Goal: Task Accomplishment & Management: Use online tool/utility

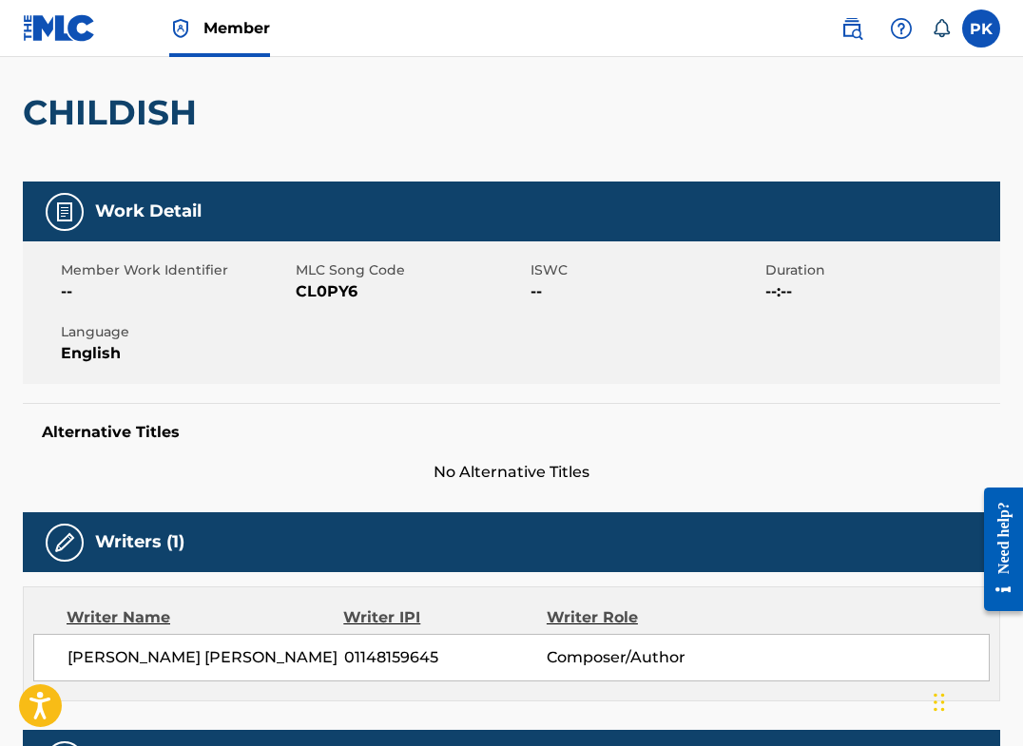
click at [82, 20] on img at bounding box center [59, 28] width 73 height 28
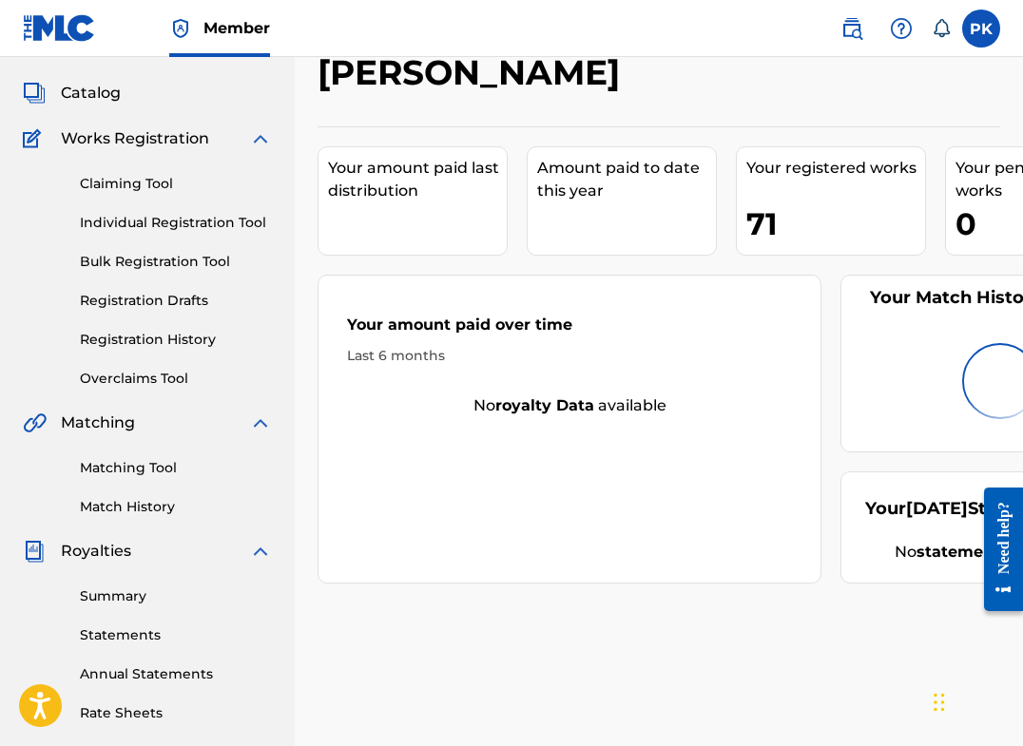
scroll to position [101, 0]
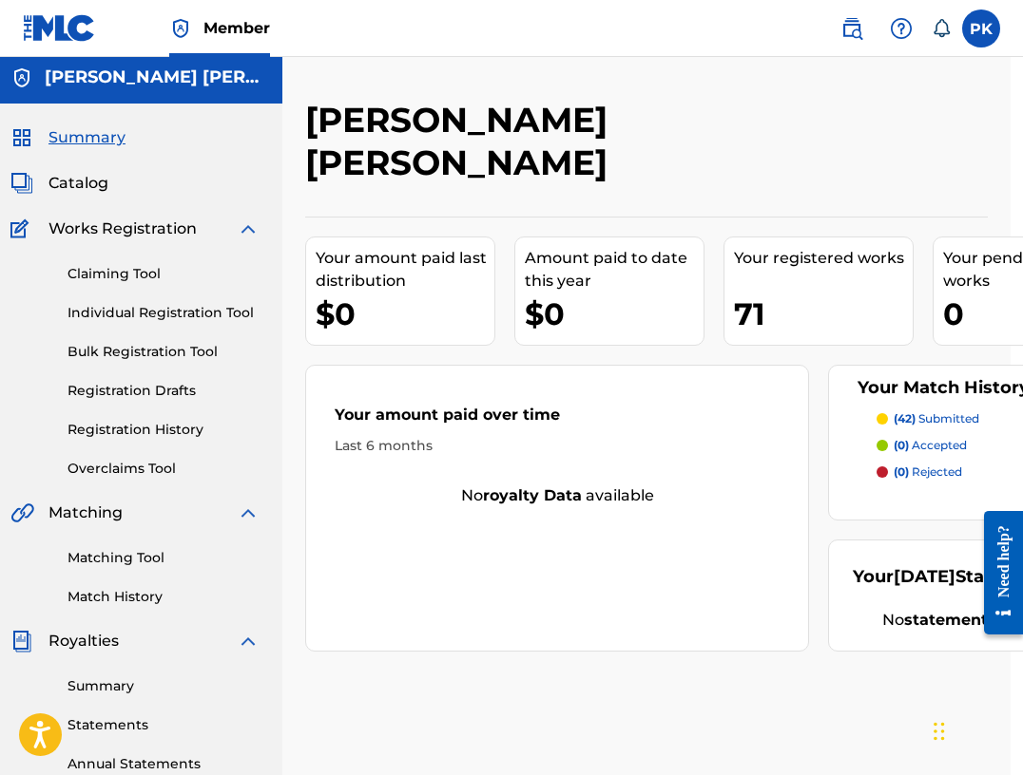
scroll to position [6, 26]
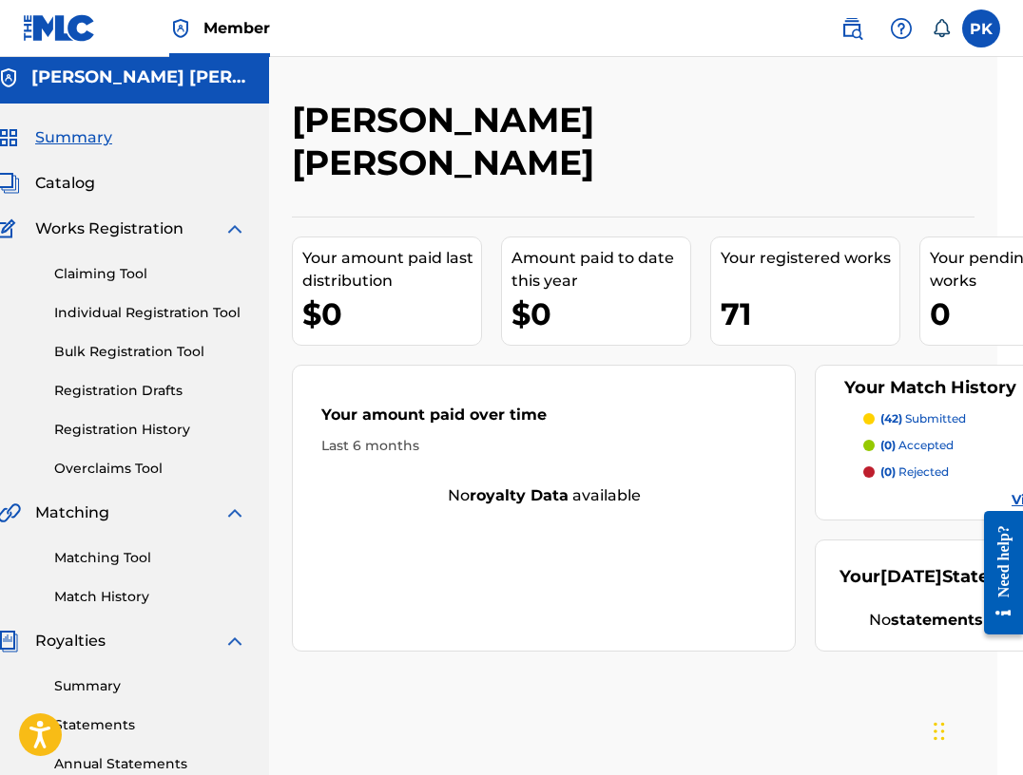
click at [83, 274] on link "Claiming Tool" at bounding box center [150, 274] width 192 height 20
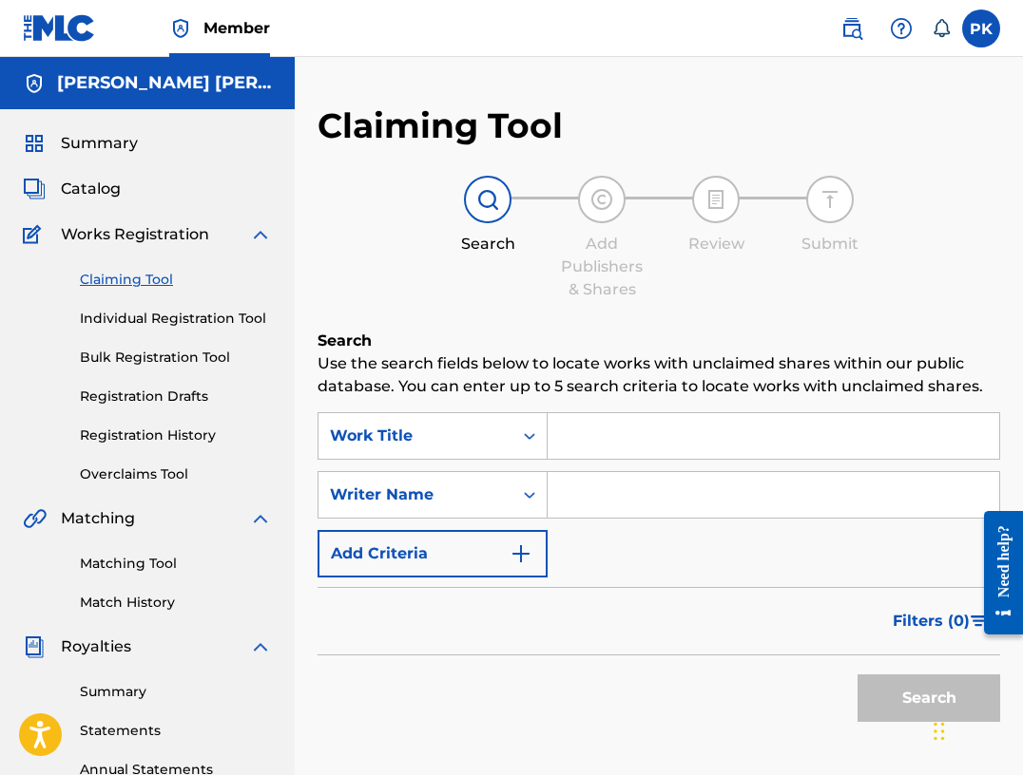
click at [138, 567] on link "Matching Tool" at bounding box center [176, 564] width 192 height 20
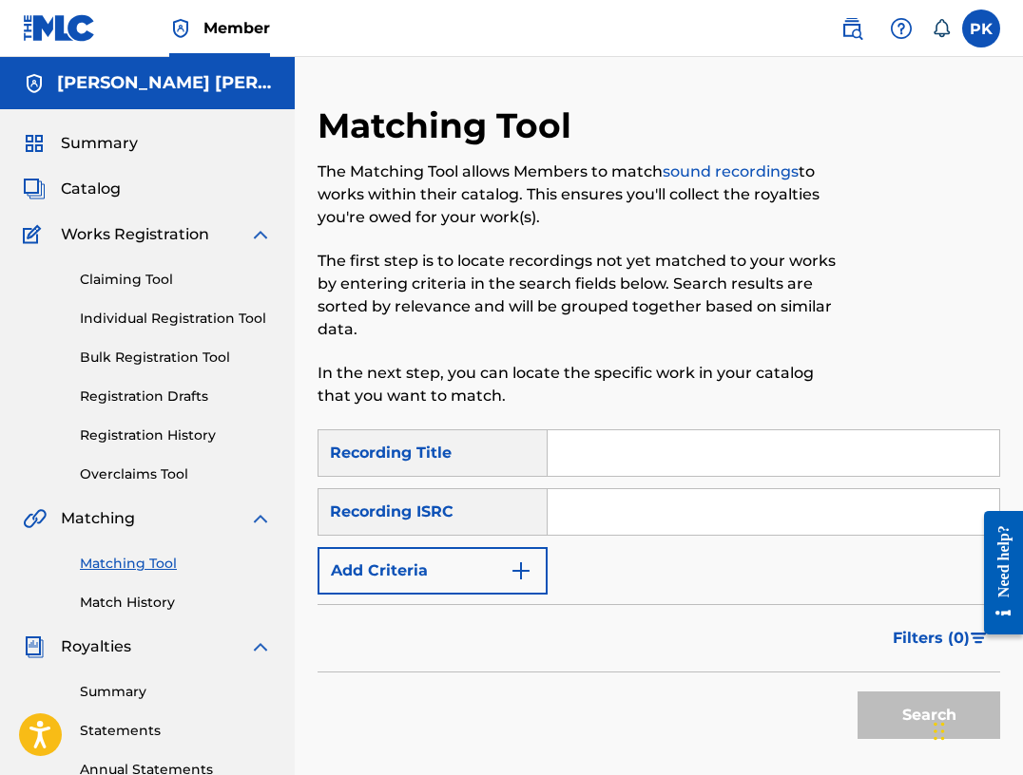
click at [460, 555] on button "Add Criteria" at bounding box center [432, 571] width 230 height 48
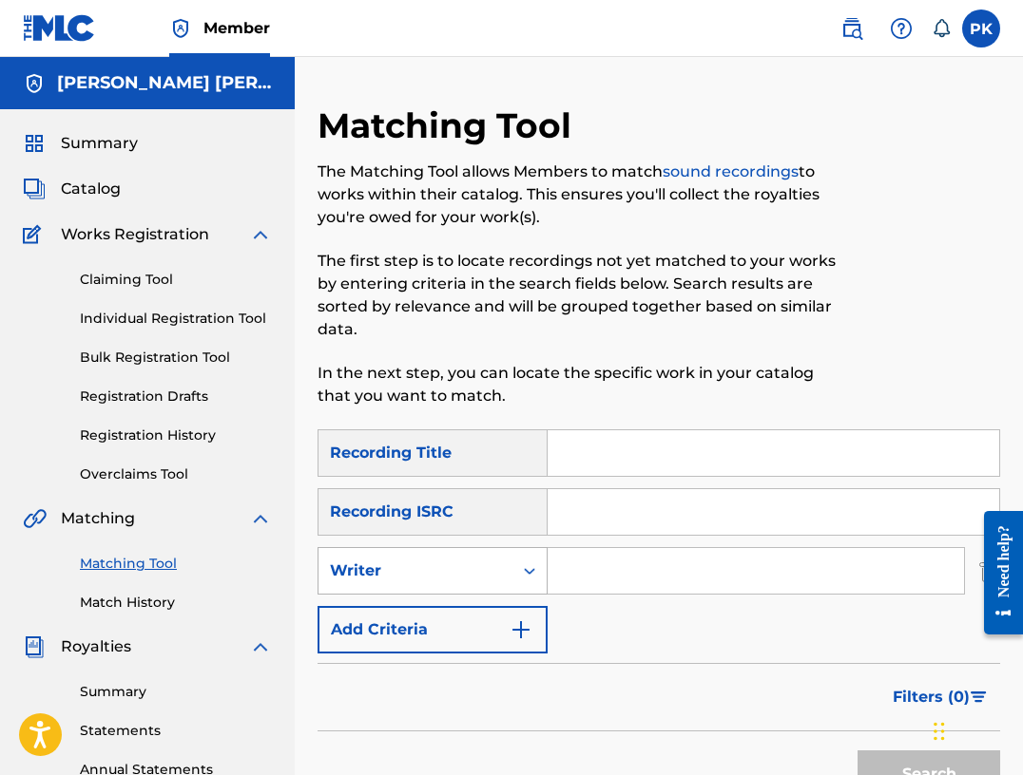
click at [446, 585] on div "Writer" at bounding box center [415, 571] width 194 height 36
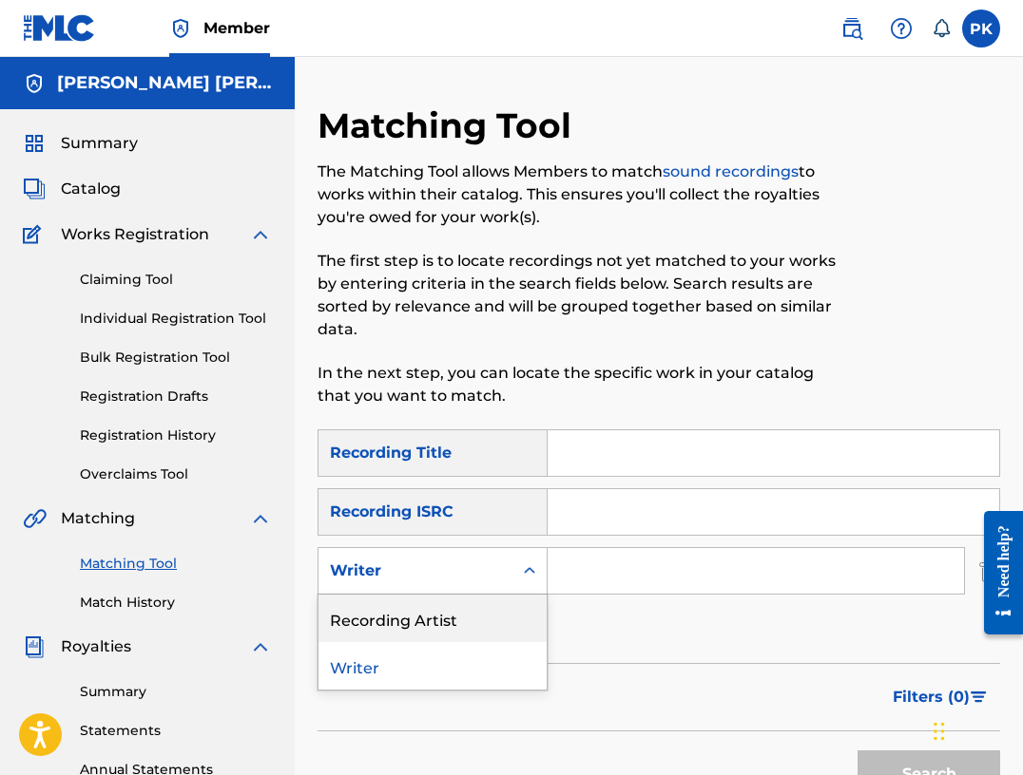
click at [445, 620] on div "Recording Artist" at bounding box center [432, 619] width 228 height 48
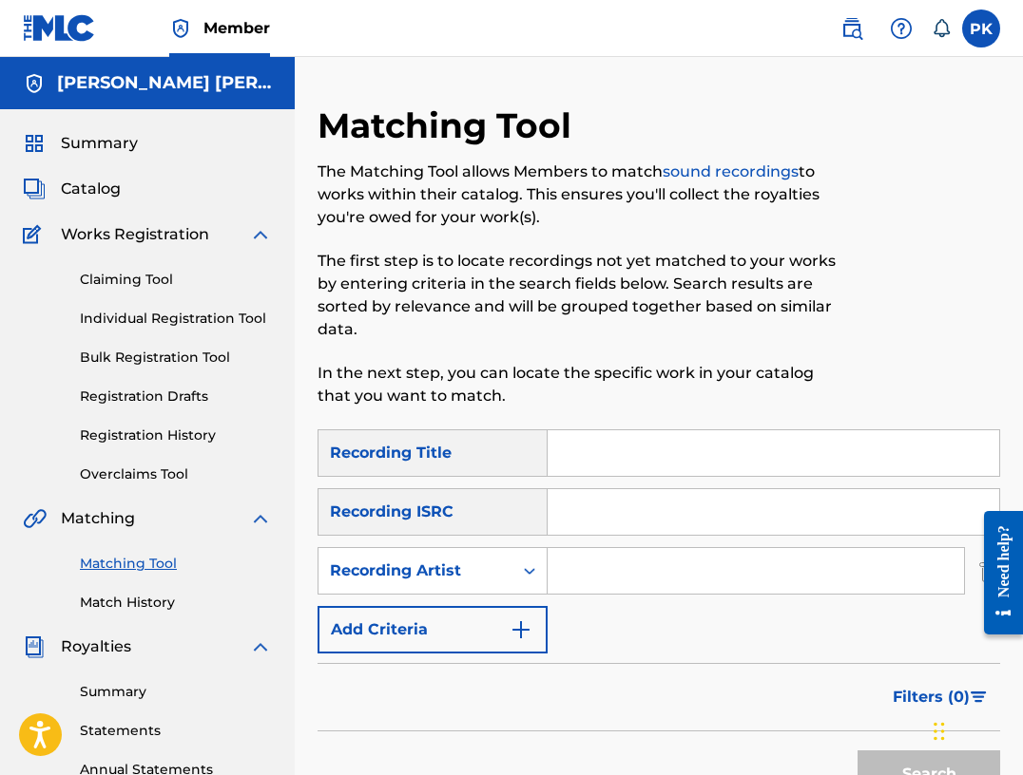
click at [594, 565] on input "Search Form" at bounding box center [755, 571] width 416 height 46
type input "r"
type input "evroulth"
click at [928, 775] on button "Search" at bounding box center [928, 775] width 143 height 48
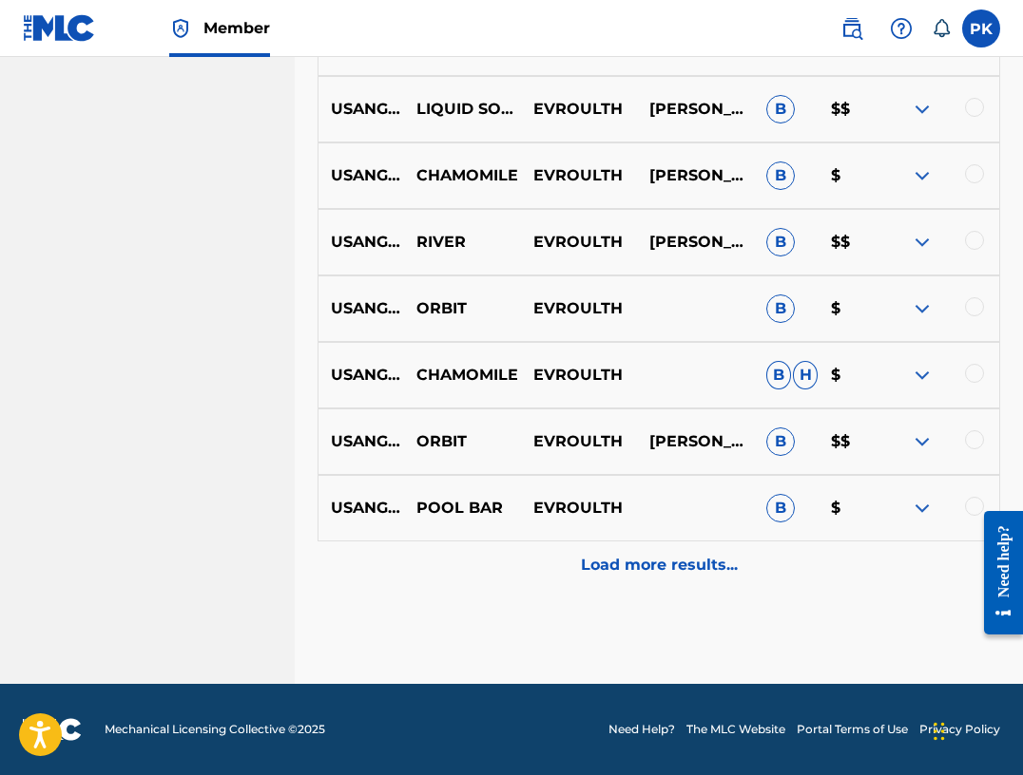
scroll to position [986, 0]
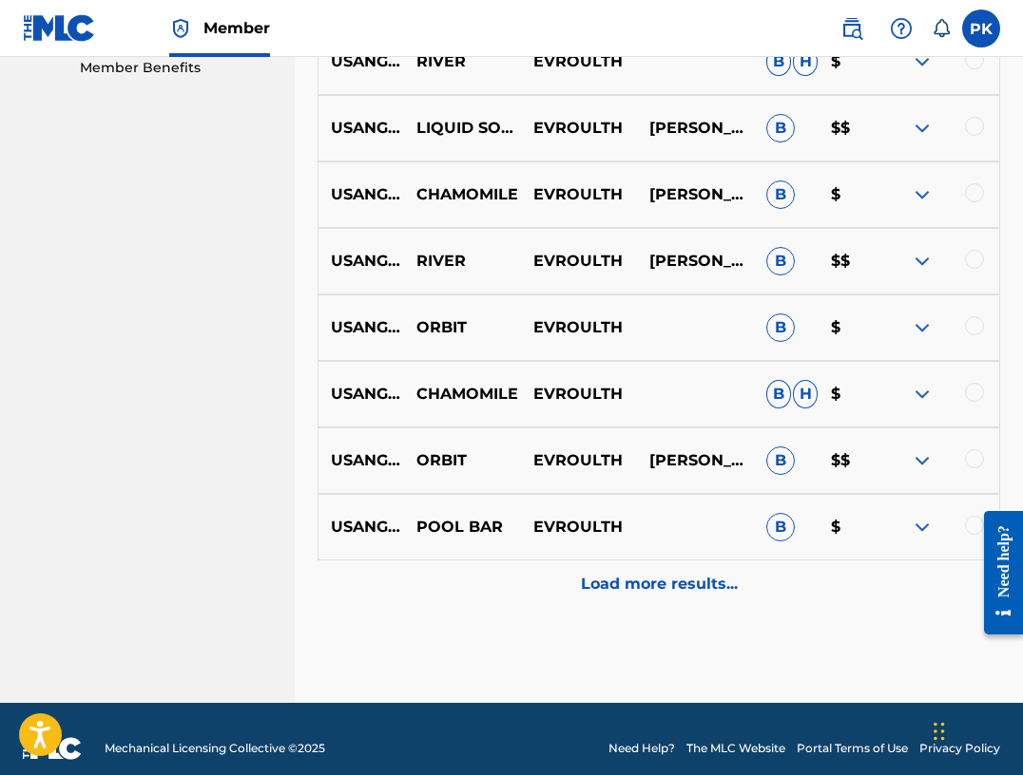
click at [679, 589] on p "Load more results..." at bounding box center [659, 584] width 157 height 23
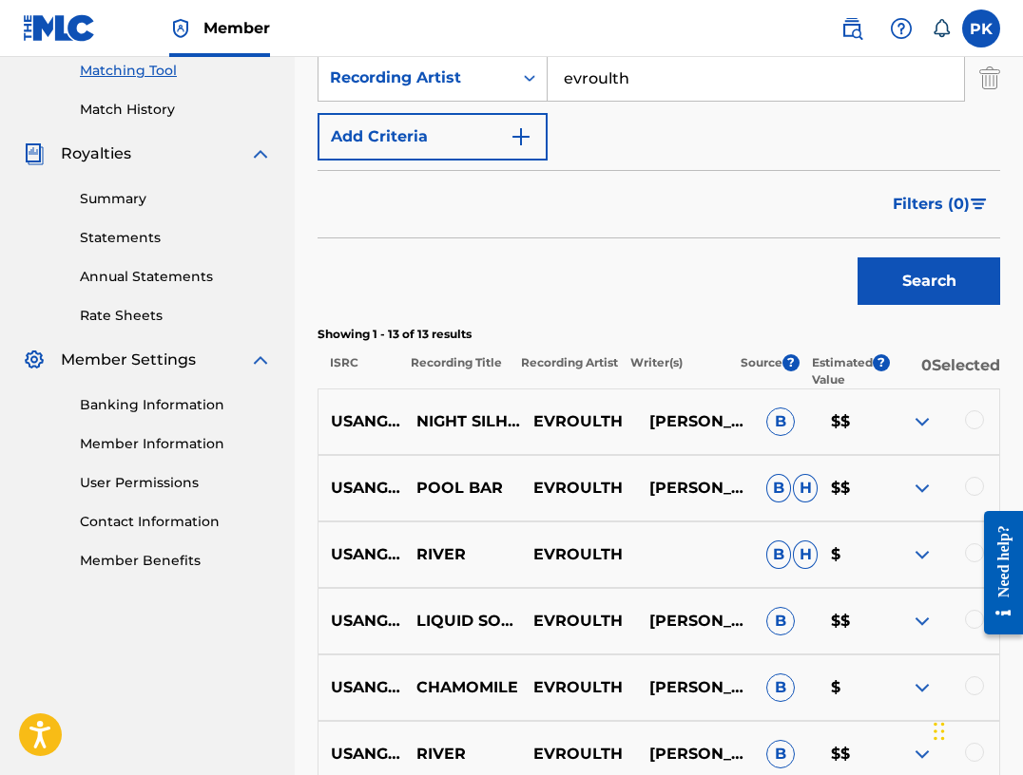
scroll to position [490, 0]
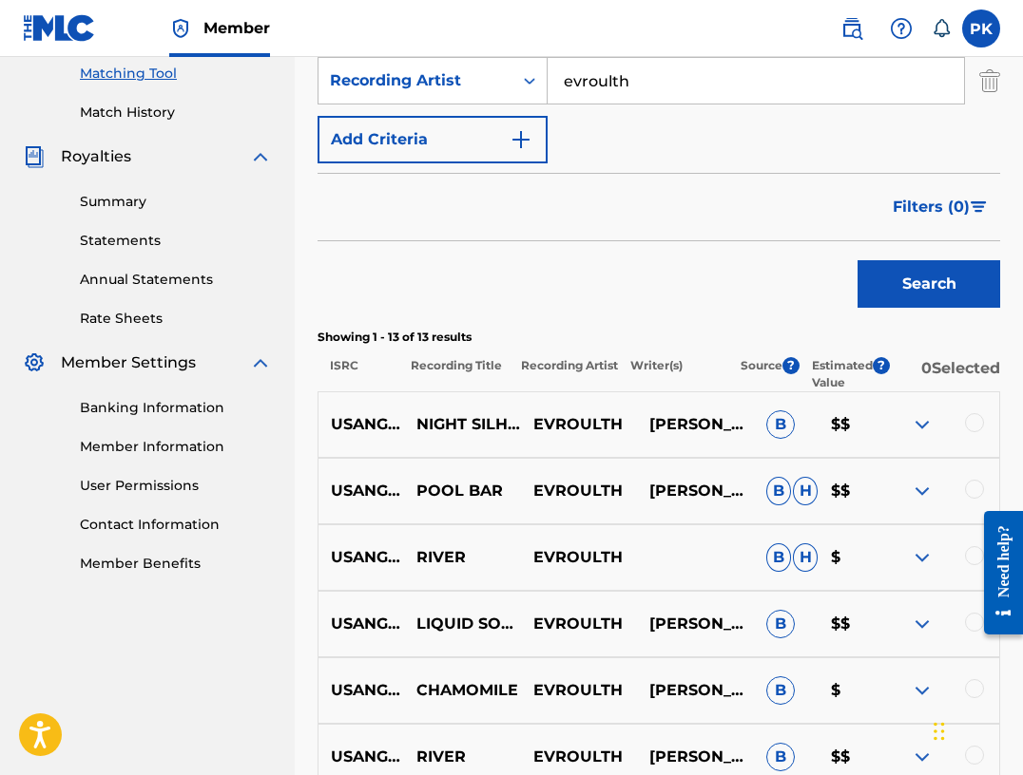
click at [918, 438] on div "USANG2202589 NIGHT SILHOUETTE EVROULTH ERIC TANOH B $$" at bounding box center [658, 425] width 682 height 67
click at [918, 430] on img at bounding box center [921, 424] width 23 height 23
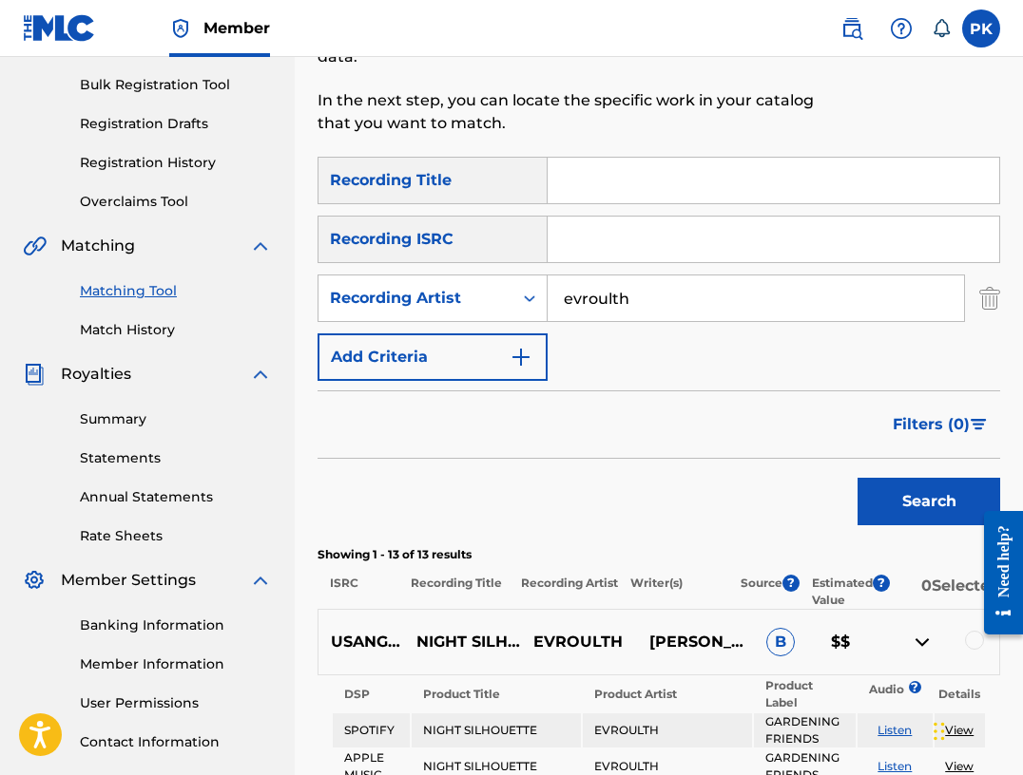
scroll to position [268, 0]
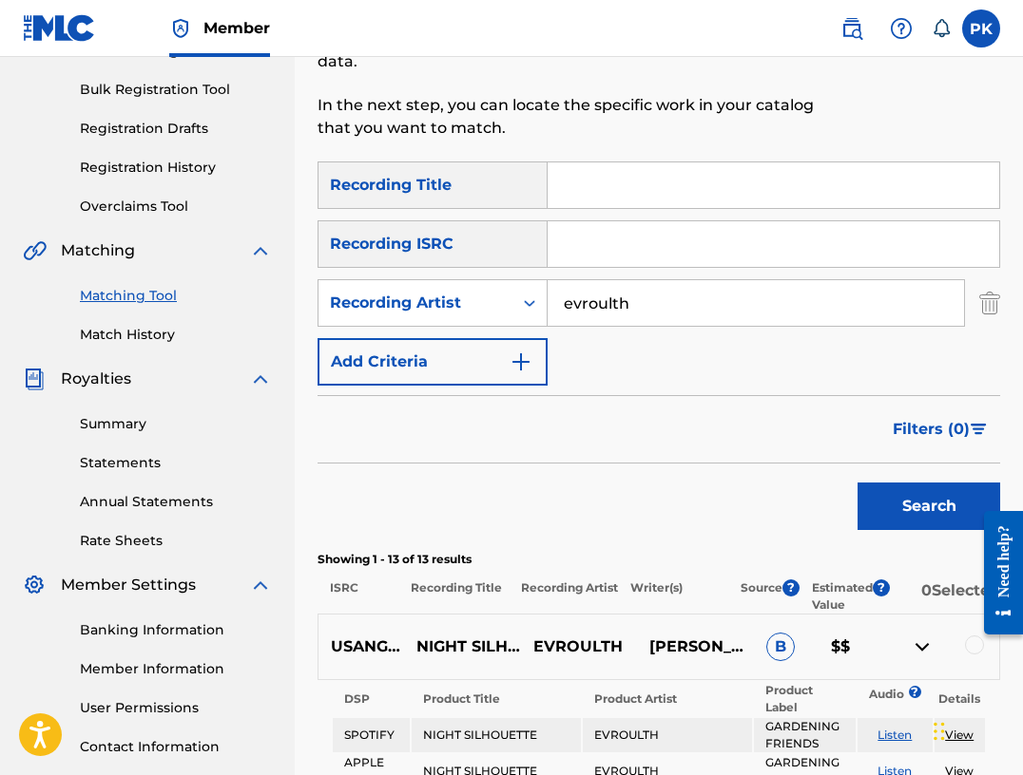
click at [855, 299] on input "evroulth" at bounding box center [755, 303] width 416 height 46
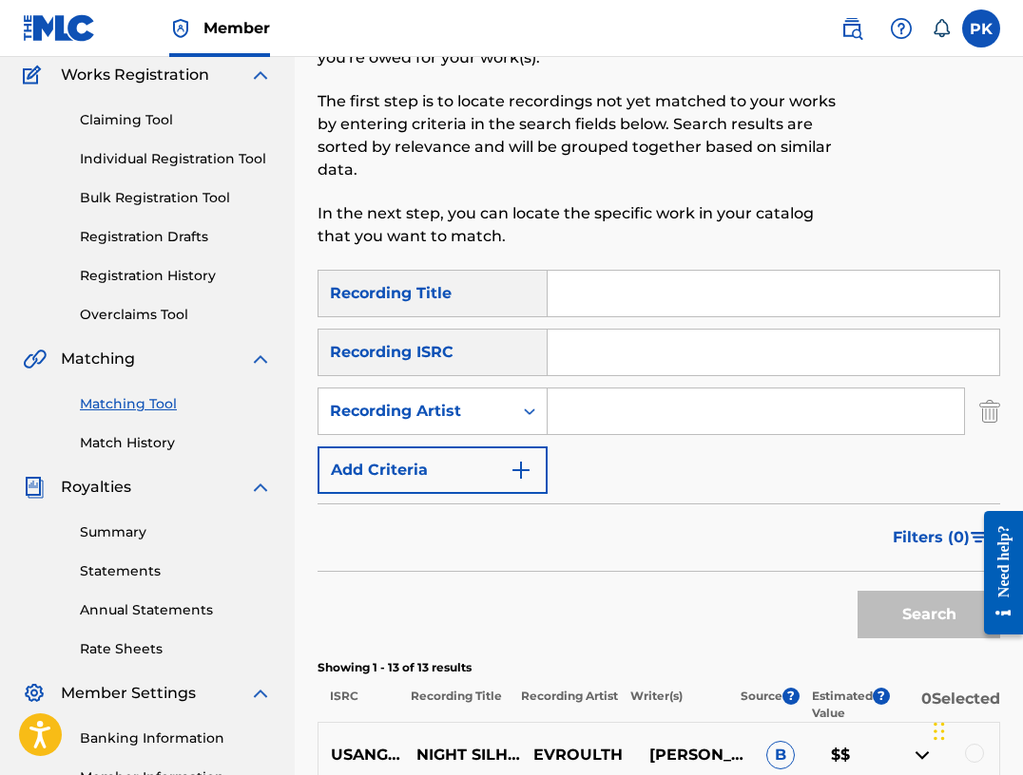
scroll to position [71, 0]
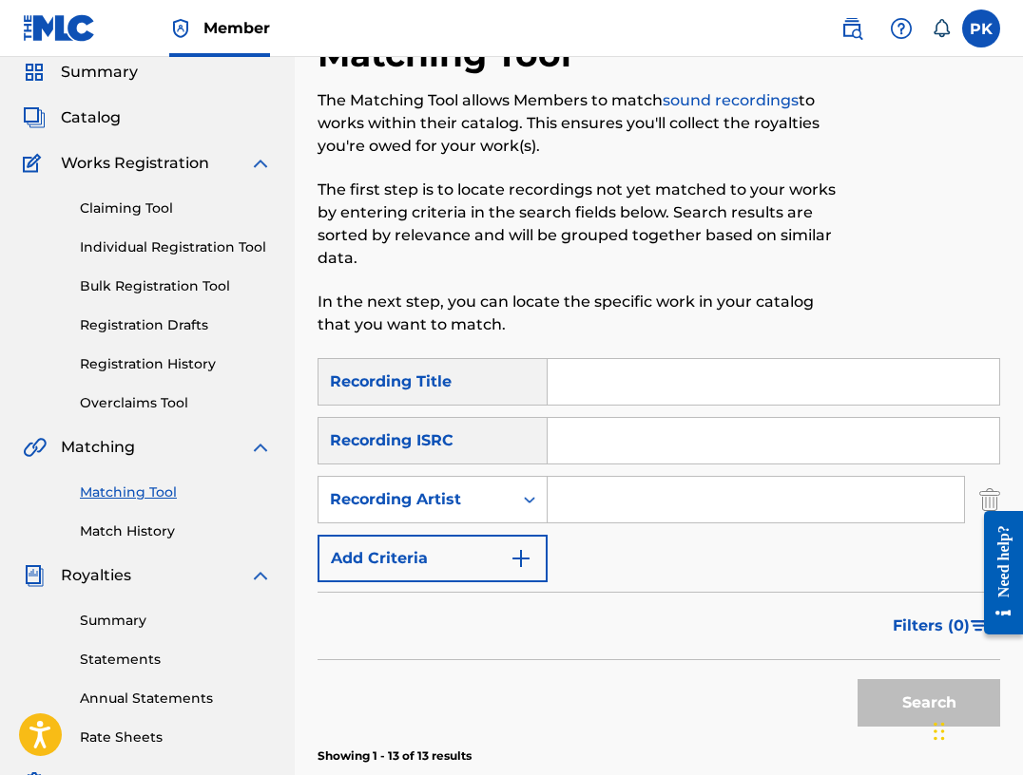
click at [848, 37] on img at bounding box center [851, 28] width 23 height 23
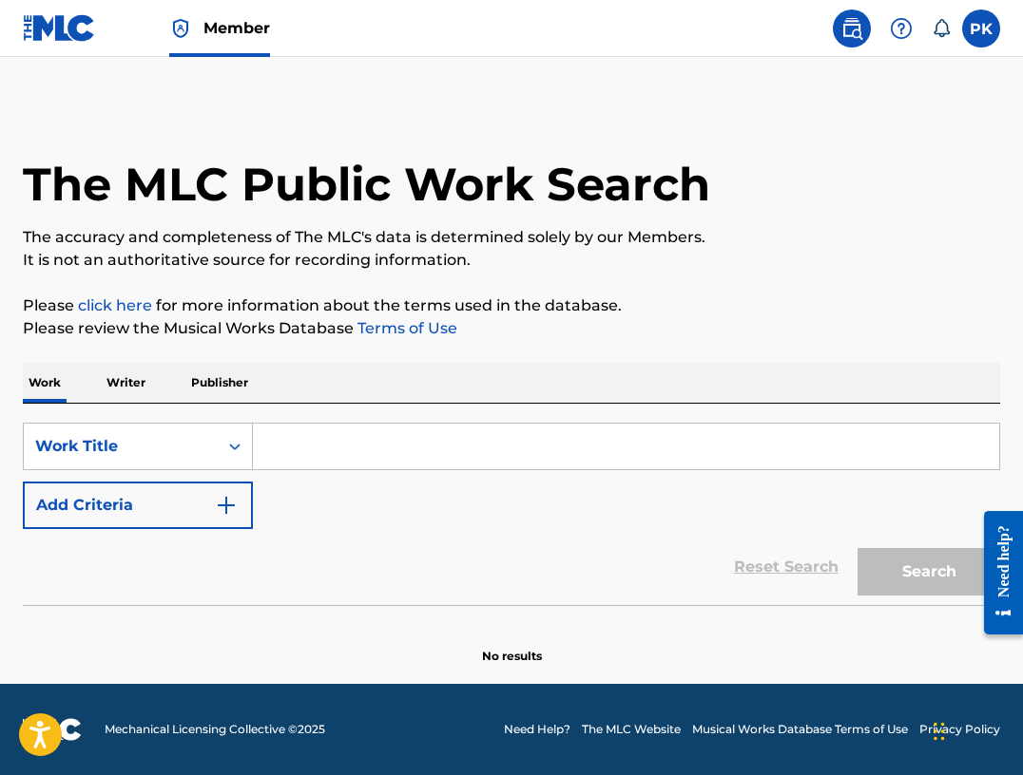
click at [190, 402] on p "Publisher" at bounding box center [219, 383] width 68 height 40
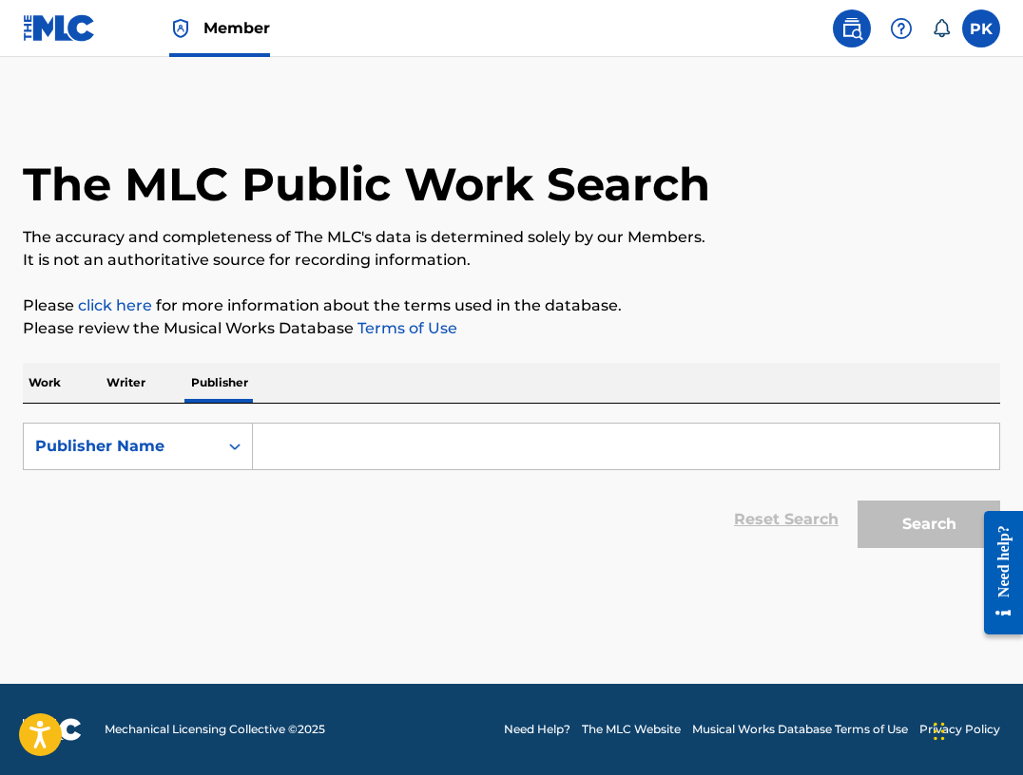
click at [137, 386] on p "Writer" at bounding box center [126, 383] width 50 height 40
click at [290, 441] on input "Search Form" at bounding box center [626, 447] width 746 height 46
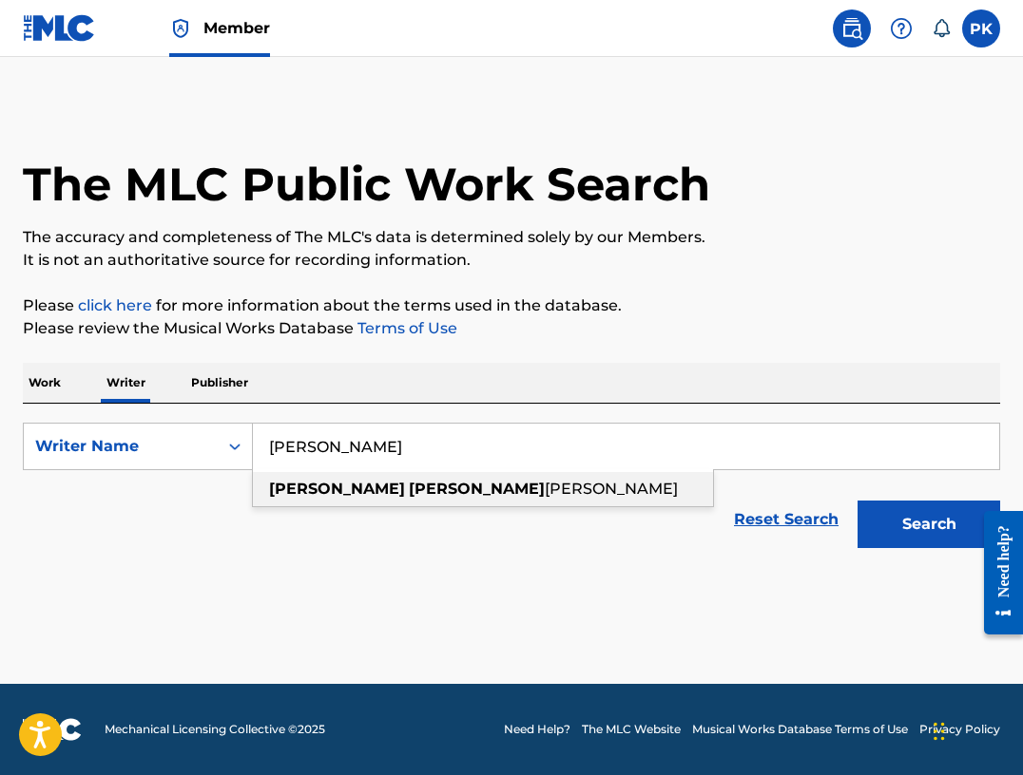
click at [317, 505] on div "paul hervé konate" at bounding box center [483, 489] width 460 height 34
type input "paul hervé konate"
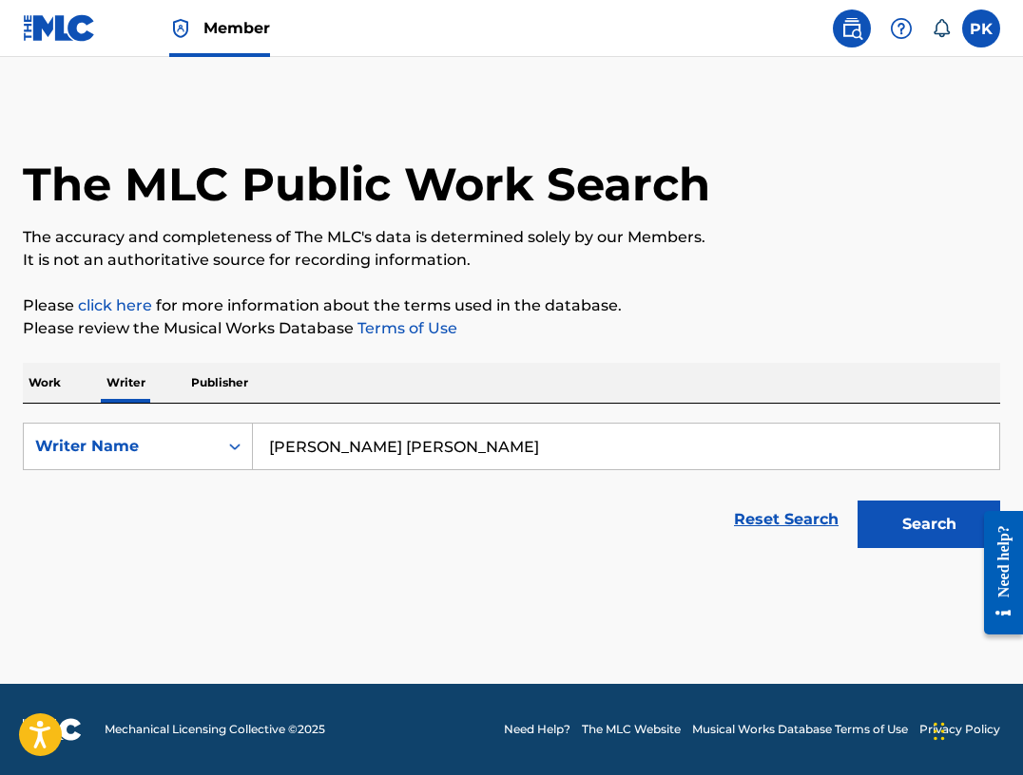
click at [918, 526] on button "Search" at bounding box center [928, 525] width 143 height 48
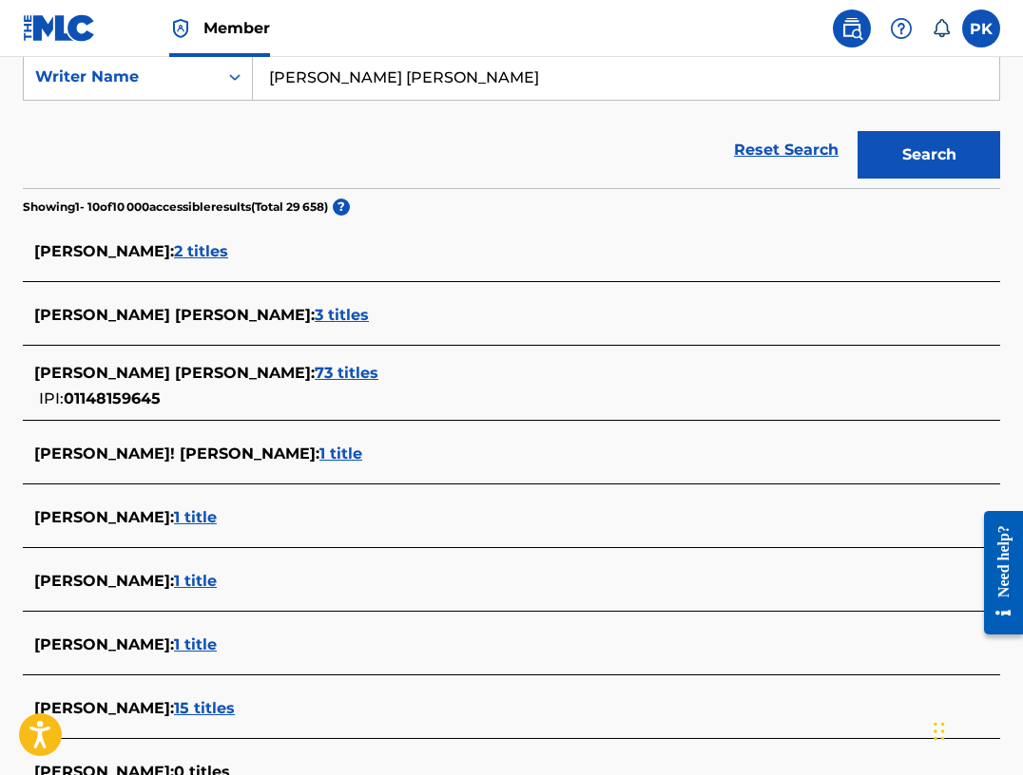
scroll to position [373, 0]
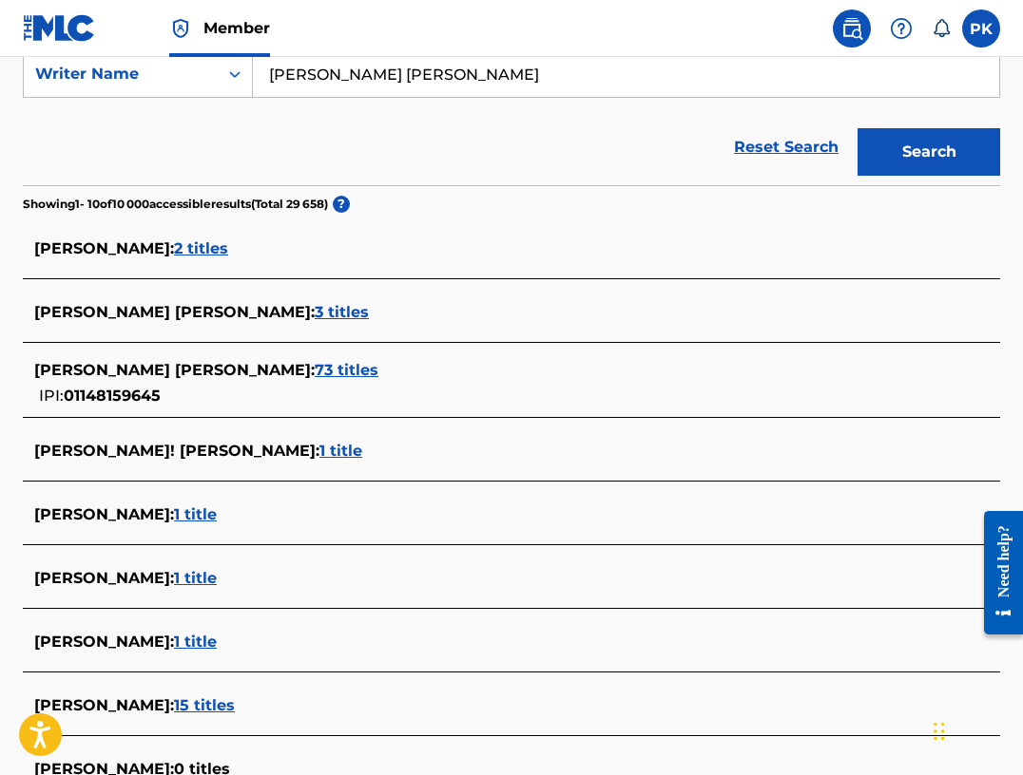
click at [315, 371] on span "73 titles" at bounding box center [347, 370] width 64 height 18
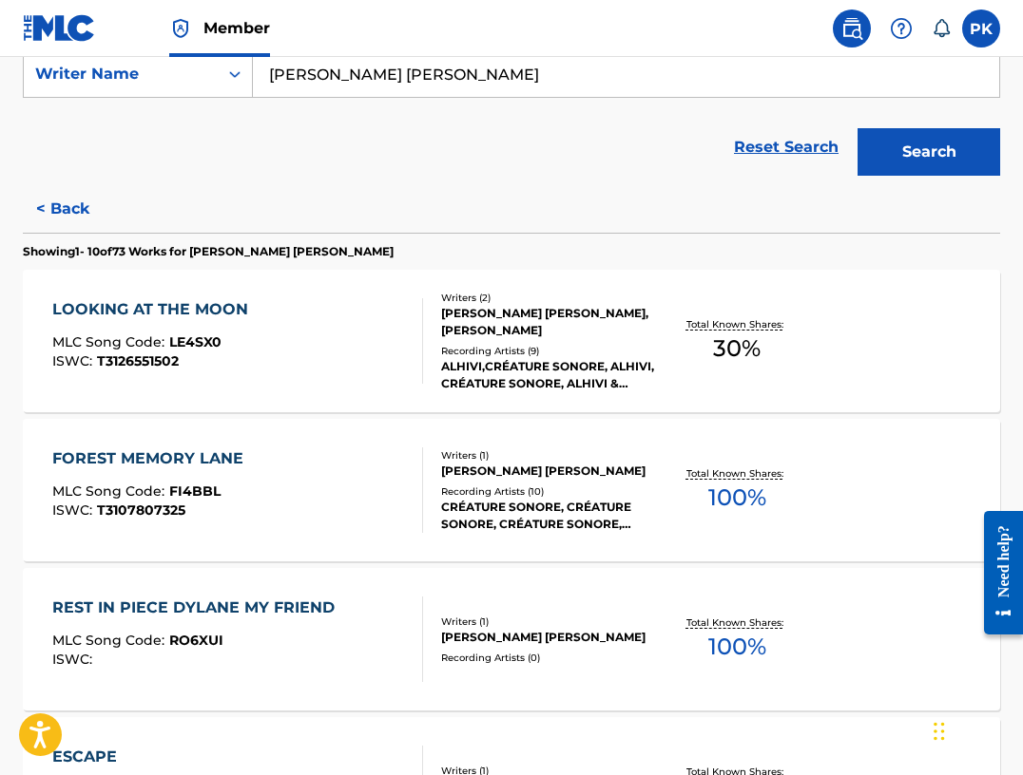
click at [257, 385] on div "LOOKING AT THE MOON MLC Song Code : LE4SX0 ISWC : T3126551502 Writers ( 2 ) PAU…" at bounding box center [511, 341] width 977 height 143
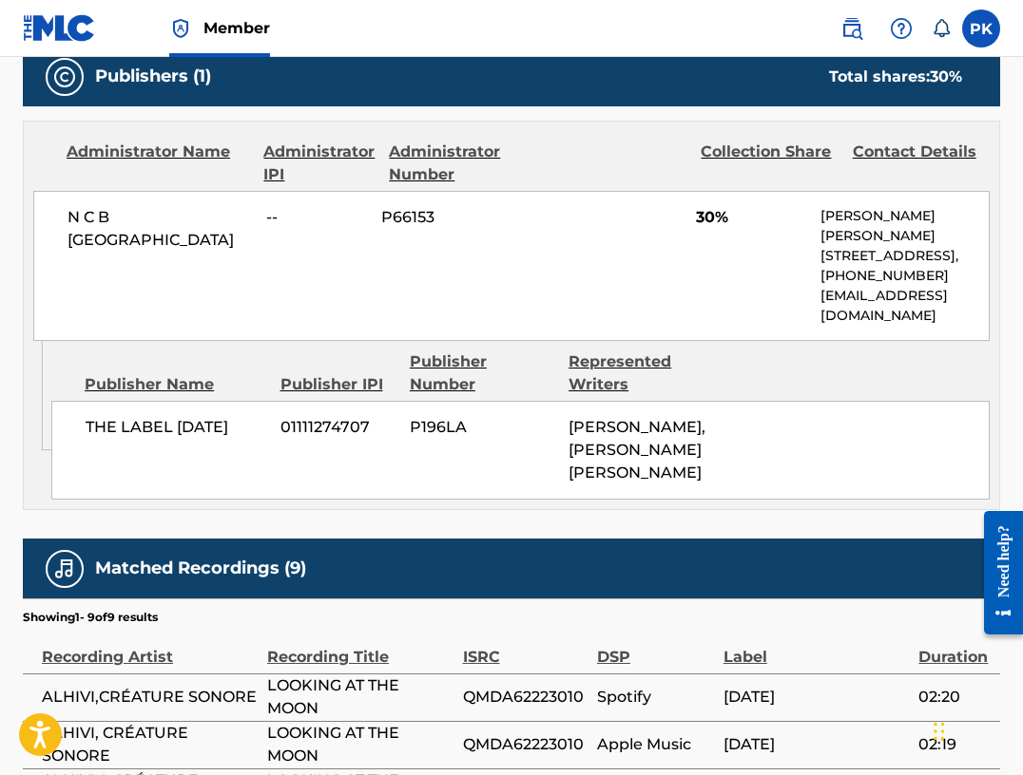
scroll to position [852, 0]
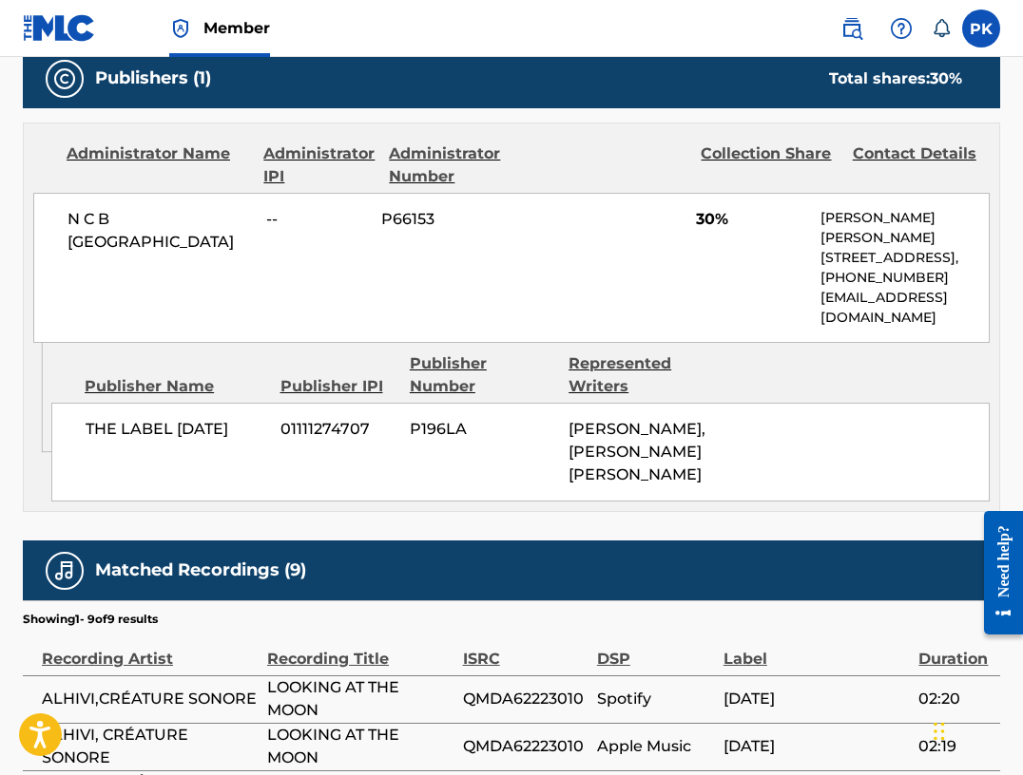
click at [193, 215] on span "N C B SCANDINAVIA" at bounding box center [159, 231] width 184 height 46
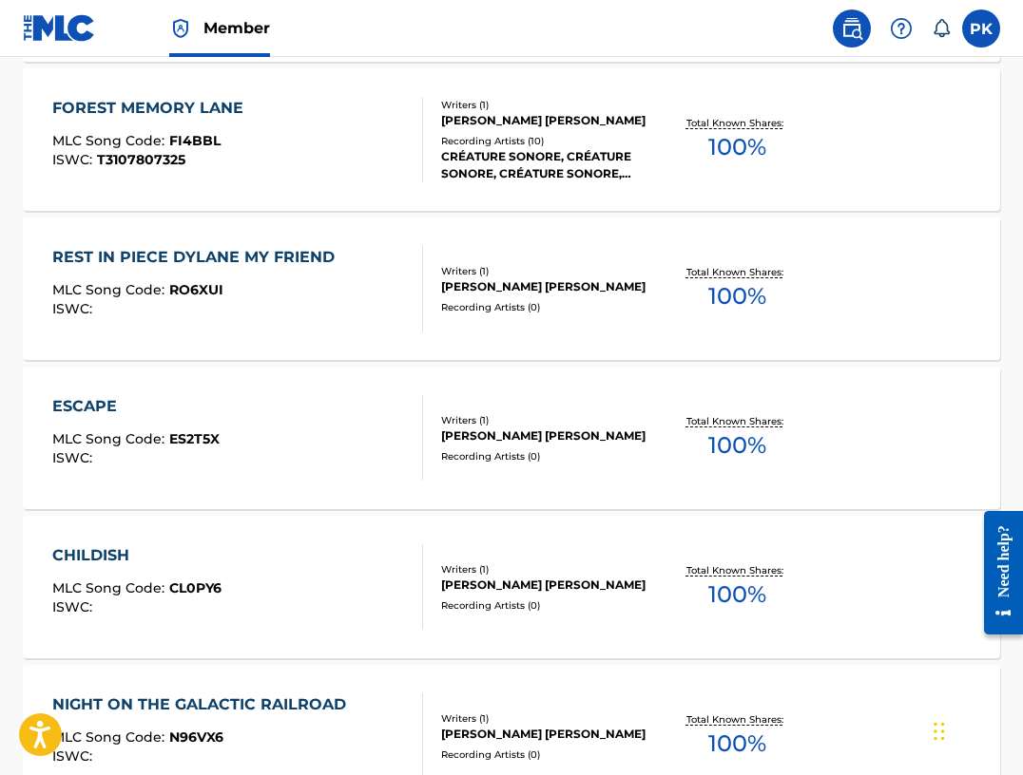
scroll to position [802, 0]
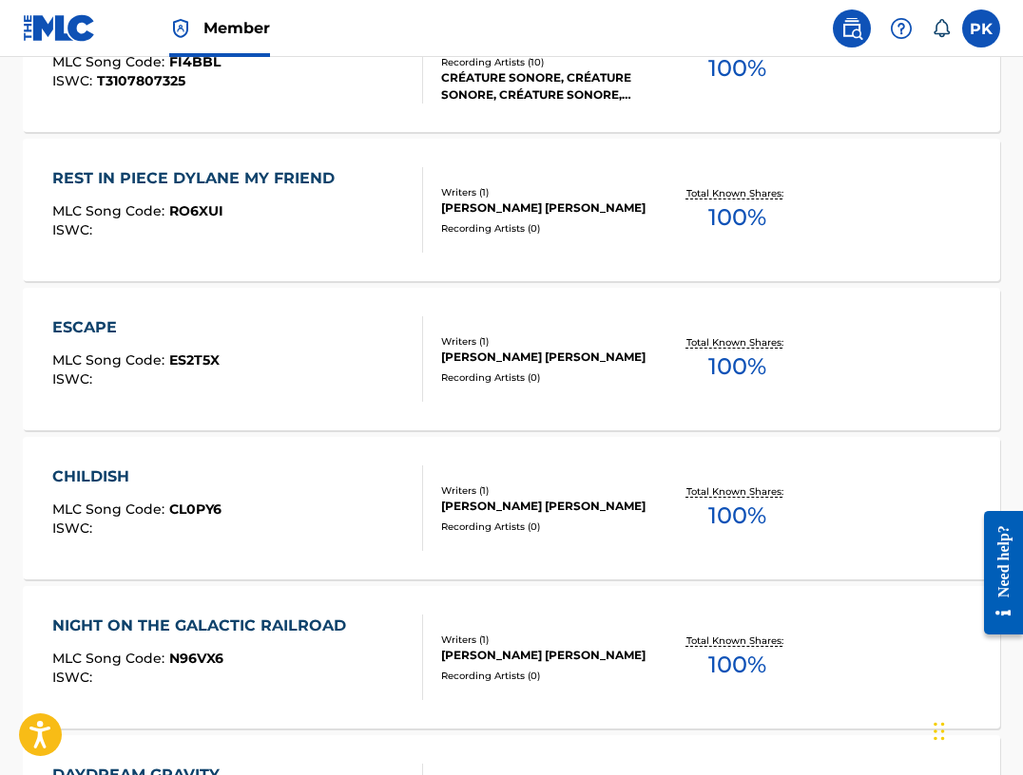
click at [195, 221] on div "MLC Song Code : RO6XUI" at bounding box center [198, 213] width 292 height 19
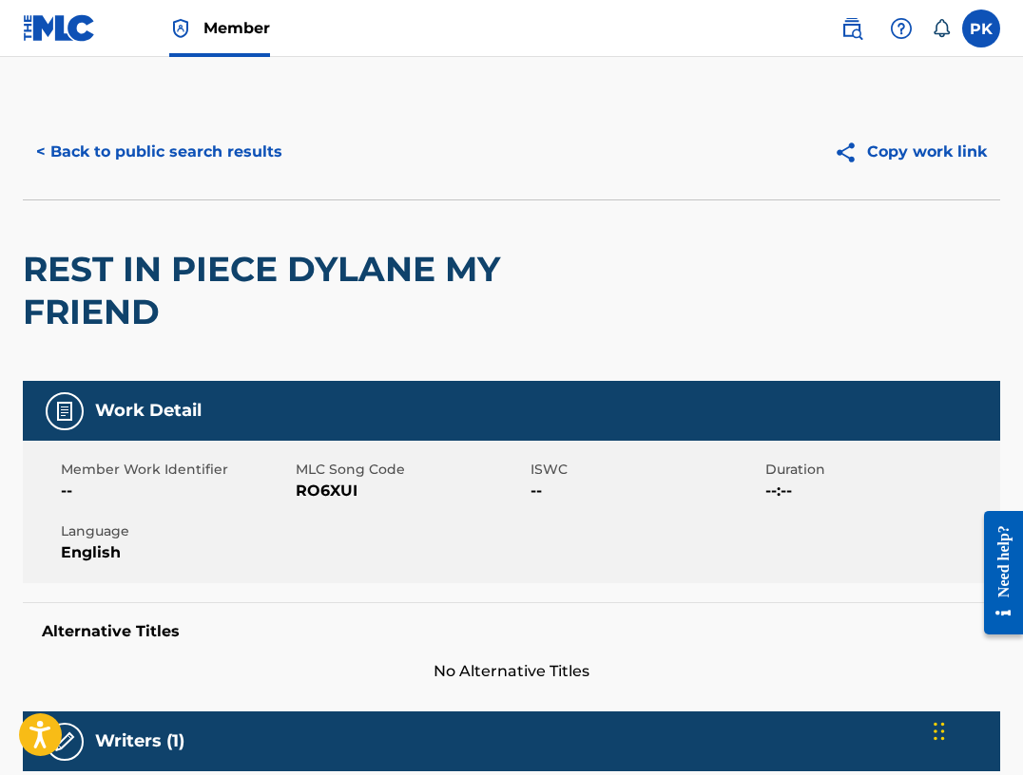
click at [132, 152] on button "< Back to public search results" at bounding box center [159, 152] width 273 height 48
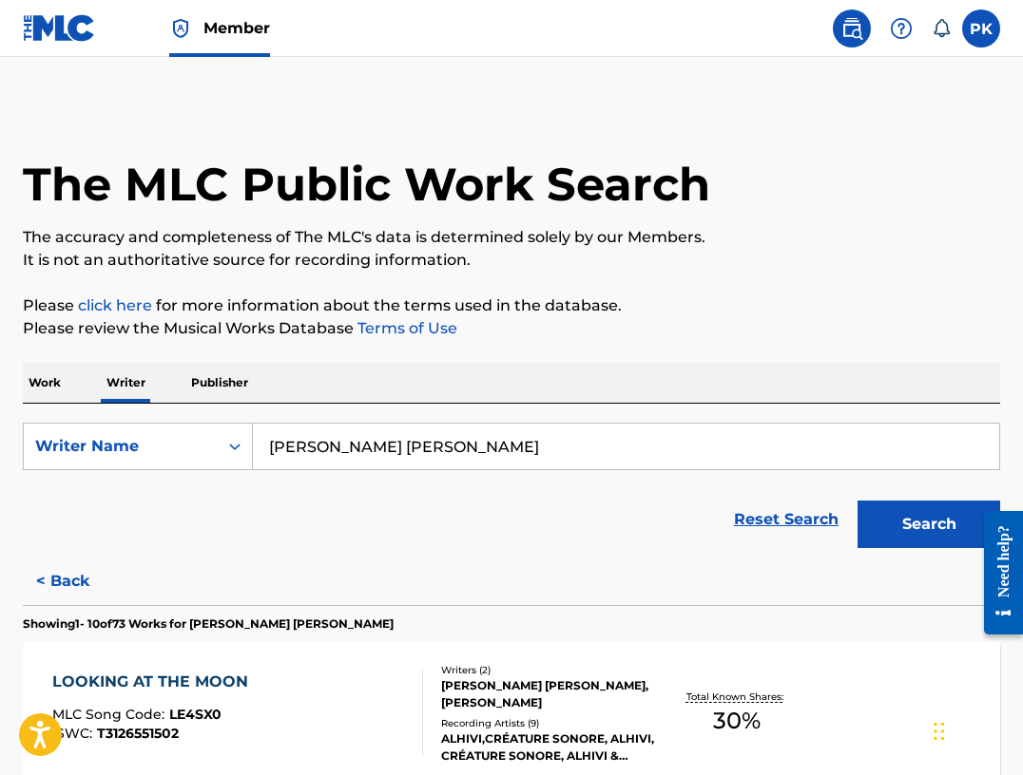
click at [70, 576] on button "< Back" at bounding box center [80, 582] width 114 height 48
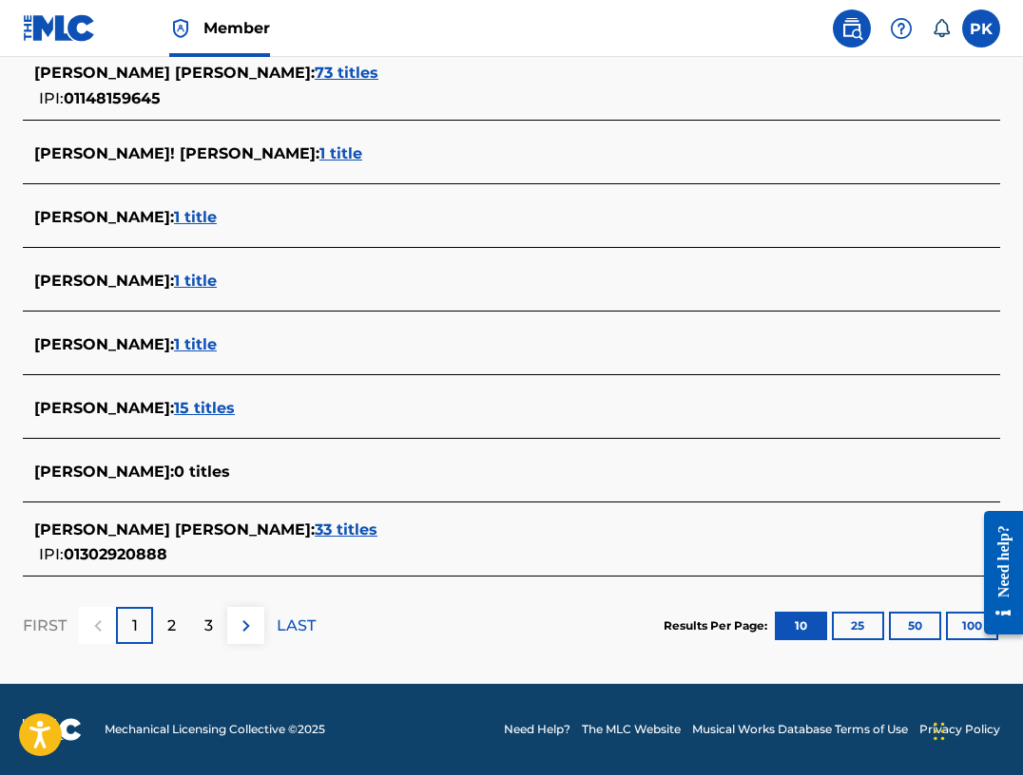
scroll to position [670, 0]
click at [165, 622] on div "2" at bounding box center [171, 625] width 37 height 37
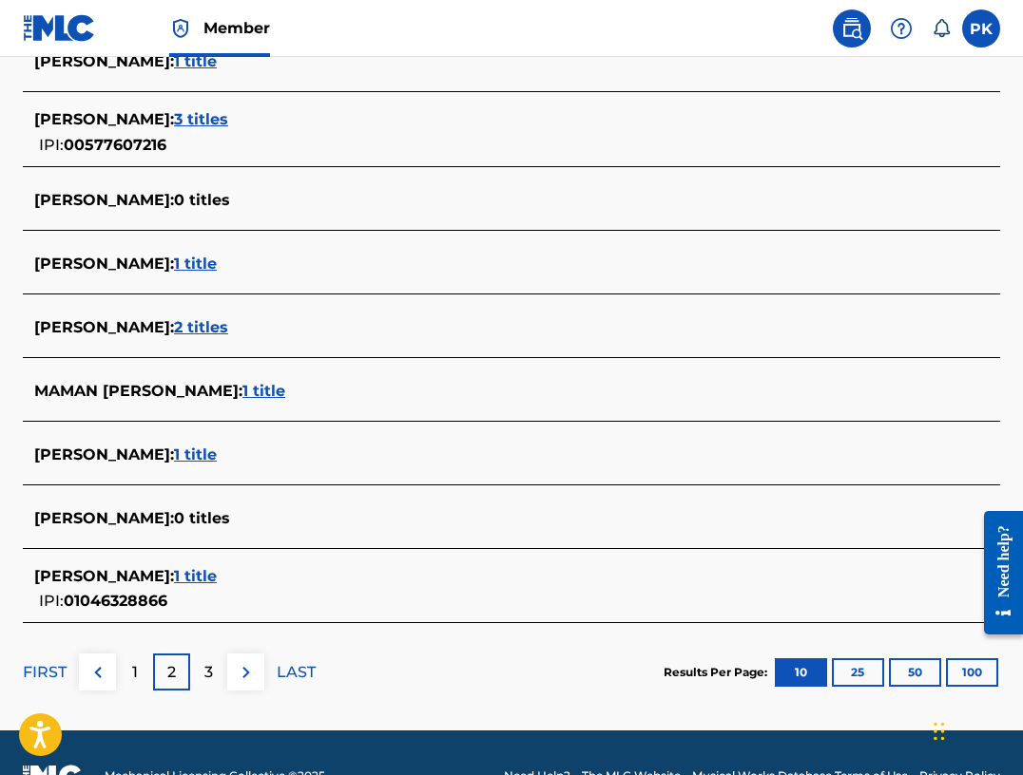
scroll to position [667, 0]
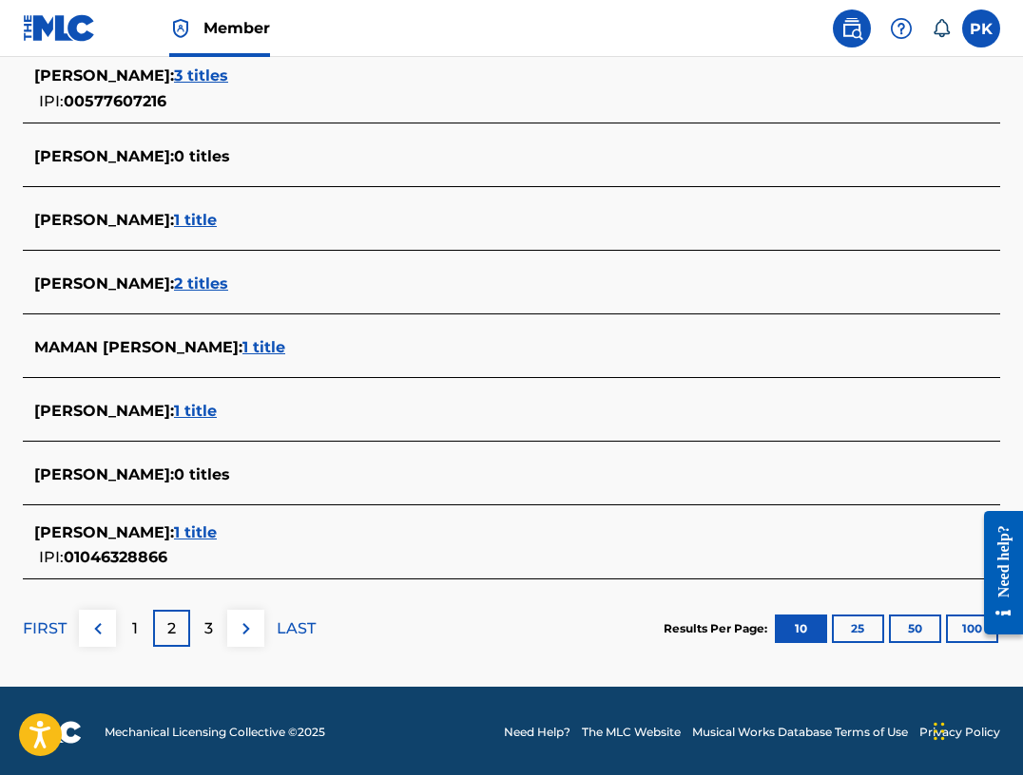
click at [204, 635] on p "3" at bounding box center [208, 629] width 9 height 23
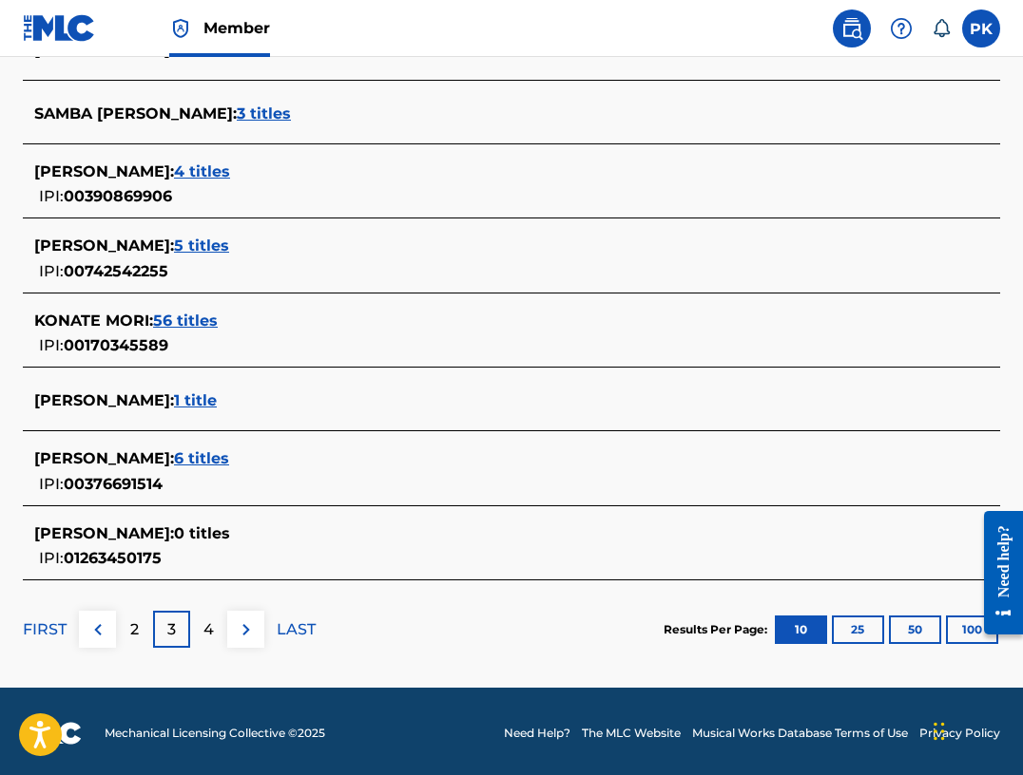
scroll to position [714, 0]
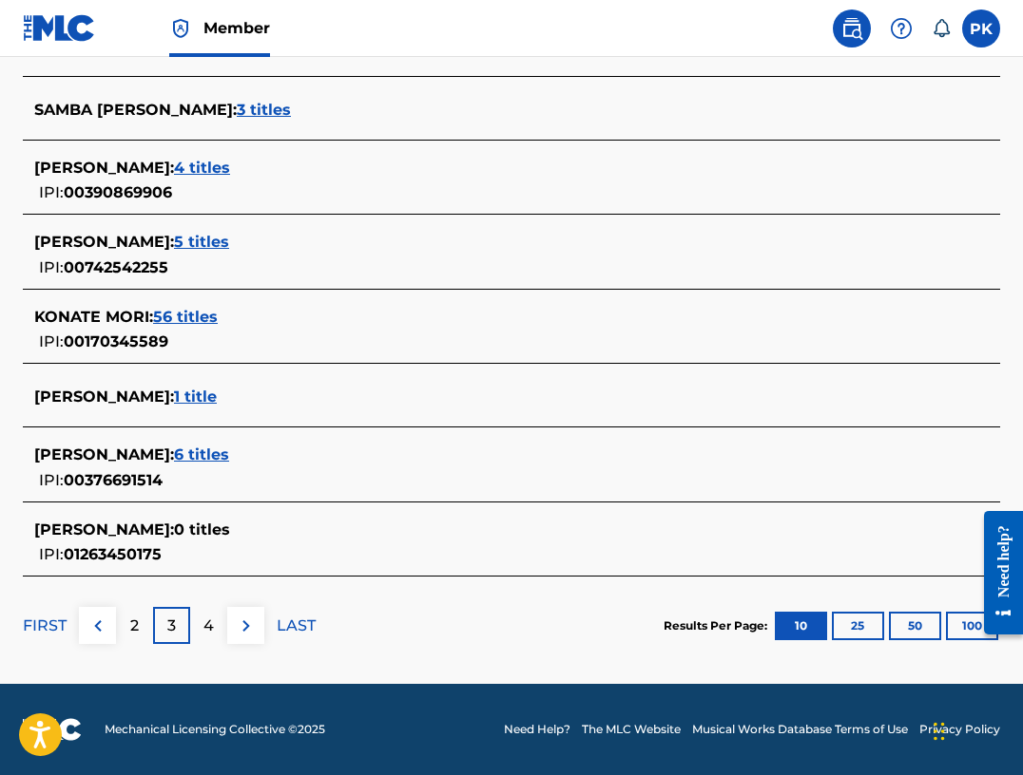
click at [133, 630] on p "2" at bounding box center [134, 626] width 9 height 23
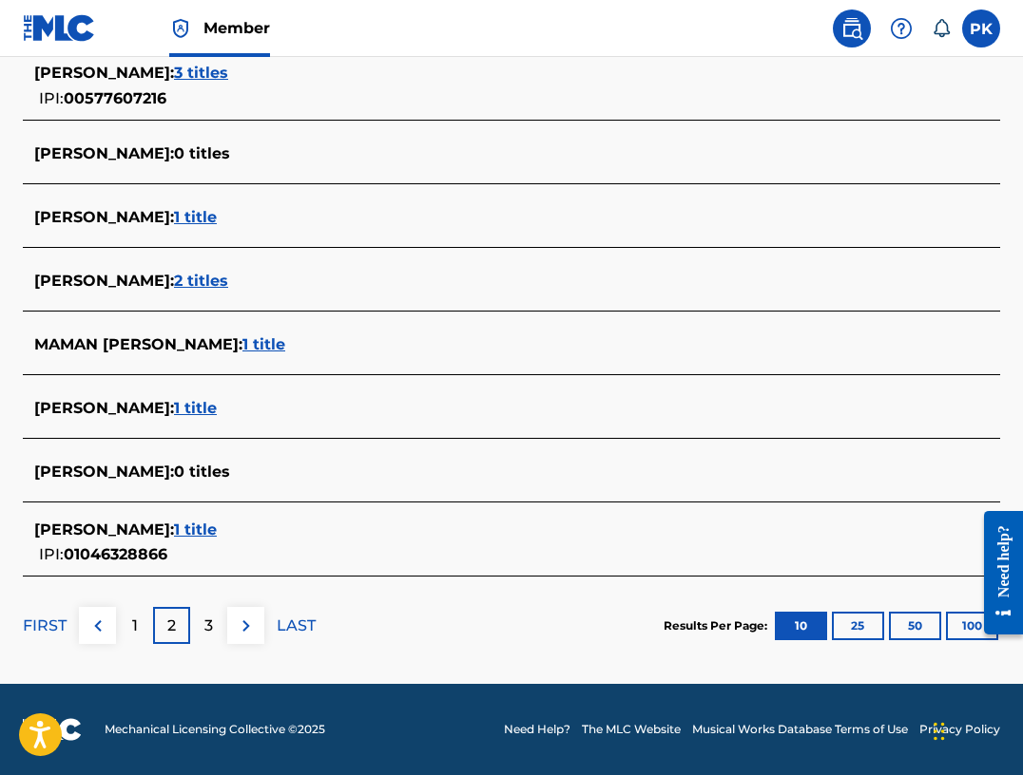
click at [138, 623] on div "1" at bounding box center [134, 625] width 37 height 37
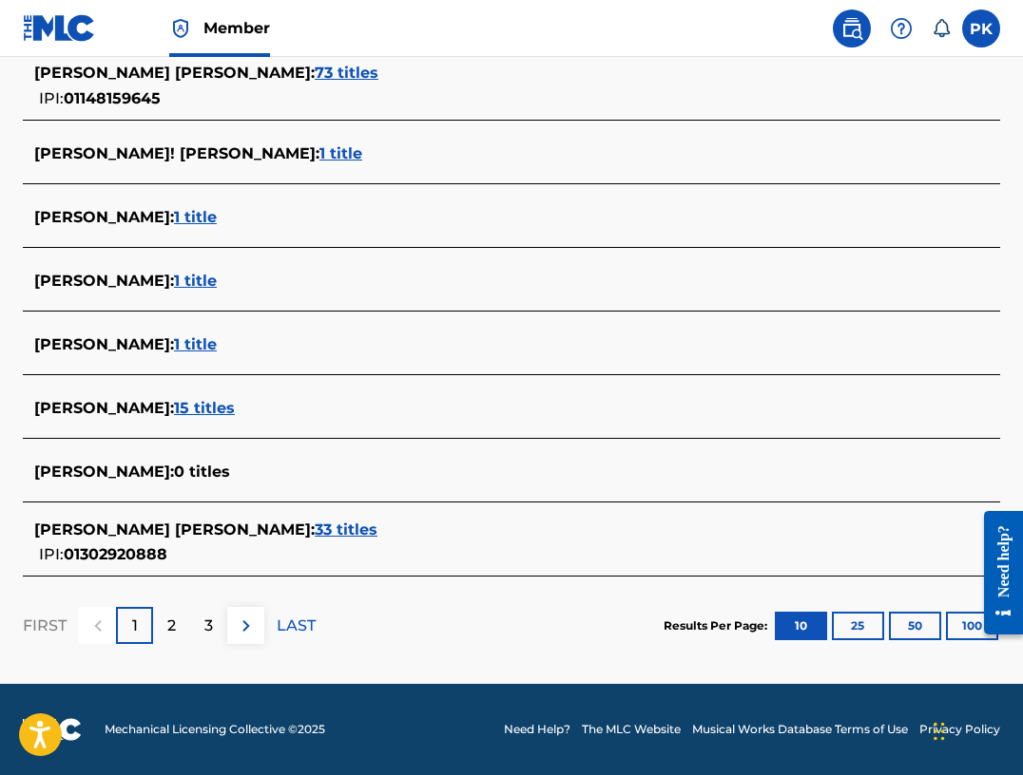
scroll to position [670, 0]
click at [315, 528] on span "33 titles" at bounding box center [346, 530] width 63 height 18
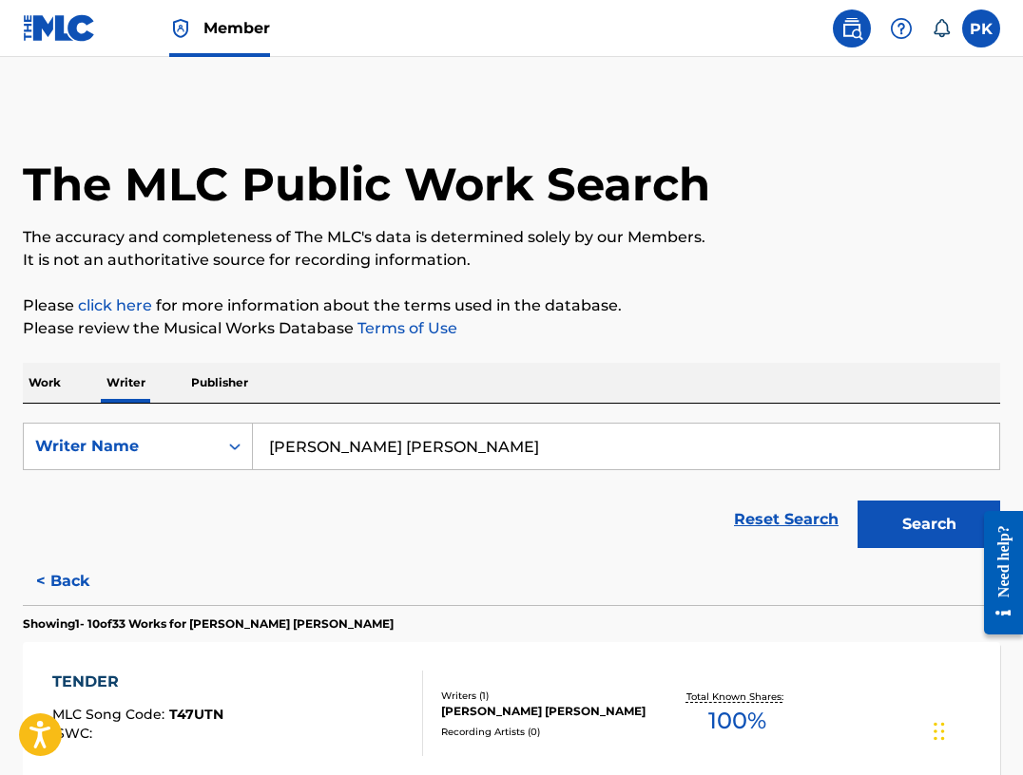
scroll to position [0, 0]
click at [209, 23] on span "Member" at bounding box center [236, 28] width 67 height 22
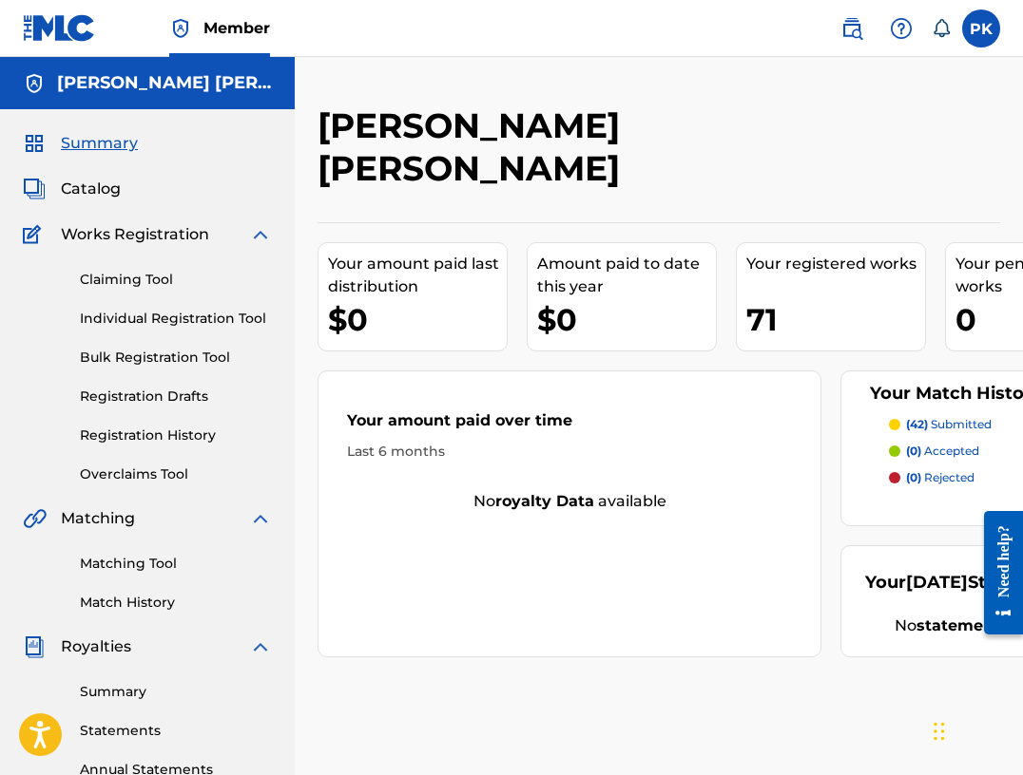
click at [137, 545] on div "Matching Tool Match History" at bounding box center [147, 571] width 249 height 83
click at [132, 551] on div "Matching Tool Match History" at bounding box center [147, 571] width 249 height 83
click at [124, 564] on link "Matching Tool" at bounding box center [176, 564] width 192 height 20
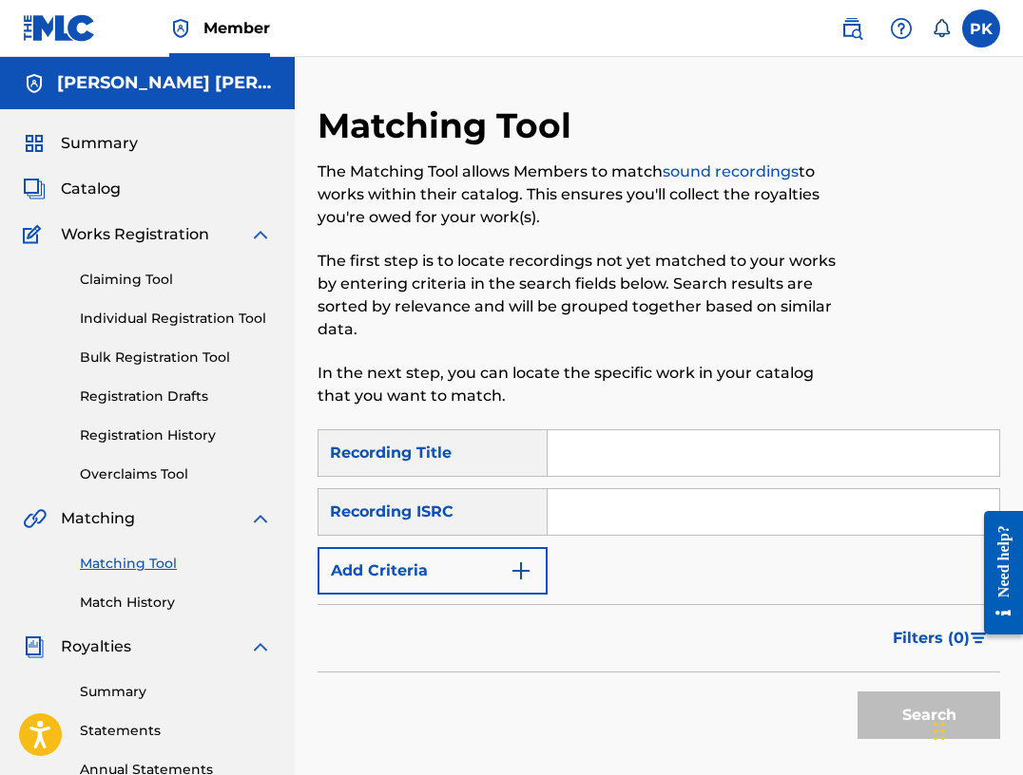
click at [612, 468] on input "Search Form" at bounding box center [772, 453] width 451 height 46
type input "A"
click at [465, 574] on button "Add Criteria" at bounding box center [432, 571] width 230 height 48
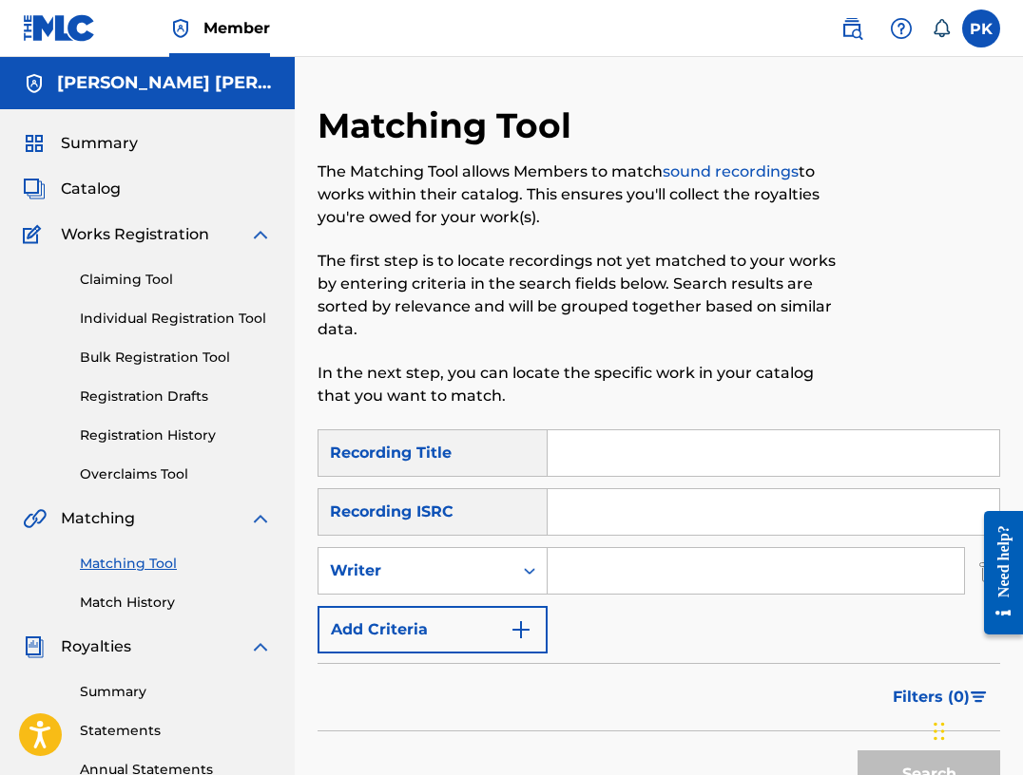
click at [637, 571] on input "Search Form" at bounding box center [755, 571] width 416 height 46
click at [436, 548] on div "Writer" at bounding box center [432, 571] width 230 height 48
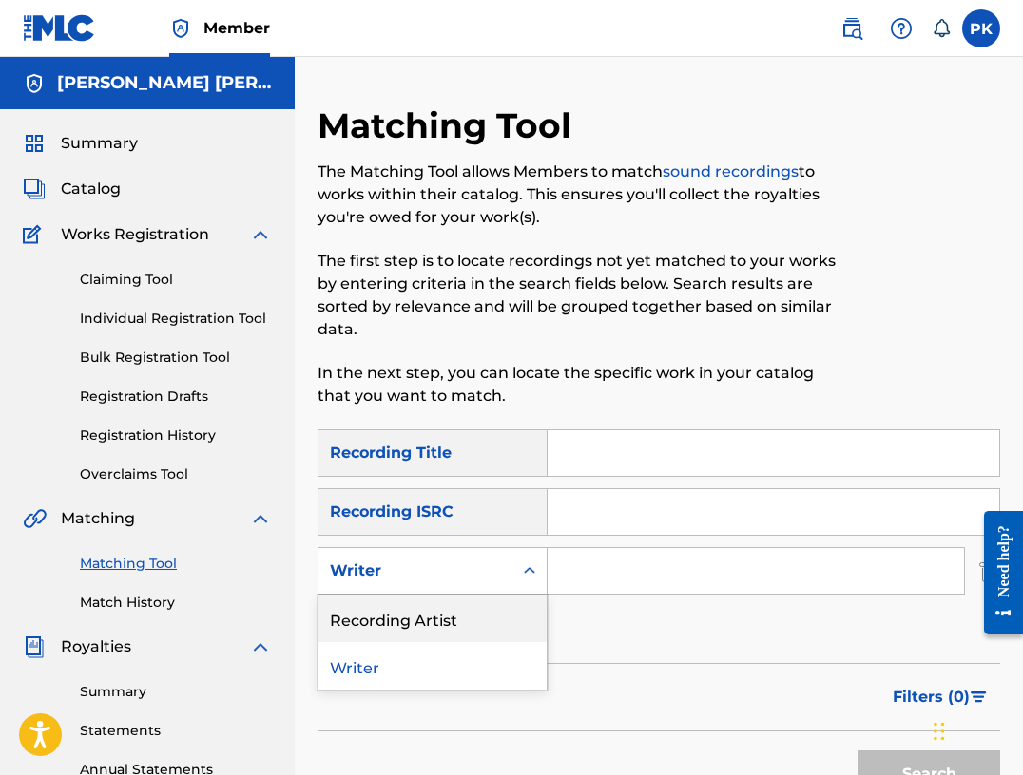
click at [397, 624] on div "Recording Artist" at bounding box center [432, 619] width 228 height 48
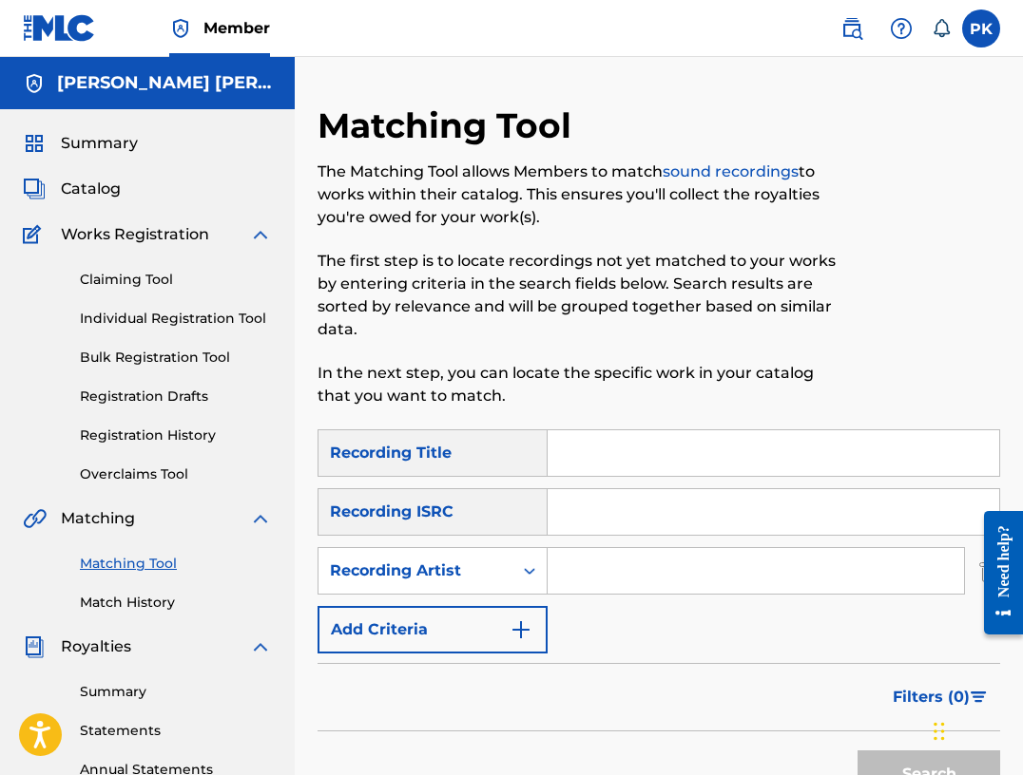
click at [582, 552] on input "Search Form" at bounding box center [755, 571] width 416 height 46
click at [928, 775] on button "Search" at bounding box center [928, 775] width 143 height 48
click at [583, 579] on input "Aux fidji" at bounding box center [755, 571] width 416 height 46
click at [928, 775] on button "Search" at bounding box center [928, 775] width 143 height 48
type input "Alx fidji"
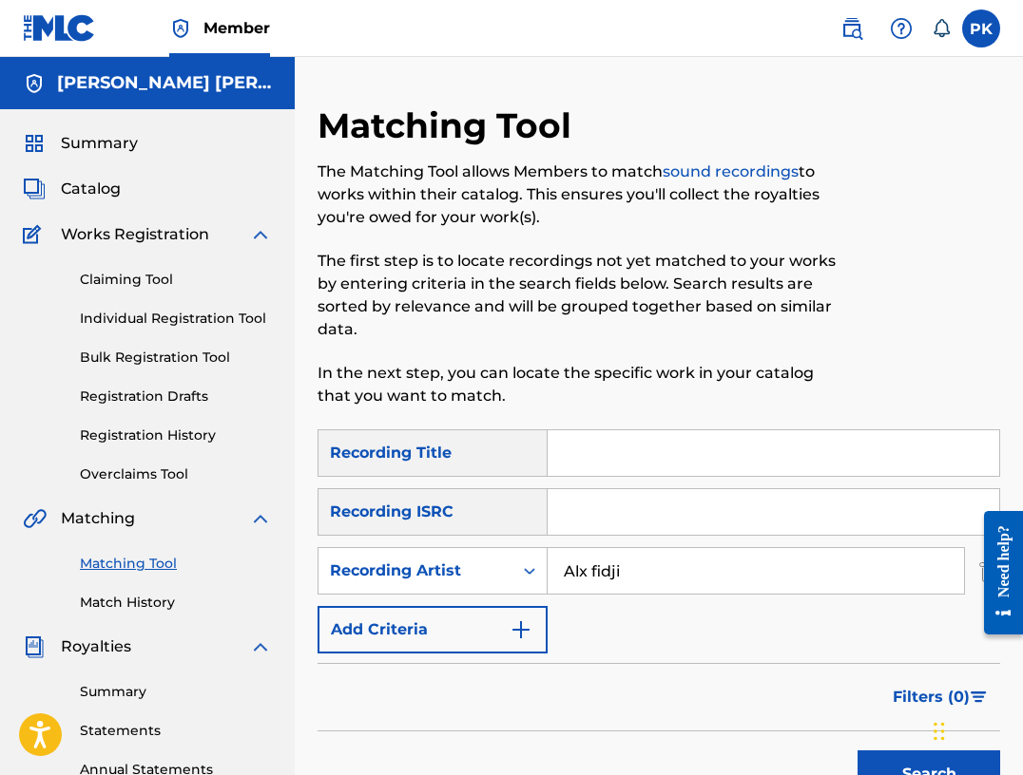
click at [928, 775] on button "Search" at bounding box center [928, 775] width 143 height 48
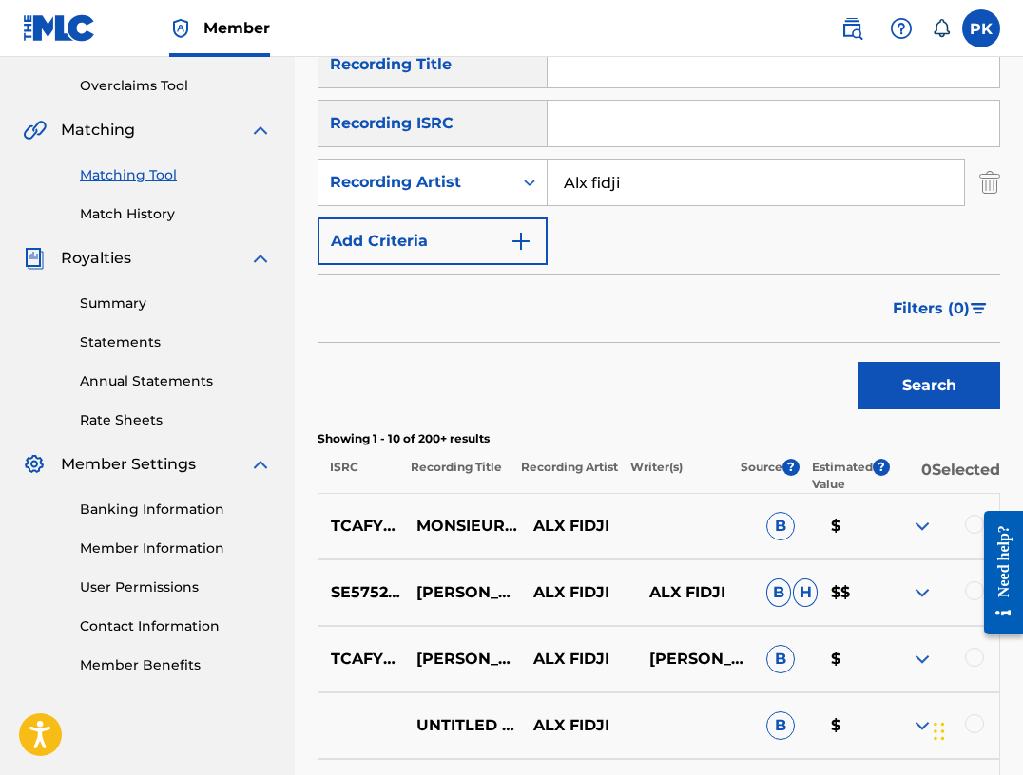
scroll to position [257, 0]
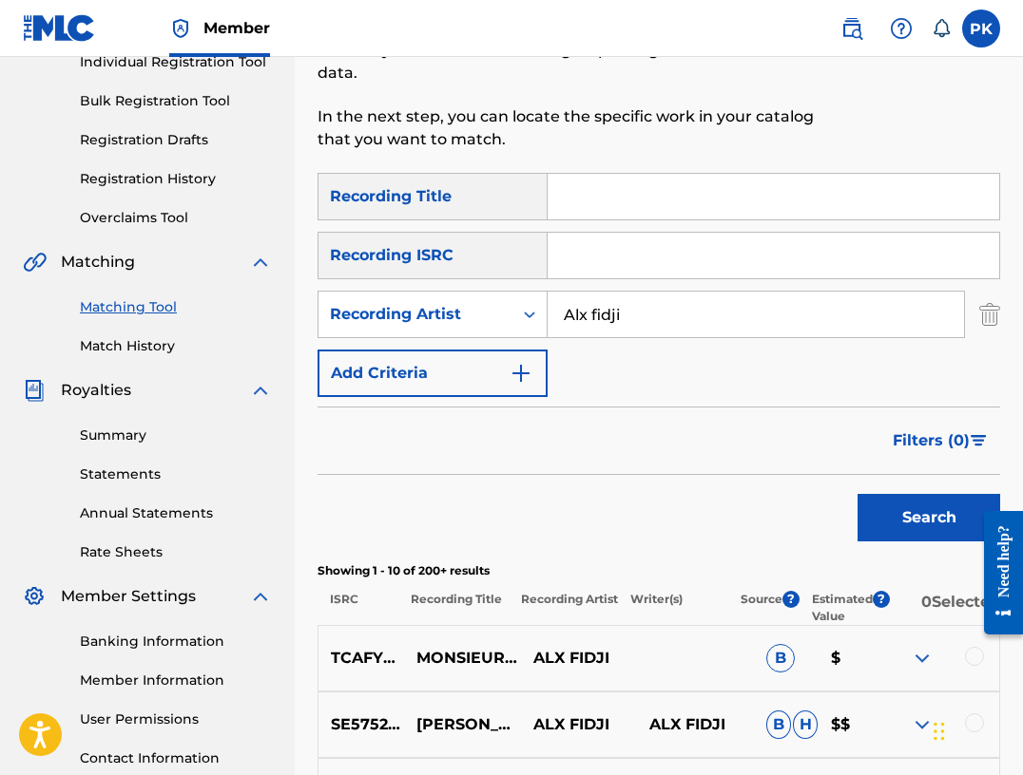
click at [919, 429] on button "Filters ( 0 )" at bounding box center [940, 441] width 119 height 48
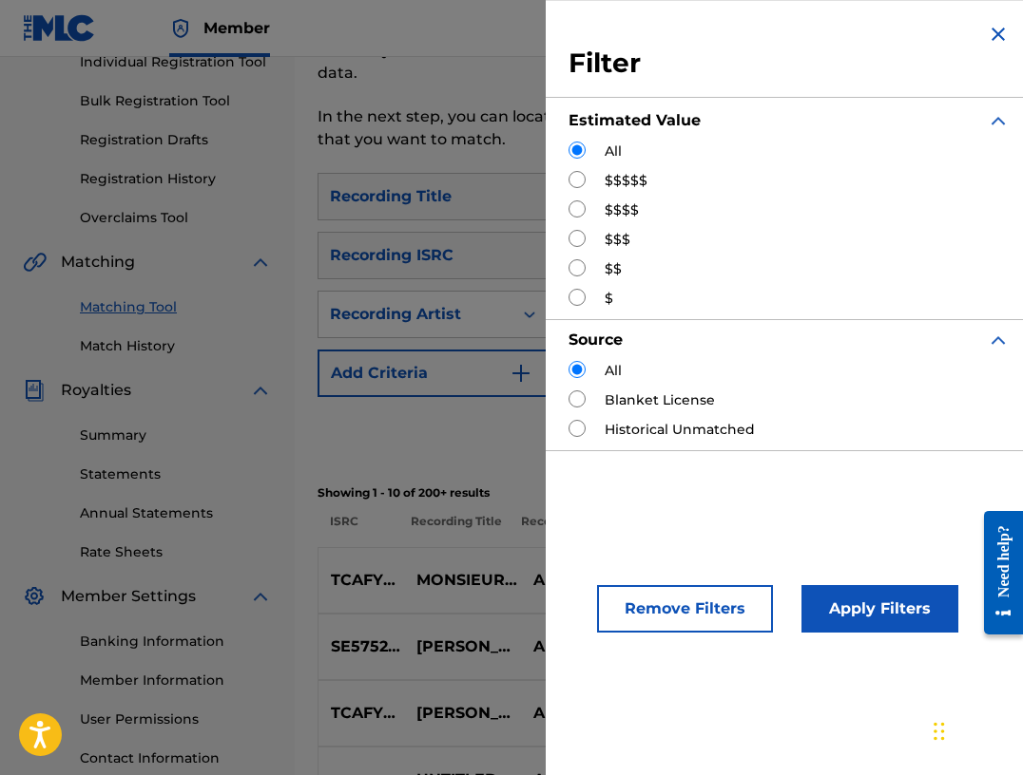
click at [631, 177] on label "$$$$$" at bounding box center [625, 181] width 43 height 20
click at [567, 176] on div "Filter Estimated Value All $$$$$ $$$$ $$$ $$ $ Source All Blanket License Histo…" at bounding box center [788, 236] width 487 height 473
click at [575, 176] on input "Search Form" at bounding box center [576, 179] width 17 height 17
radio input "true"
click at [835, 603] on button "Apply Filters" at bounding box center [879, 609] width 157 height 48
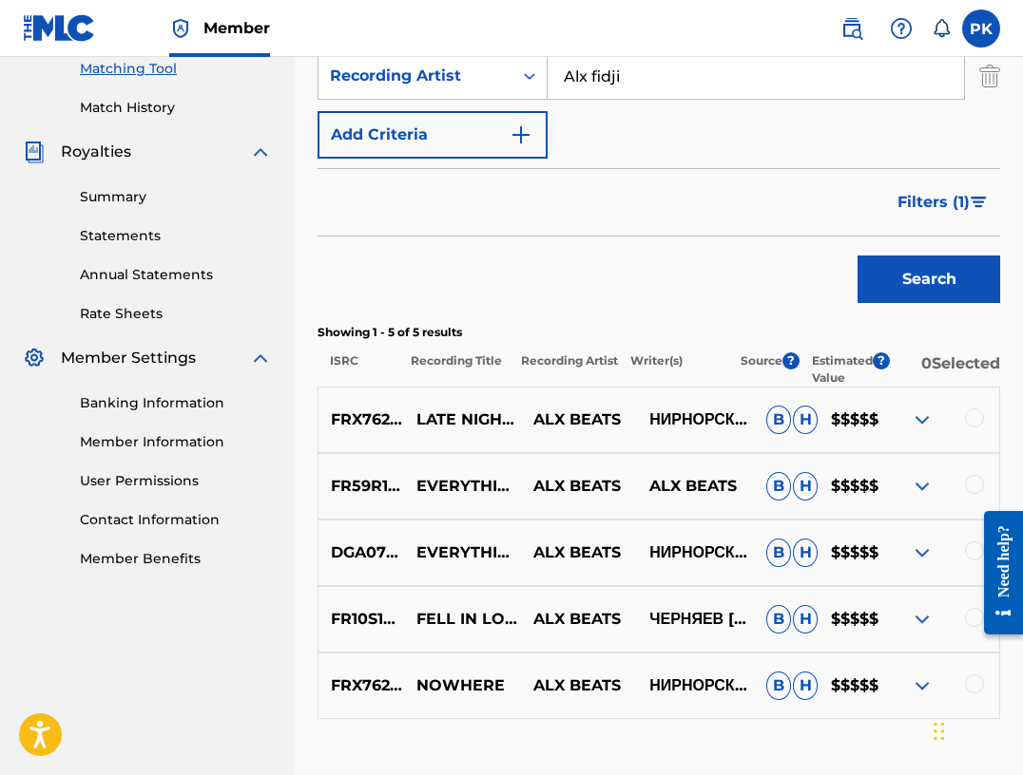
scroll to position [467, 0]
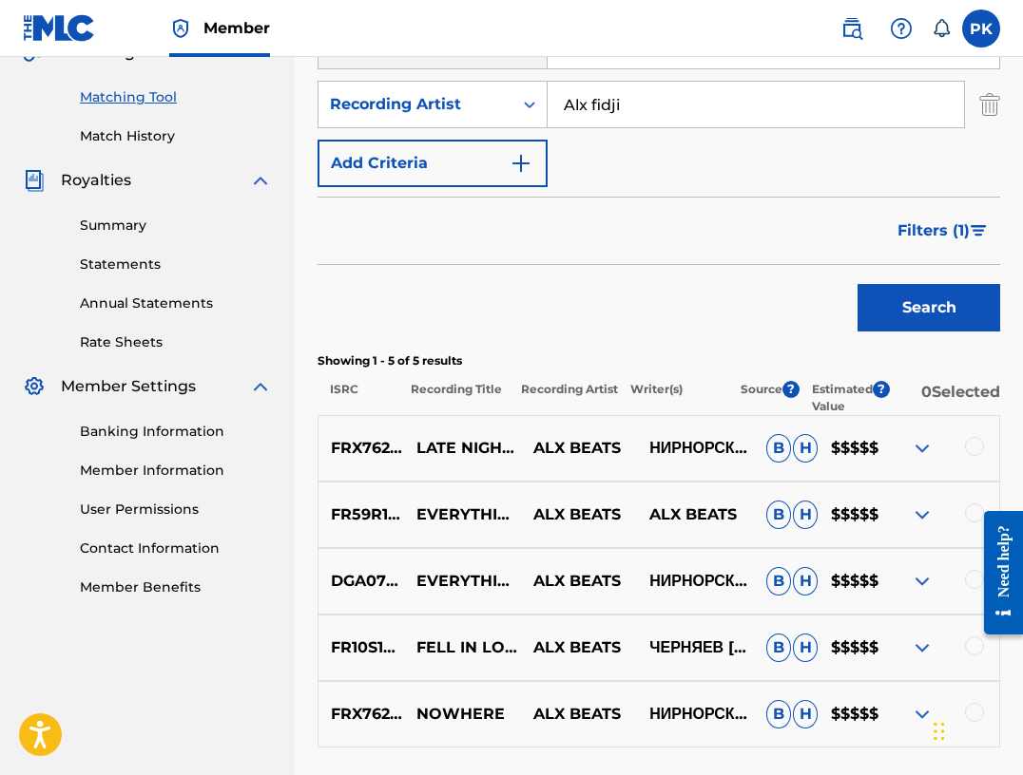
click at [913, 246] on button "Filters ( 1 )" at bounding box center [943, 231] width 114 height 48
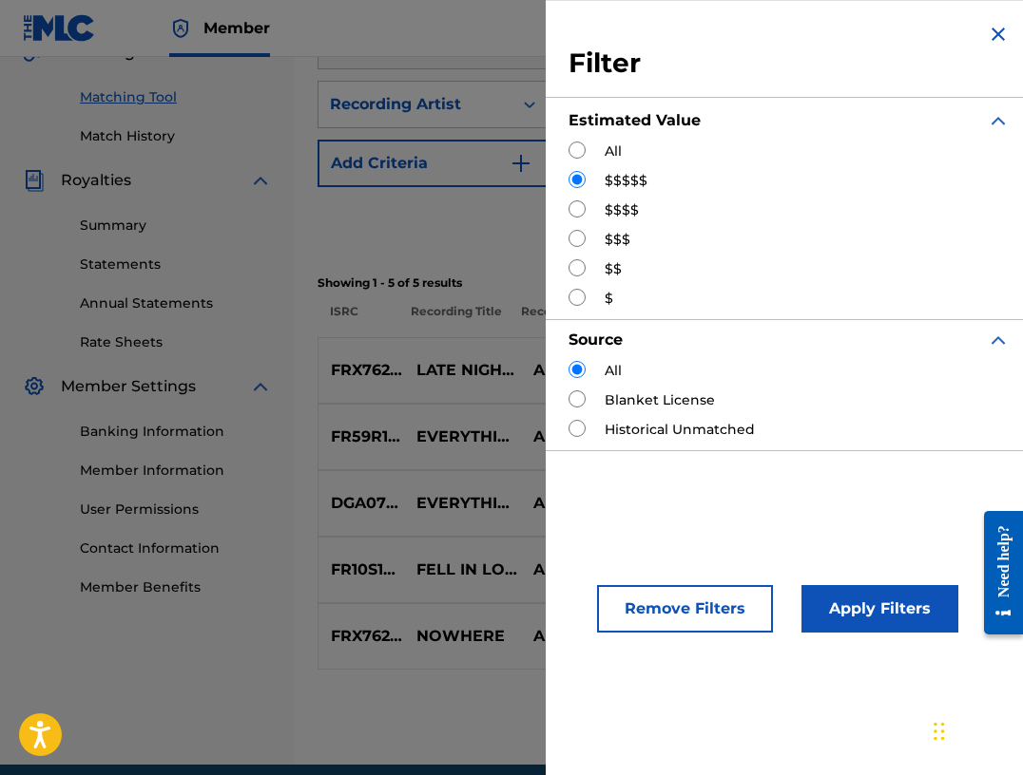
click at [616, 207] on label "$$$$" at bounding box center [621, 211] width 34 height 20
click at [582, 207] on input "Search Form" at bounding box center [576, 209] width 17 height 17
radio input "true"
click at [841, 596] on button "Apply Filters" at bounding box center [879, 609] width 157 height 48
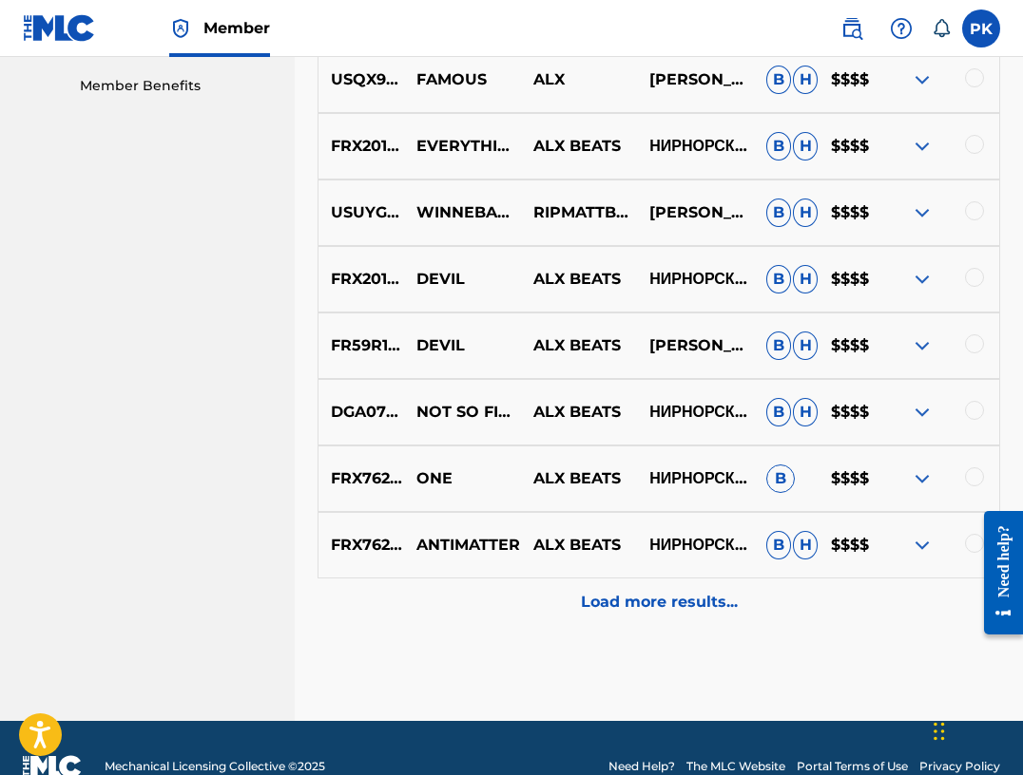
click at [733, 580] on div "Load more results..." at bounding box center [658, 603] width 682 height 48
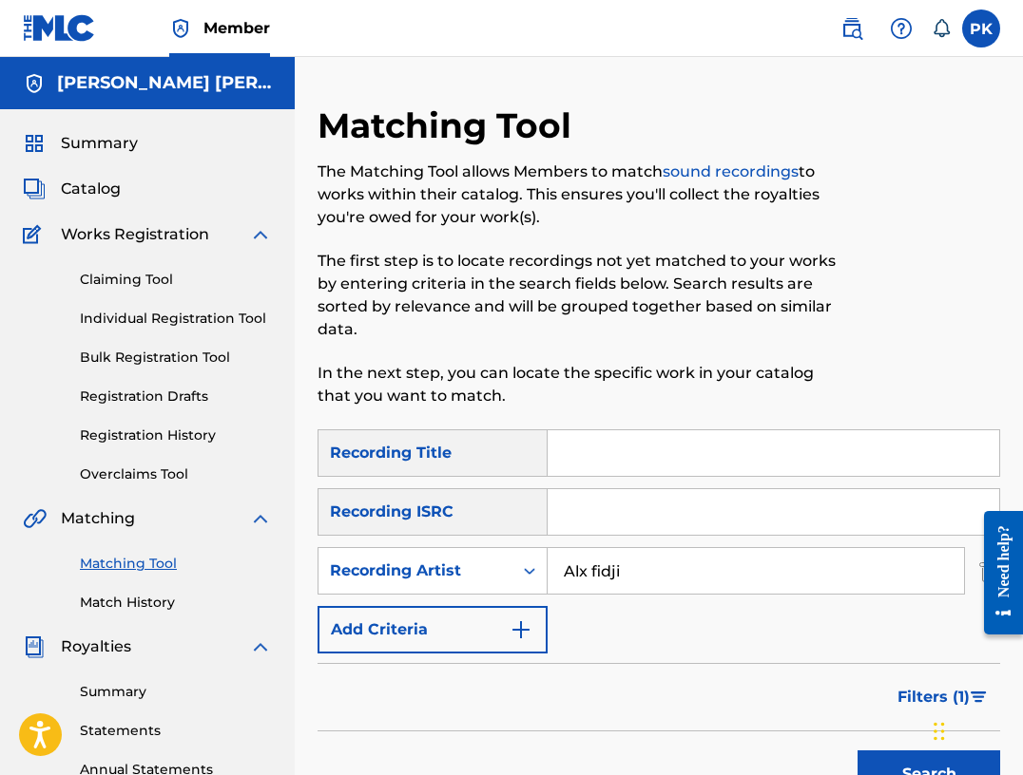
scroll to position [0, 0]
drag, startPoint x: 660, startPoint y: 581, endPoint x: 329, endPoint y: 525, distance: 336.4
click at [329, 525] on div "SearchWithCriteria1267911d-fef2-43d6-b84b-d0700789aaf2 Recording Title SearchWi…" at bounding box center [658, 542] width 682 height 224
type input "mk.gee"
click at [928, 775] on button "Search" at bounding box center [928, 775] width 143 height 48
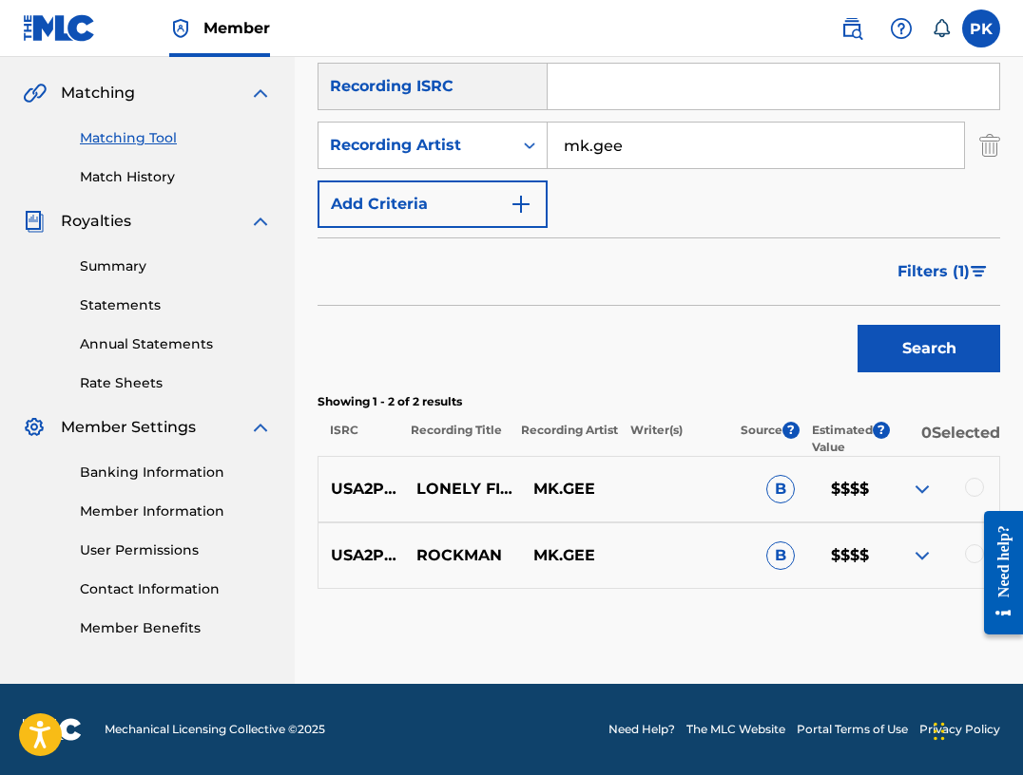
scroll to position [426, 0]
click at [920, 490] on img at bounding box center [921, 489] width 23 height 23
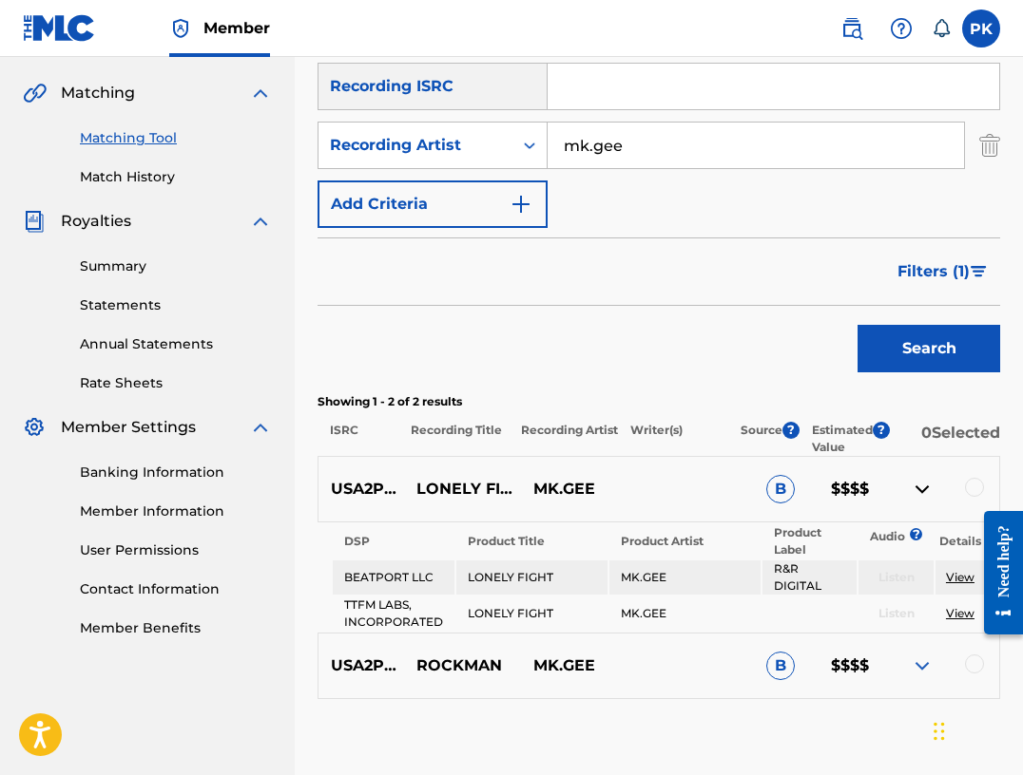
click at [920, 490] on img at bounding box center [921, 489] width 23 height 23
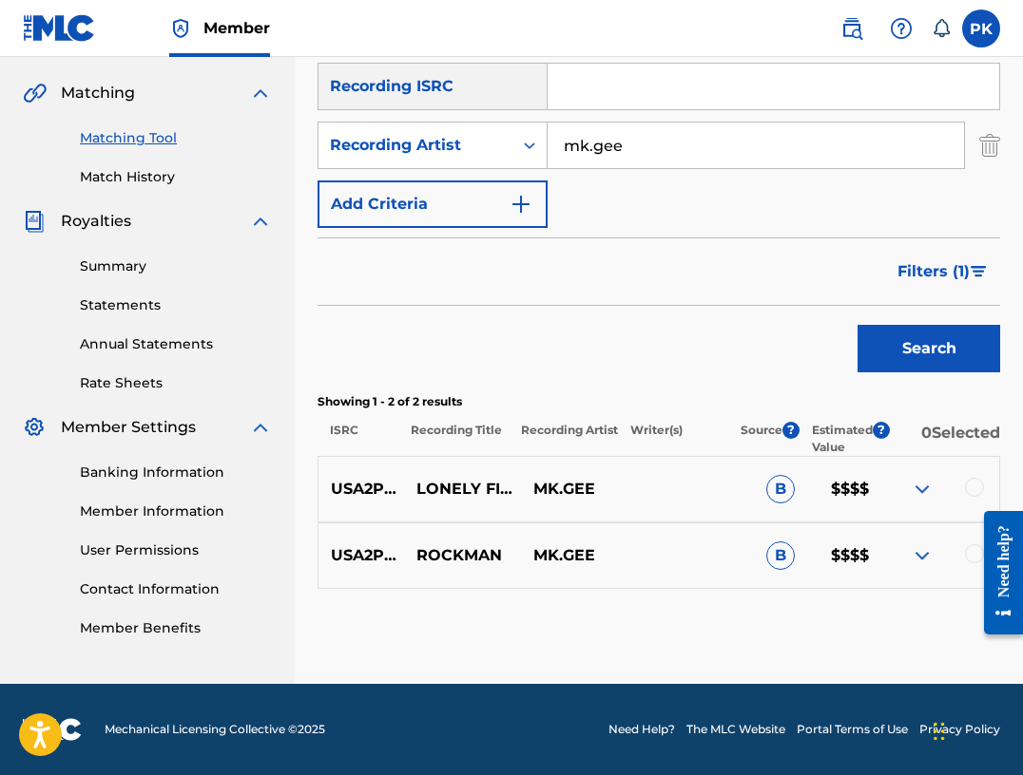
click at [928, 275] on span "Filters ( 1 )" at bounding box center [933, 271] width 72 height 23
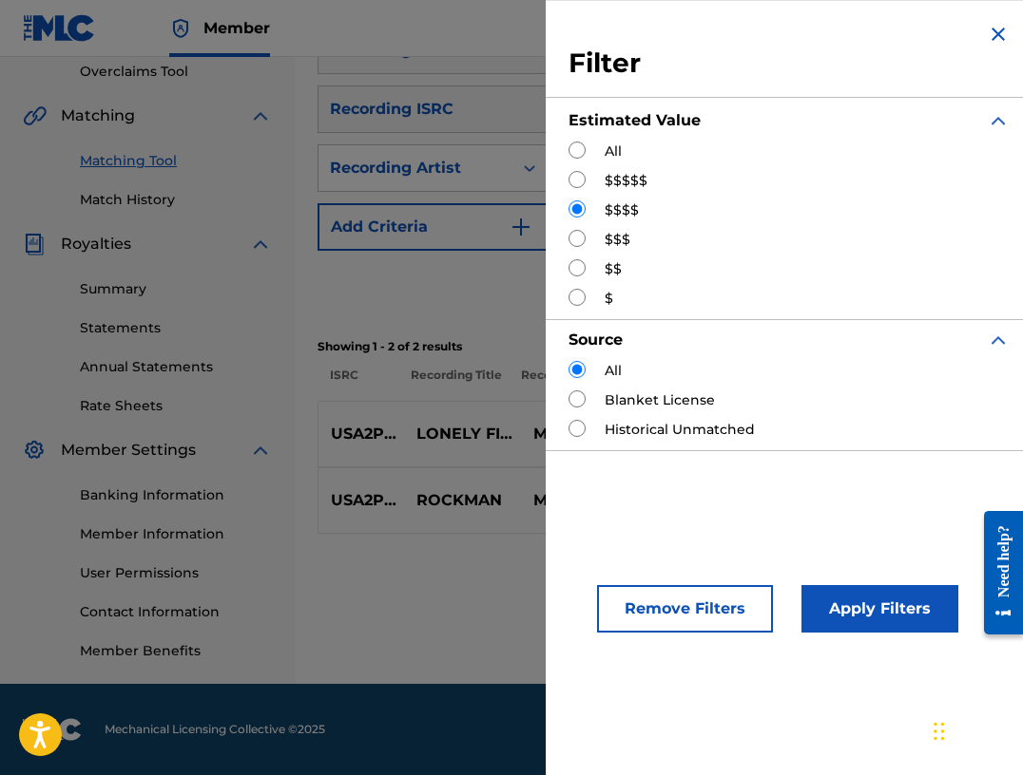
click at [597, 155] on div "All" at bounding box center [788, 152] width 441 height 20
click at [574, 150] on input "Search Form" at bounding box center [576, 150] width 17 height 17
radio input "true"
click at [831, 602] on button "Apply Filters" at bounding box center [879, 609] width 157 height 48
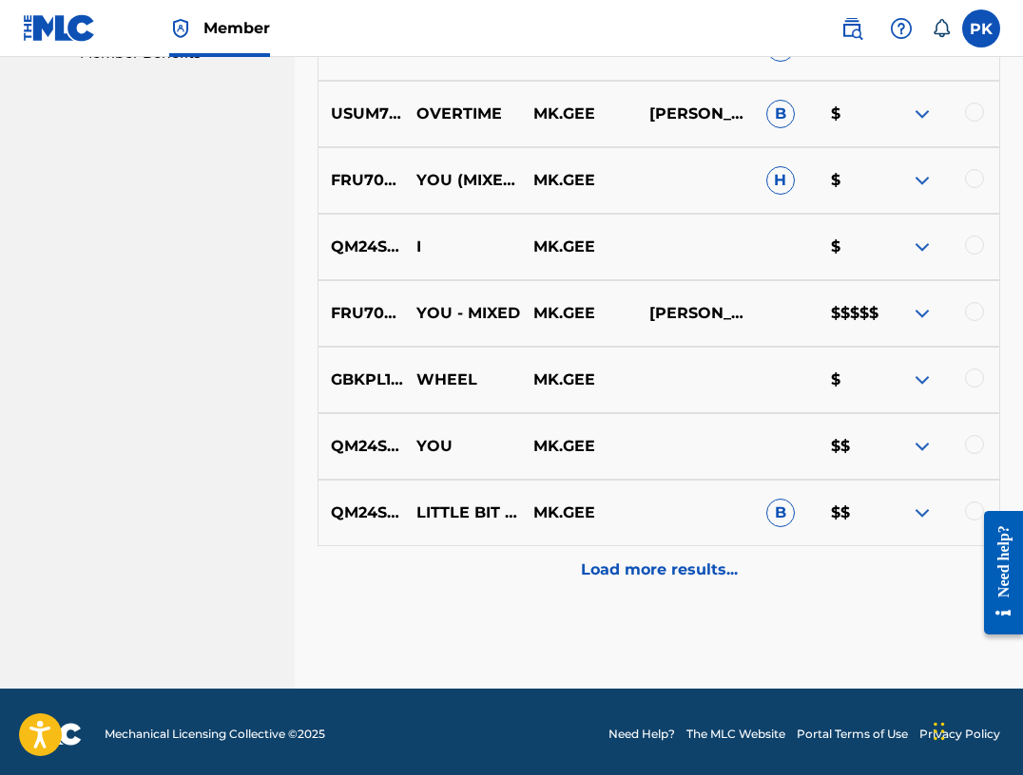
click at [700, 577] on p "Load more results..." at bounding box center [659, 570] width 157 height 23
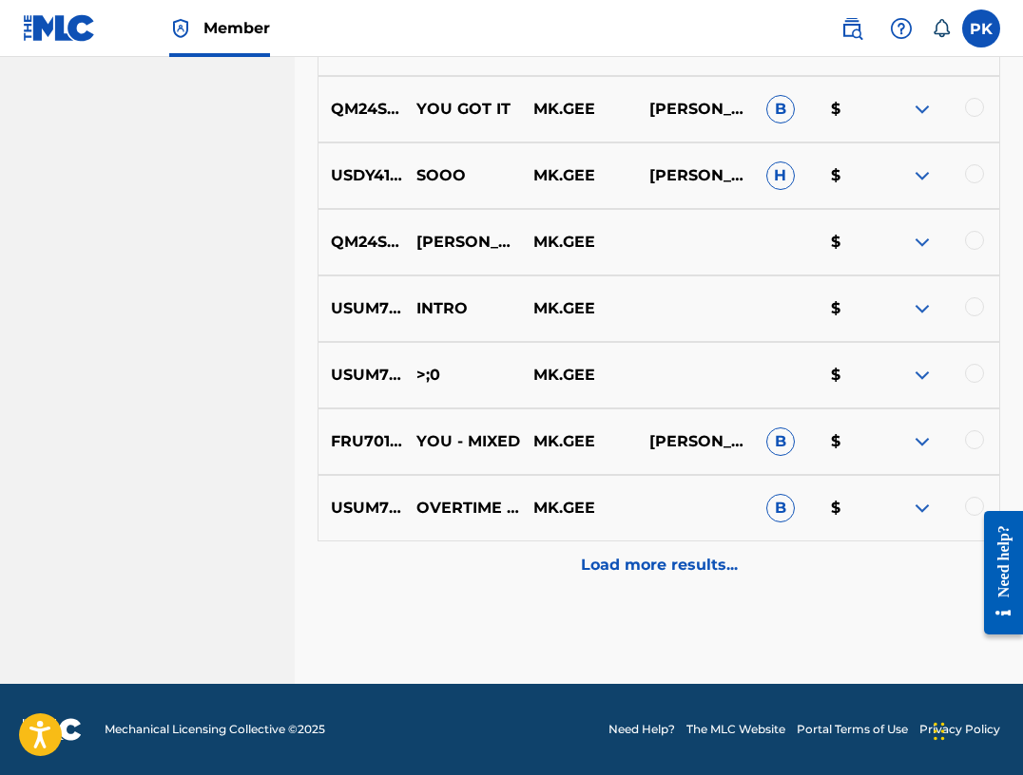
click at [697, 575] on div "Load more results..." at bounding box center [658, 566] width 682 height 48
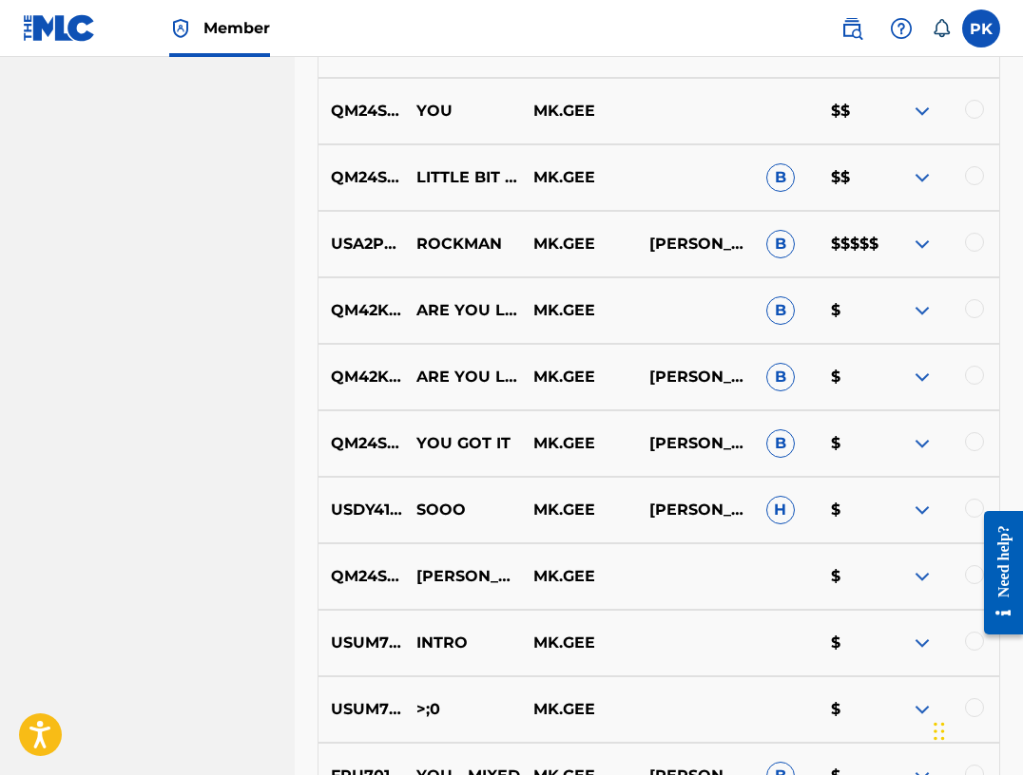
scroll to position [1319, 0]
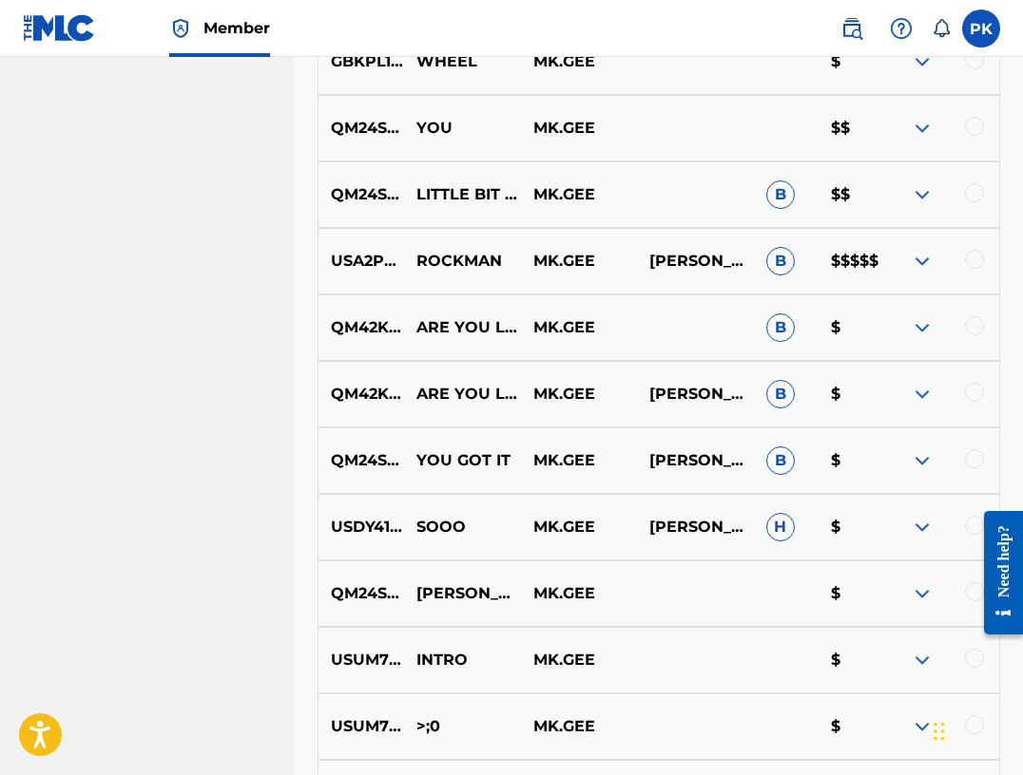
click at [943, 251] on div at bounding box center [940, 261] width 117 height 23
click at [928, 258] on img at bounding box center [921, 261] width 23 height 23
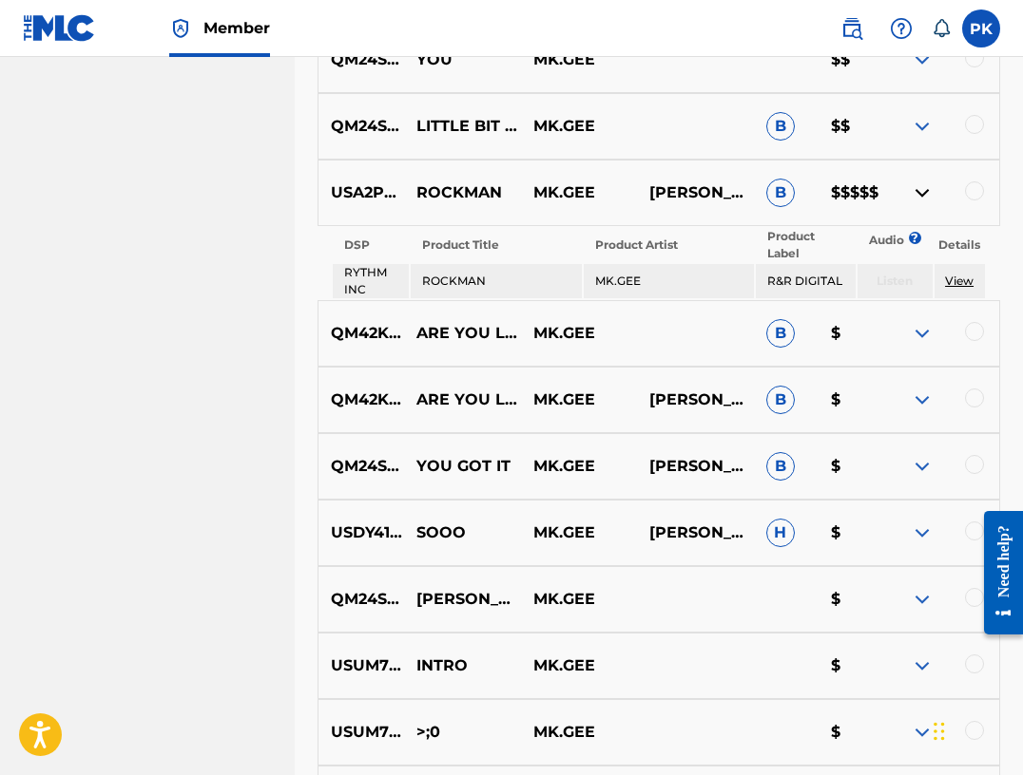
scroll to position [1379, 0]
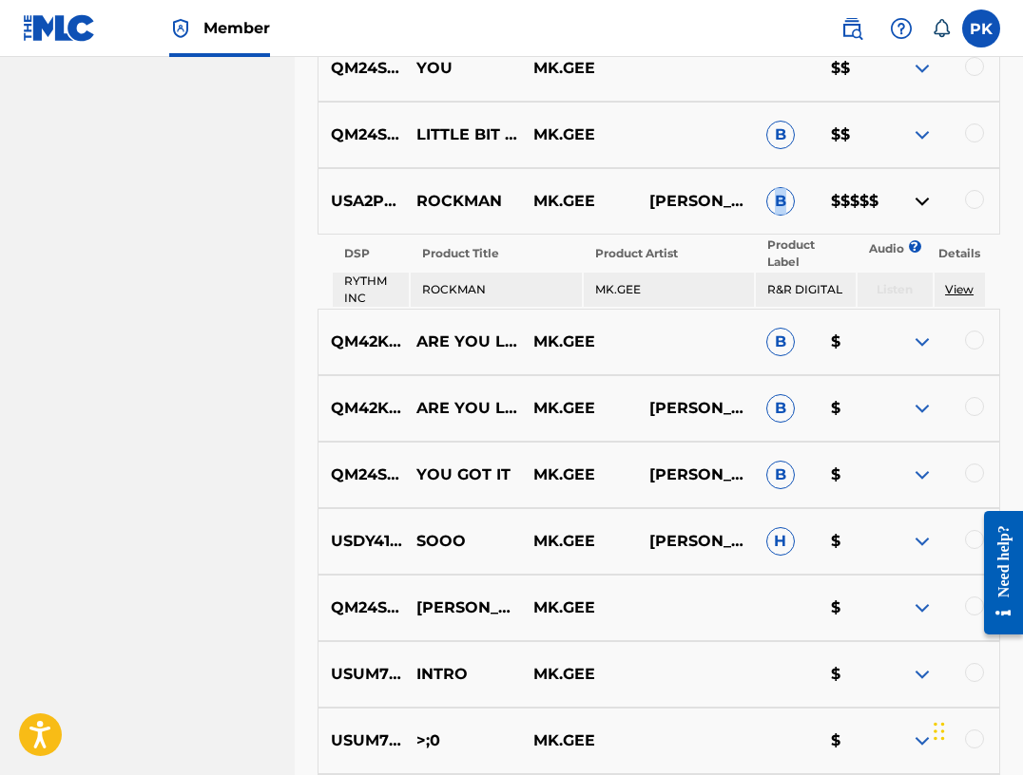
click at [775, 201] on span "B" at bounding box center [780, 201] width 29 height 29
click at [754, 188] on p "B" at bounding box center [786, 201] width 65 height 29
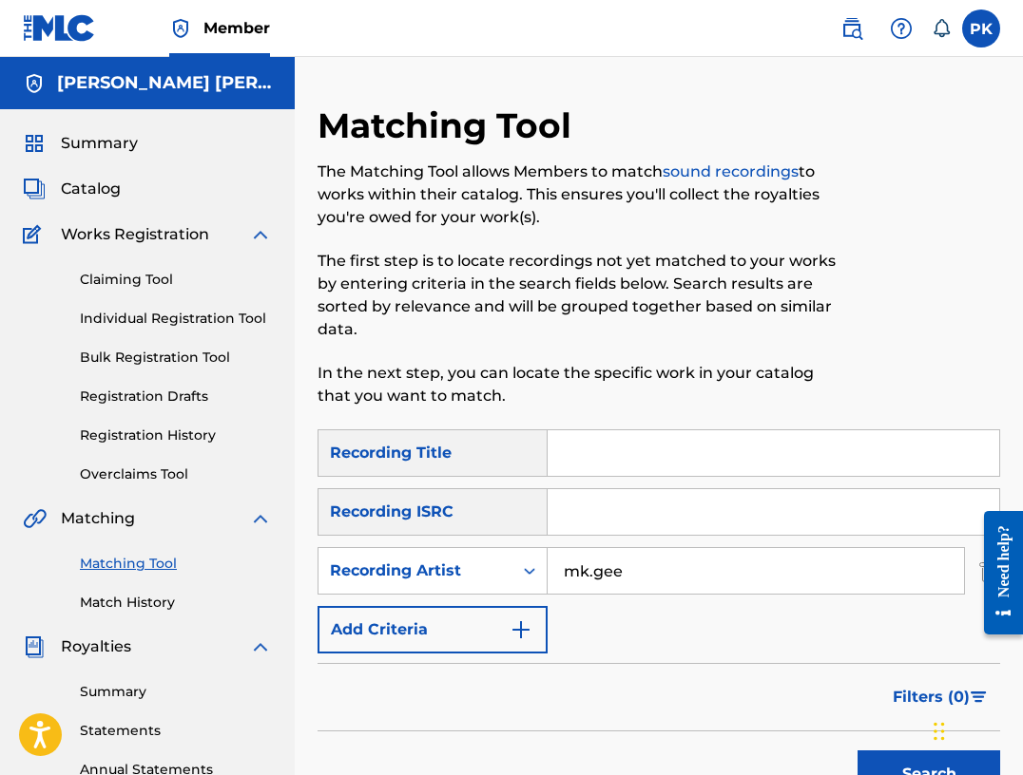
scroll to position [0, 0]
click at [122, 596] on link "Match History" at bounding box center [176, 603] width 192 height 20
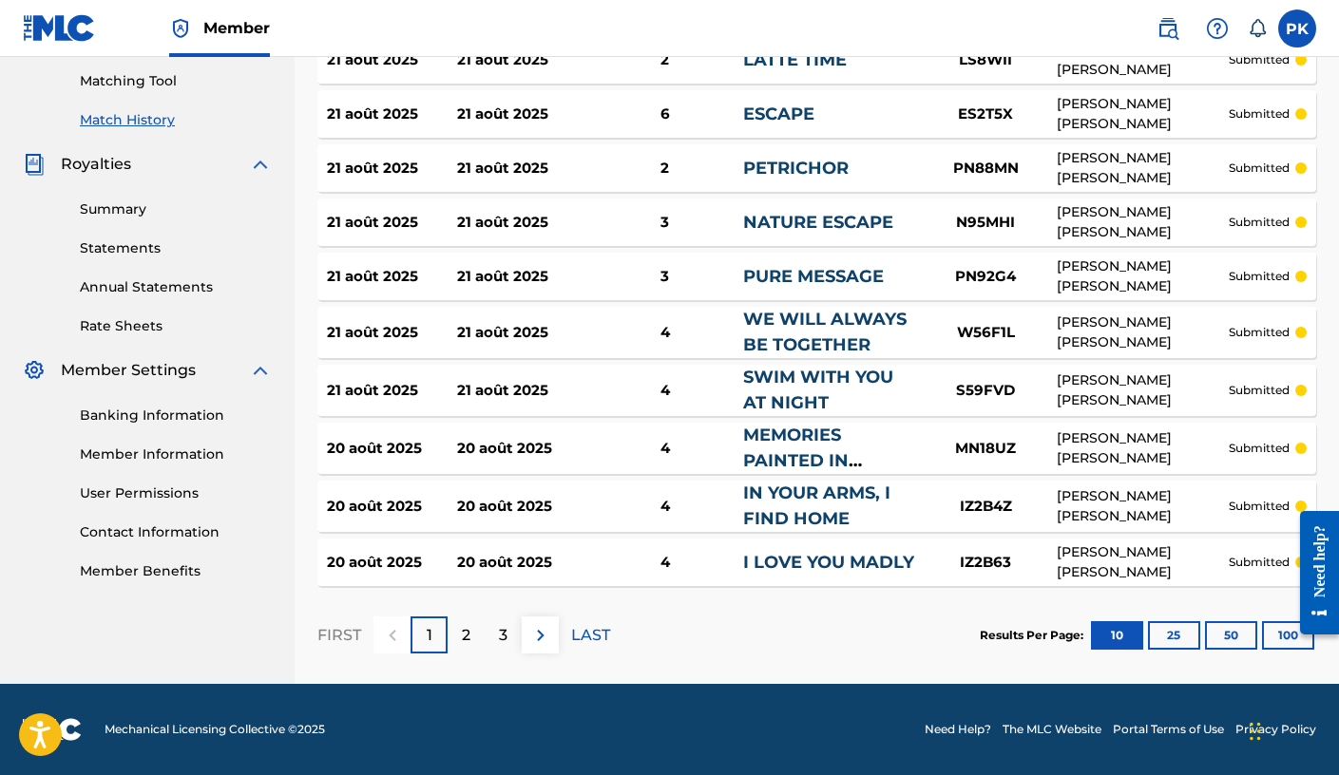
scroll to position [487, 0]
click at [1022, 644] on button "100" at bounding box center [1288, 636] width 52 height 29
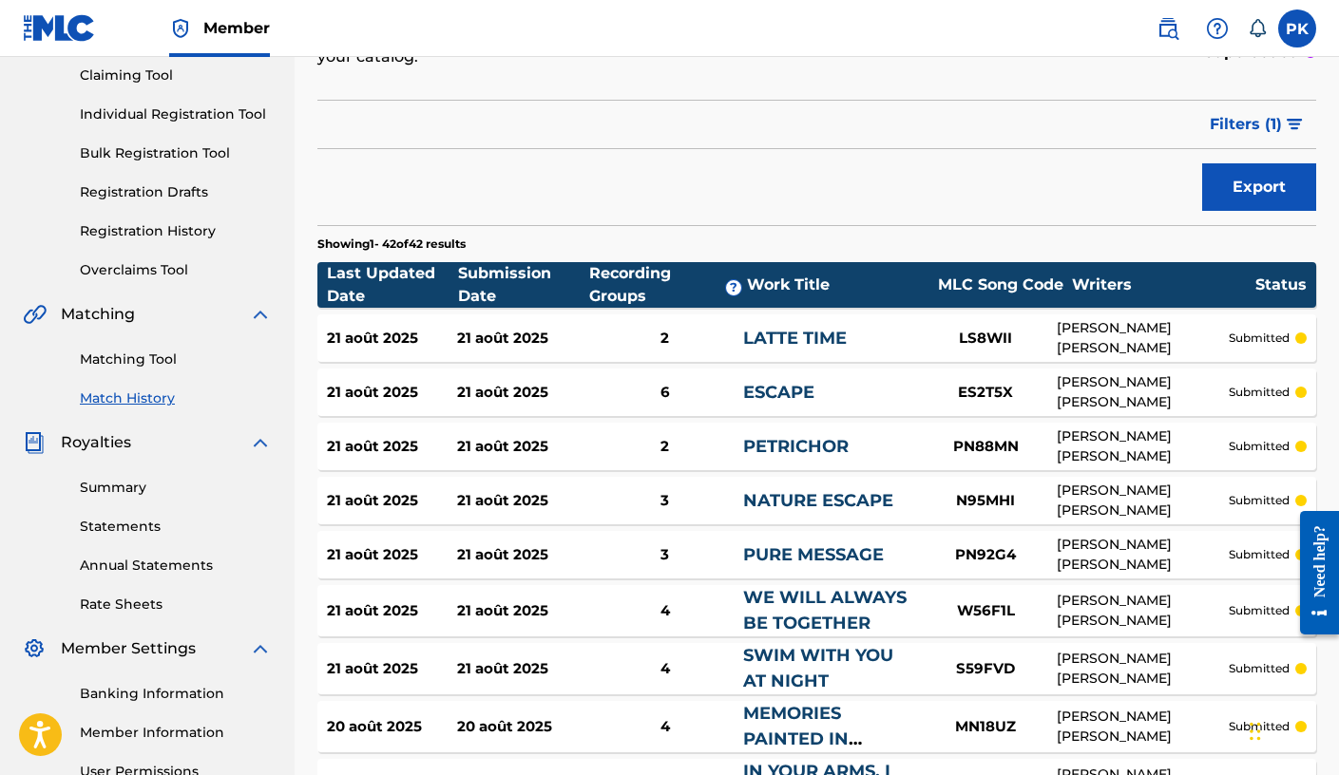
scroll to position [203, 0]
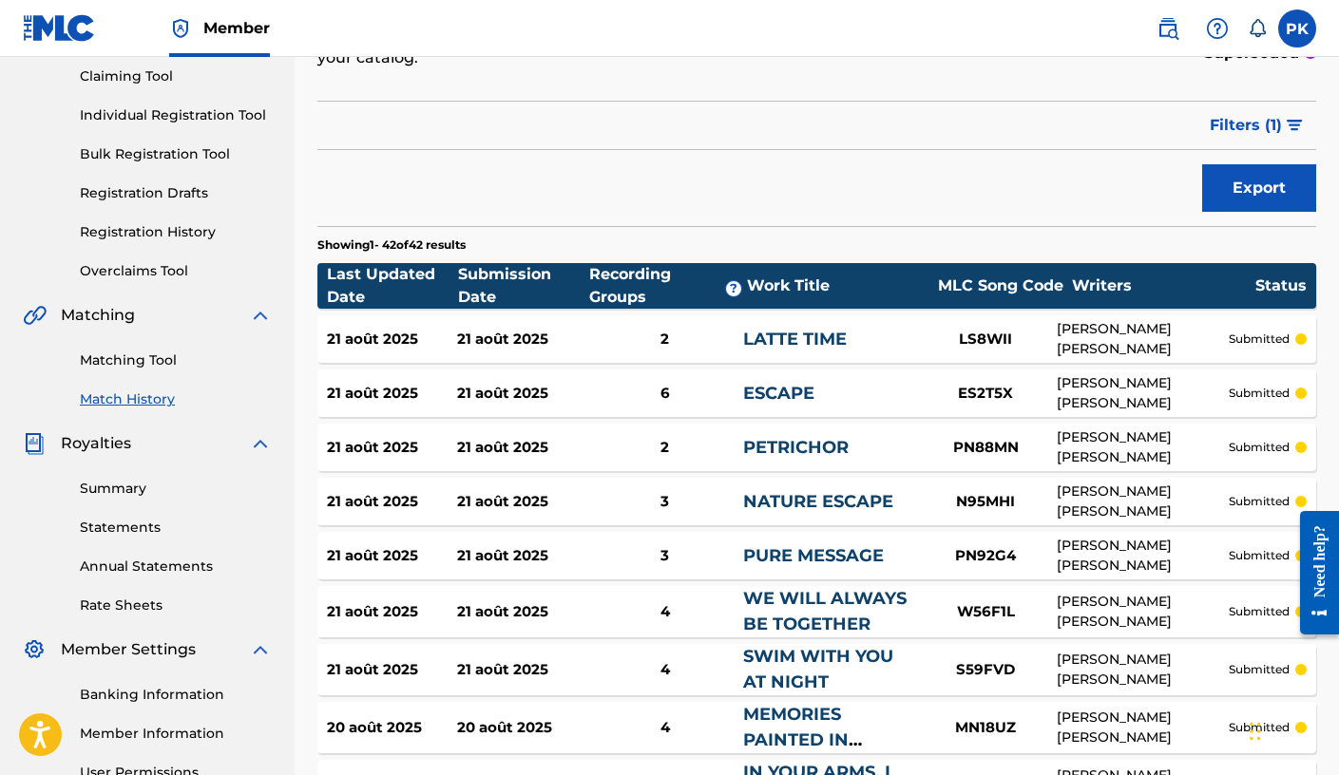
drag, startPoint x: 567, startPoint y: 286, endPoint x: 537, endPoint y: 285, distance: 30.4
click at [536, 286] on div "Submission Date" at bounding box center [523, 286] width 131 height 46
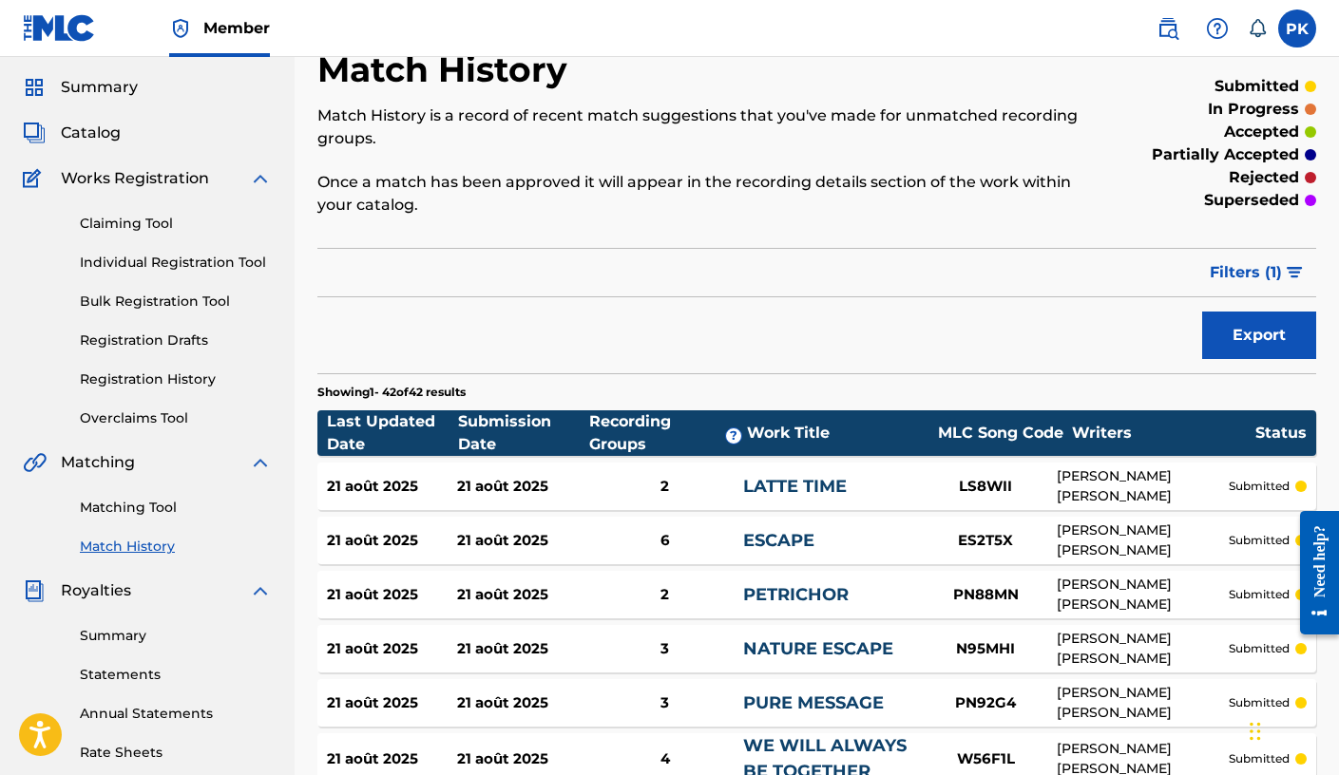
scroll to position [52, 0]
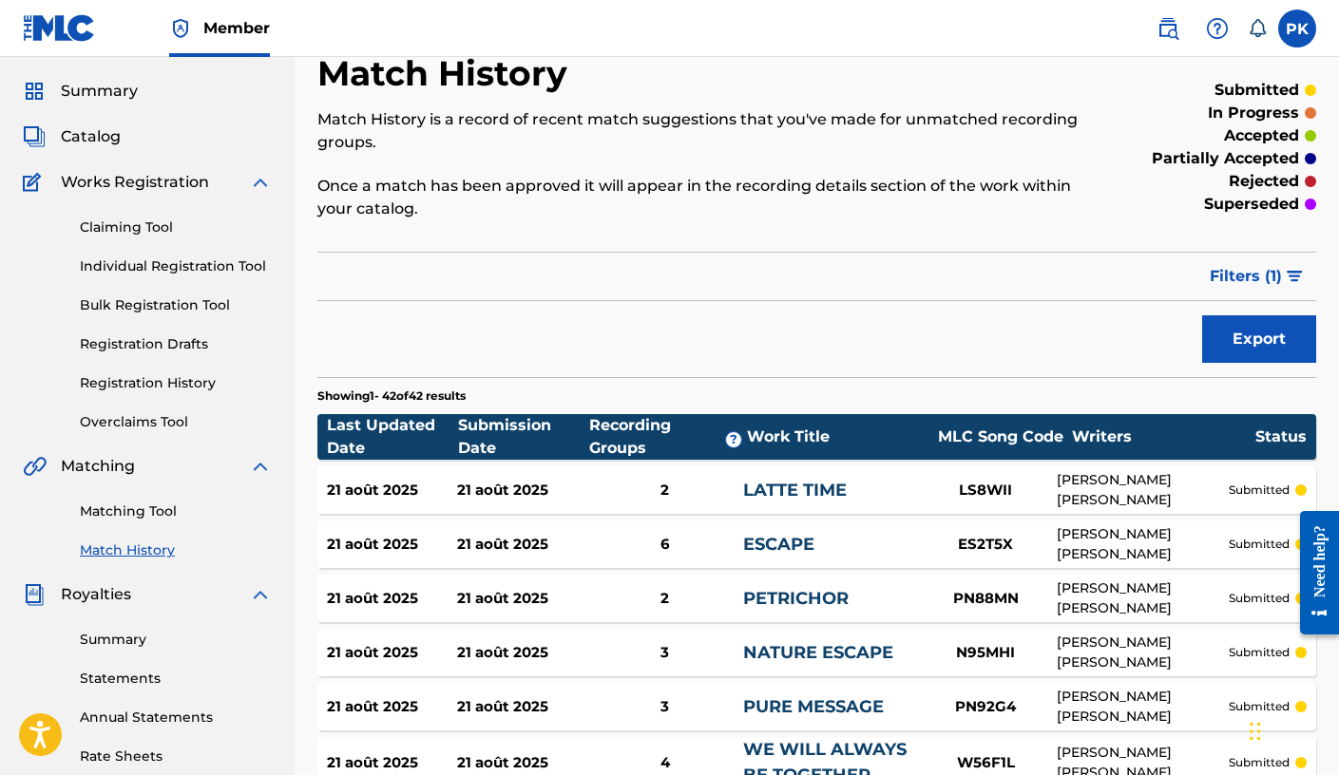
click at [152, 517] on link "Matching Tool" at bounding box center [176, 512] width 192 height 20
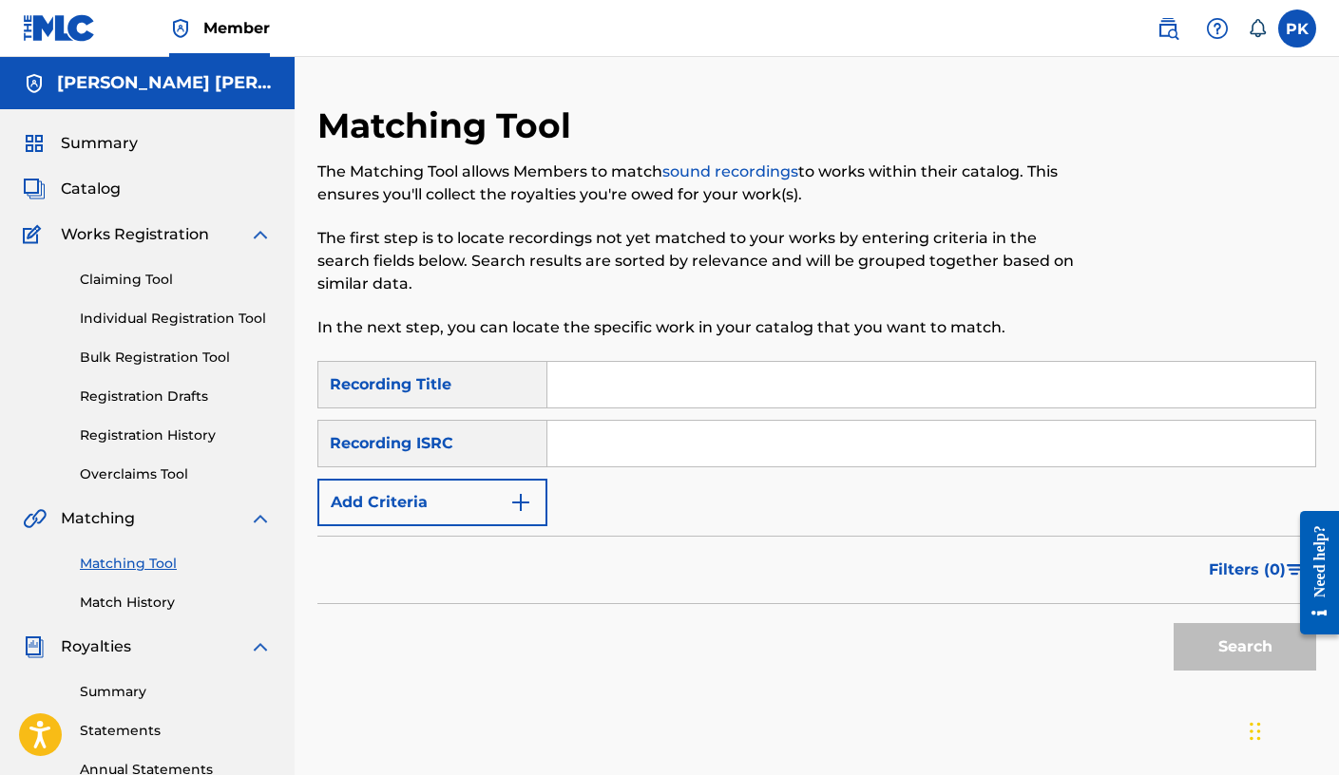
click at [625, 392] on input "Search Form" at bounding box center [931, 385] width 768 height 46
paste input "panorama"
type input "panorama"
click at [590, 443] on input "Search Form" at bounding box center [931, 444] width 768 height 46
paste input "US3DF2252724"
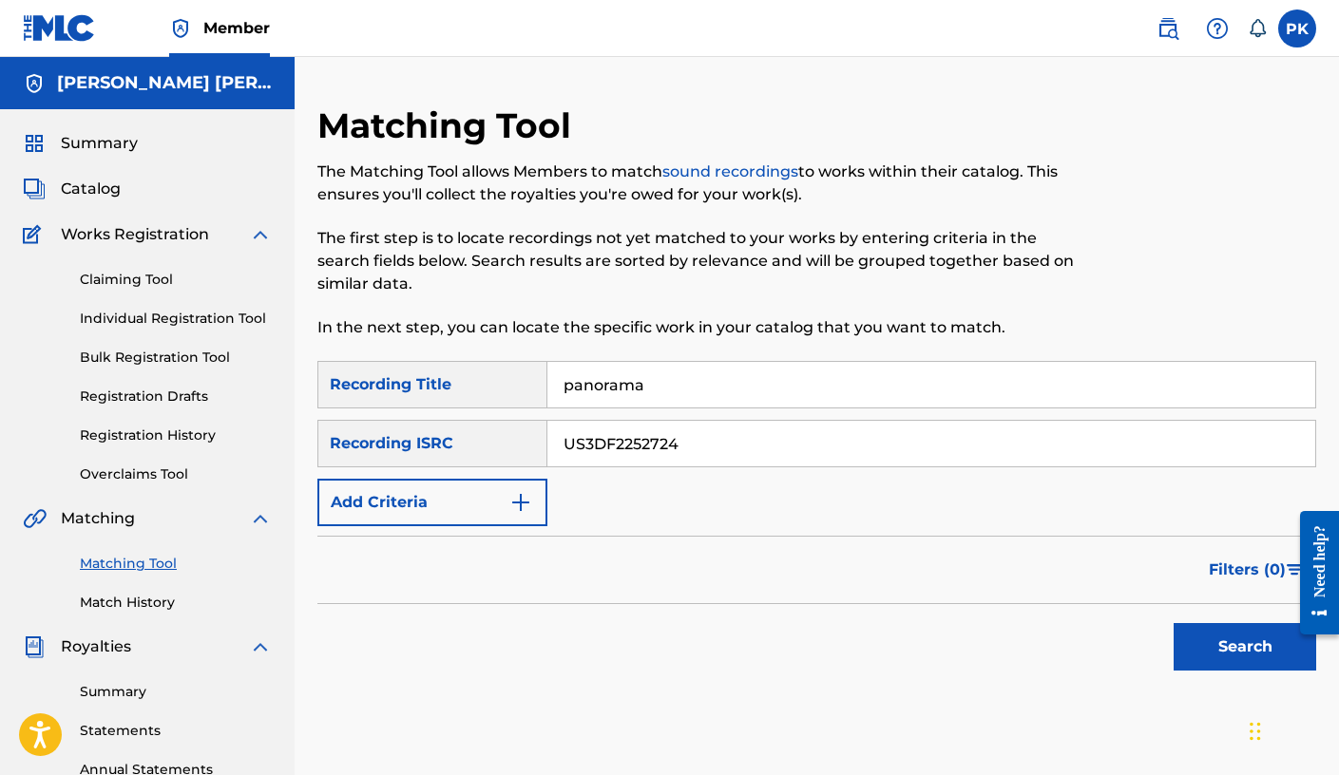
type input "US3DF2252724"
click at [1022, 643] on button "Search" at bounding box center [1245, 647] width 143 height 48
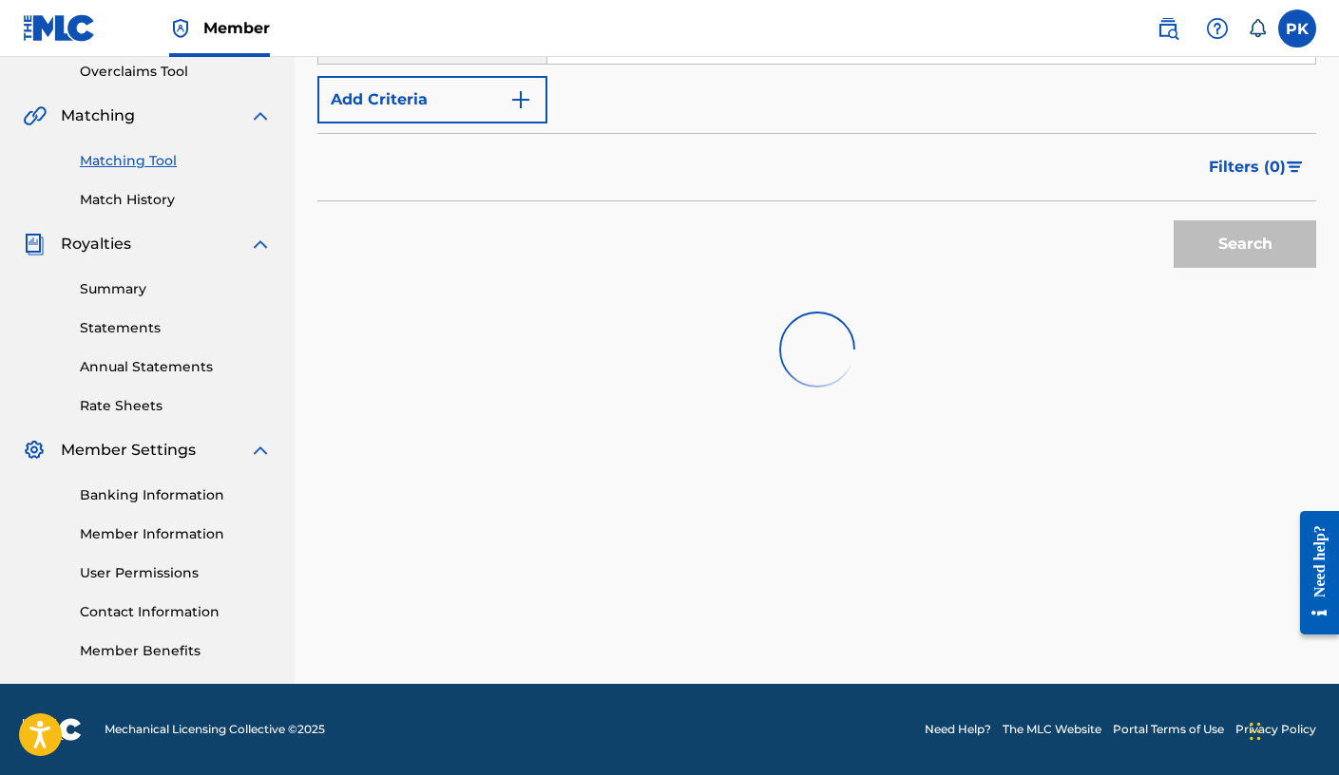
scroll to position [403, 0]
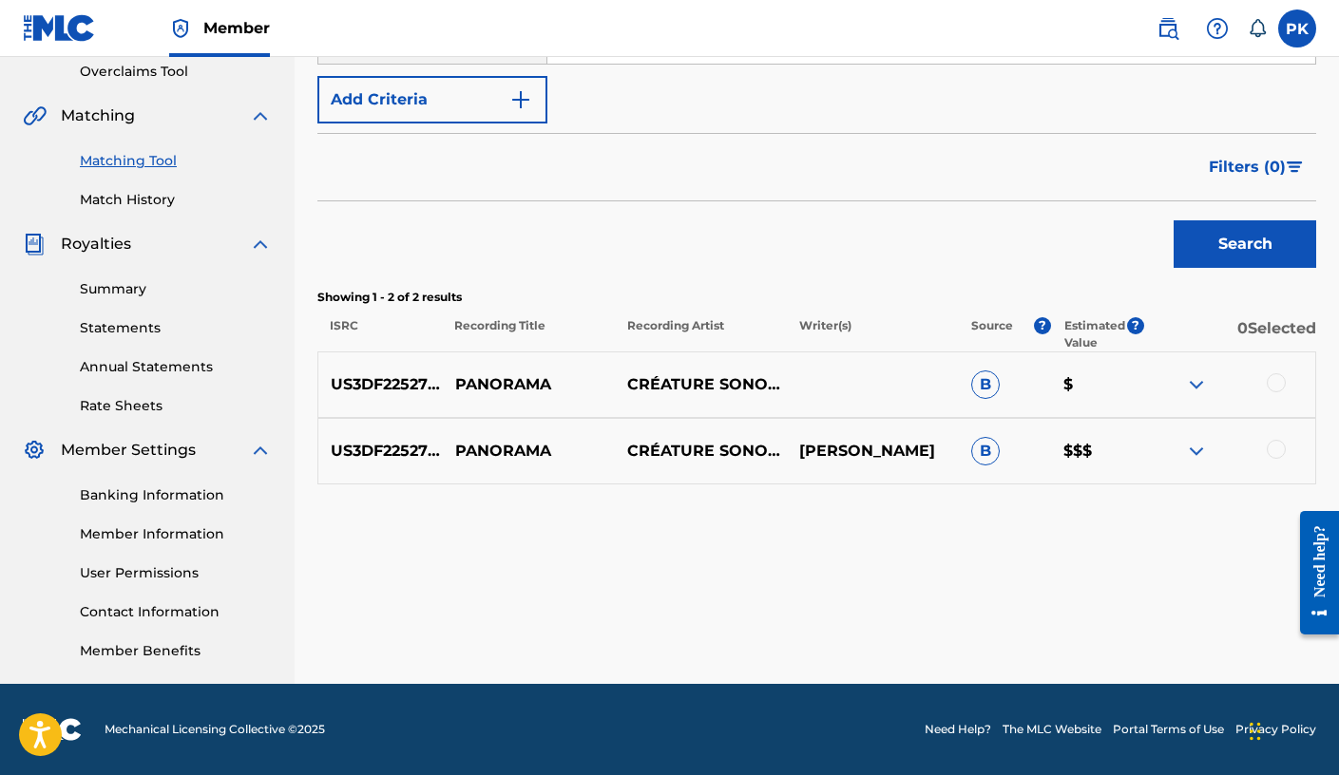
click at [1022, 451] on img at bounding box center [1196, 451] width 23 height 23
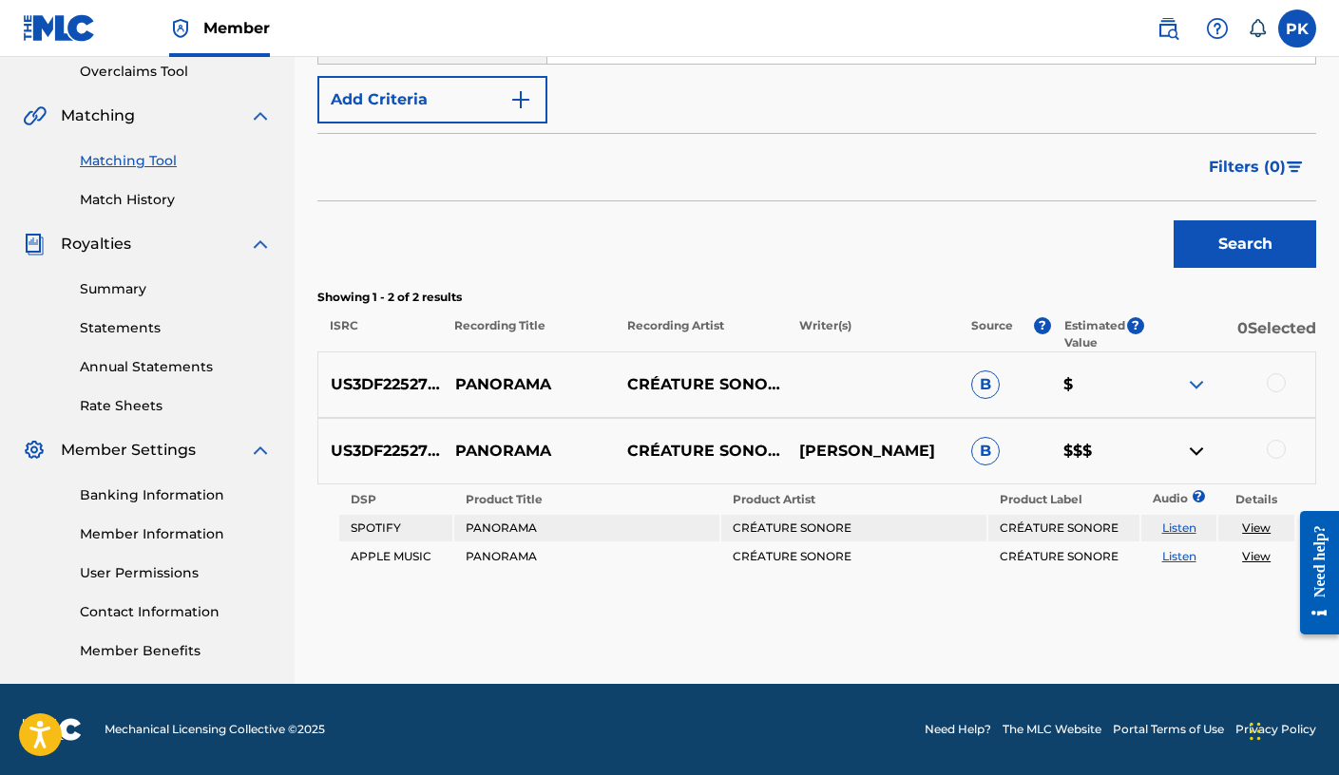
click at [514, 450] on p "PANORAMA" at bounding box center [529, 451] width 172 height 23
copy p "PANORAMA"
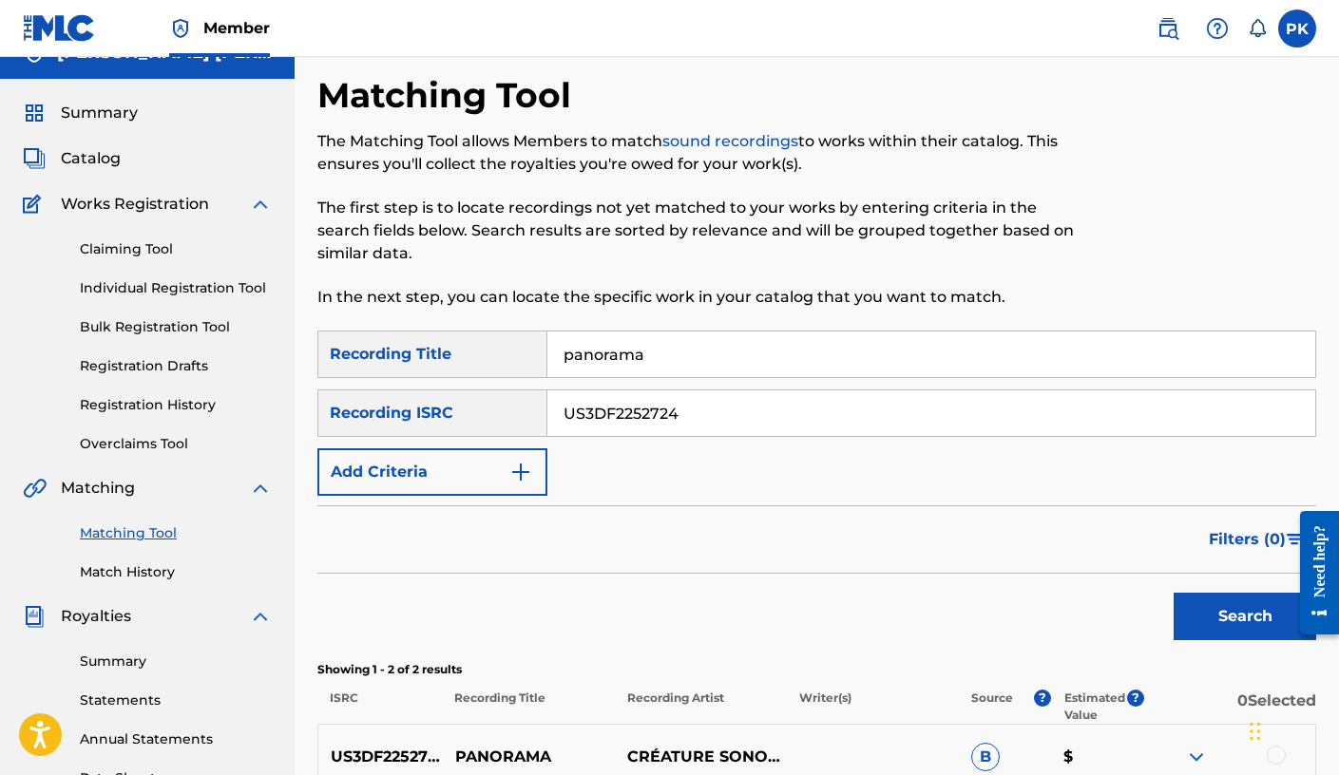
scroll to position [9, 0]
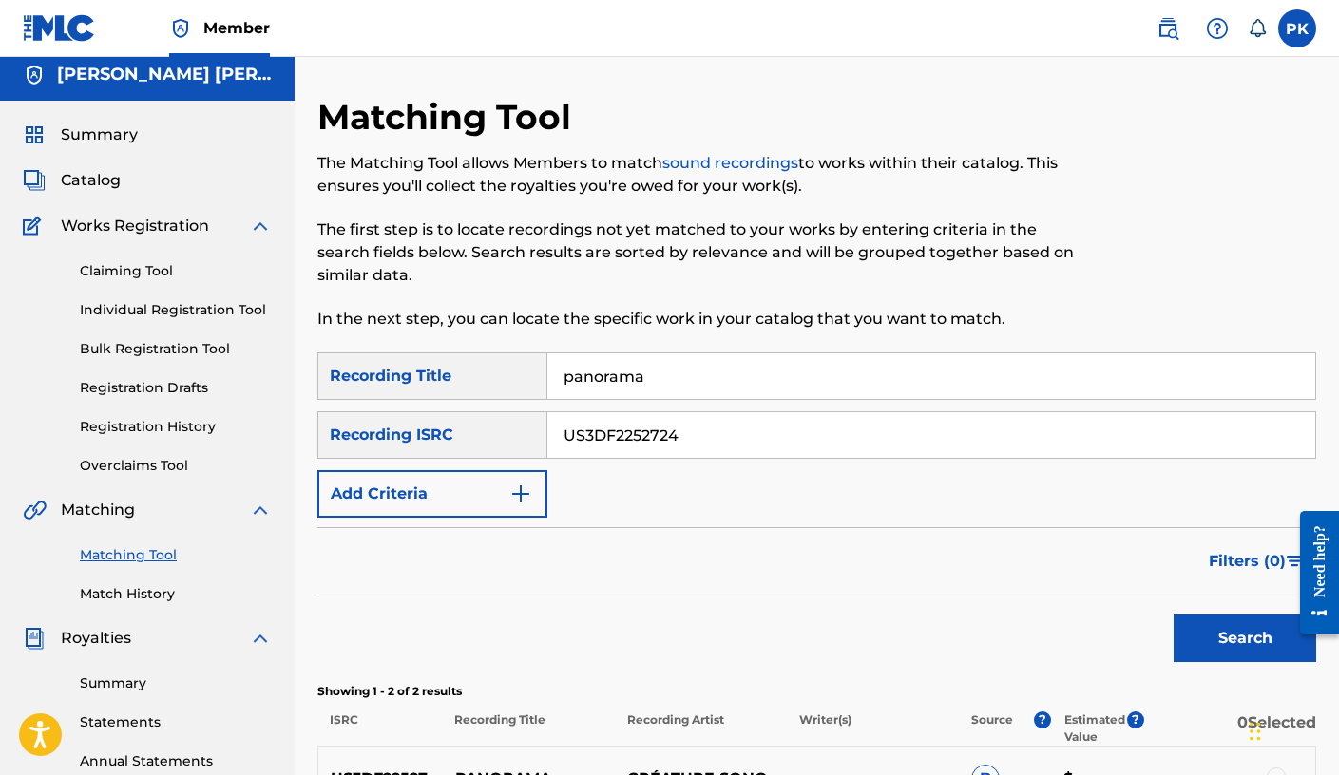
click at [112, 176] on span "Catalog" at bounding box center [91, 180] width 60 height 23
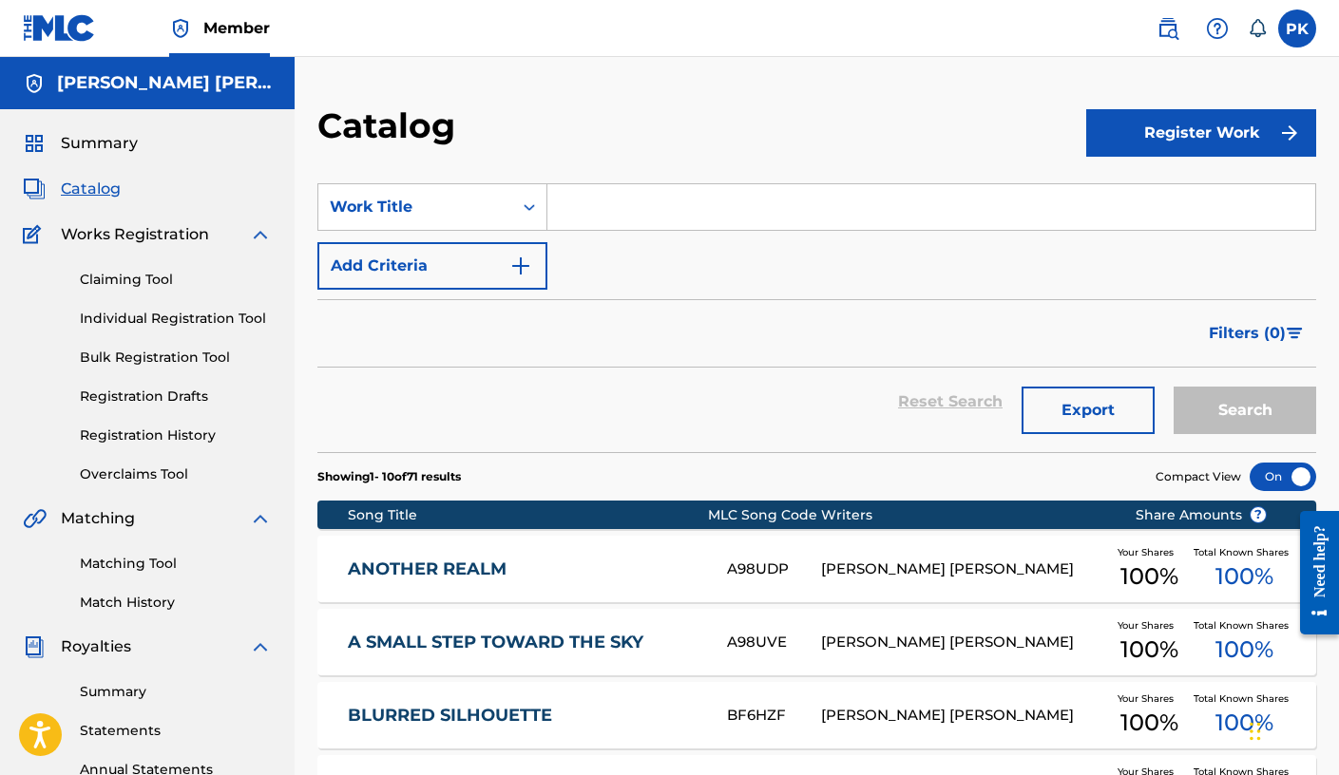
click at [605, 220] on input "Search Form" at bounding box center [931, 207] width 768 height 46
paste input "PANORAMA"
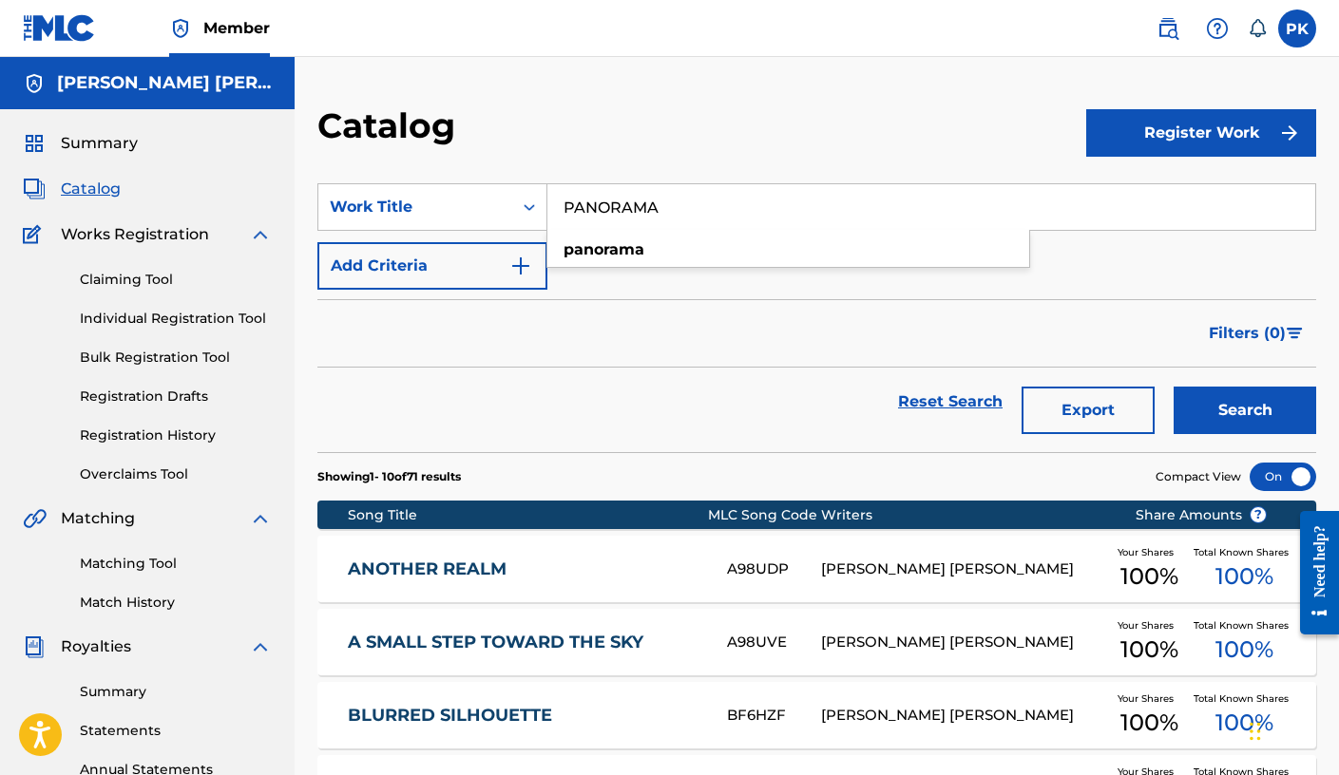
type input "PANORAMA"
click at [1022, 399] on button "Search" at bounding box center [1245, 411] width 143 height 48
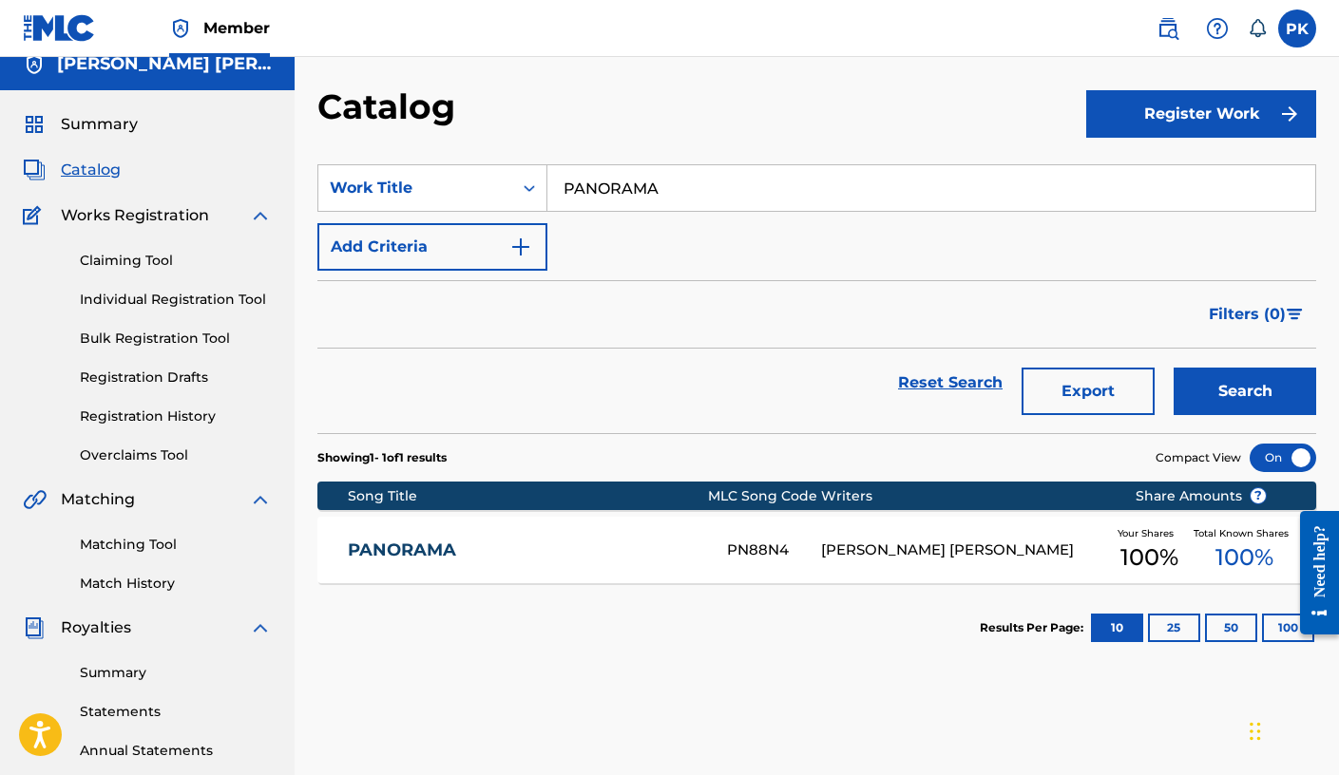
scroll to position [30, 0]
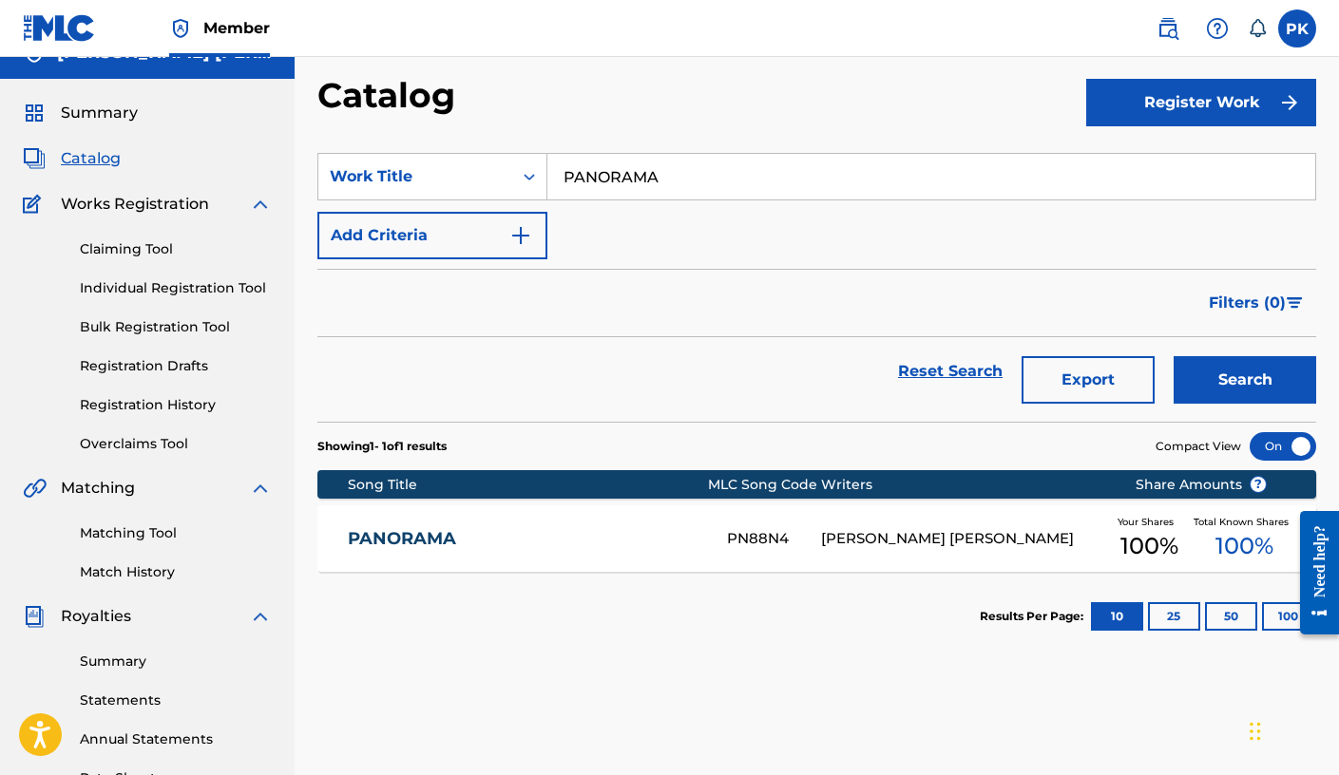
click at [998, 523] on div "PANORAMA PN88N4 PAUL HERVE KONATE Your Shares 100 % Total Known Shares 100 %" at bounding box center [816, 539] width 999 height 67
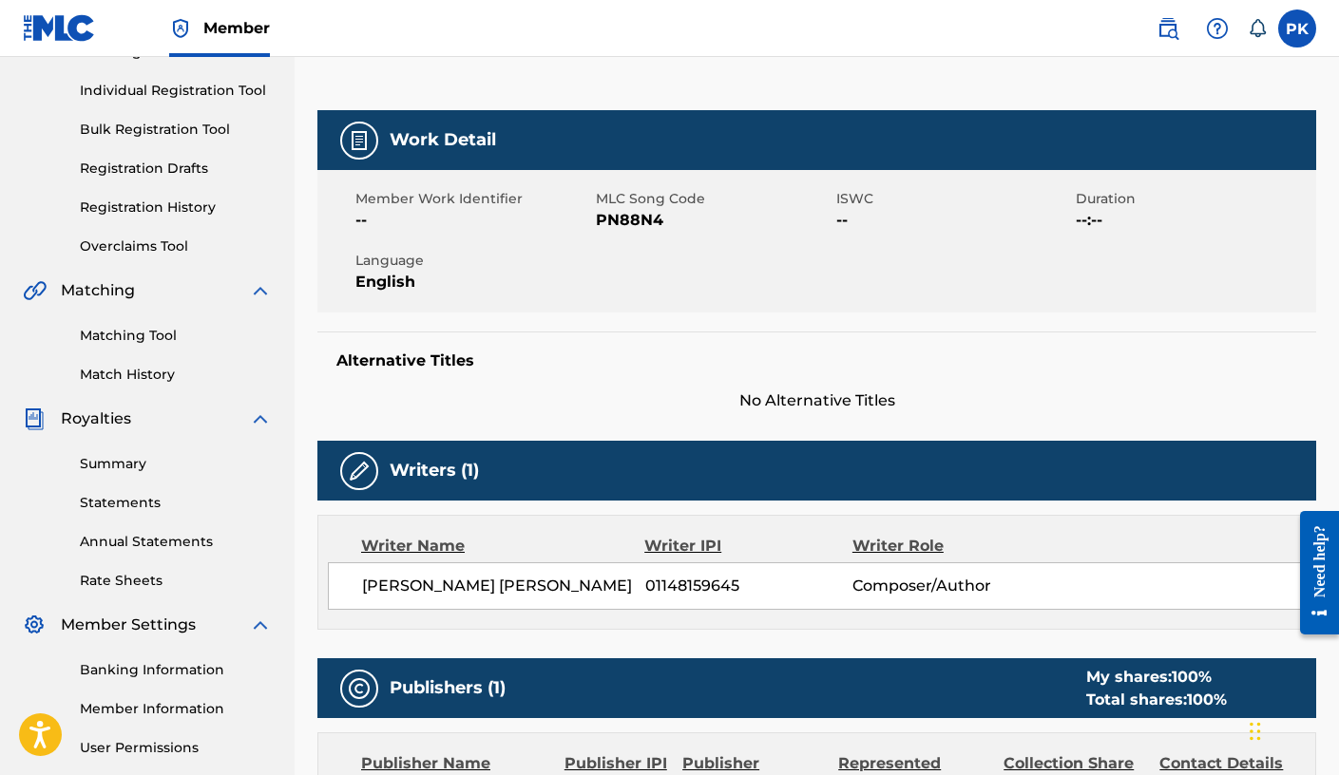
scroll to position [228, 0]
click at [697, 582] on span "01148159645" at bounding box center [748, 586] width 207 height 23
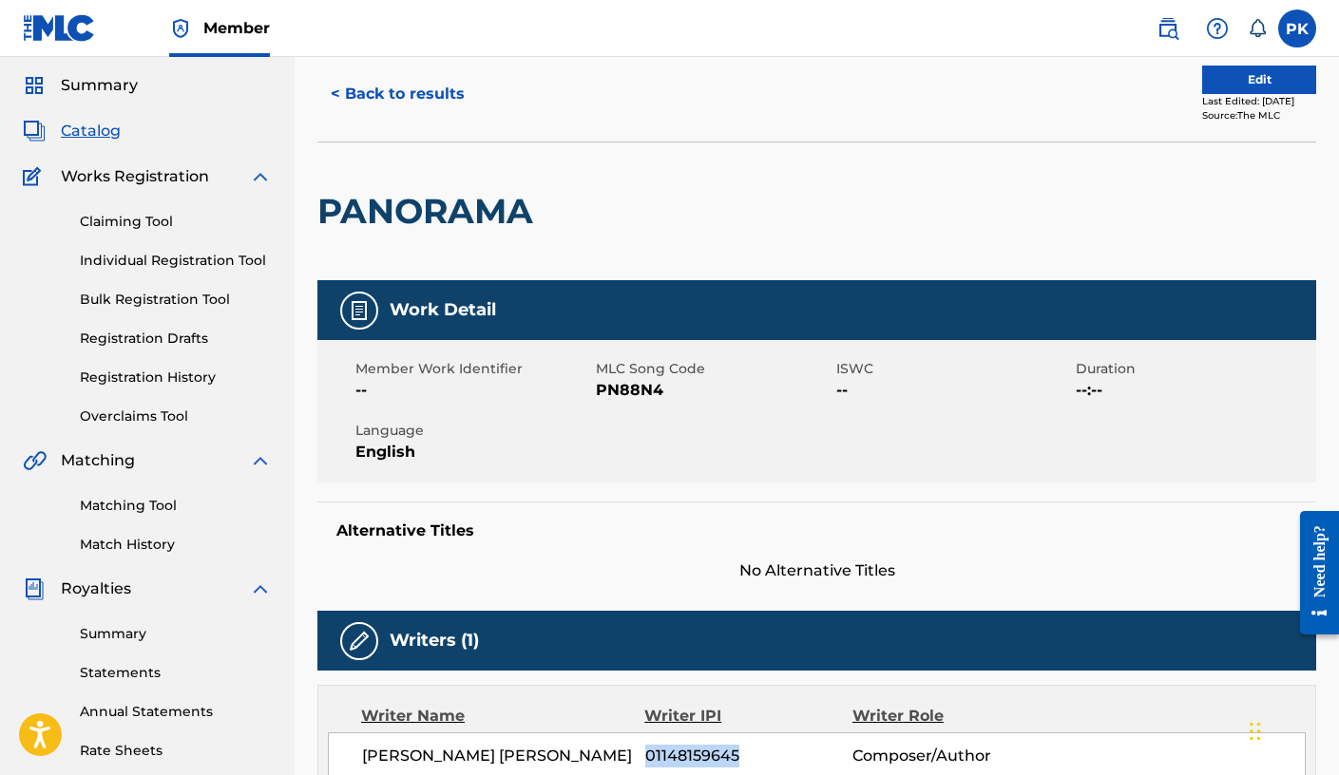
scroll to position [56, 0]
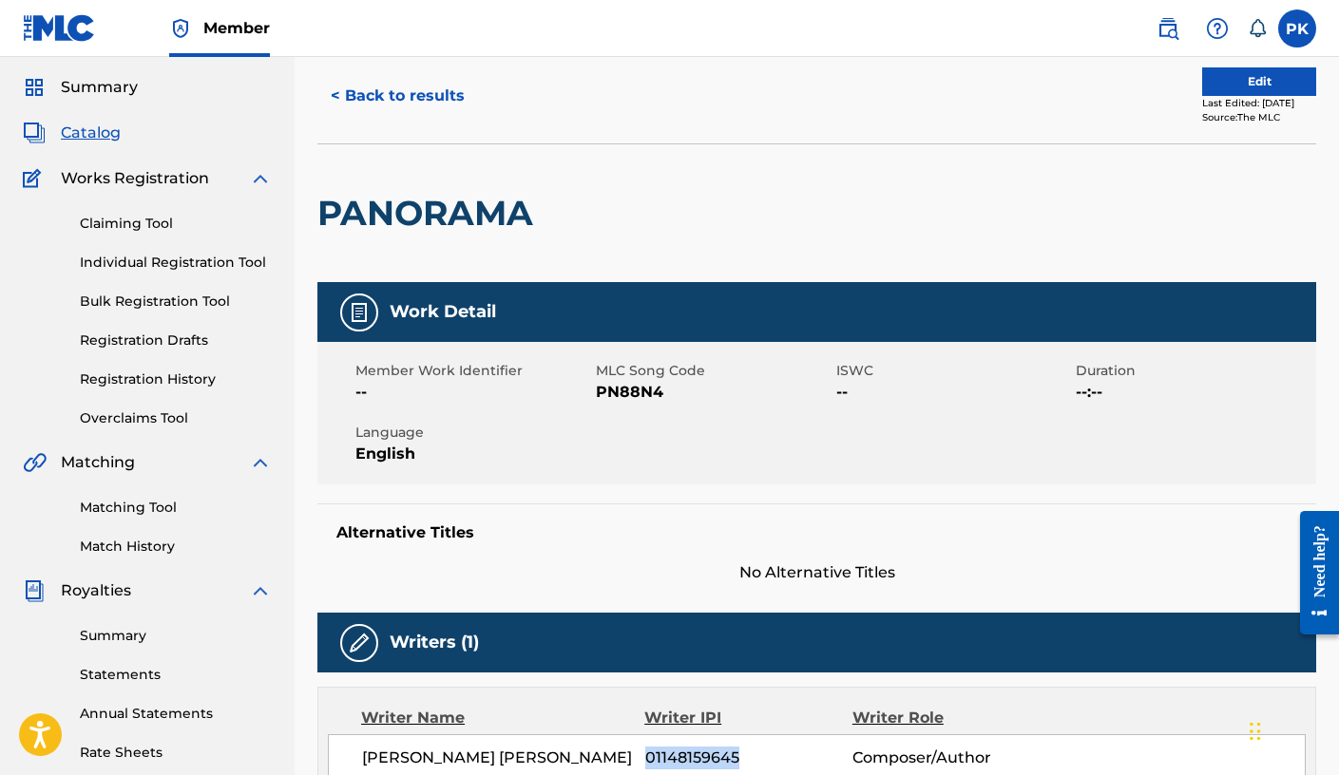
click at [121, 506] on link "Matching Tool" at bounding box center [176, 508] width 192 height 20
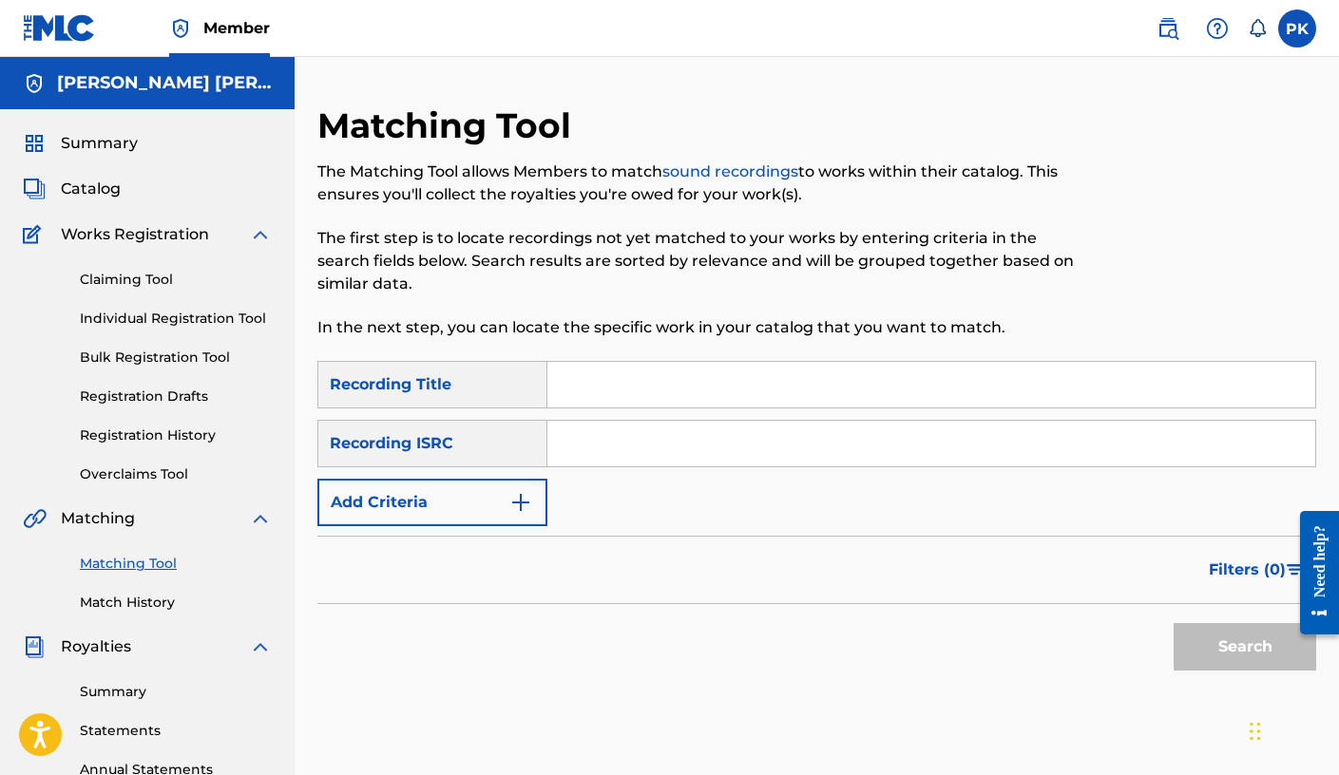
click at [614, 392] on input "Search Form" at bounding box center [931, 385] width 768 height 46
paste input "PANORAMA"
type input "PANORAMA"
click at [569, 430] on input "Search Form" at bounding box center [931, 444] width 768 height 46
paste input "US3DF2252724"
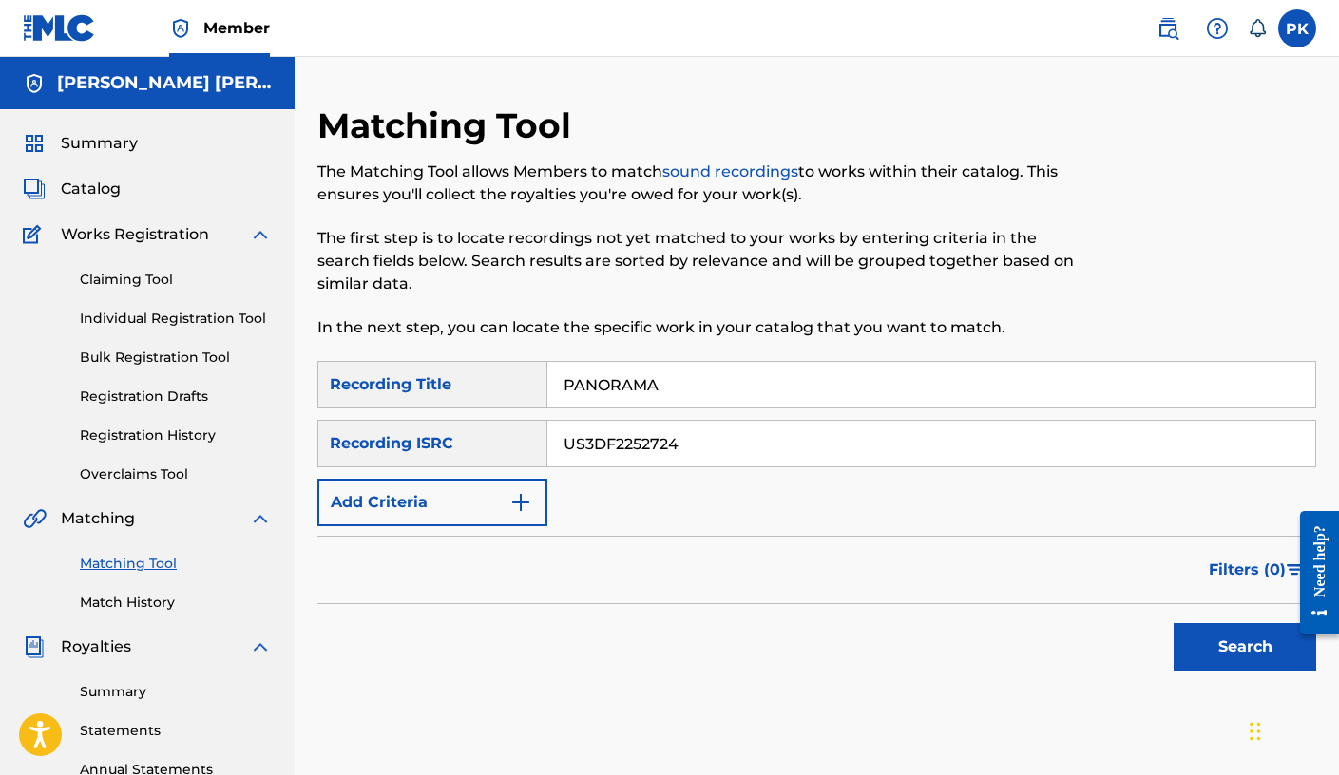
type input "US3DF2252724"
click at [1022, 655] on button "Search" at bounding box center [1245, 647] width 143 height 48
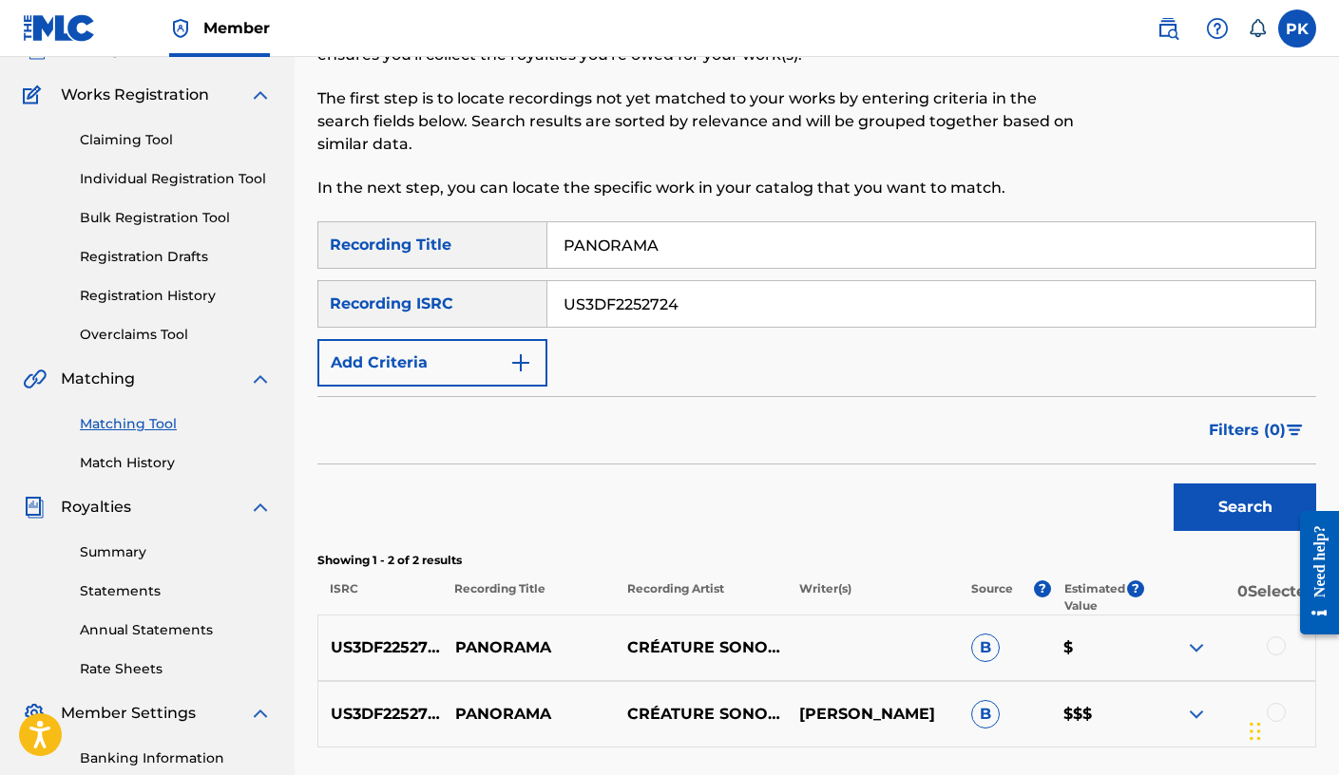
scroll to position [281, 0]
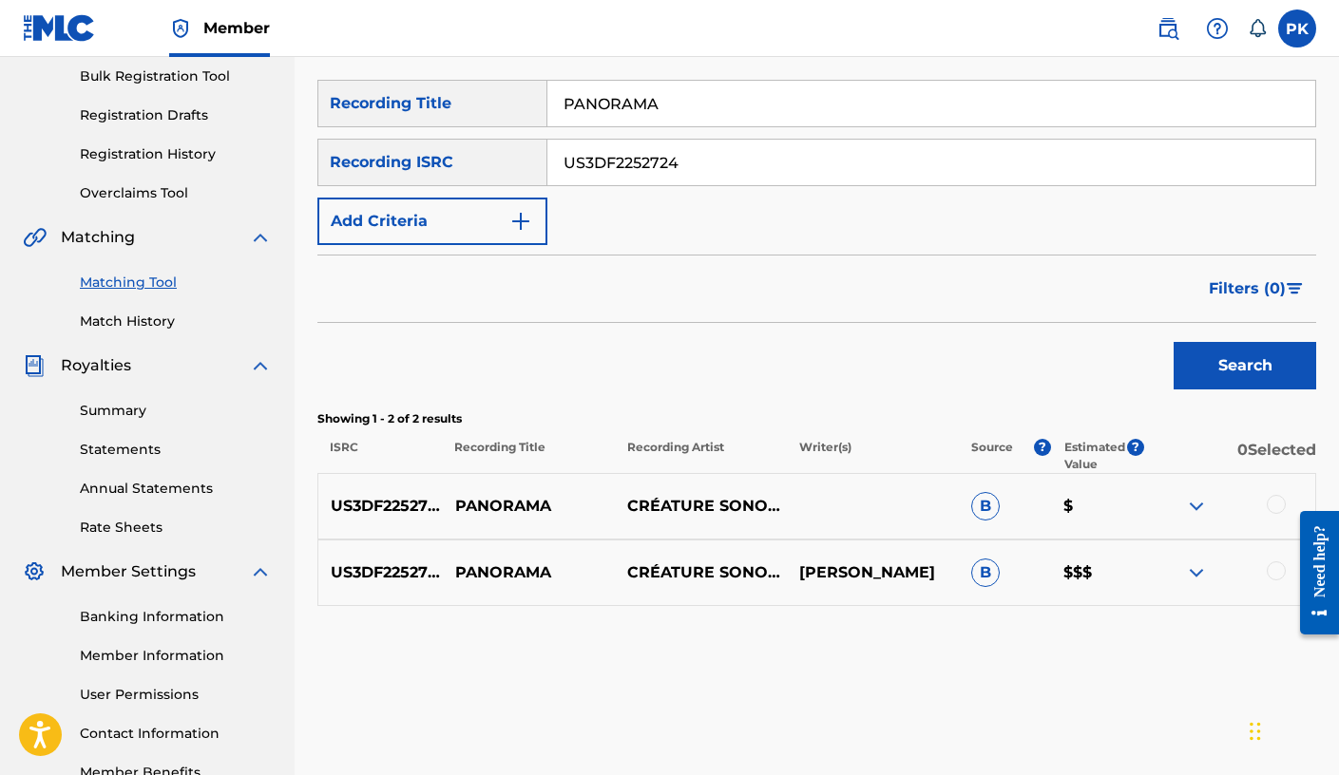
click at [1022, 502] on div at bounding box center [1229, 506] width 172 height 23
click at [1022, 502] on div at bounding box center [1276, 504] width 19 height 19
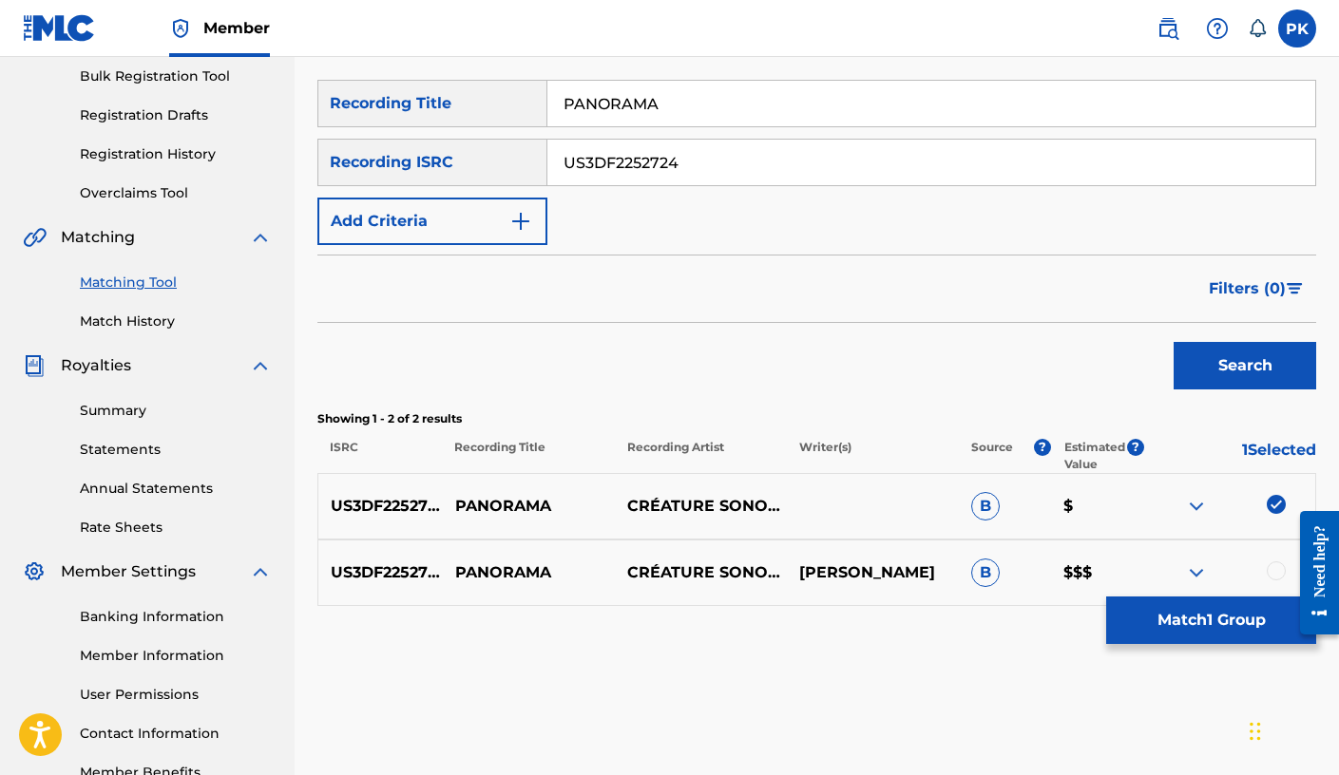
click at [1022, 572] on div at bounding box center [1276, 571] width 19 height 19
click at [1022, 611] on button "Match 2 Groups" at bounding box center [1211, 621] width 210 height 48
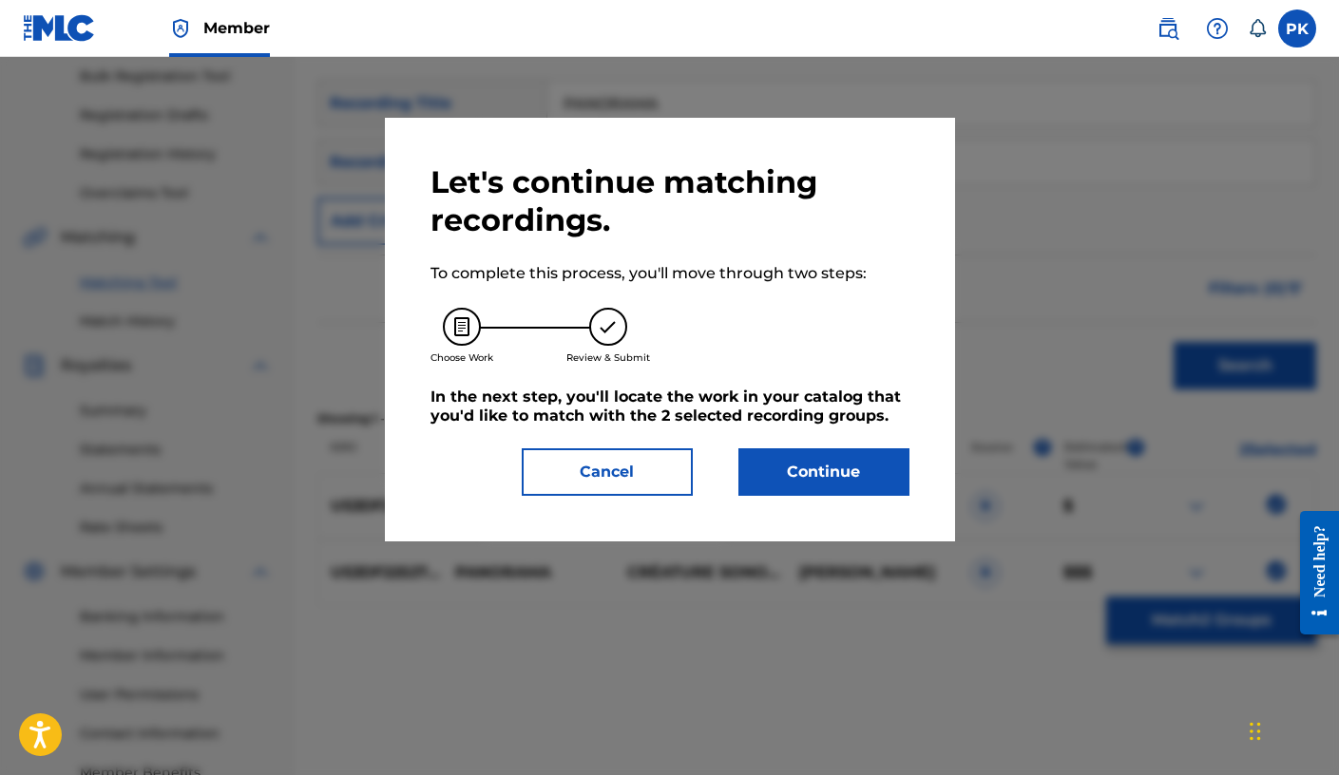
click at [820, 473] on button "Continue" at bounding box center [823, 473] width 171 height 48
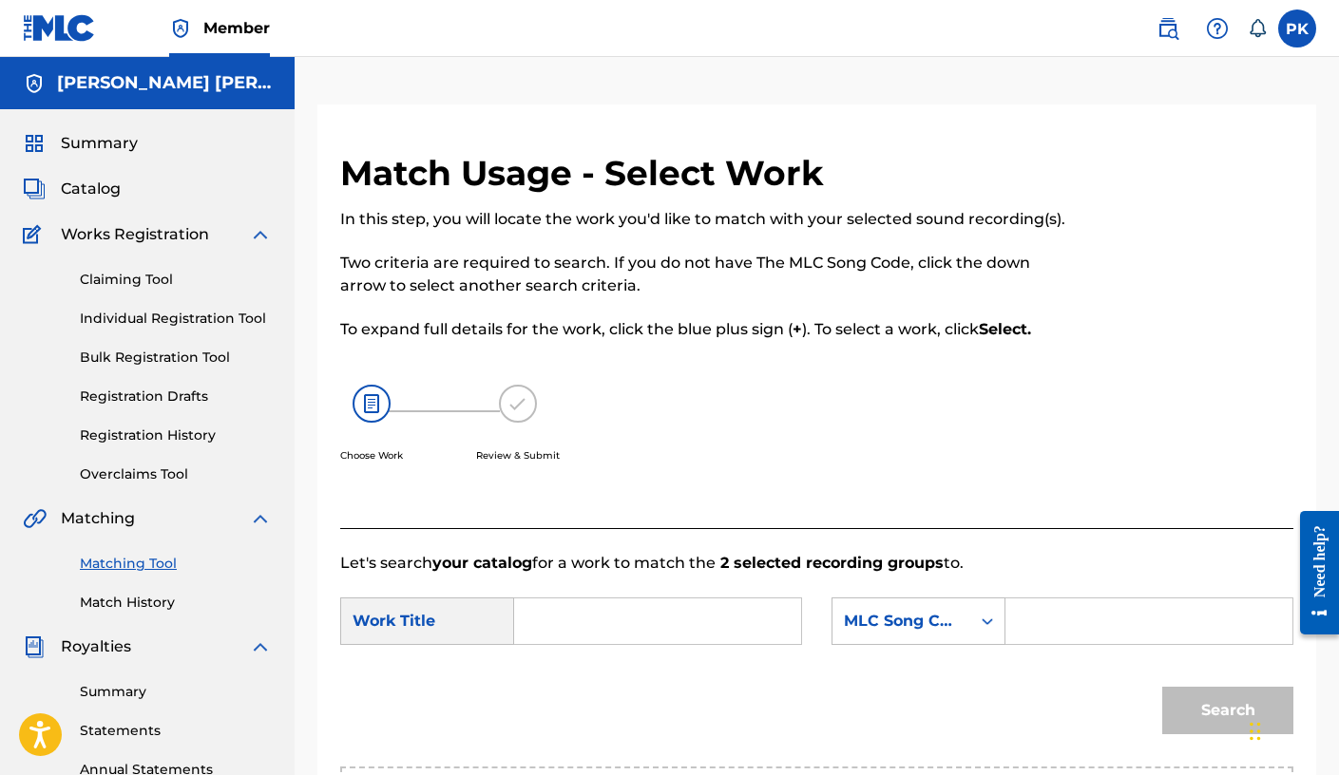
scroll to position [0, 0]
paste input "panorama"
click at [573, 621] on input "Search Form" at bounding box center [657, 622] width 255 height 46
type input "panorama"
click at [604, 666] on strong "panorama" at bounding box center [586, 664] width 81 height 18
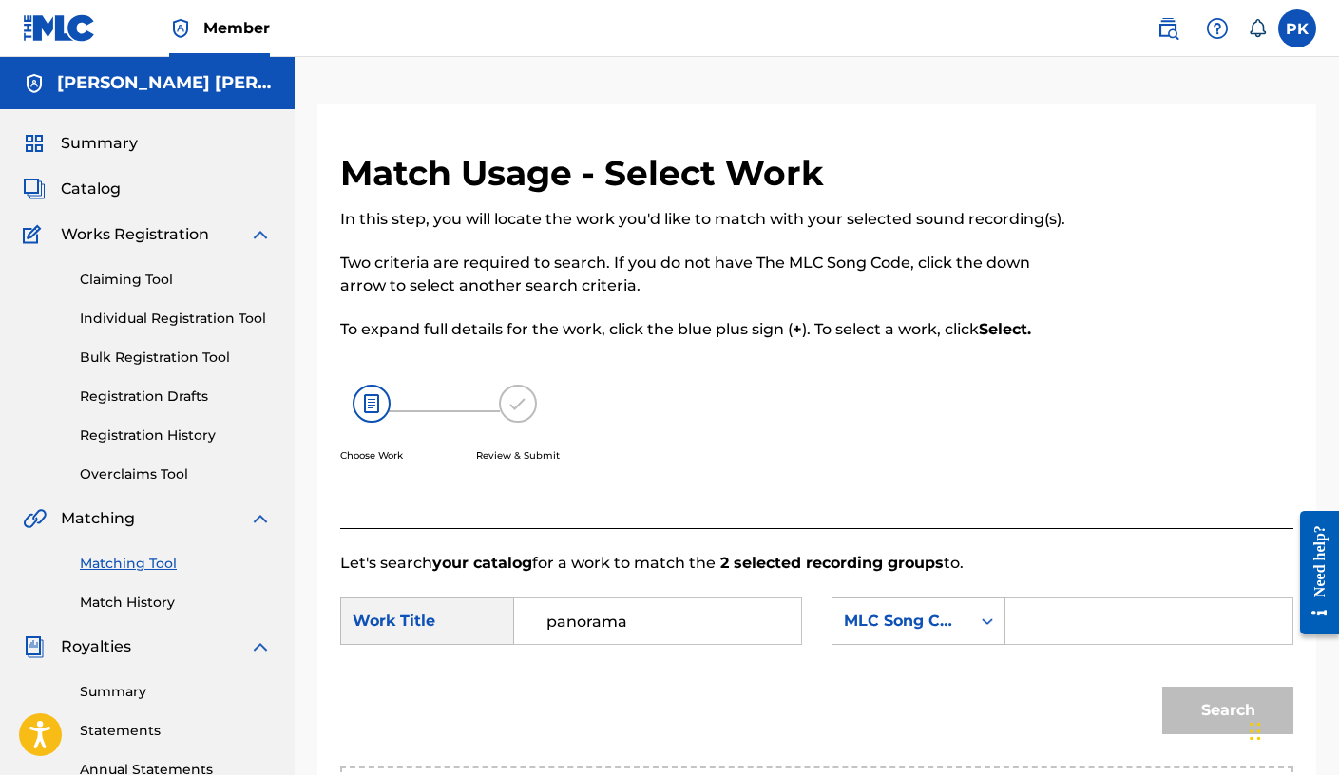
click at [1022, 626] on input "Search Form" at bounding box center [1149, 622] width 255 height 46
paste input "PN88N4"
type input "PN88N4"
click at [1022, 706] on button "Search" at bounding box center [1227, 711] width 131 height 48
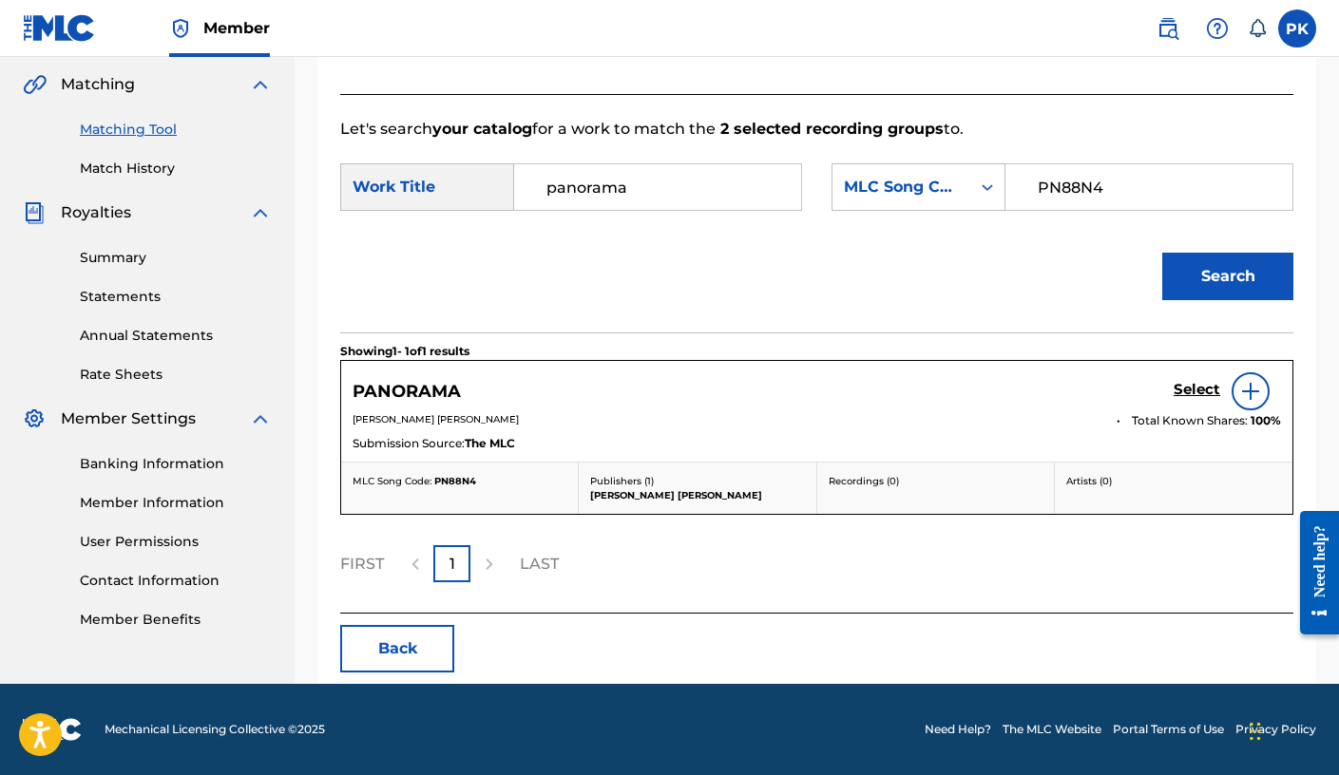
scroll to position [434, 0]
click at [1022, 391] on h5 "Select" at bounding box center [1197, 390] width 47 height 18
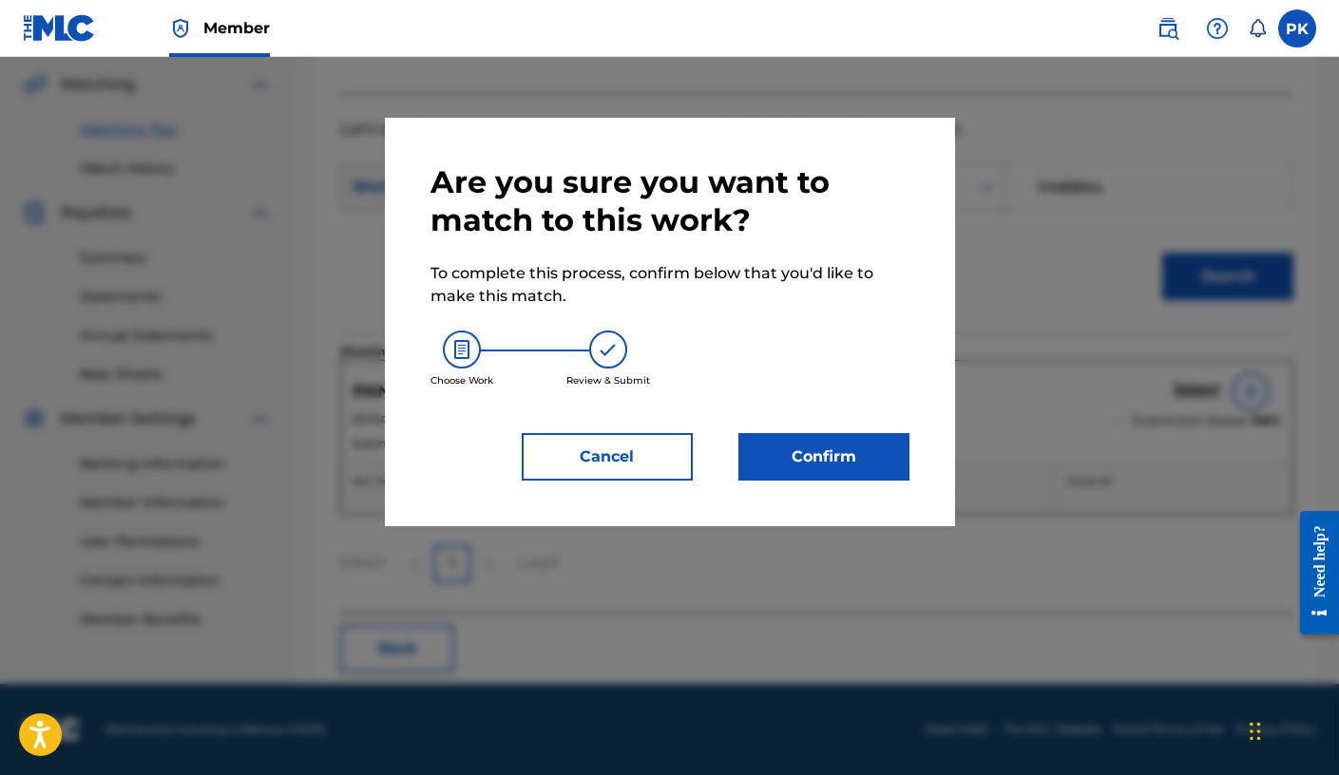
click at [784, 470] on button "Confirm" at bounding box center [823, 457] width 171 height 48
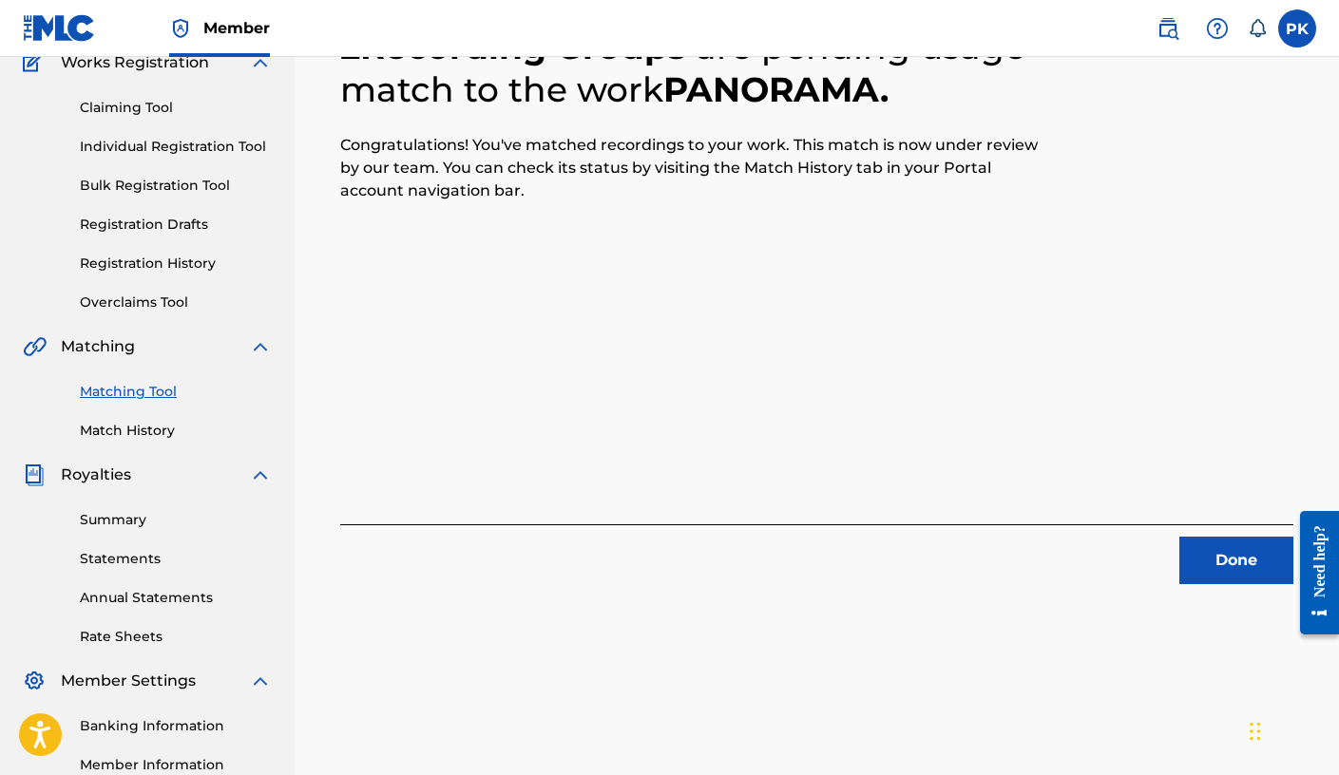
scroll to position [248, 0]
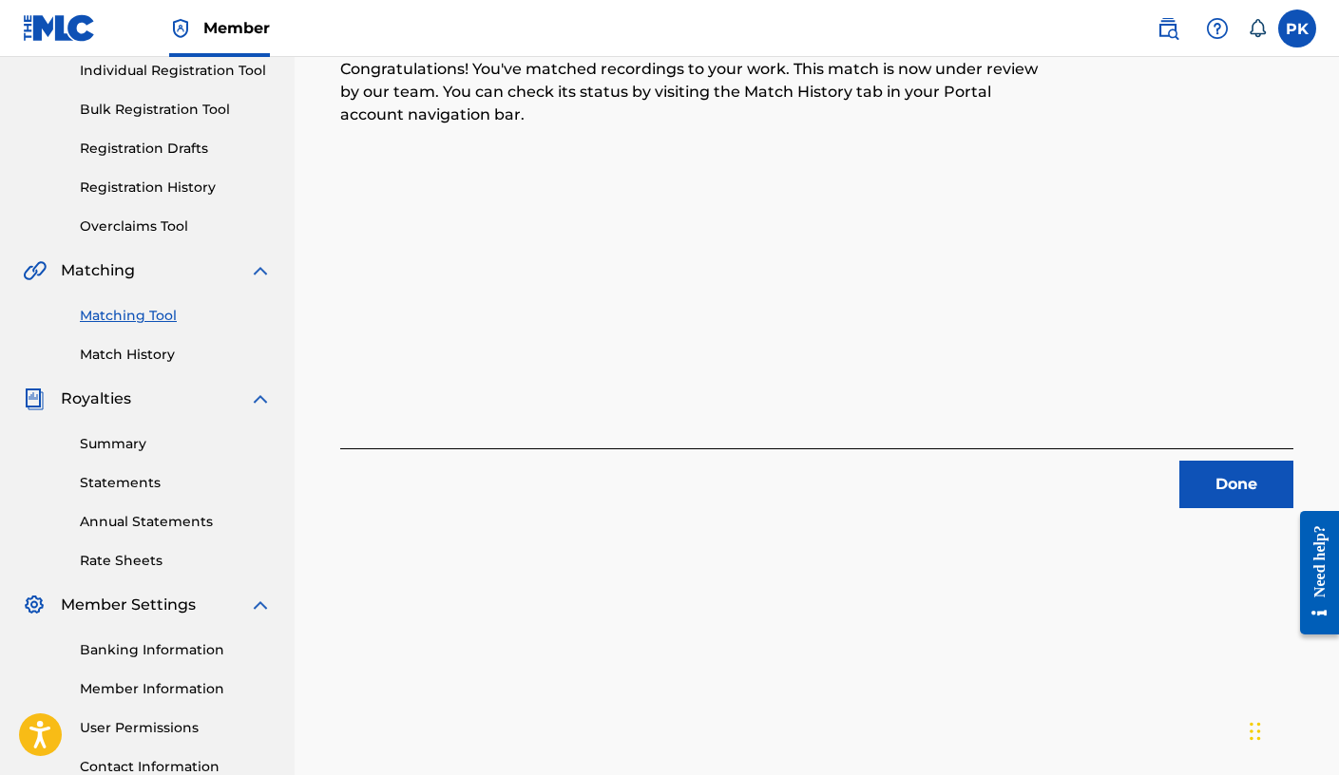
click at [1022, 493] on button "Done" at bounding box center [1236, 485] width 114 height 48
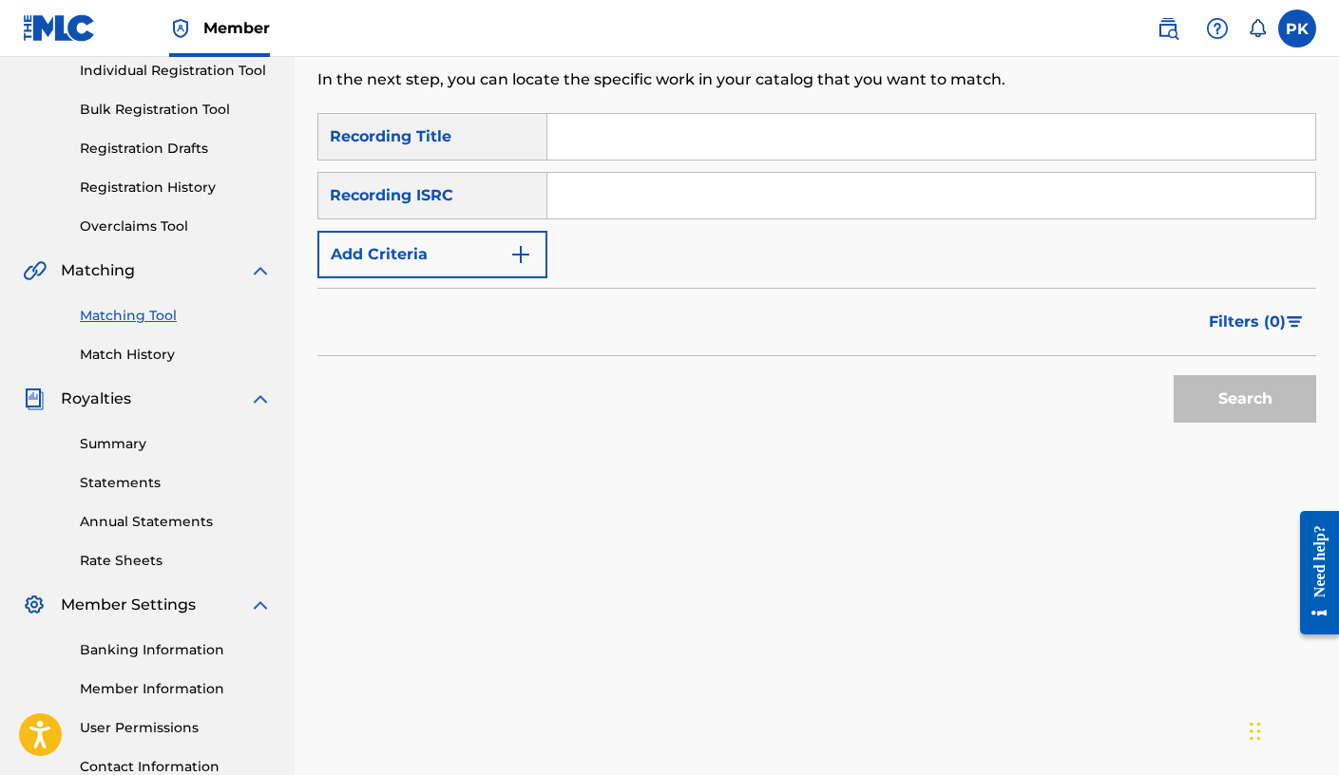
paste input "Serenity's Illumination"
click at [593, 135] on input "Serenity's Illumination" at bounding box center [931, 137] width 768 height 46
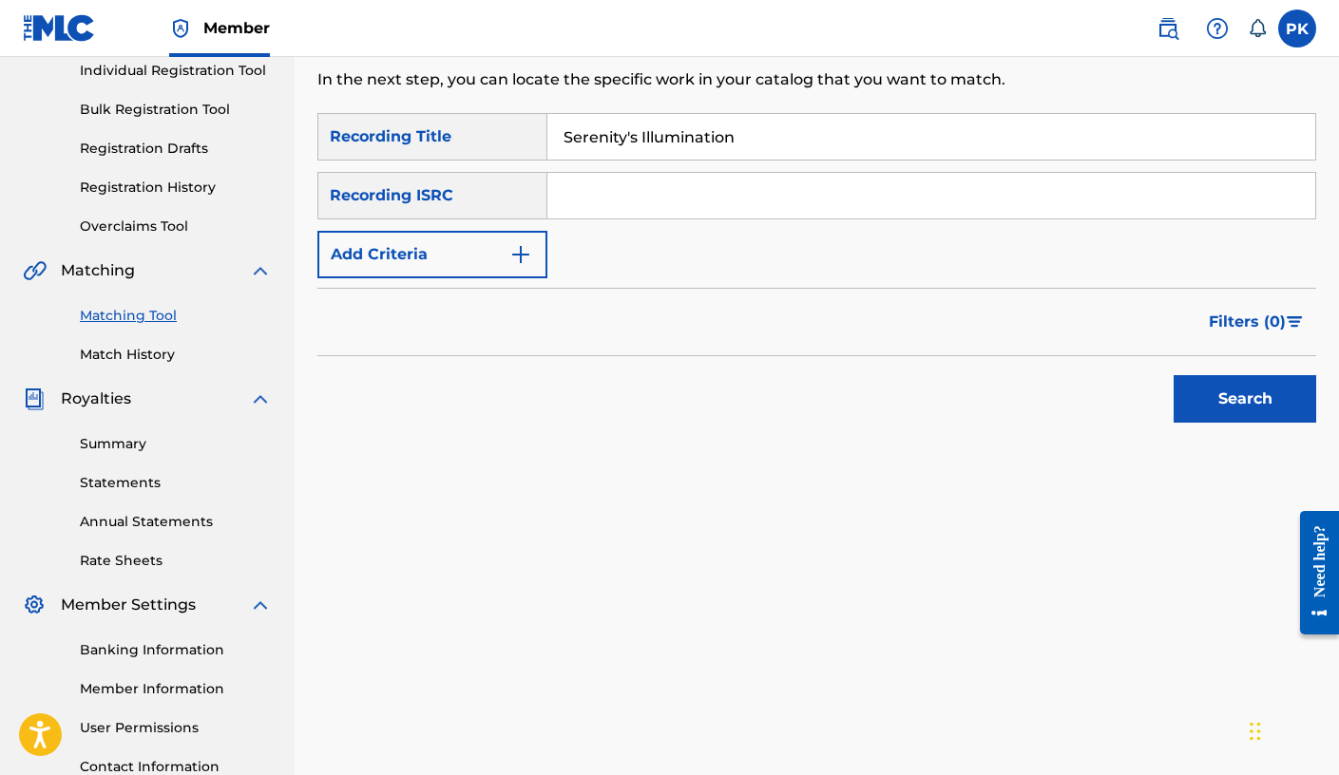
click at [660, 153] on input "Serenity's Illumination" at bounding box center [931, 137] width 768 height 46
type input "Serenity's Illumination"
click at [654, 193] on input "Search Form" at bounding box center [931, 196] width 768 height 46
paste input "QM3DF2246692"
type input "QM3DF2246692"
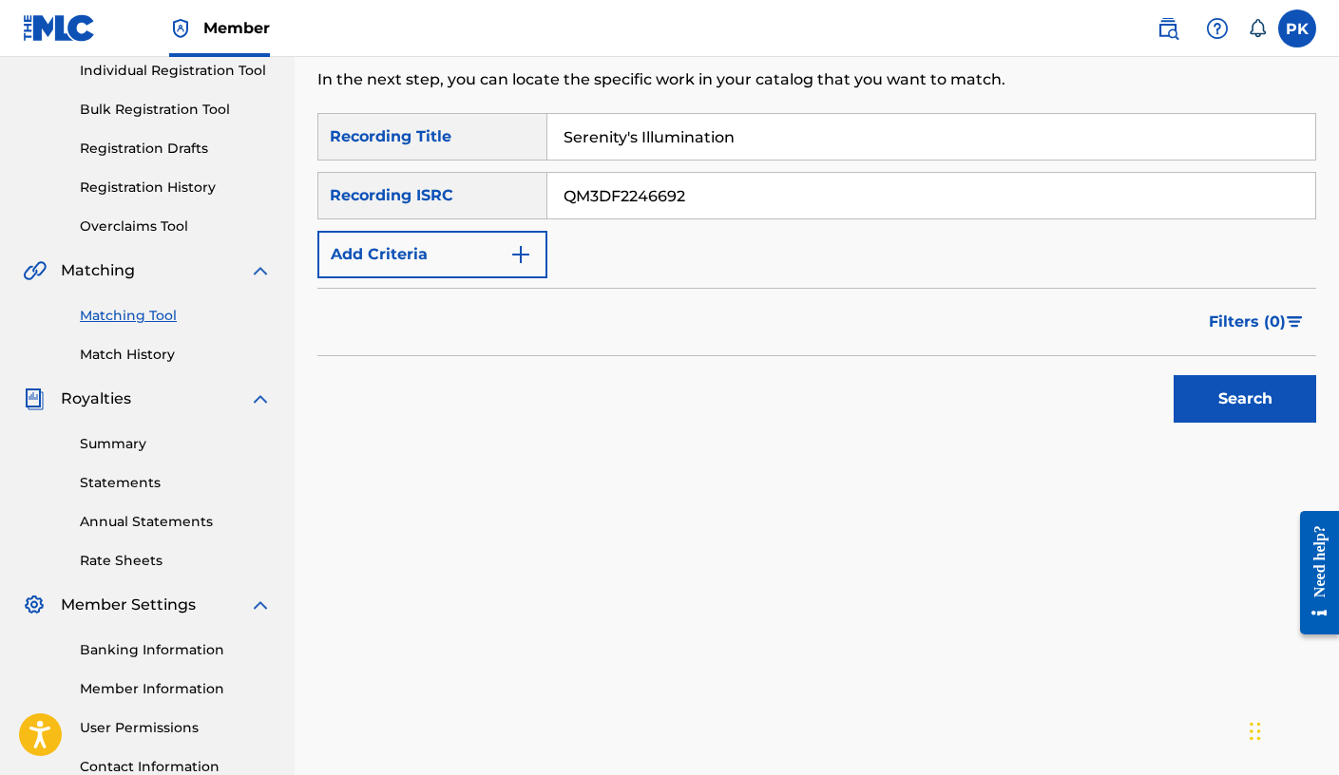
click at [1022, 390] on button "Search" at bounding box center [1245, 399] width 143 height 48
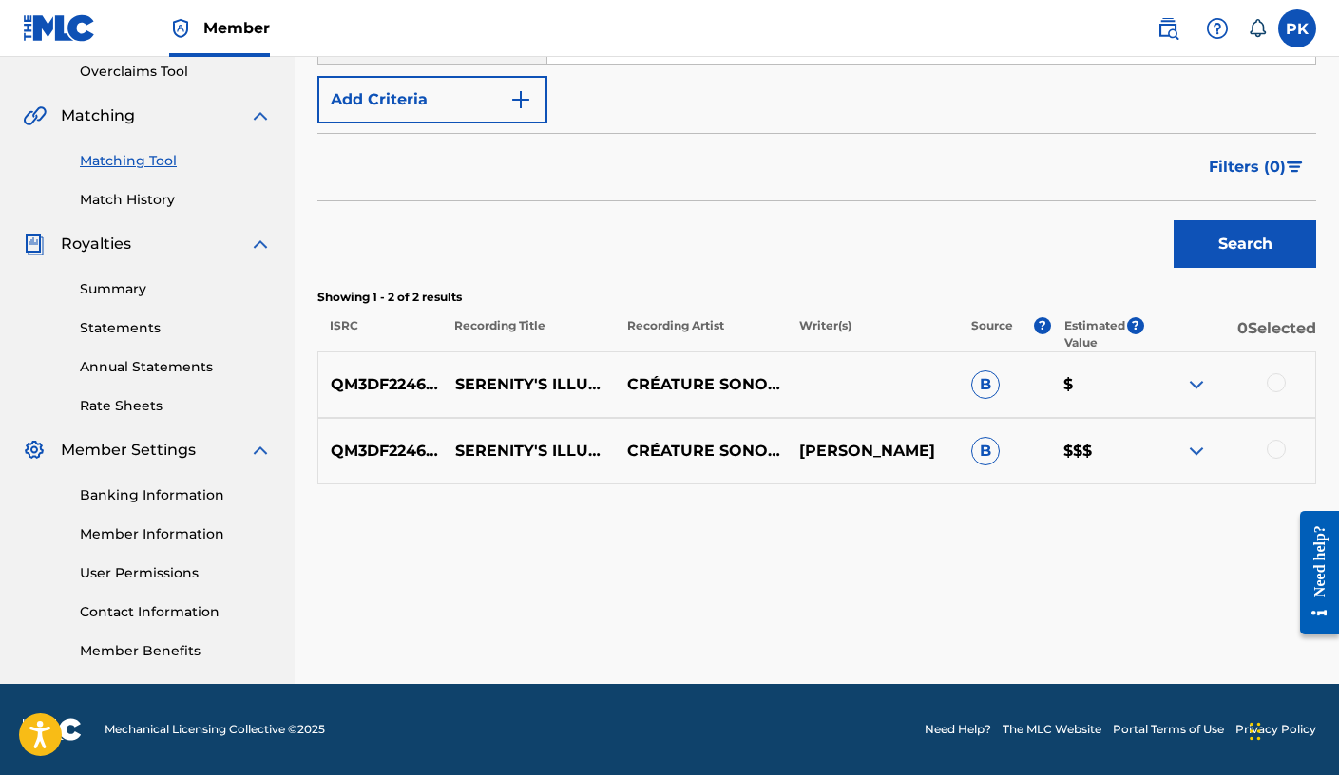
scroll to position [403, 0]
click at [1022, 381] on div at bounding box center [1276, 382] width 19 height 19
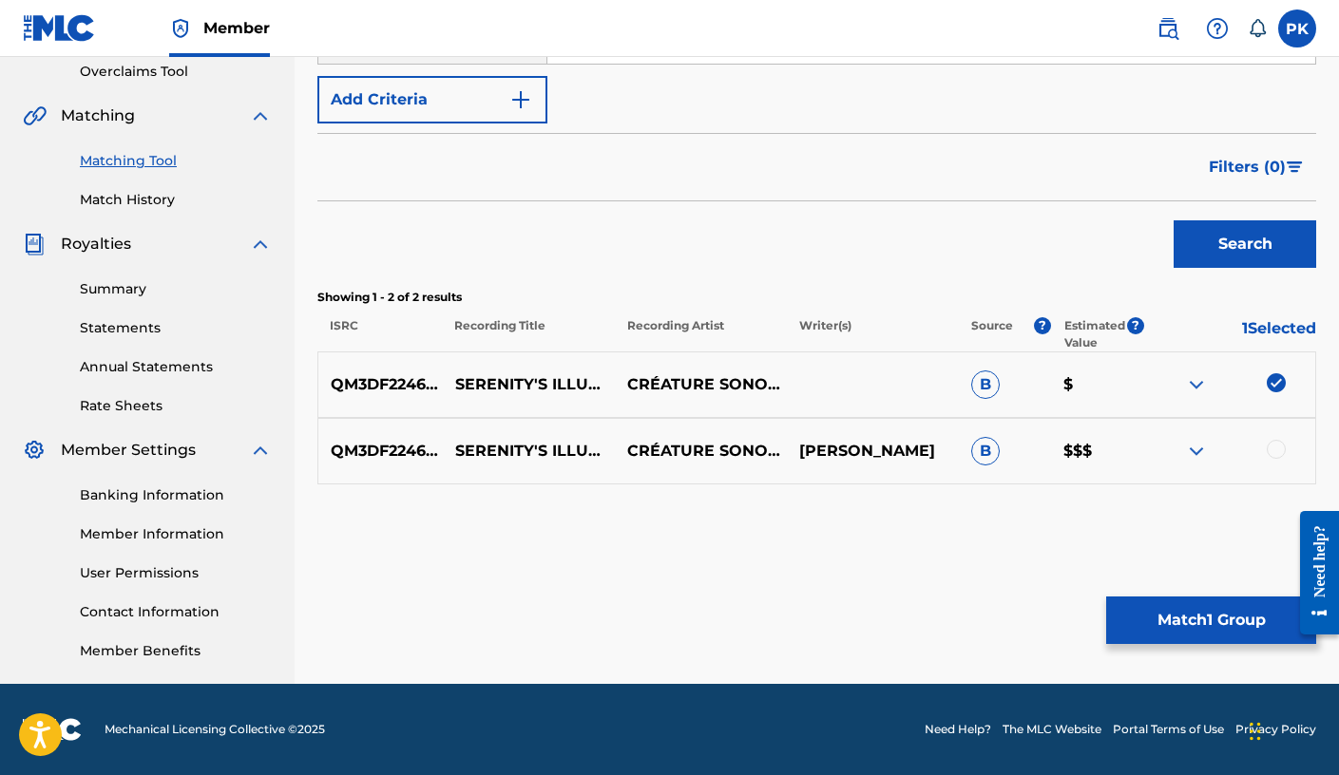
click at [1022, 441] on div at bounding box center [1276, 449] width 19 height 19
click at [1022, 594] on div "Matching Tool The Matching Tool allows Members to match sound recordings to wor…" at bounding box center [816, 193] width 999 height 983
click at [1022, 618] on button "Match 2 Groups" at bounding box center [1211, 621] width 210 height 48
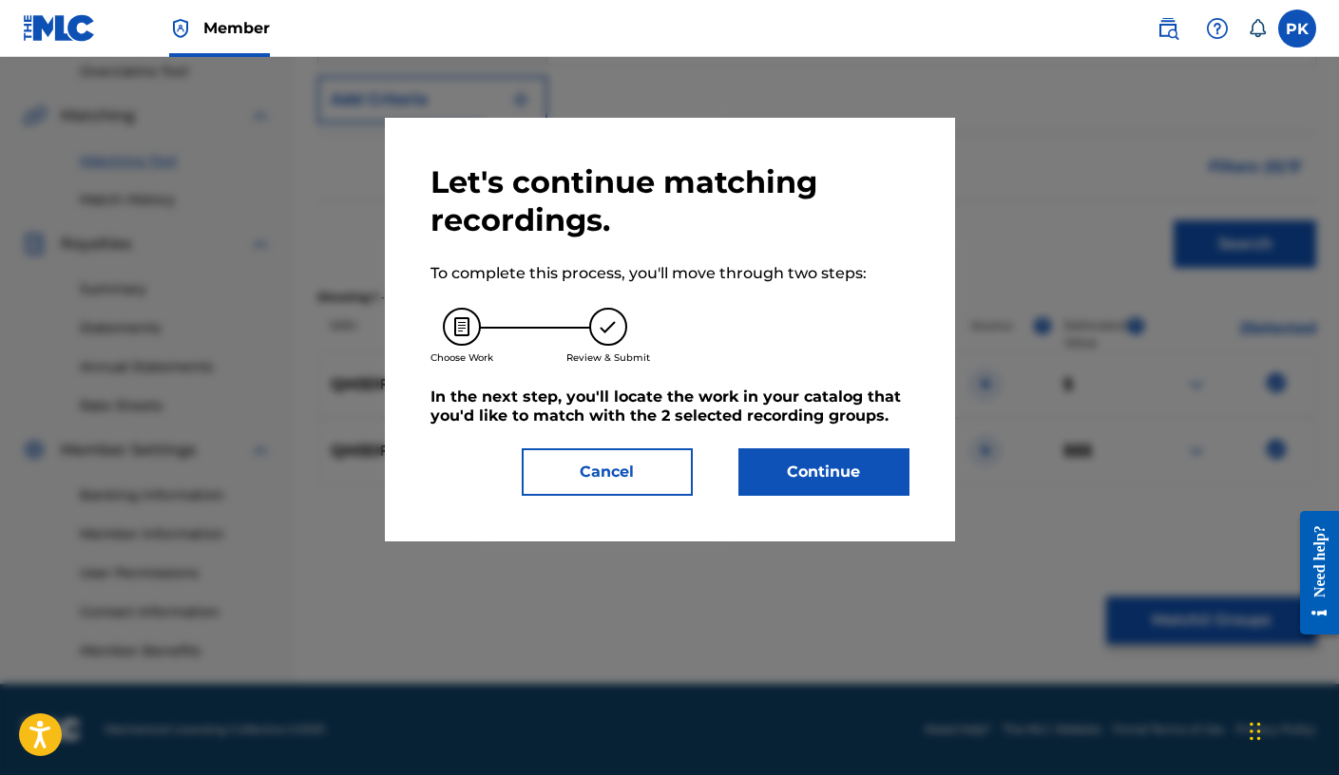
click at [787, 479] on button "Continue" at bounding box center [823, 473] width 171 height 48
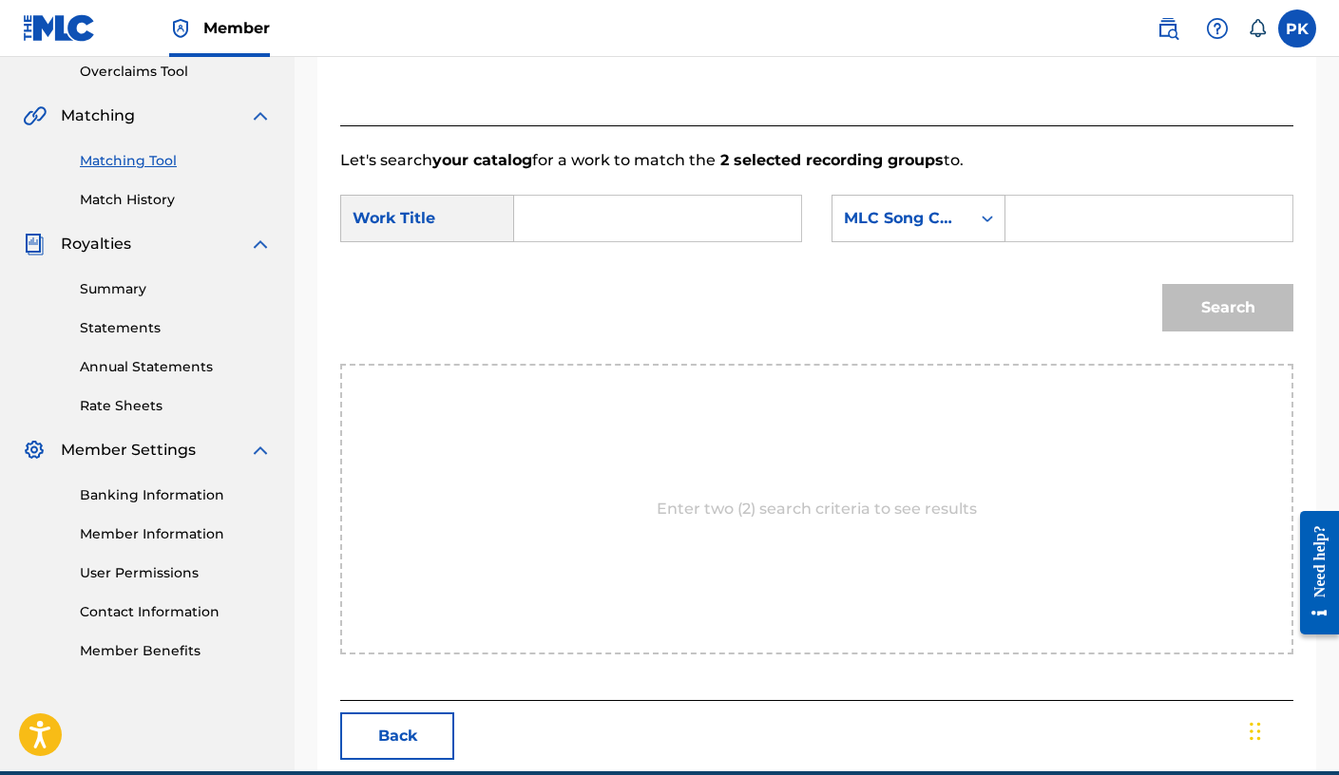
click at [567, 222] on input "Search Form" at bounding box center [657, 219] width 255 height 46
paste input "S59M0S"
type input "S59M0S"
click at [1013, 221] on div "Search Form" at bounding box center [1149, 219] width 288 height 48
click at [1022, 226] on input "Search Form" at bounding box center [1149, 219] width 255 height 46
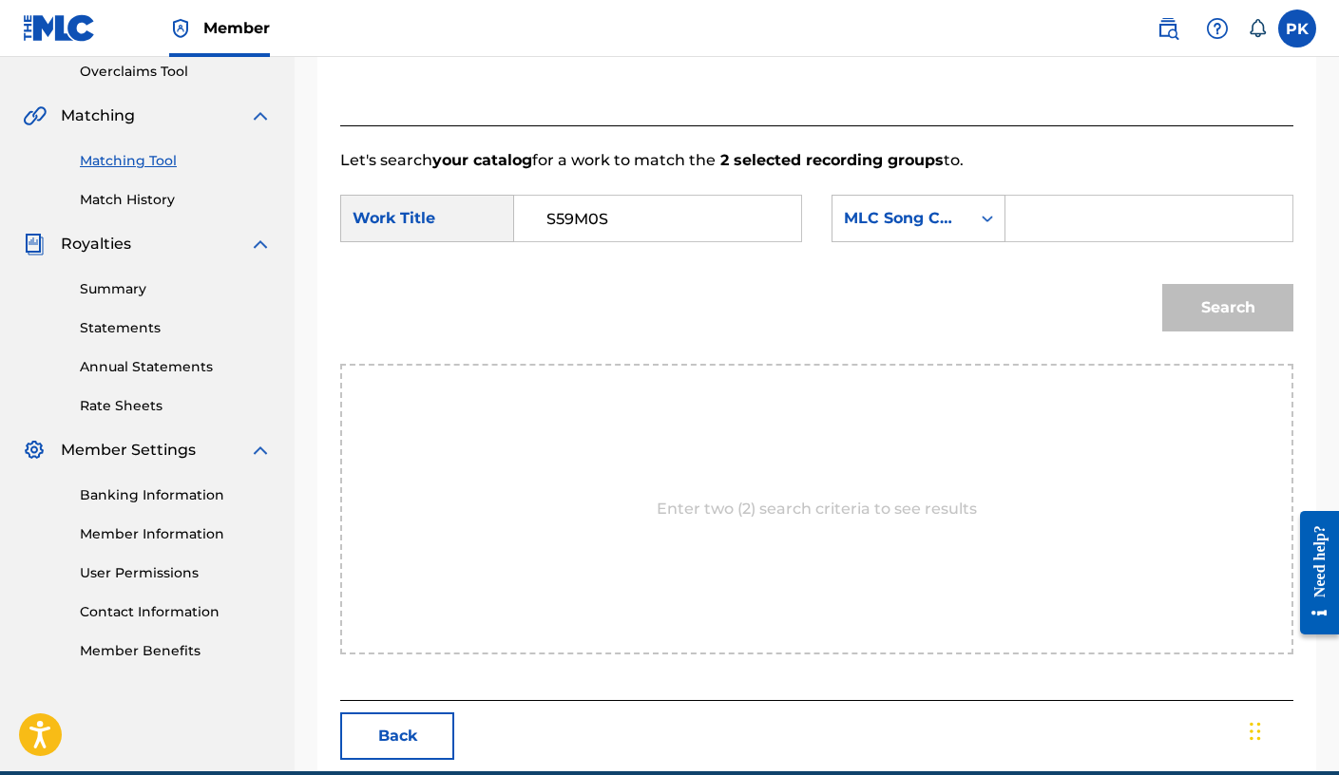
paste input "S59M0S"
type input "S59M0S"
click at [580, 234] on input "S59M0S" at bounding box center [657, 219] width 255 height 46
paste input "ERENITY'S ILLUMINATION"
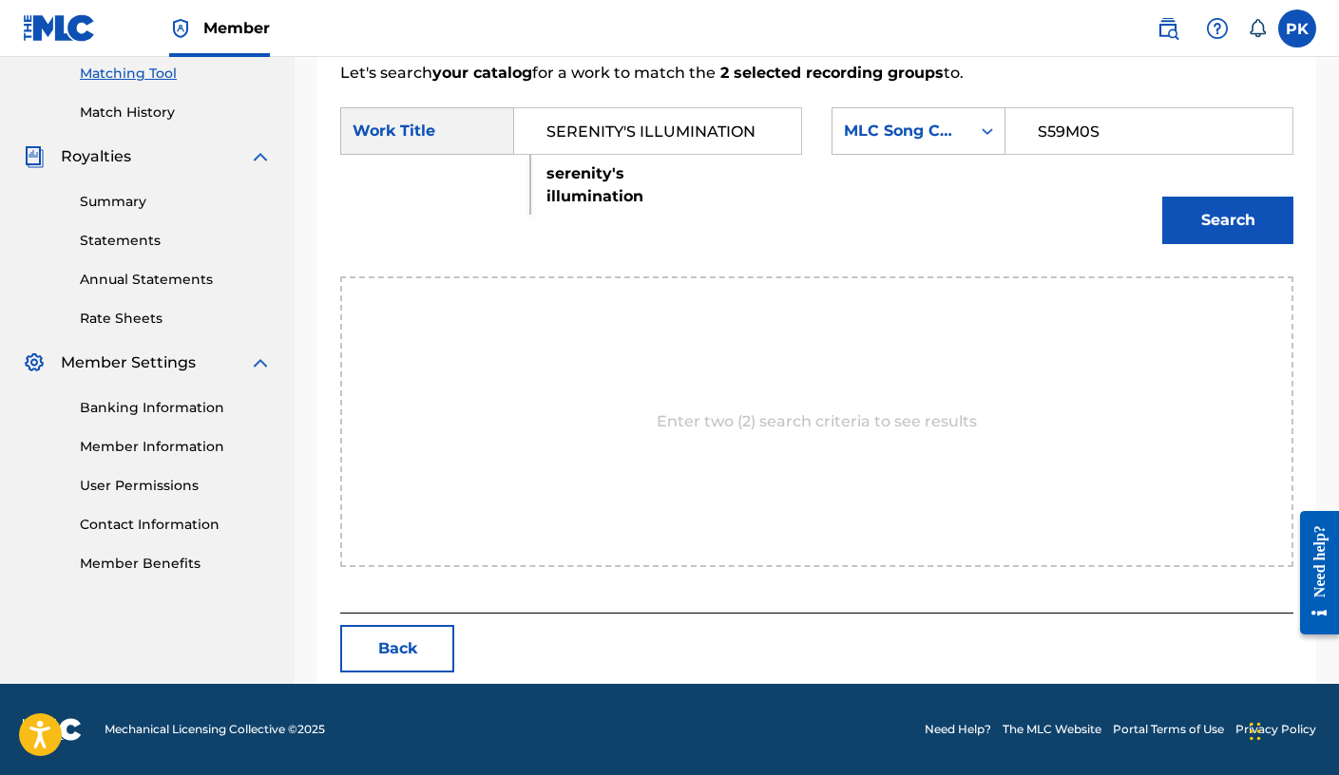
scroll to position [490, 0]
type input "SERENITY'S ILLUMINATION"
click at [708, 191] on div "Search" at bounding box center [816, 227] width 953 height 99
click at [1022, 230] on button "Search" at bounding box center [1227, 221] width 131 height 48
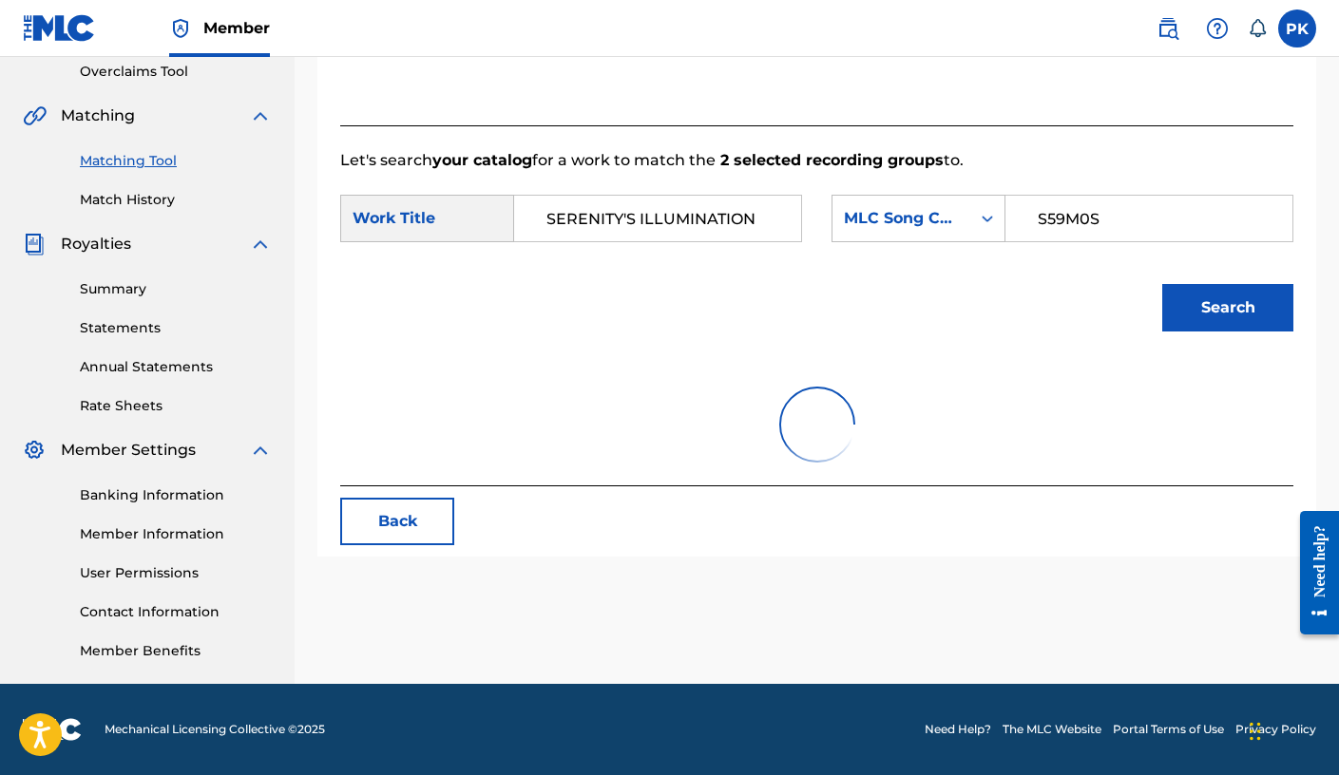
scroll to position [403, 0]
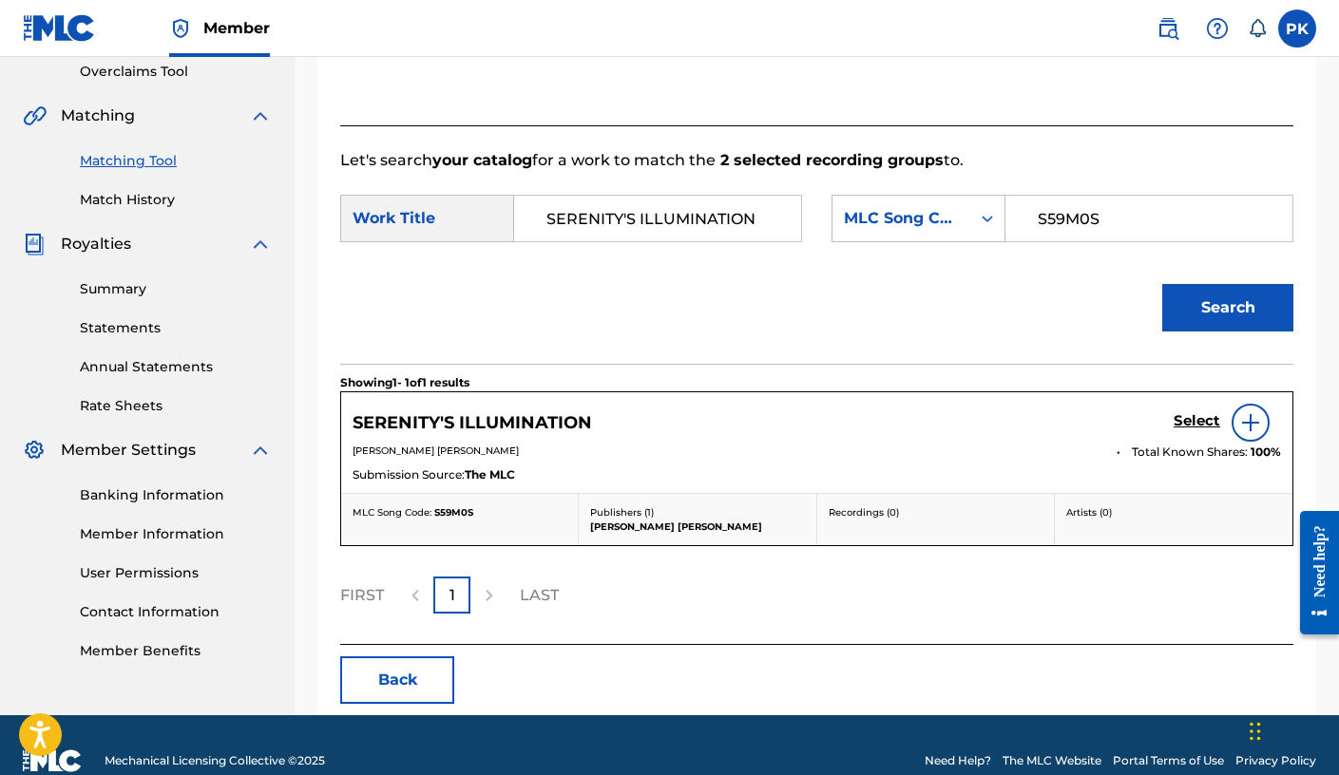
click at [1022, 425] on h5 "Select" at bounding box center [1197, 421] width 47 height 18
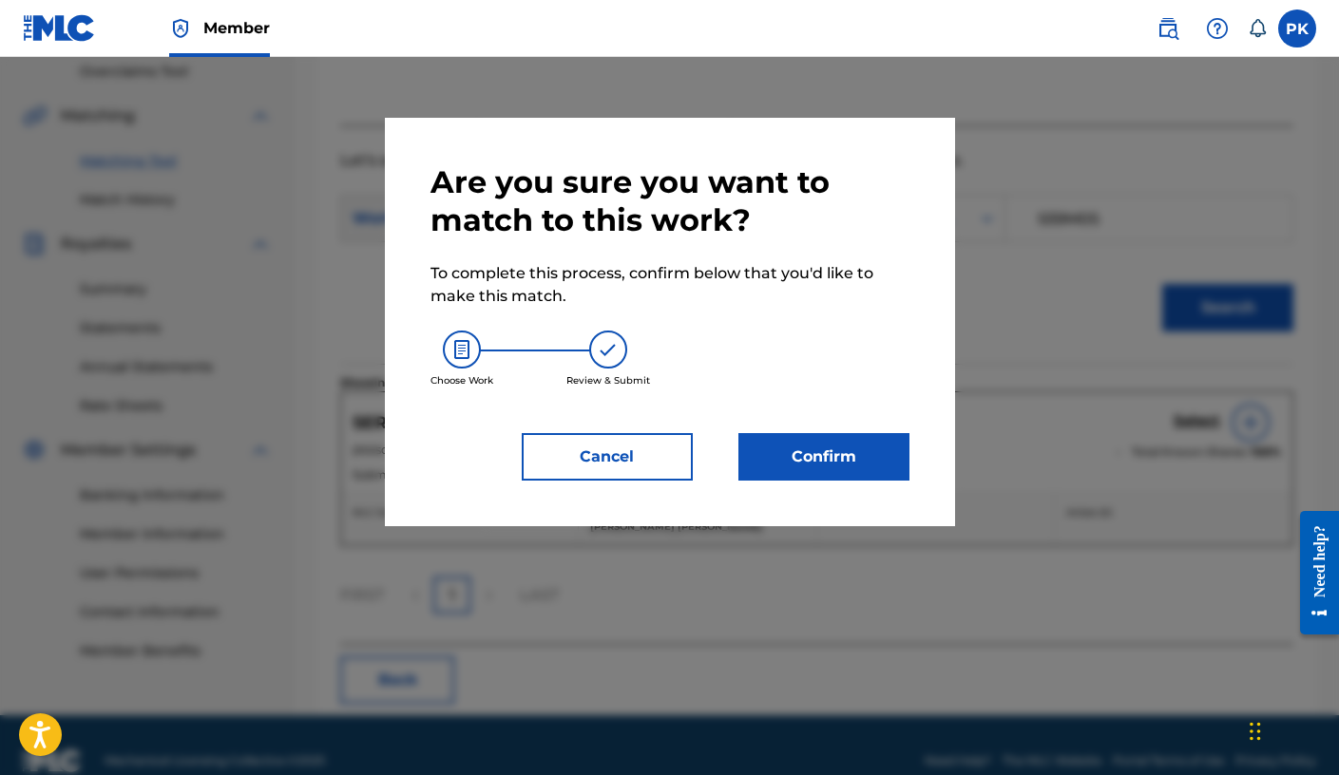
click at [803, 465] on button "Confirm" at bounding box center [823, 457] width 171 height 48
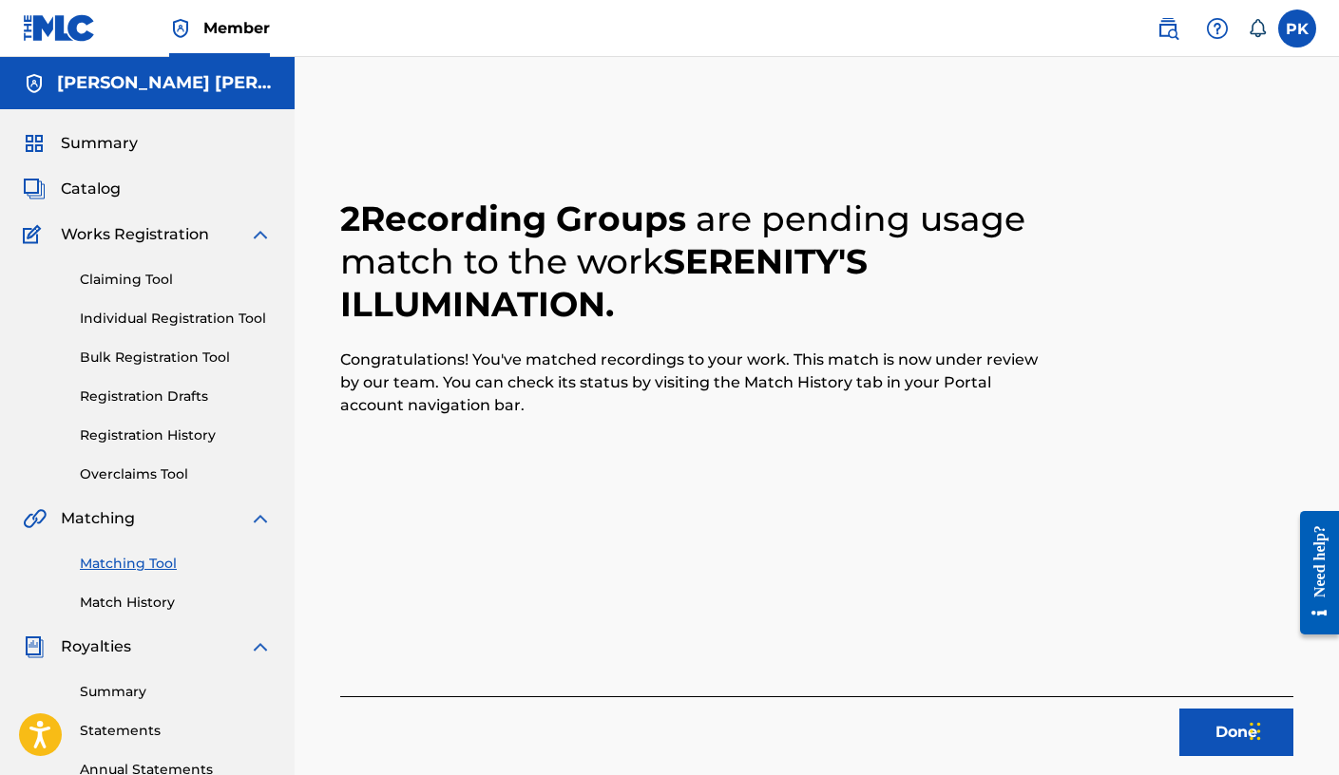
scroll to position [276, 0]
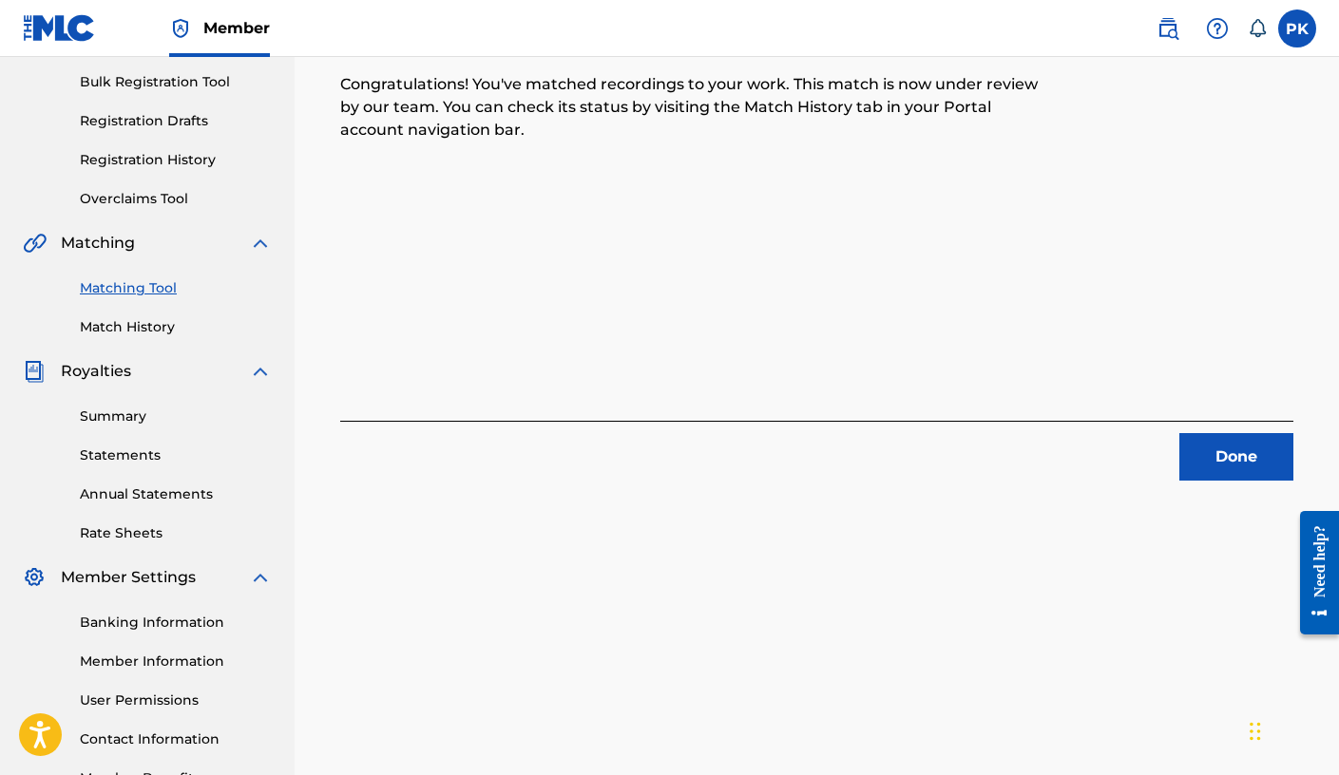
click at [1022, 437] on button "Done" at bounding box center [1236, 457] width 114 height 48
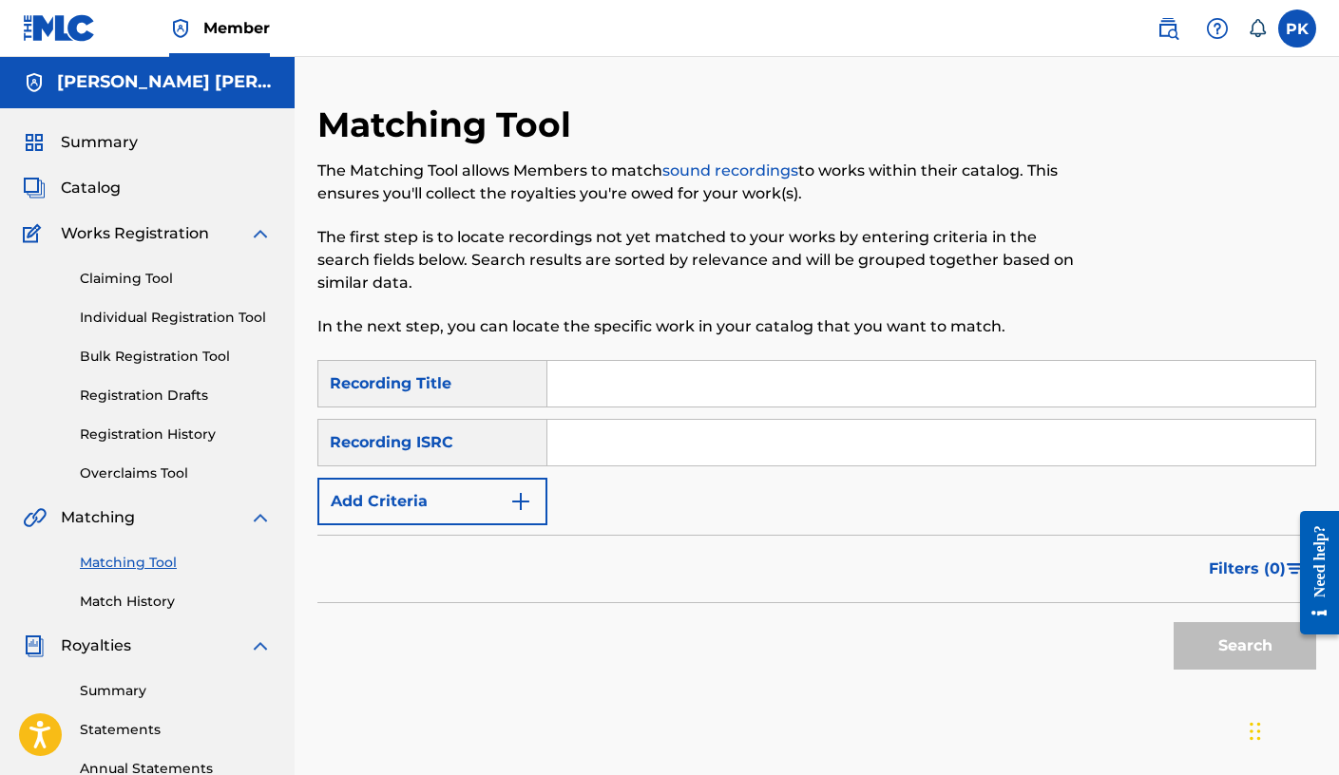
scroll to position [0, 0]
click at [598, 401] on input "Search Form" at bounding box center [931, 385] width 768 height 46
paste input "Childish"
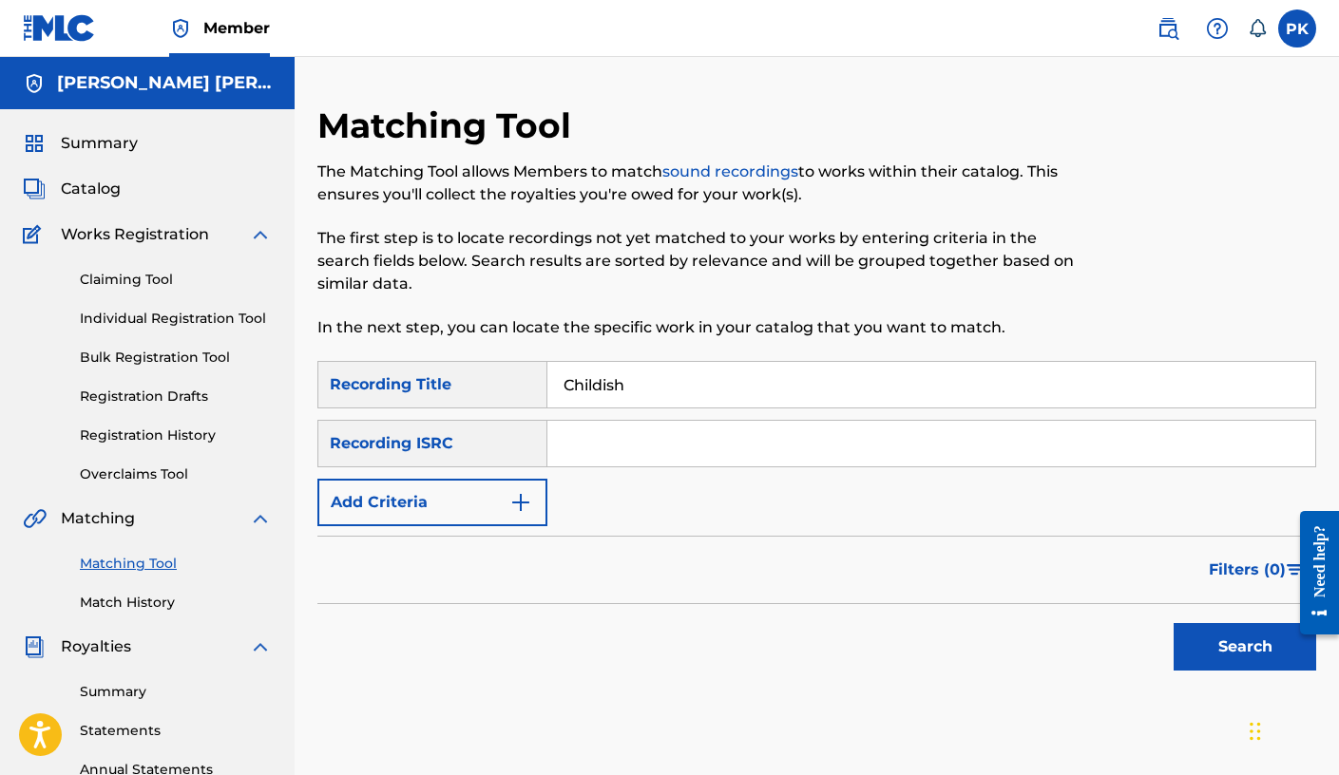
type input "Childish"
click at [573, 451] on input "Search Form" at bounding box center [931, 444] width 768 height 46
paste input "GXBDT2469486"
type input "GXBDT2469486"
click at [1022, 658] on button "Search" at bounding box center [1245, 647] width 143 height 48
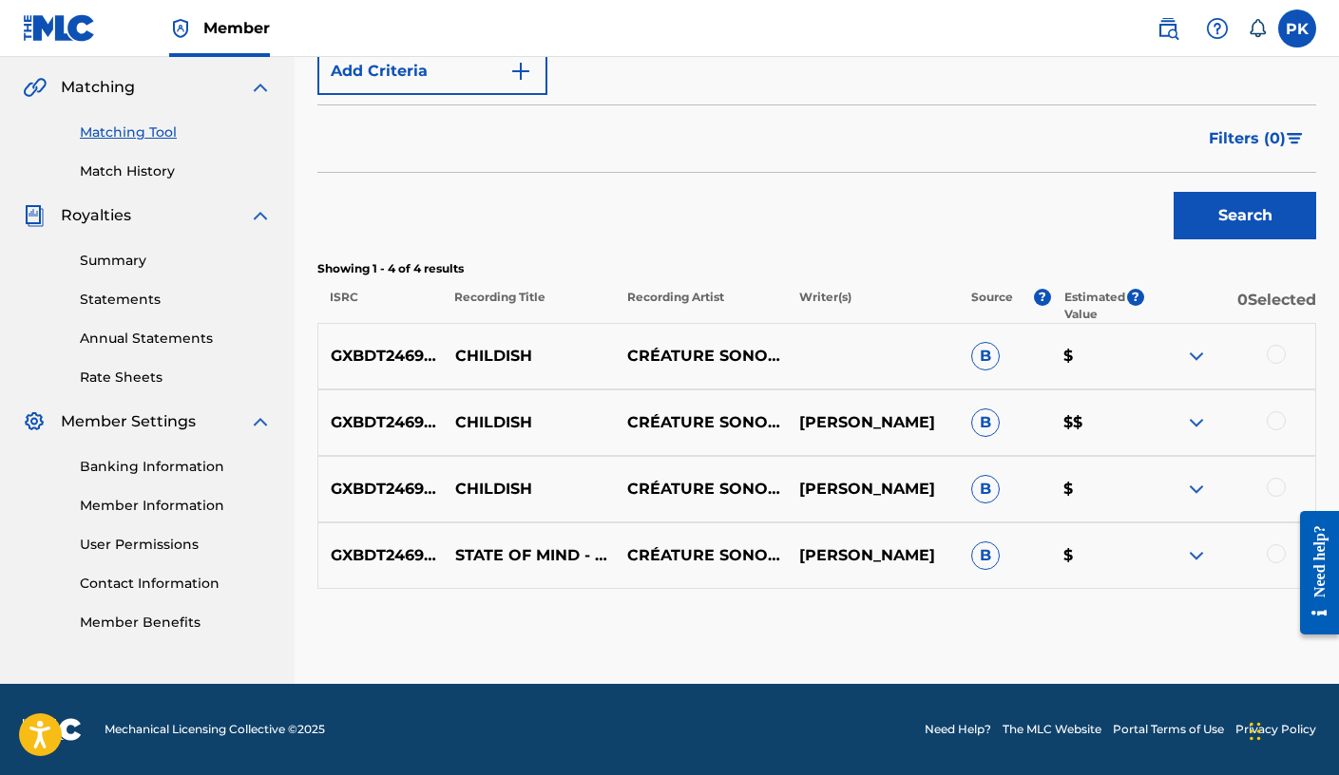
scroll to position [431, 0]
click at [1022, 420] on div at bounding box center [1229, 422] width 172 height 23
click at [1022, 422] on img at bounding box center [1196, 422] width 23 height 23
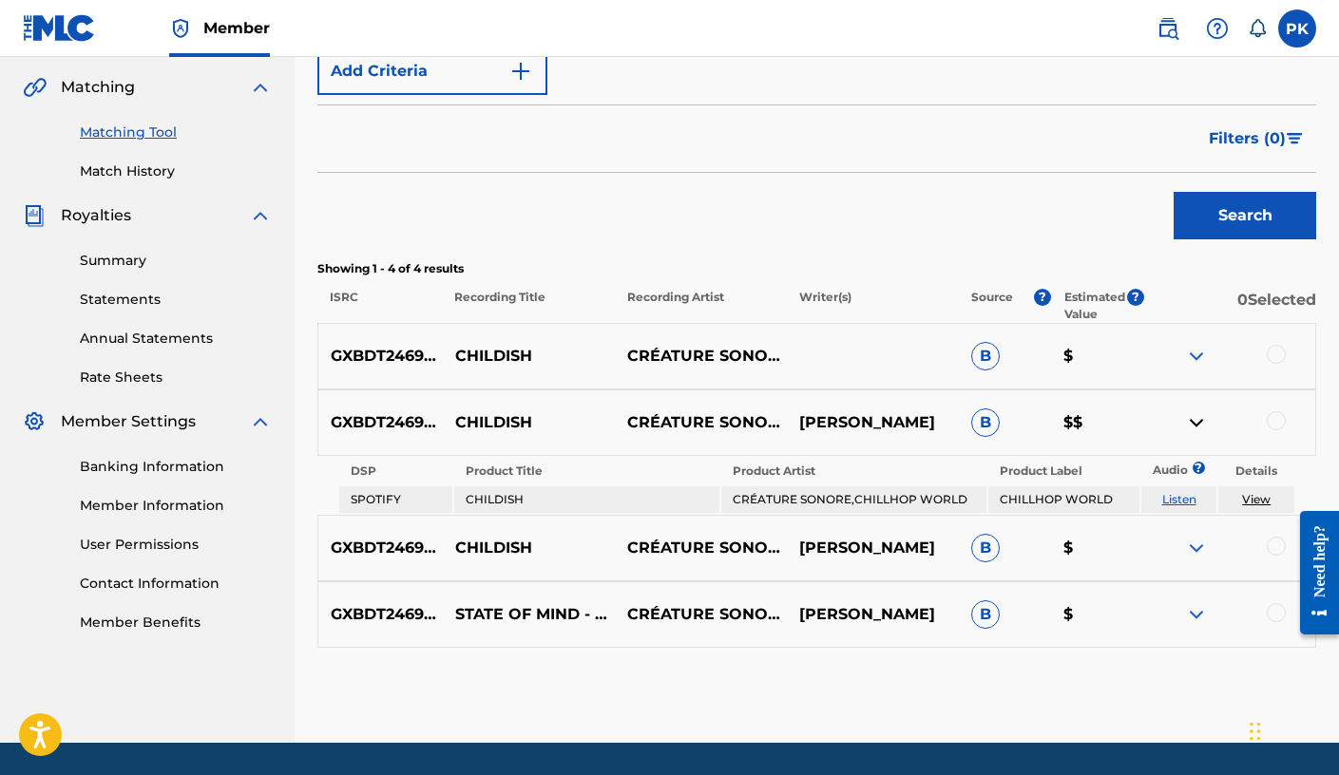
click at [1022, 424] on img at bounding box center [1196, 422] width 23 height 23
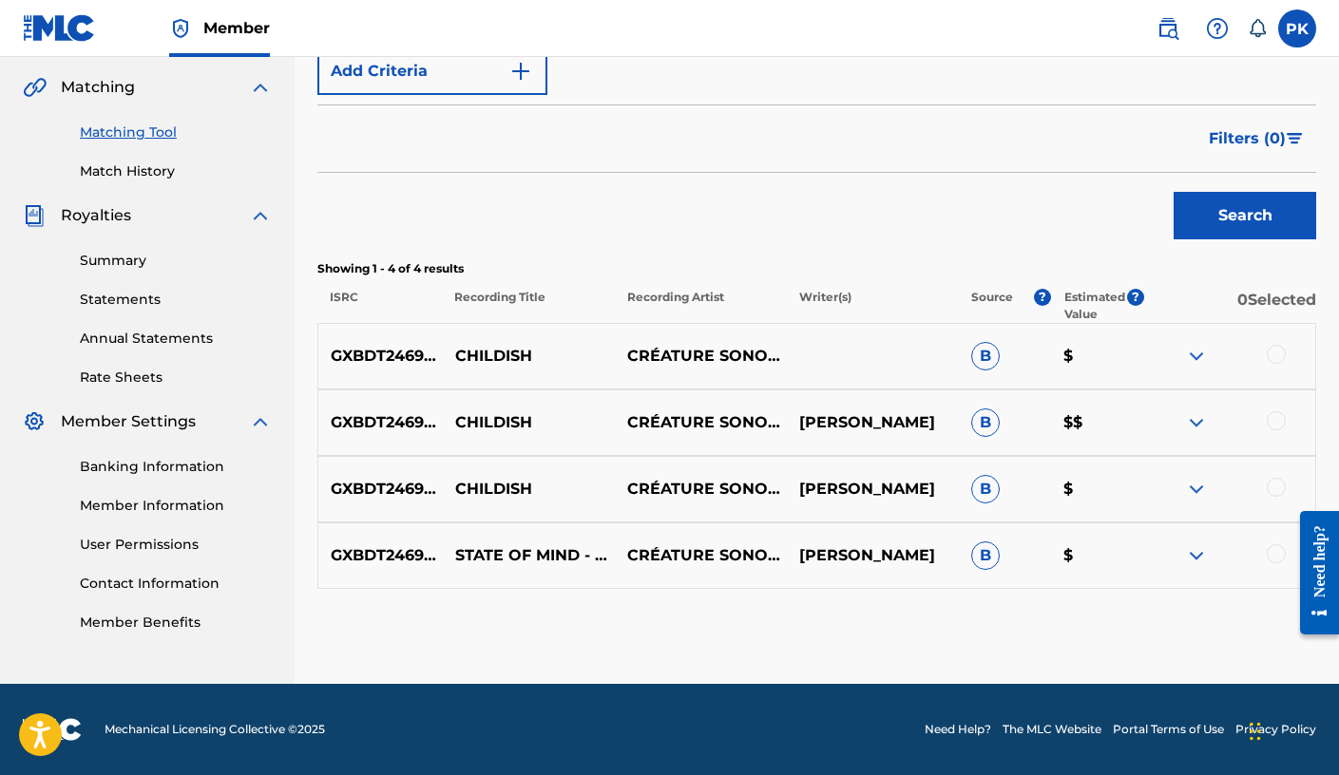
click at [1022, 484] on img at bounding box center [1196, 489] width 23 height 23
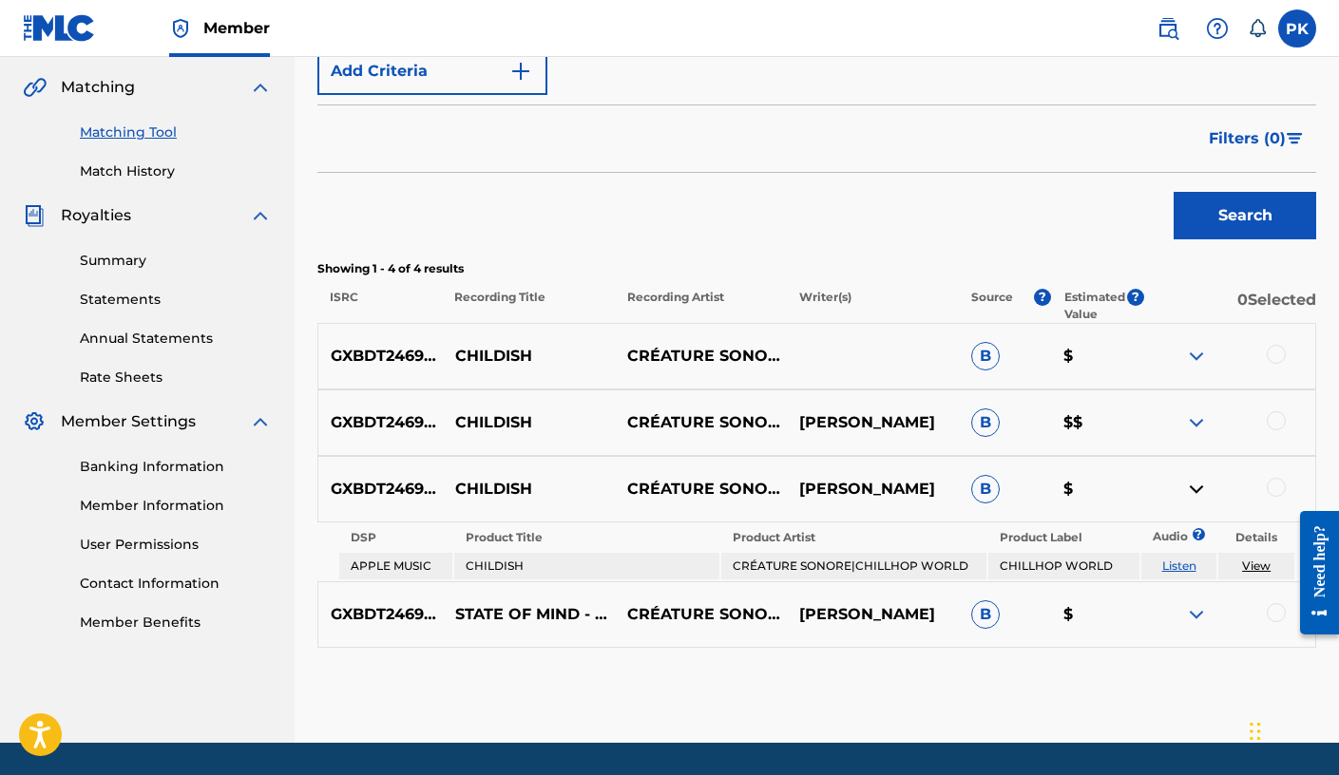
click at [1022, 484] on img at bounding box center [1196, 489] width 23 height 23
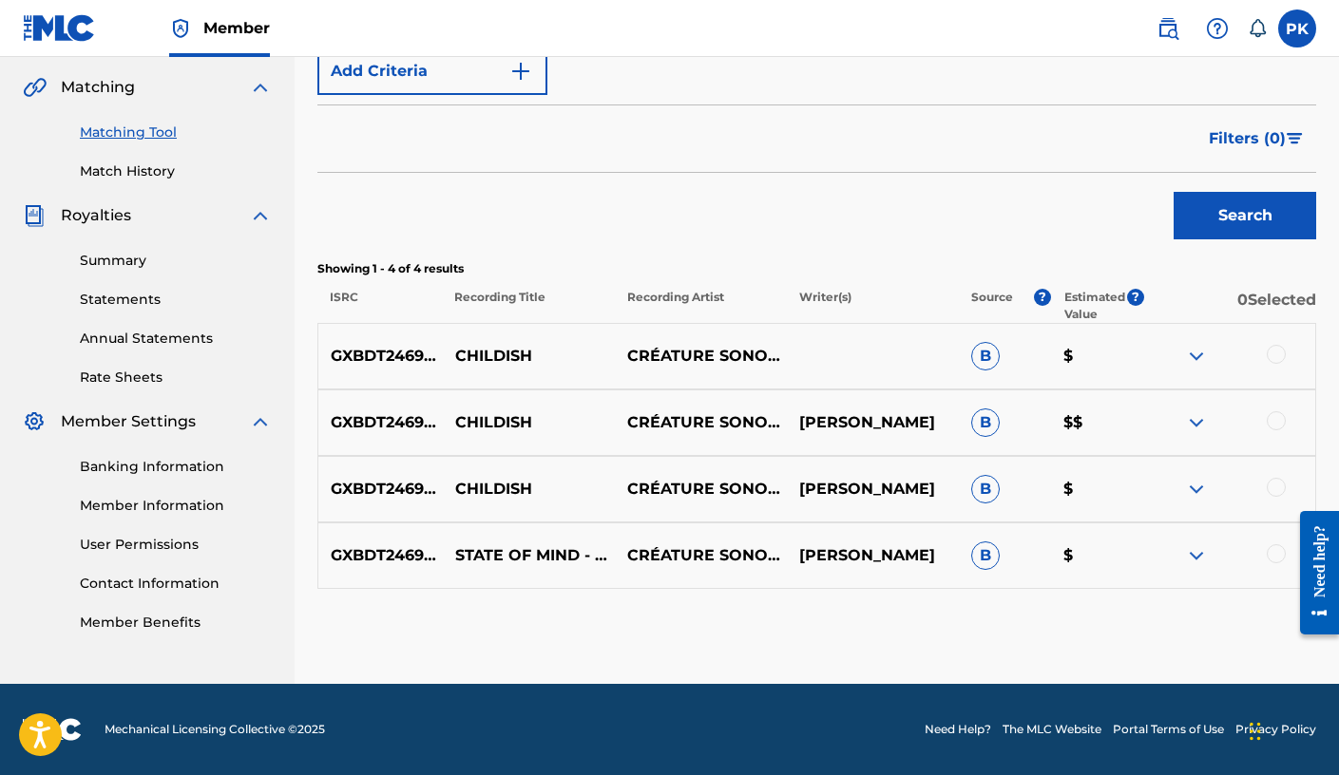
click at [1022, 539] on div "GXBDT2469486 STATE OF MIND - CHILDISH CRÉATURE SONORE & CHILLHOP WORLD PAUL KON…" at bounding box center [816, 556] width 999 height 67
click at [1022, 552] on img at bounding box center [1196, 556] width 23 height 23
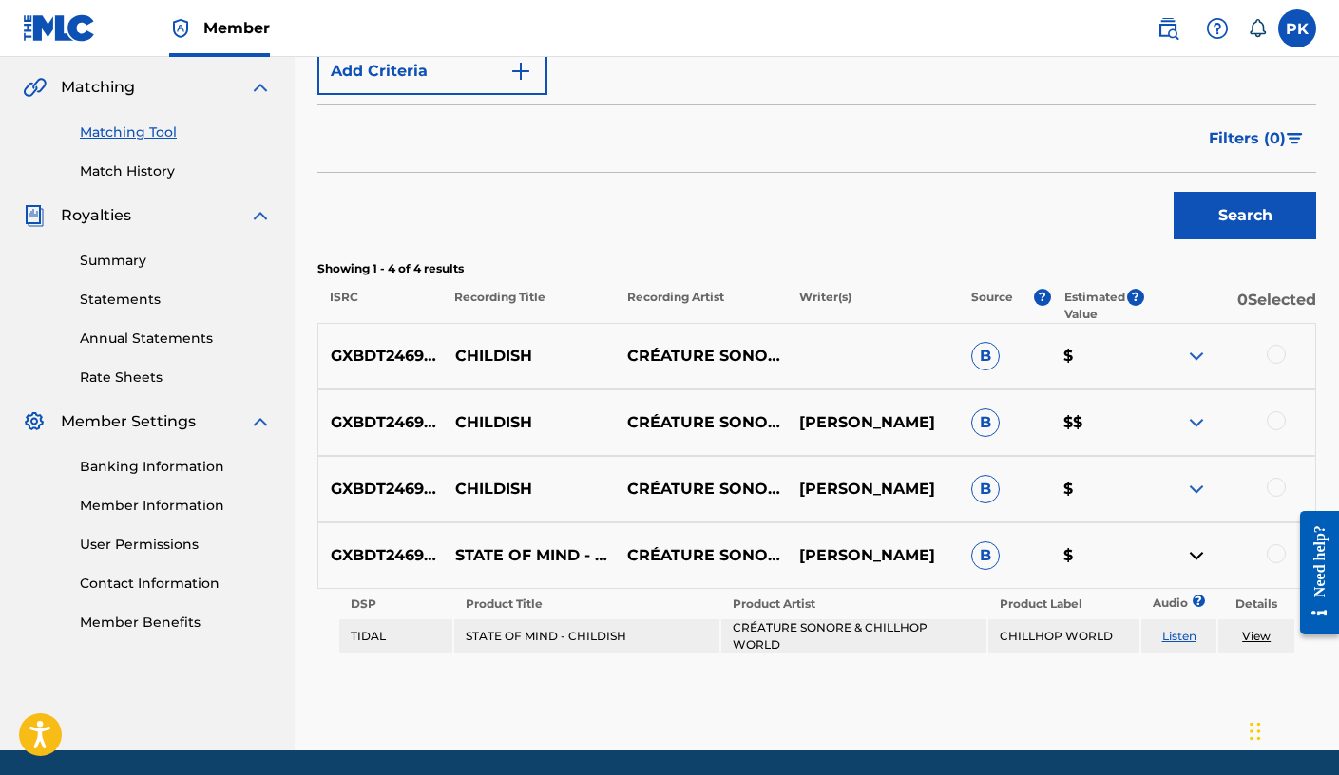
click at [1022, 552] on img at bounding box center [1196, 556] width 23 height 23
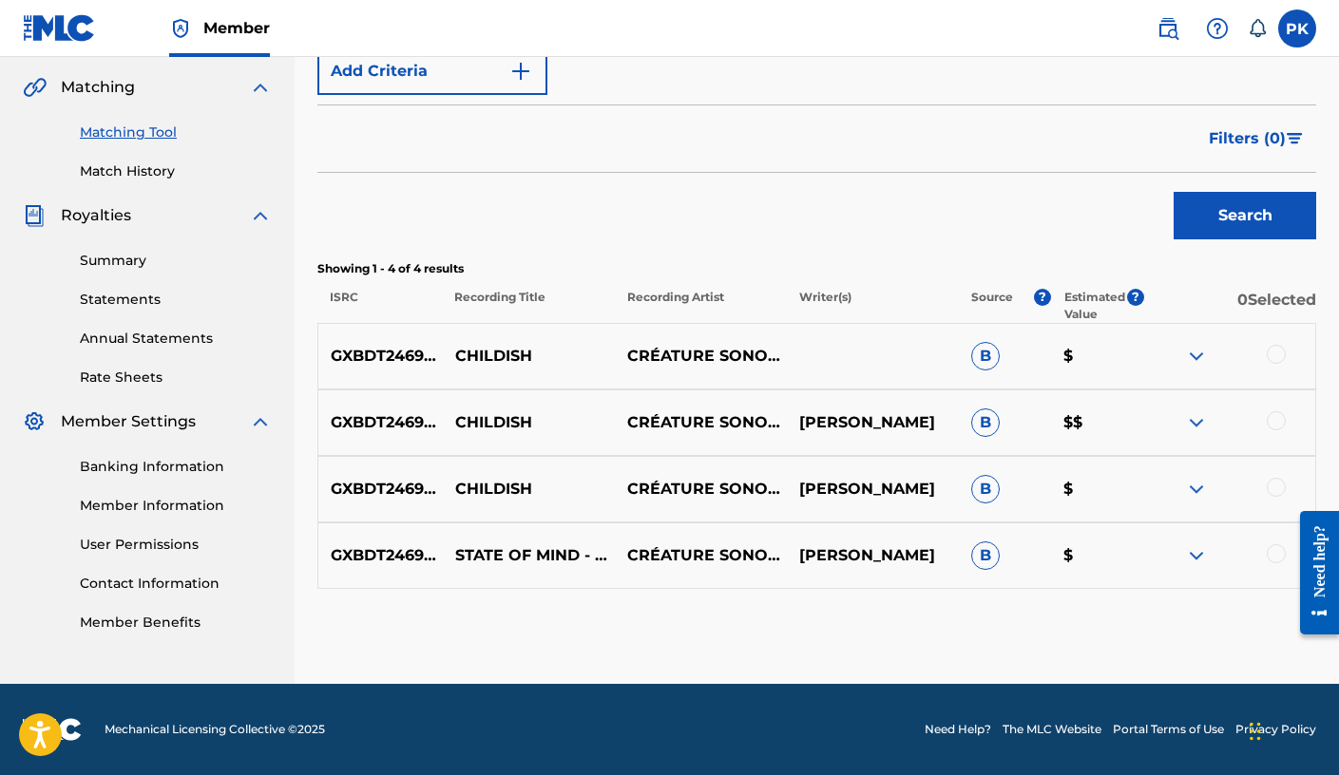
click at [1022, 354] on div at bounding box center [1229, 356] width 172 height 23
click at [1022, 357] on div at bounding box center [1276, 354] width 19 height 19
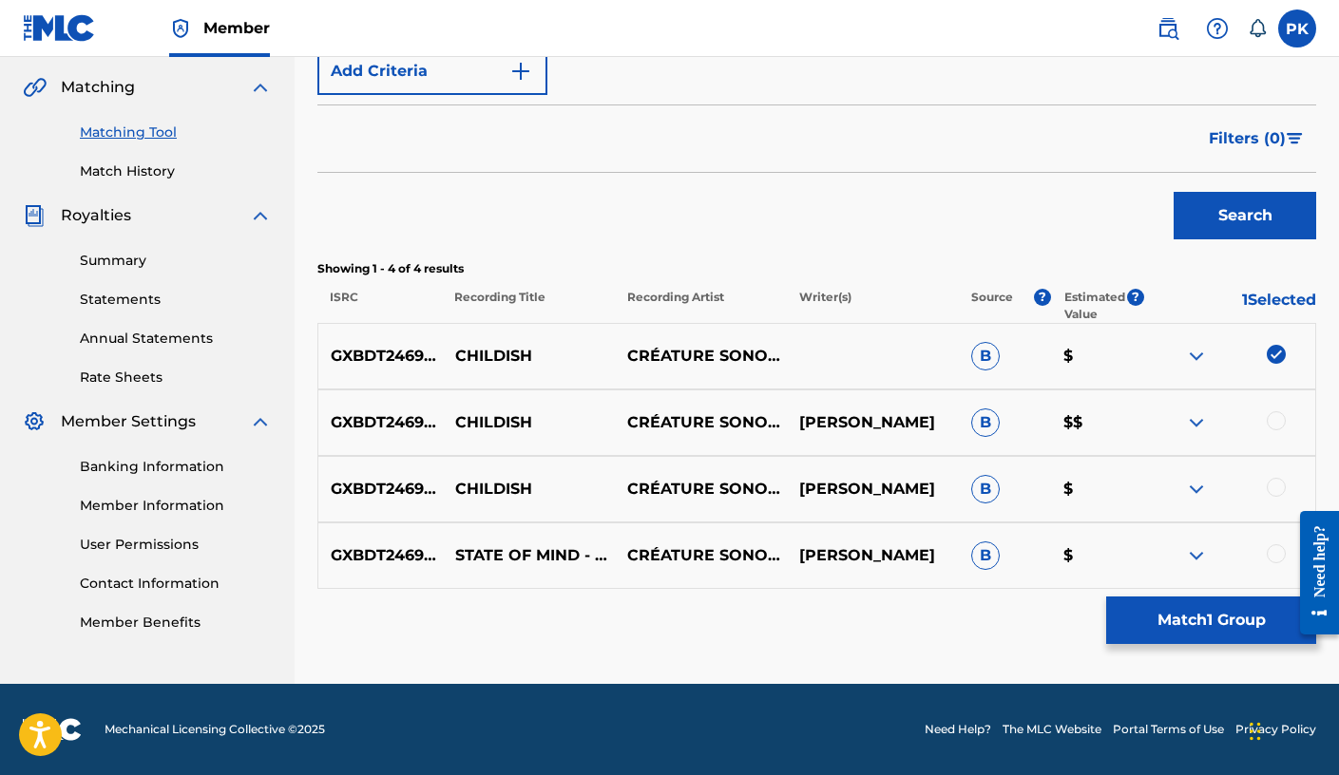
click at [1022, 416] on div at bounding box center [1276, 420] width 19 height 19
click at [1022, 488] on div at bounding box center [1276, 487] width 19 height 19
click at [1022, 567] on div "GXBDT2469486 STATE OF MIND - CHILDISH CRÉATURE SONORE & CHILLHOP WORLD PAUL KON…" at bounding box center [816, 556] width 999 height 67
click at [1022, 558] on div at bounding box center [1276, 554] width 19 height 19
click at [1022, 628] on button "Match 4 Groups" at bounding box center [1211, 621] width 210 height 48
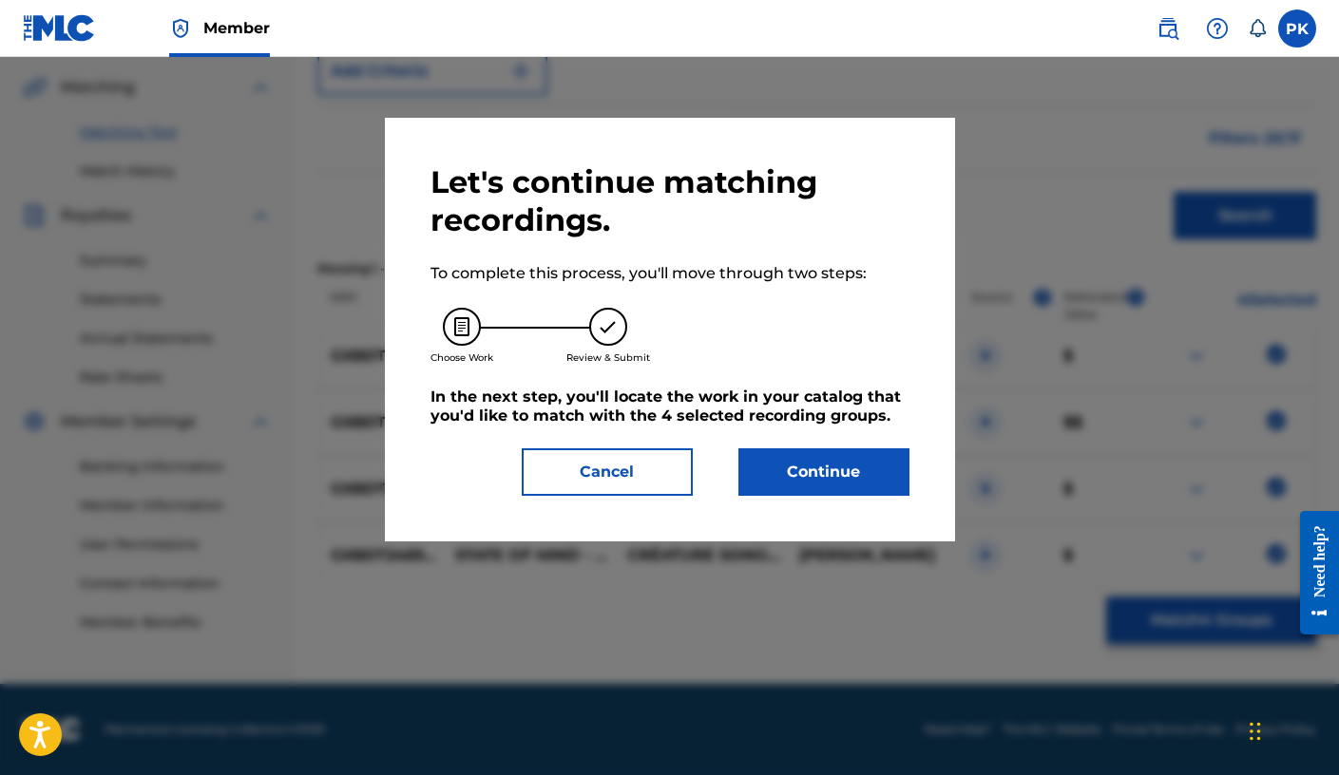
click at [793, 448] on div "Let's continue matching recordings. To complete this process, you'll move throu…" at bounding box center [669, 329] width 479 height 333
click at [787, 458] on button "Continue" at bounding box center [823, 473] width 171 height 48
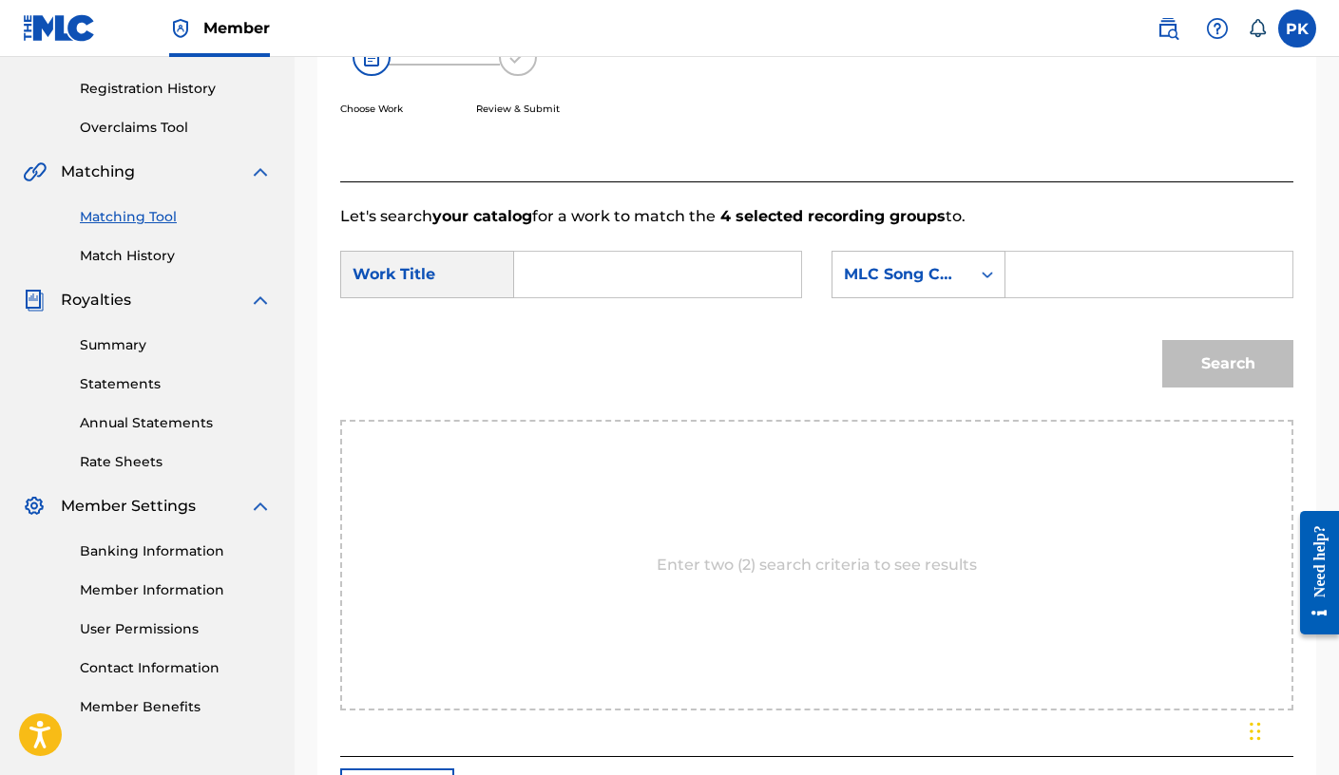
scroll to position [408, 0]
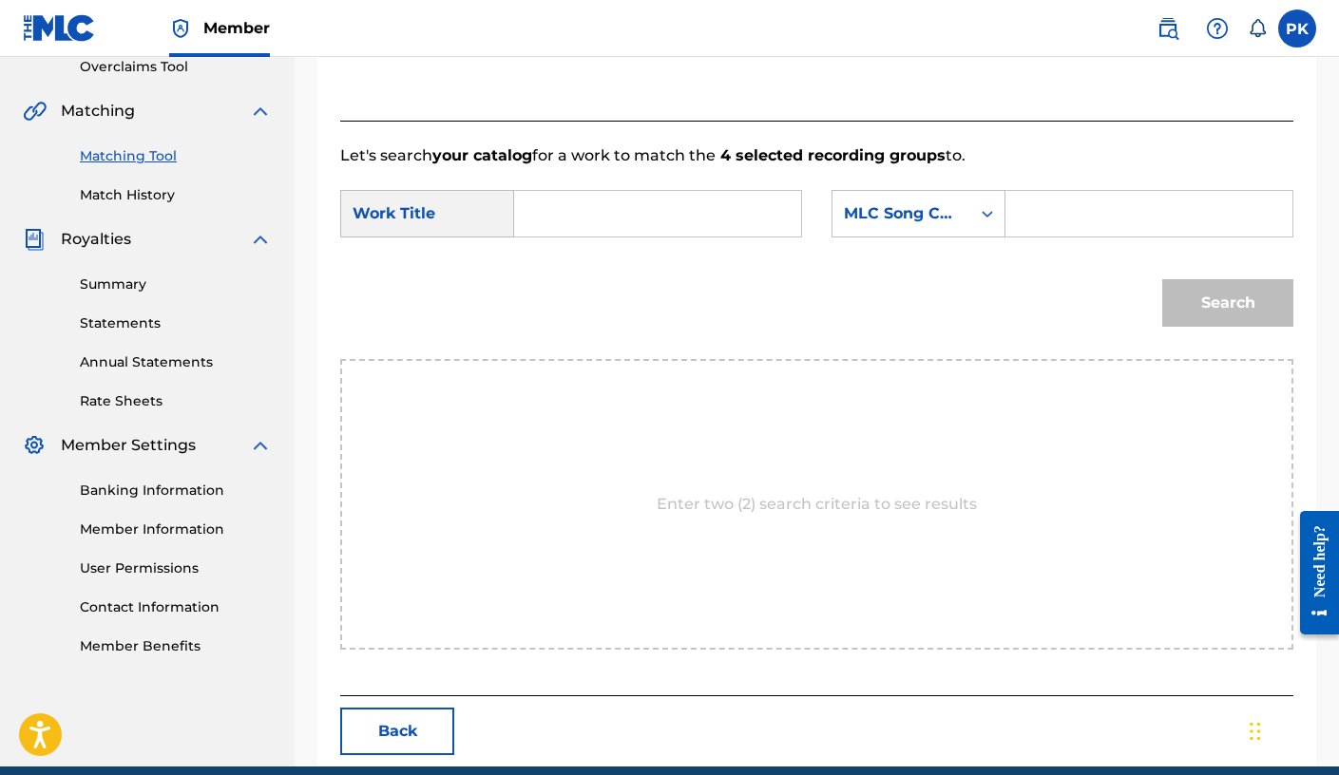
click at [545, 219] on input "Search Form" at bounding box center [657, 214] width 255 height 46
paste input "CHILDISH"
click at [564, 258] on strong "childish" at bounding box center [577, 256] width 63 height 18
type input "childish"
click at [1022, 206] on input "Search Form" at bounding box center [1149, 214] width 255 height 46
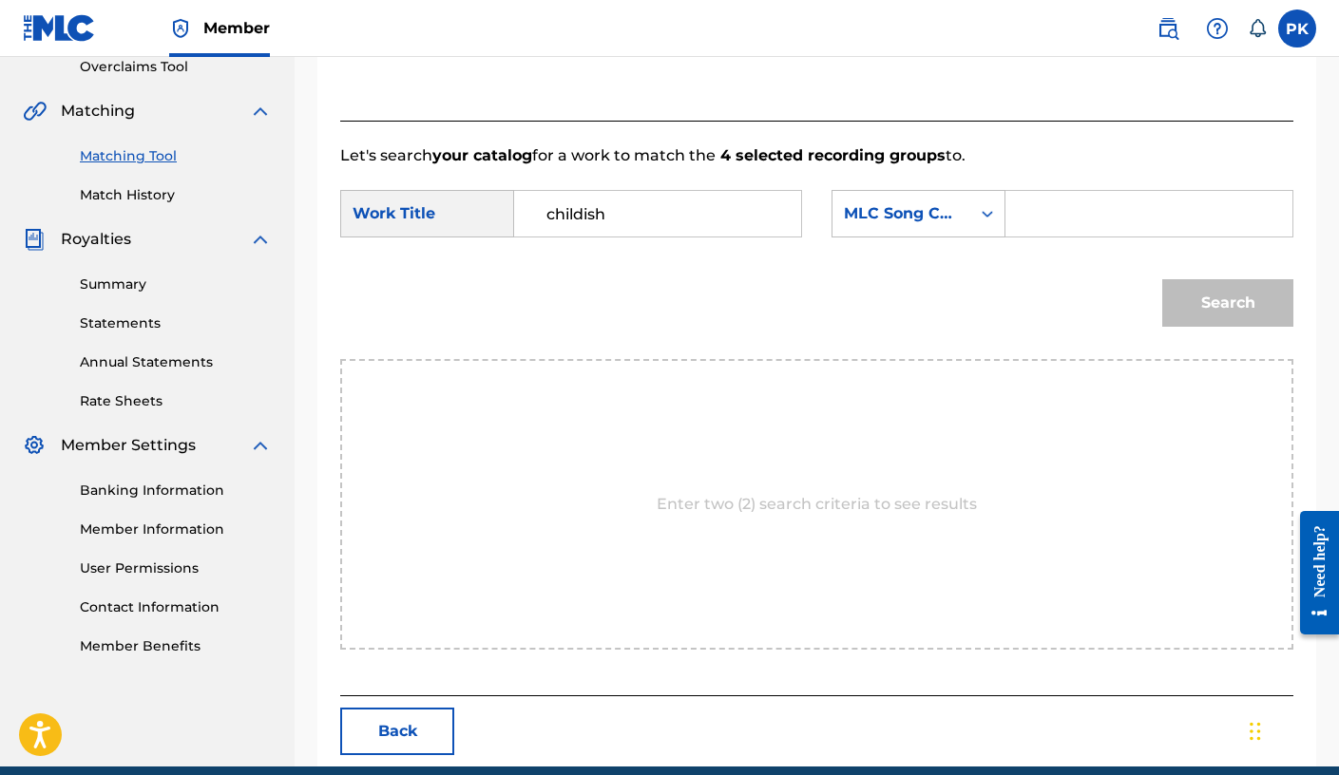
paste input "CL0PY6"
type input "CL0PY6"
click at [1022, 313] on button "Search" at bounding box center [1227, 303] width 131 height 48
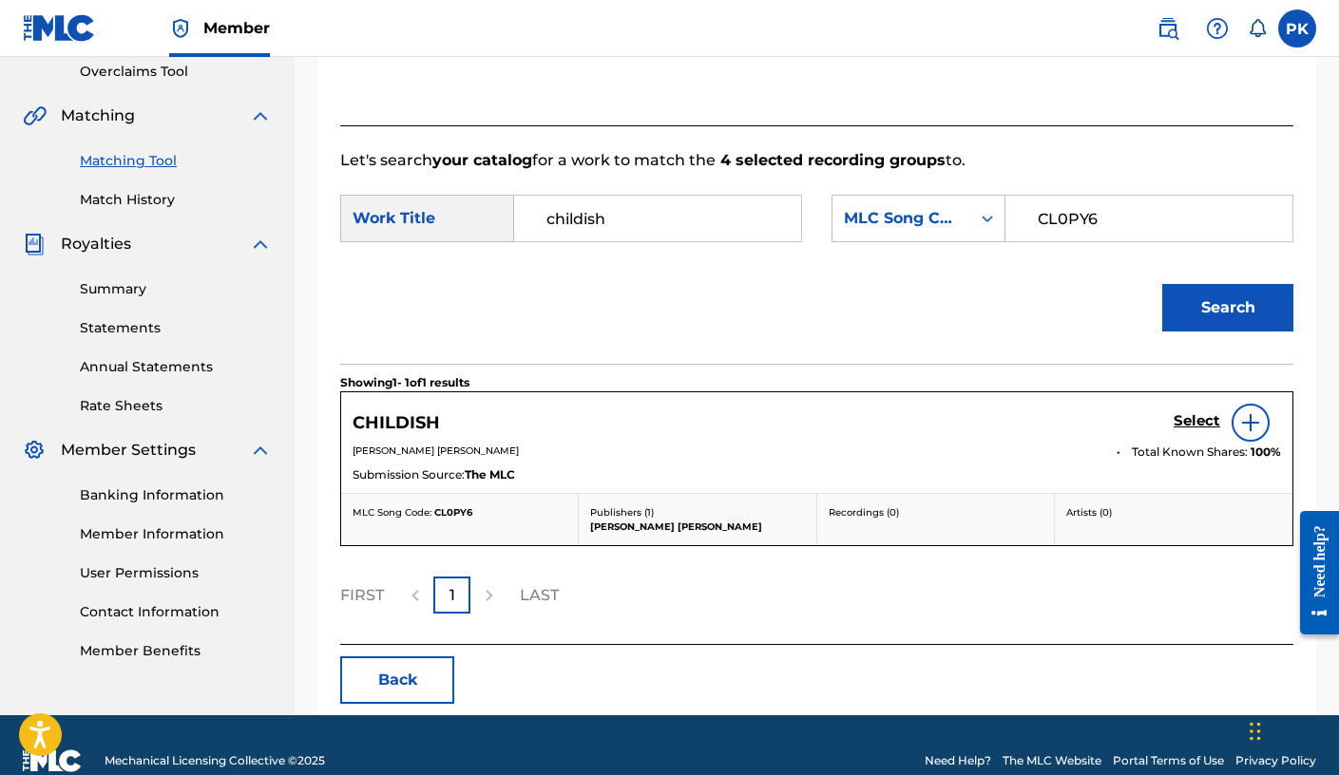
click at [1022, 422] on h5 "Select" at bounding box center [1197, 421] width 47 height 18
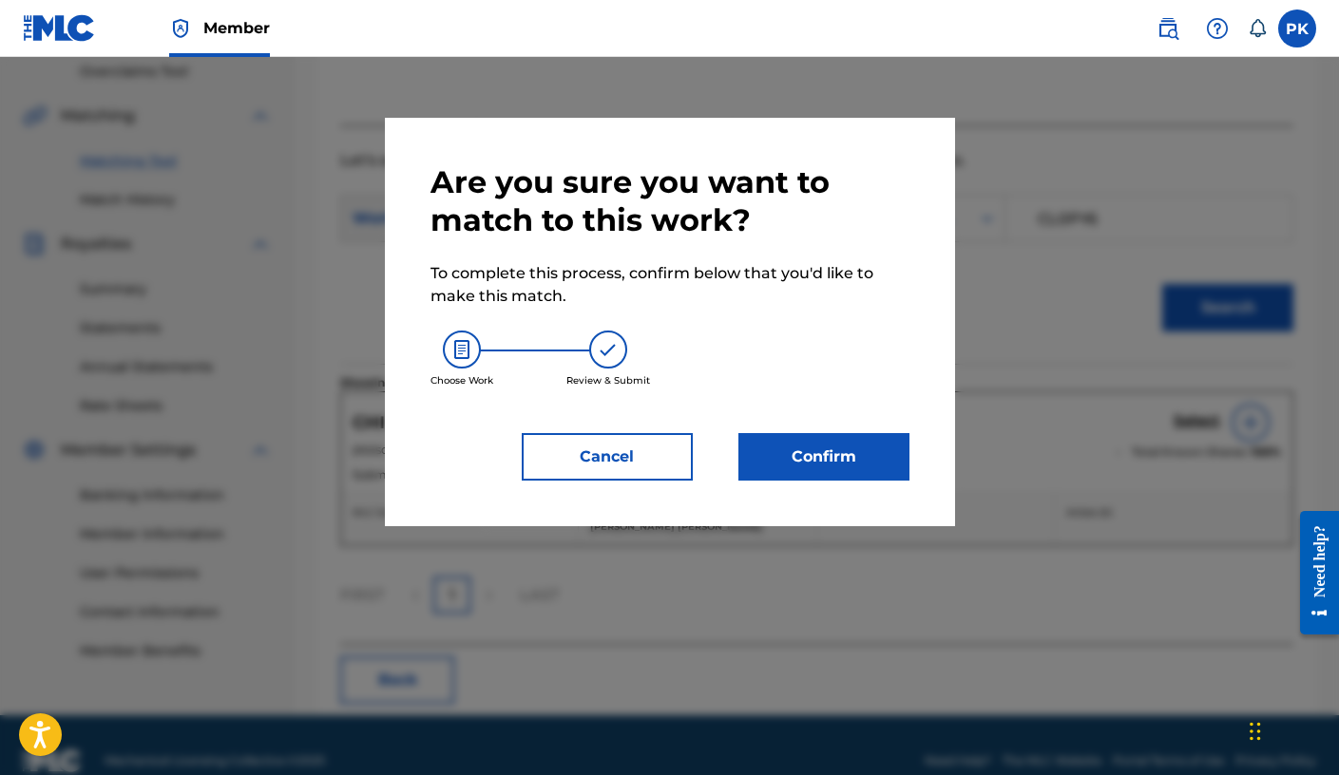
click at [792, 467] on button "Confirm" at bounding box center [823, 457] width 171 height 48
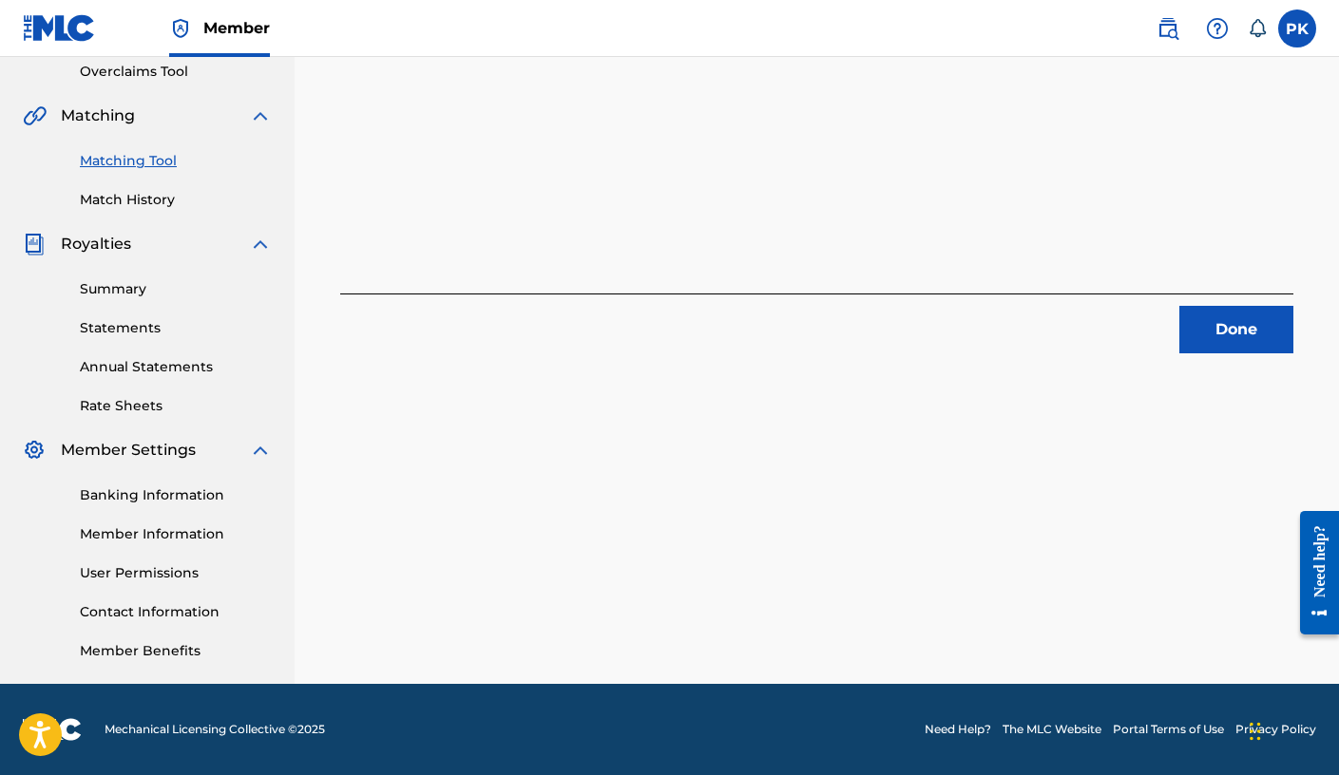
click at [1022, 331] on button "Done" at bounding box center [1236, 330] width 114 height 48
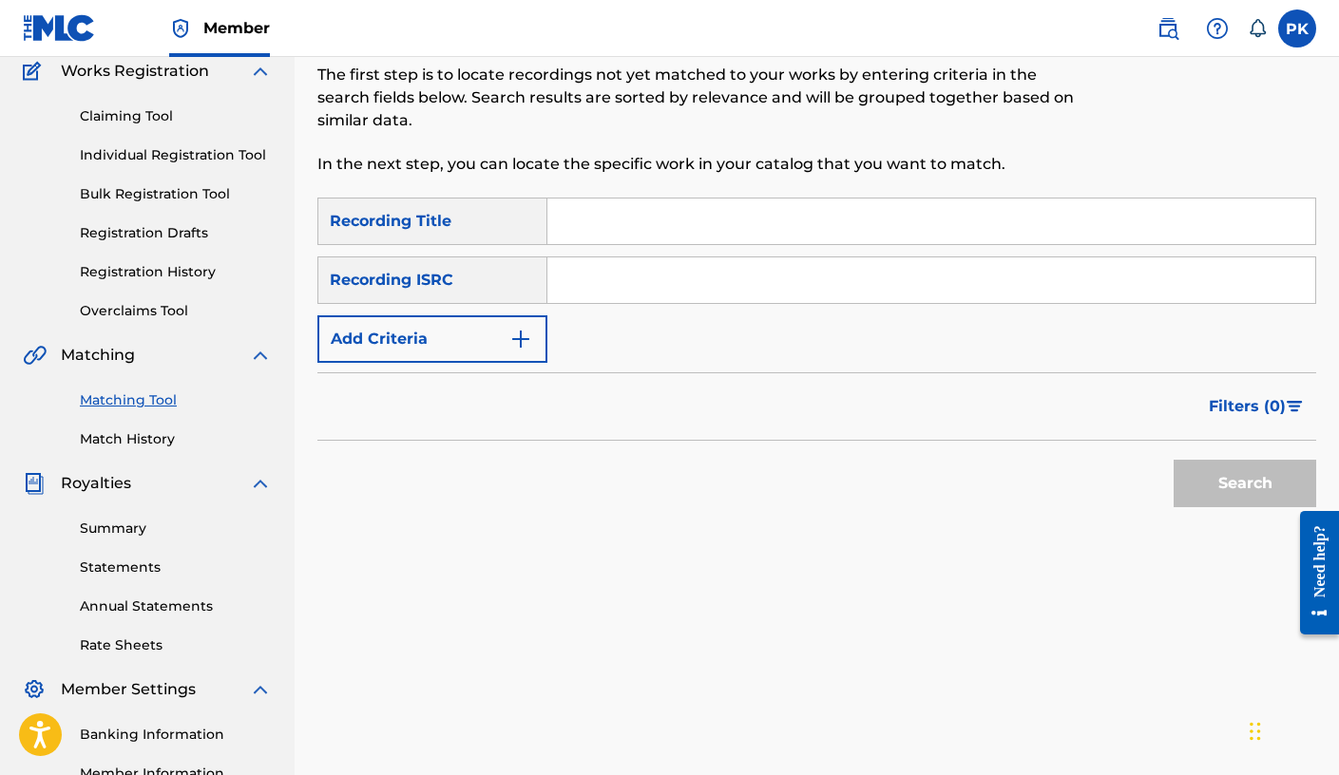
scroll to position [146, 0]
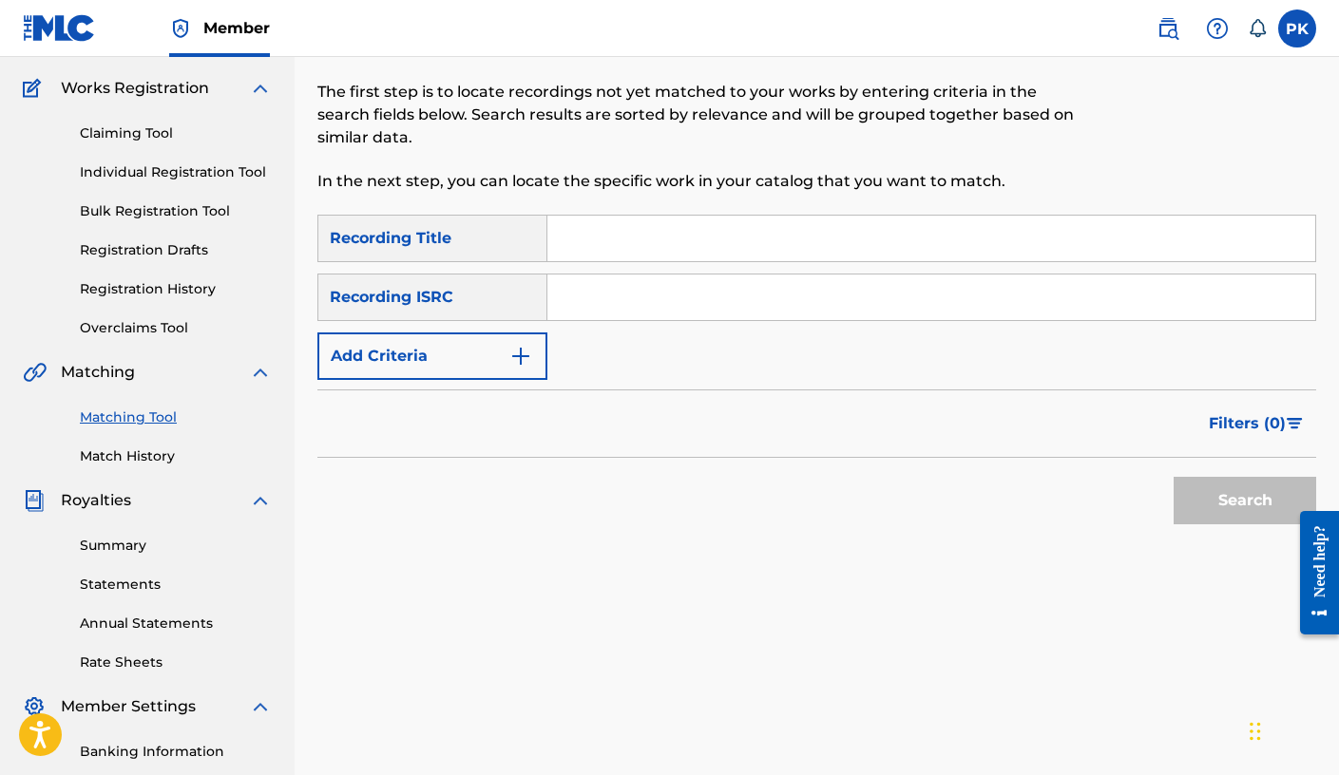
click at [590, 229] on input "Search Form" at bounding box center [931, 239] width 768 height 46
paste input "Espoir"
type input "Espoir"
click at [630, 297] on input "Search Form" at bounding box center [931, 298] width 768 height 46
paste input "GXBDT2468670"
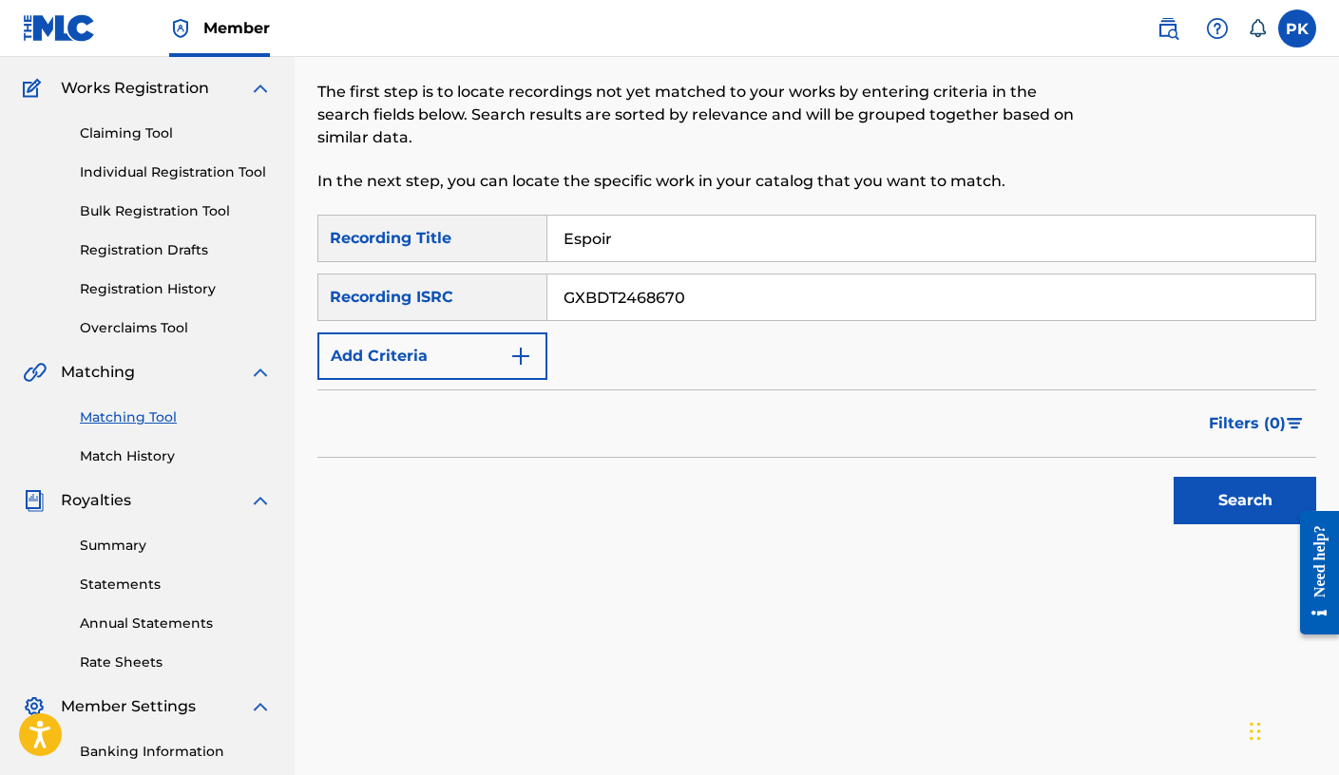
type input "GXBDT2468670"
click at [1022, 507] on button "Search" at bounding box center [1245, 501] width 143 height 48
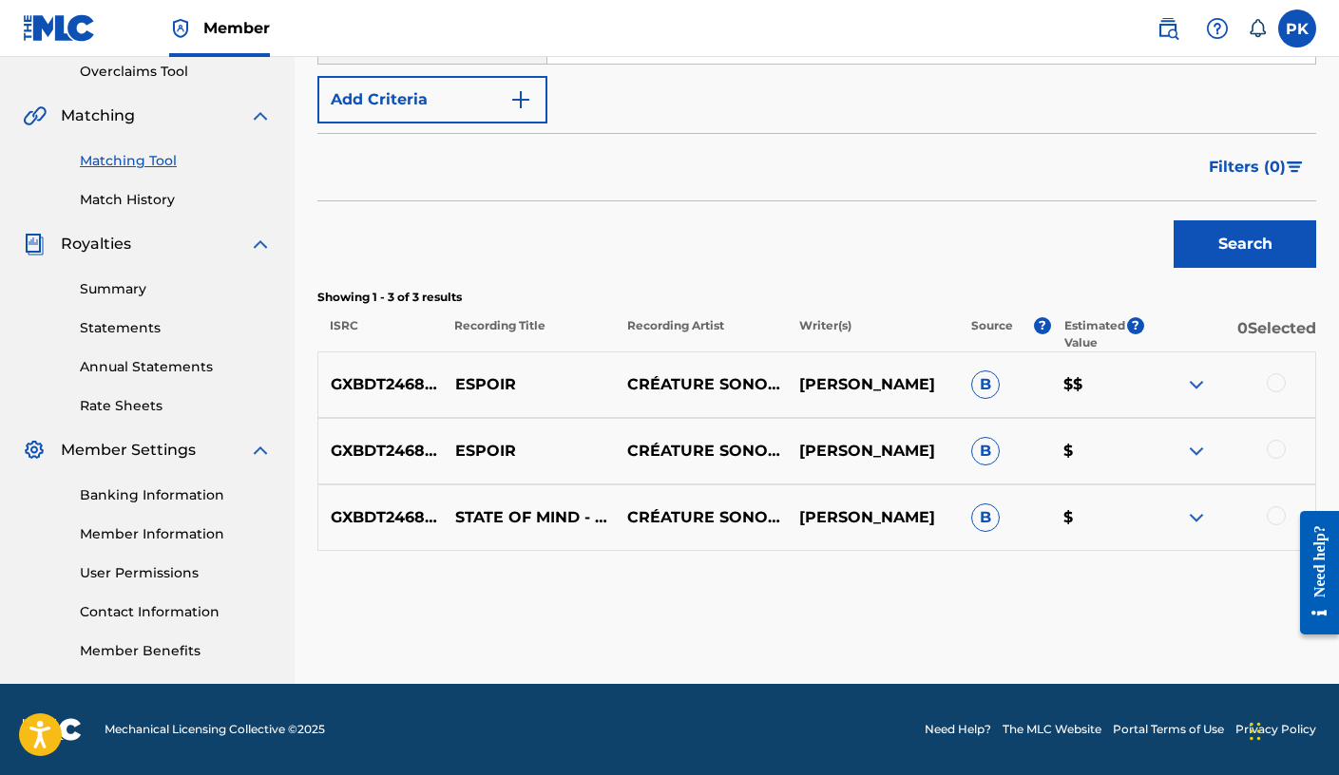
scroll to position [403, 0]
click at [1022, 389] on div at bounding box center [1276, 382] width 19 height 19
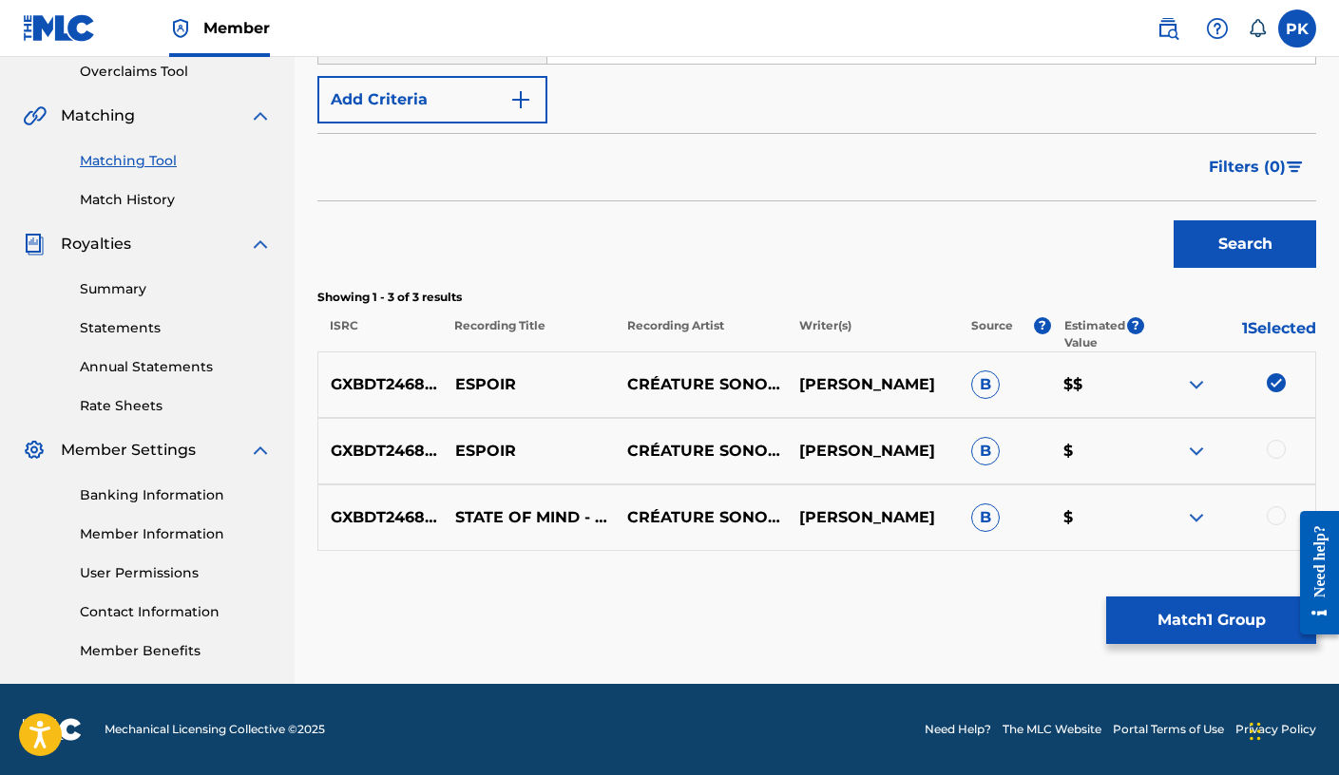
click at [1022, 447] on div at bounding box center [1276, 449] width 19 height 19
click at [1022, 515] on div at bounding box center [1276, 516] width 19 height 19
click at [1022, 515] on img at bounding box center [1196, 518] width 23 height 23
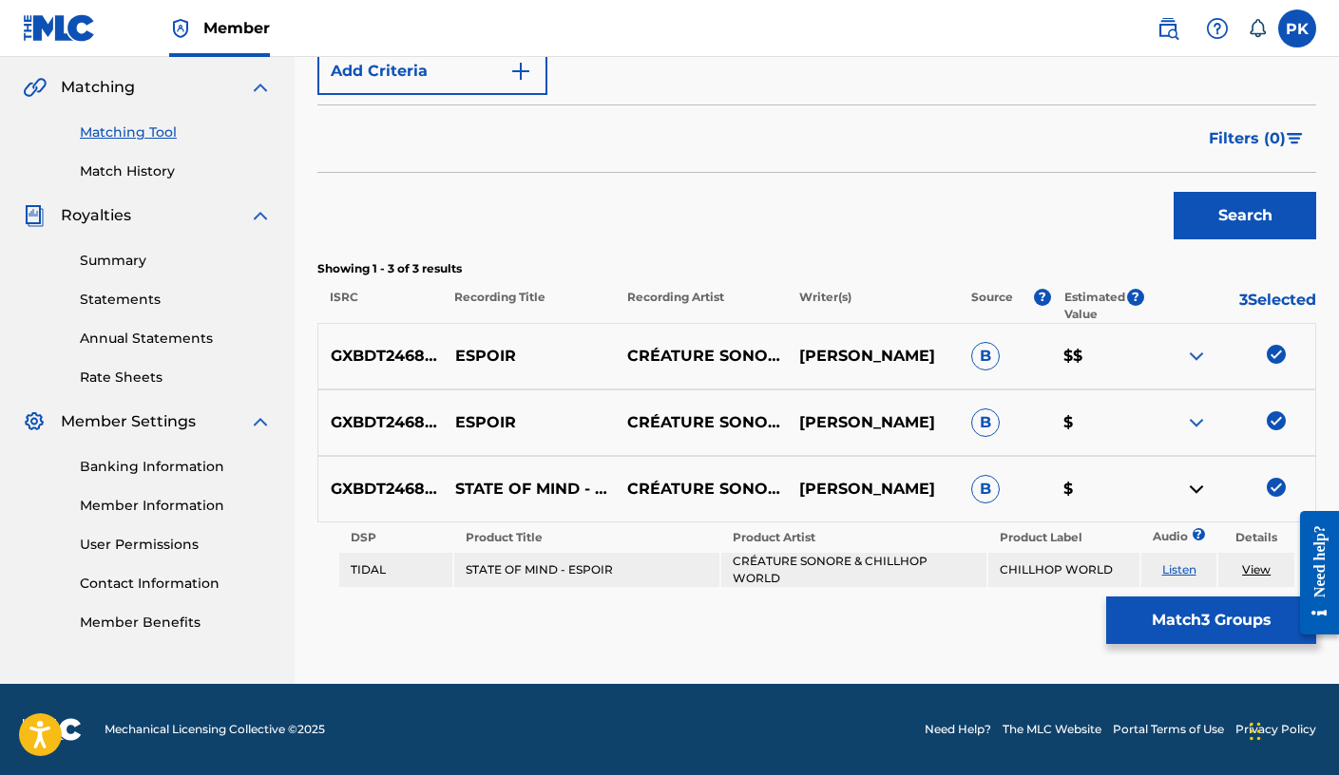
scroll to position [431, 0]
click at [1022, 640] on button "Match 3 Groups" at bounding box center [1211, 621] width 210 height 48
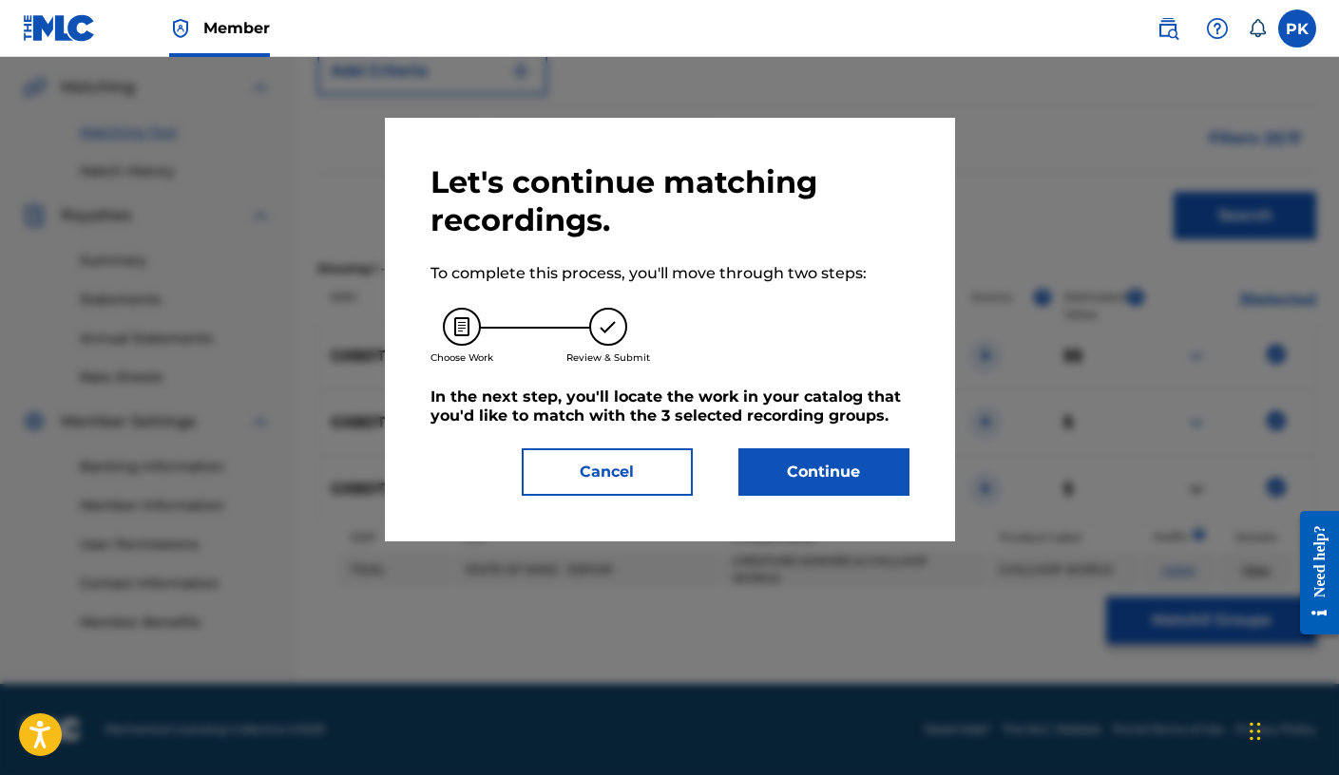
click at [855, 466] on button "Continue" at bounding box center [823, 473] width 171 height 48
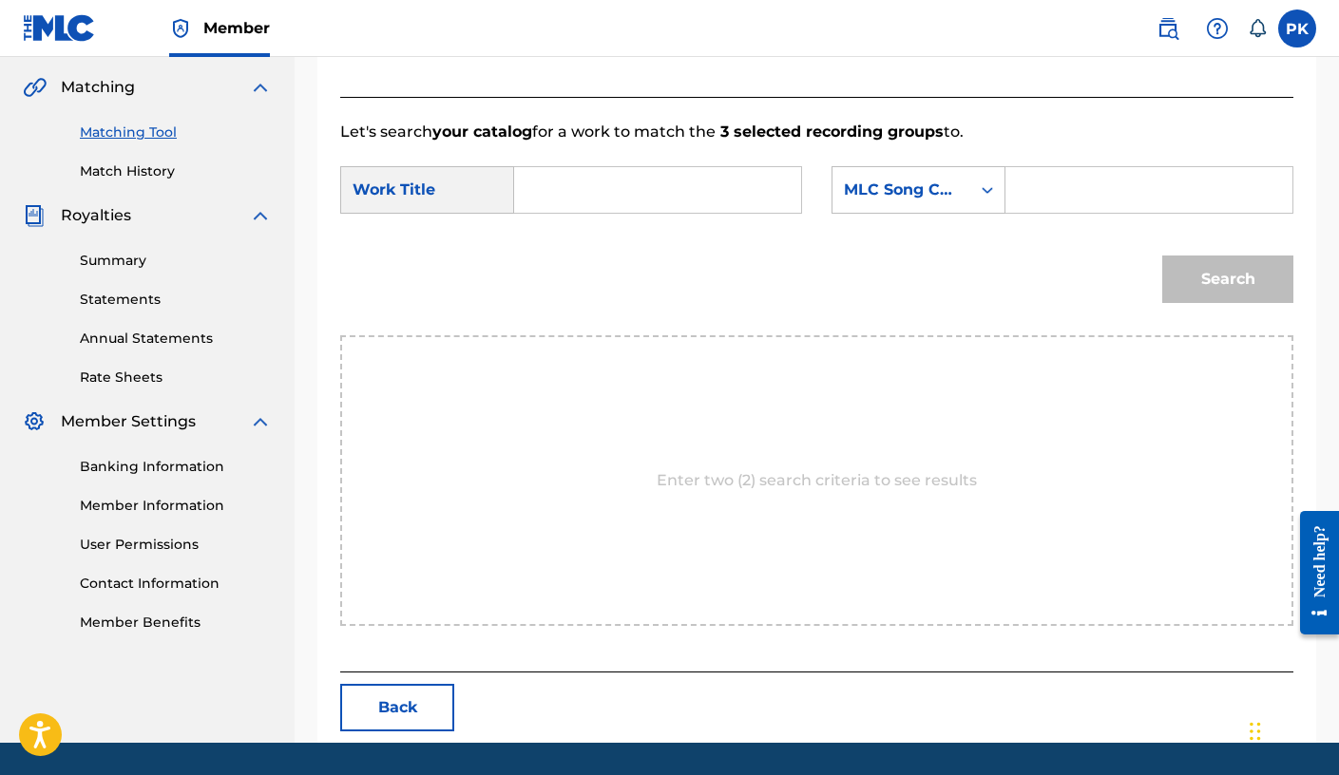
scroll to position [403, 0]
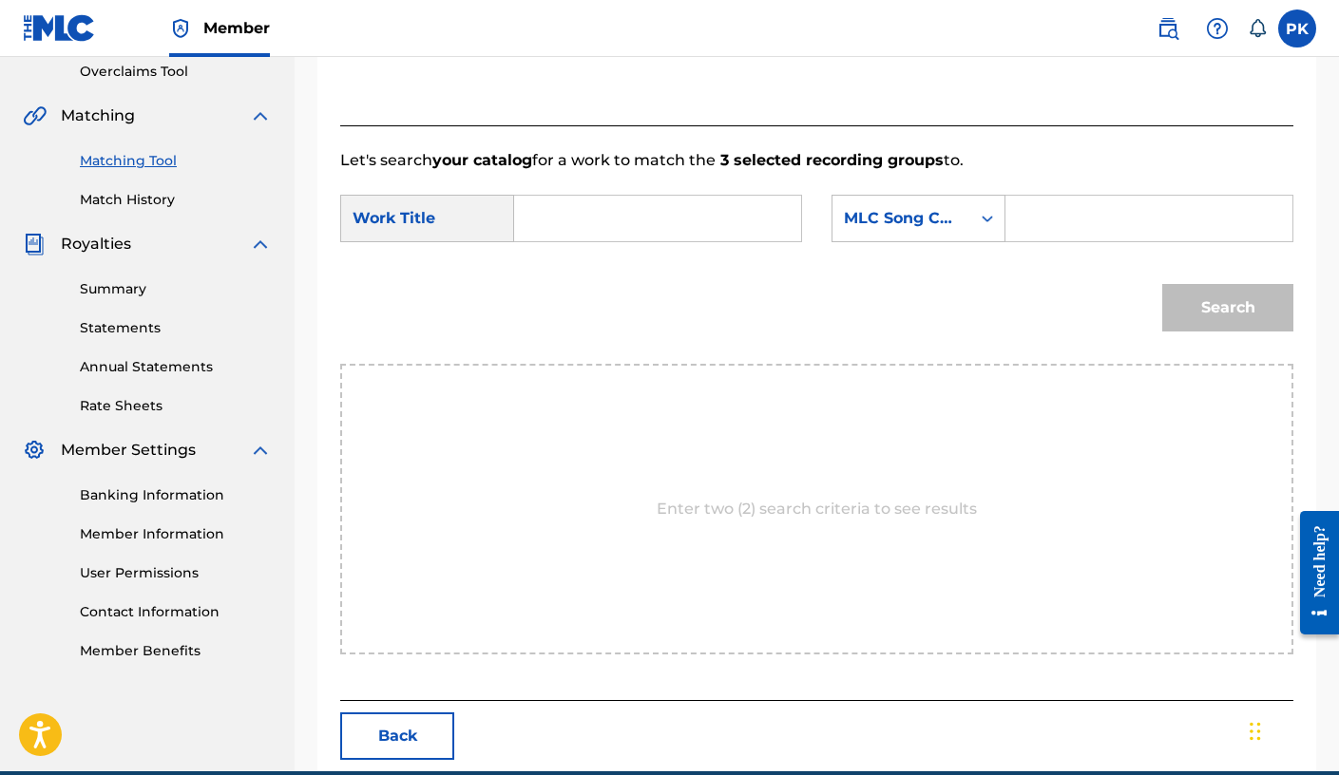
click at [660, 201] on input "Search Form" at bounding box center [657, 219] width 255 height 46
paste input "INTIMATE SLUMBER"
click at [572, 236] on input "INTIMATE SLUMBER" at bounding box center [657, 219] width 255 height 46
click at [567, 258] on strong "intimate" at bounding box center [580, 261] width 68 height 18
type input "intimate slumber"
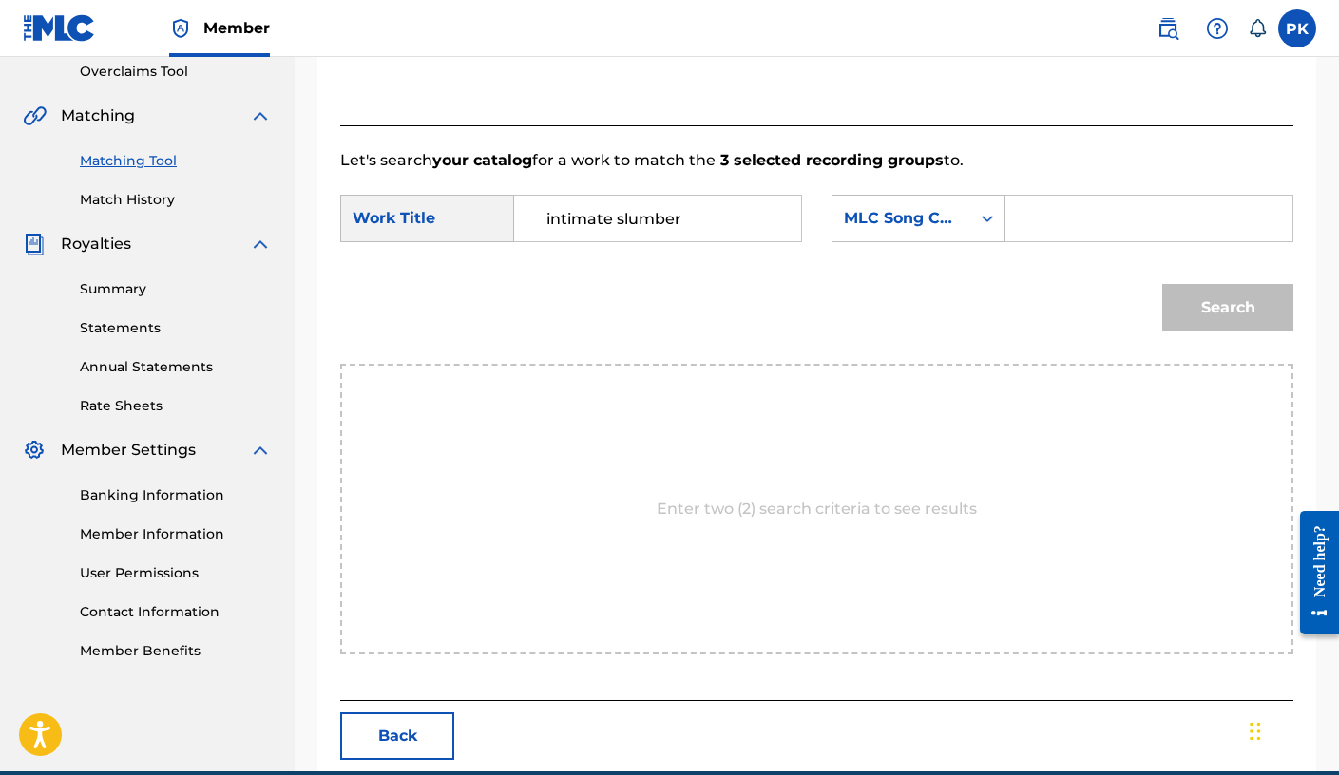
click at [434, 733] on button "Back" at bounding box center [397, 737] width 114 height 48
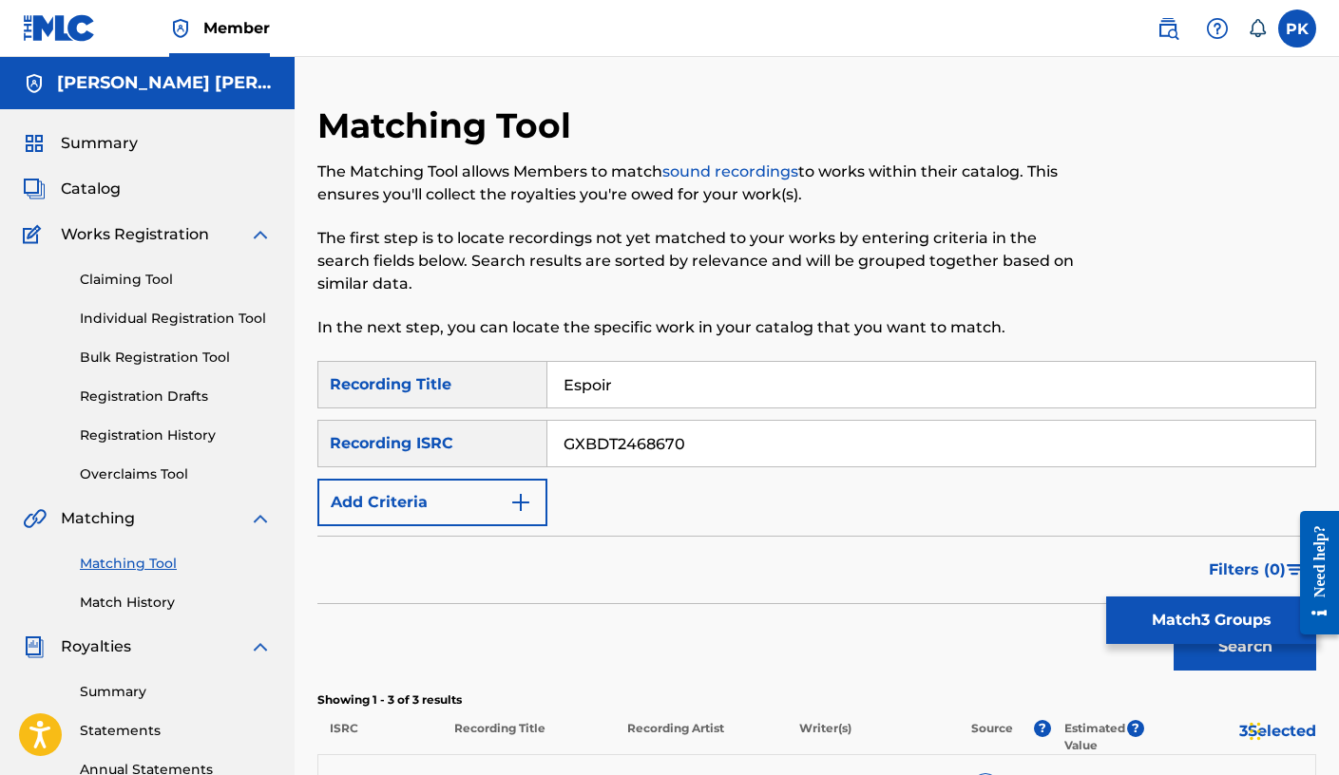
scroll to position [0, 0]
click at [131, 609] on link "Match History" at bounding box center [176, 603] width 192 height 20
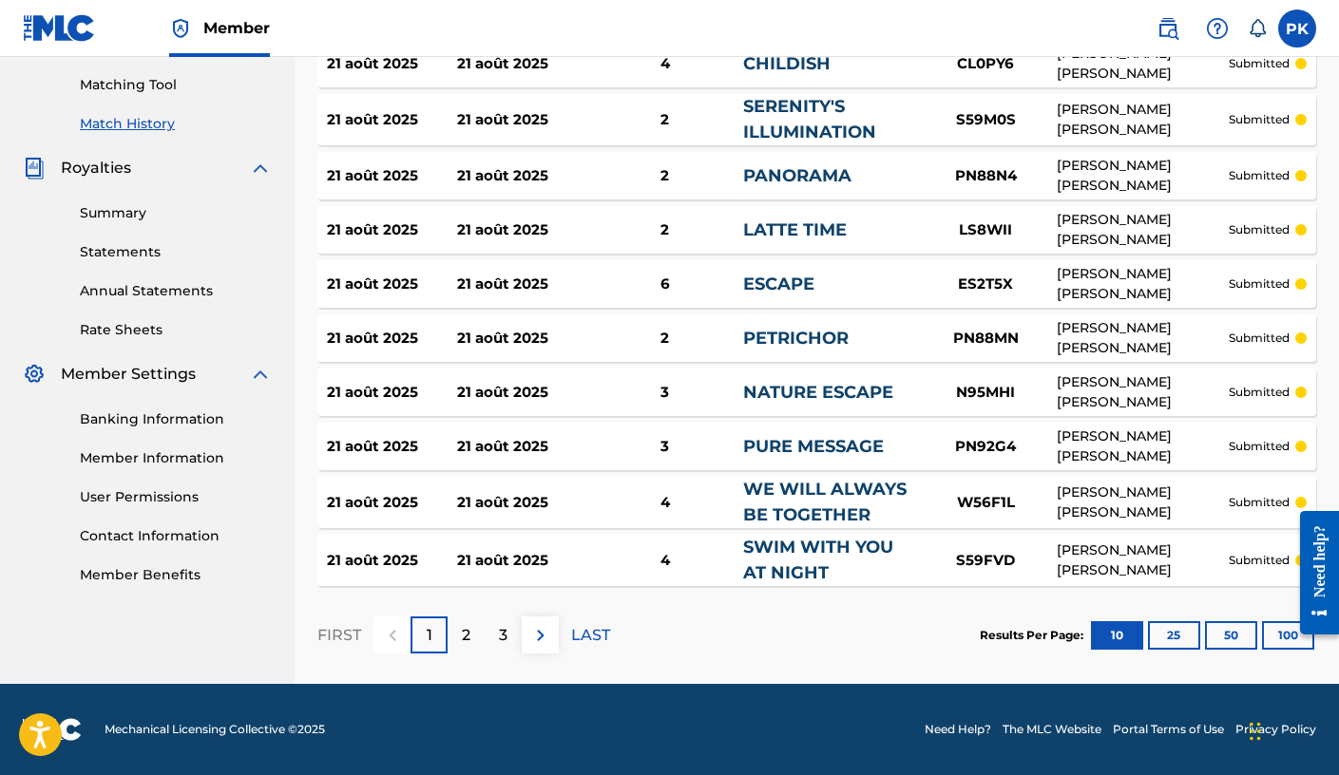
scroll to position [479, 0]
click at [1022, 630] on button "100" at bounding box center [1288, 636] width 52 height 29
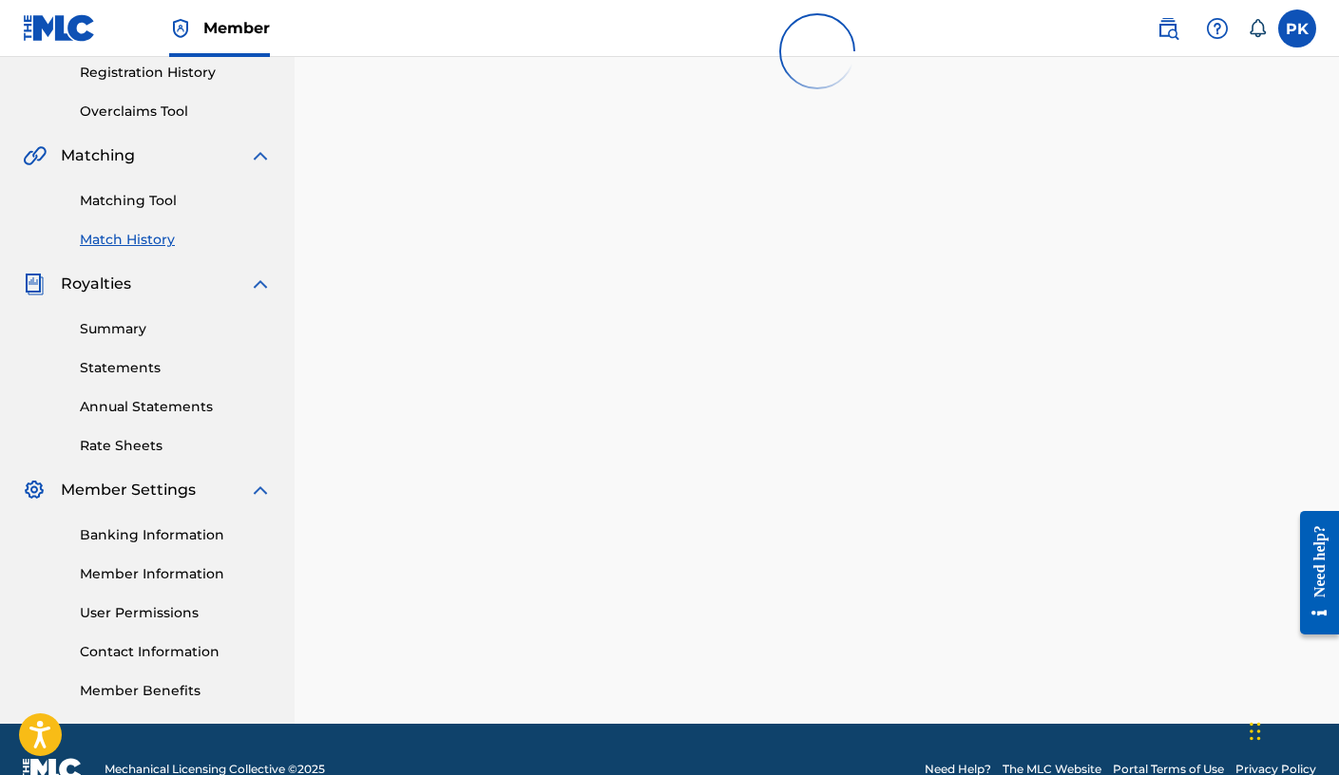
scroll to position [360, 0]
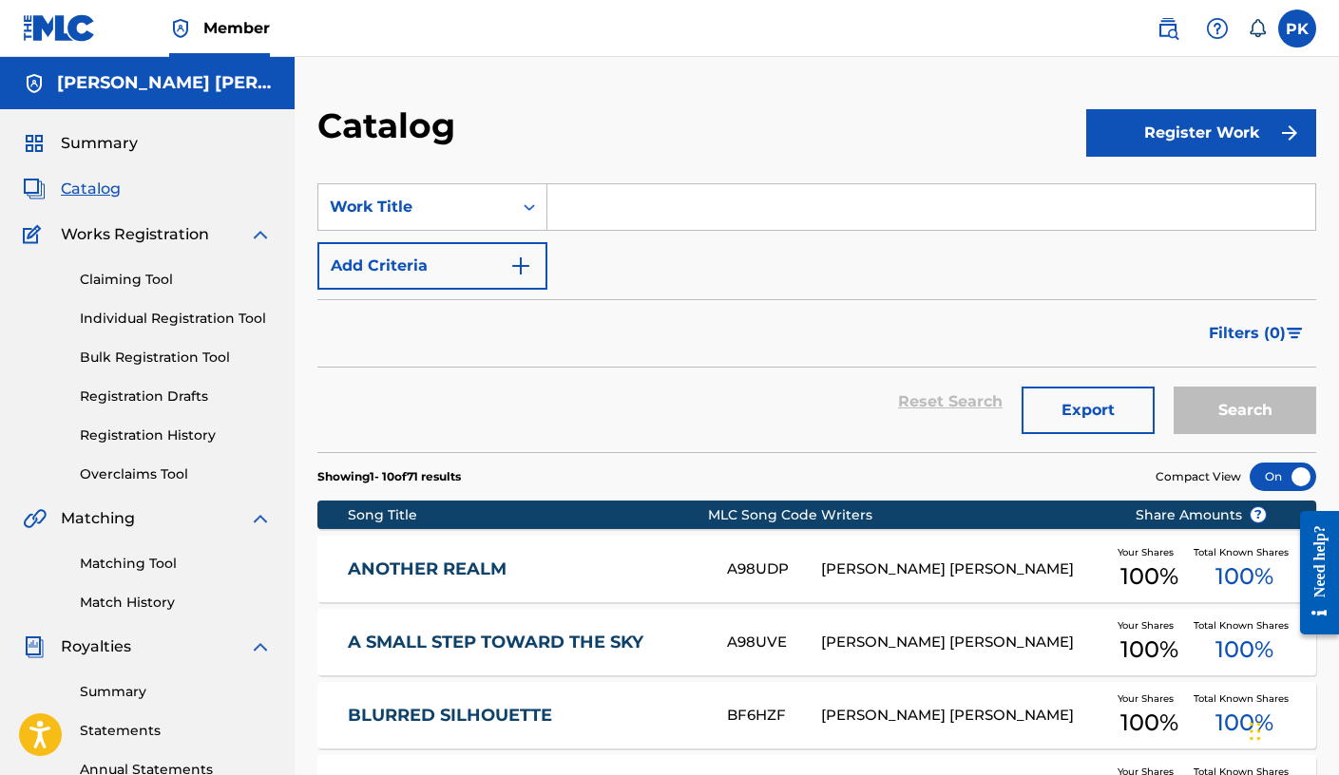
click at [598, 194] on input "Search Form" at bounding box center [931, 207] width 768 height 46
paste input "panorama"
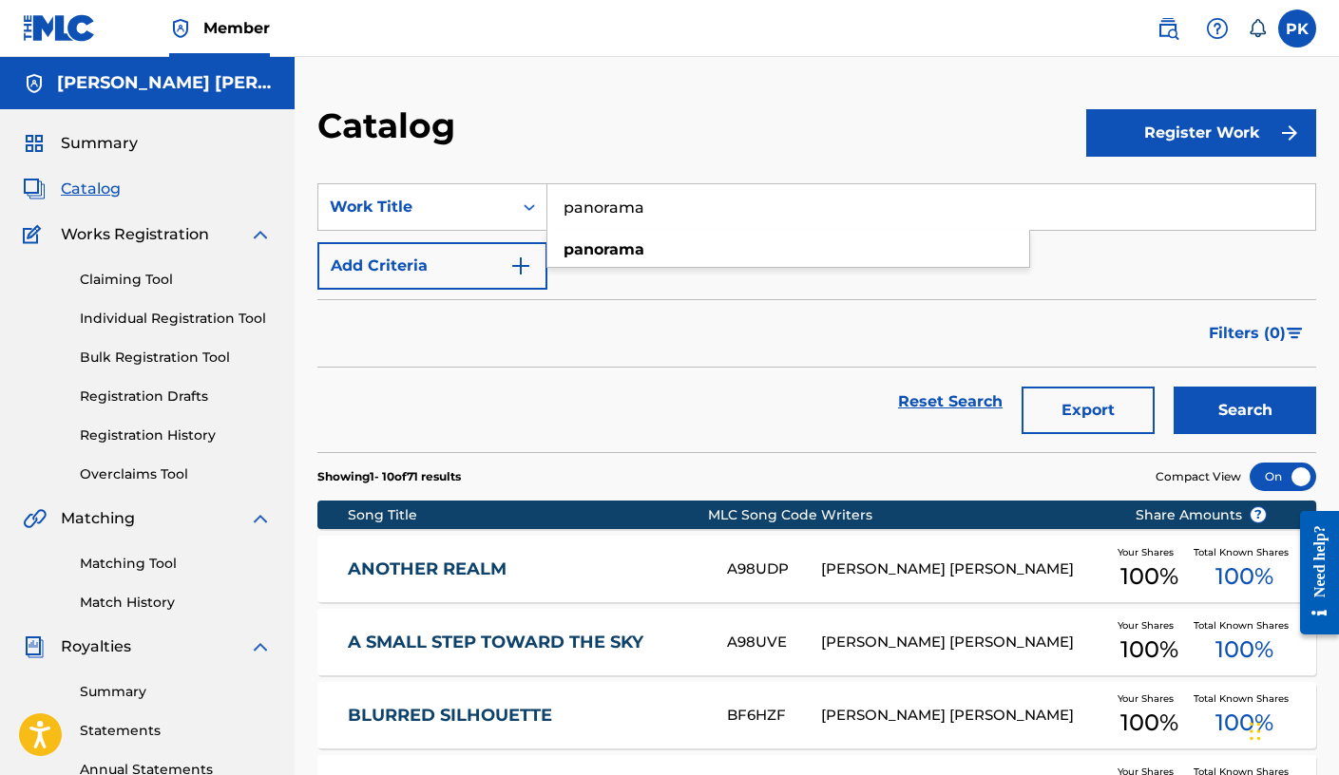
type input "panorama"
click at [1221, 408] on button "Search" at bounding box center [1245, 411] width 143 height 48
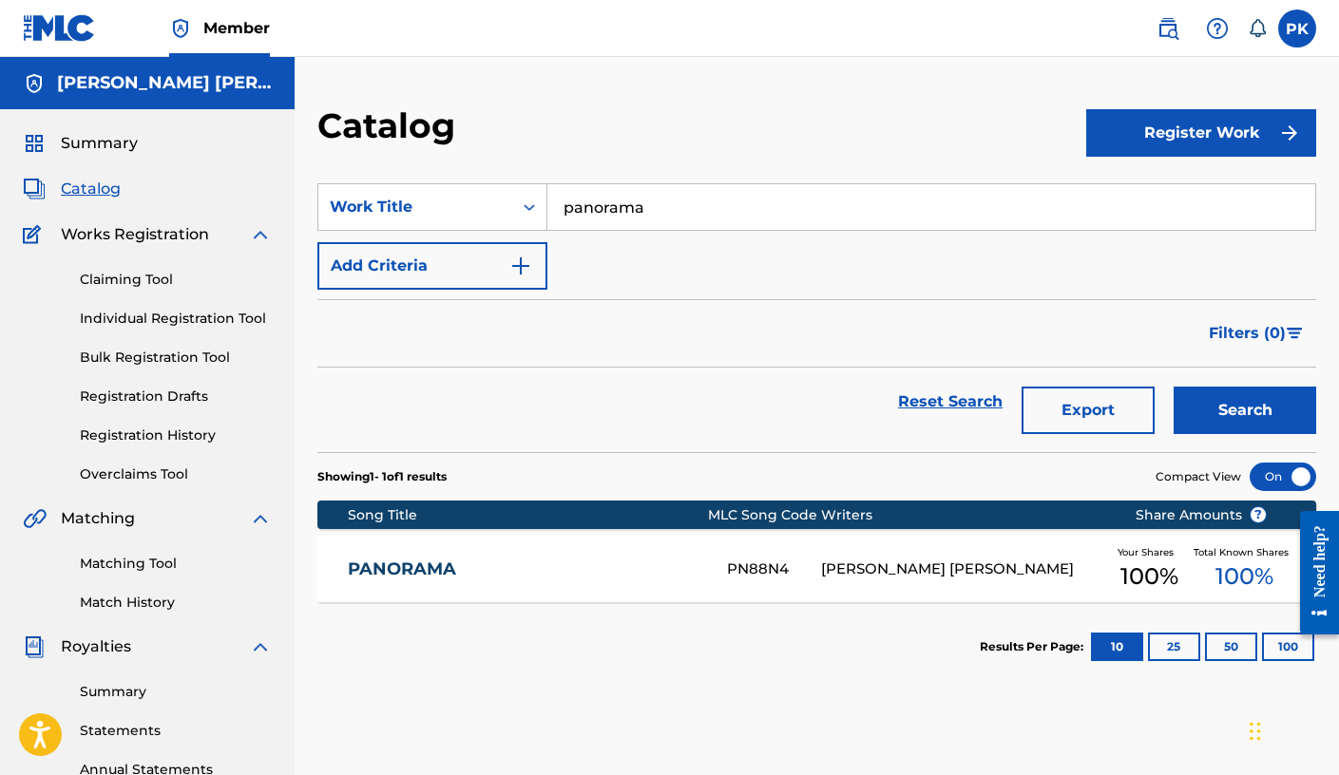
click at [641, 556] on div "PANORAMA PN88N4 PAUL HERVE KONATE Your Shares 100 % Total Known Shares 100 %" at bounding box center [816, 569] width 999 height 67
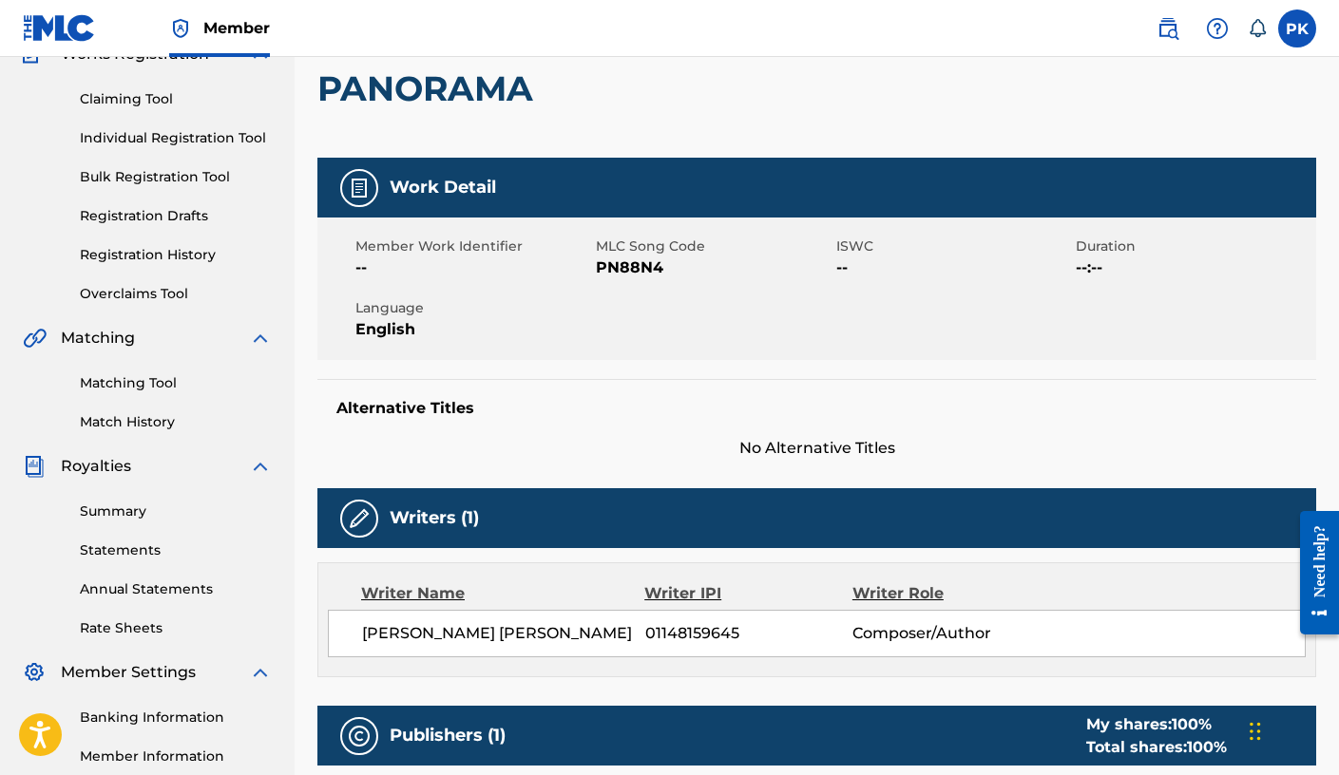
scroll to position [288, 0]
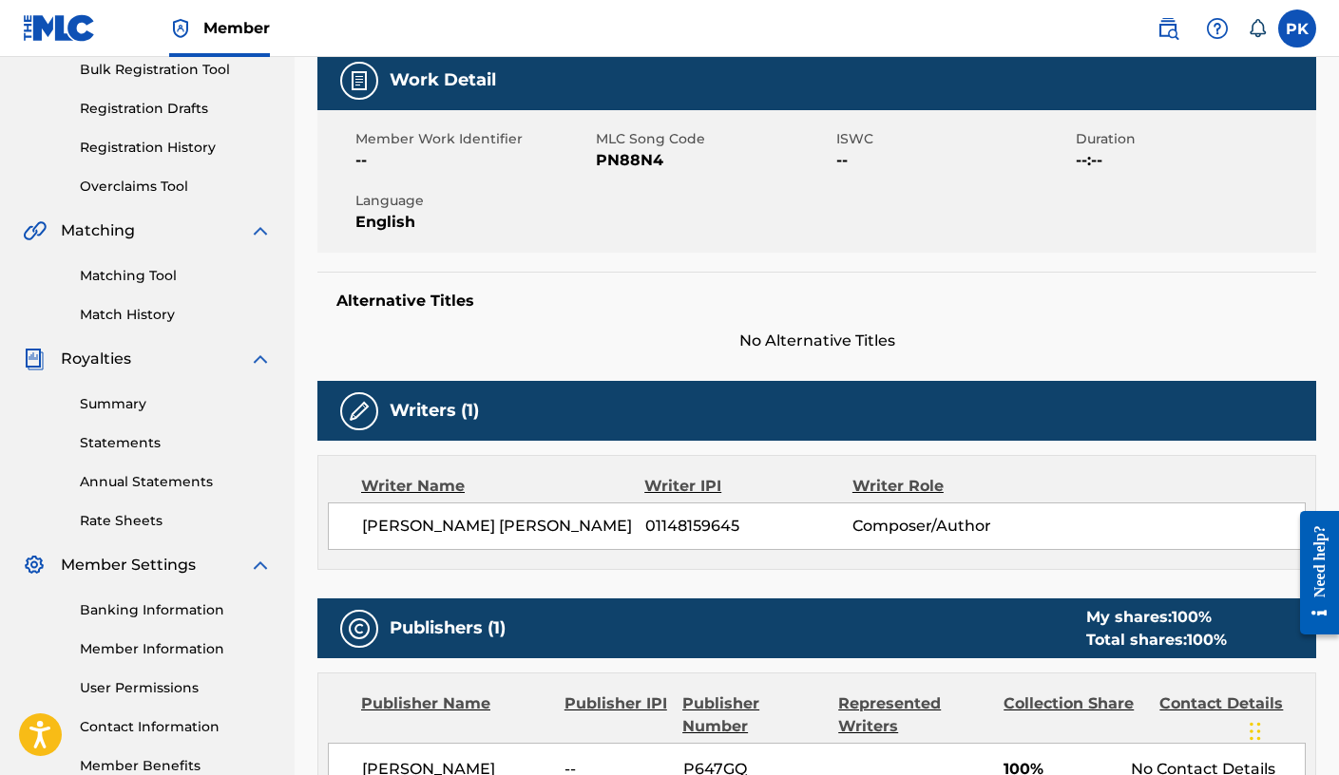
click at [630, 163] on span "PN88N4" at bounding box center [714, 160] width 236 height 23
copy span "PN88N4"
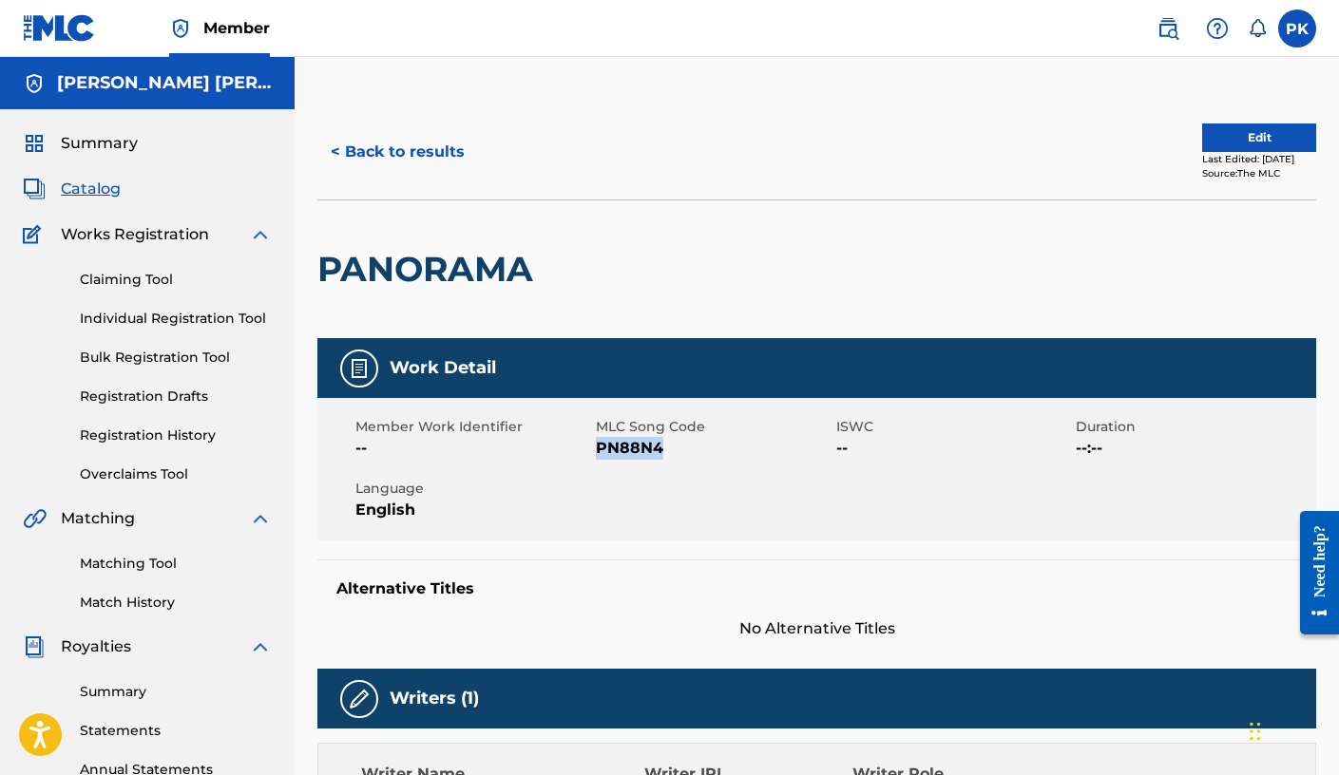
scroll to position [0, 0]
click at [364, 143] on button "< Back to results" at bounding box center [397, 152] width 161 height 48
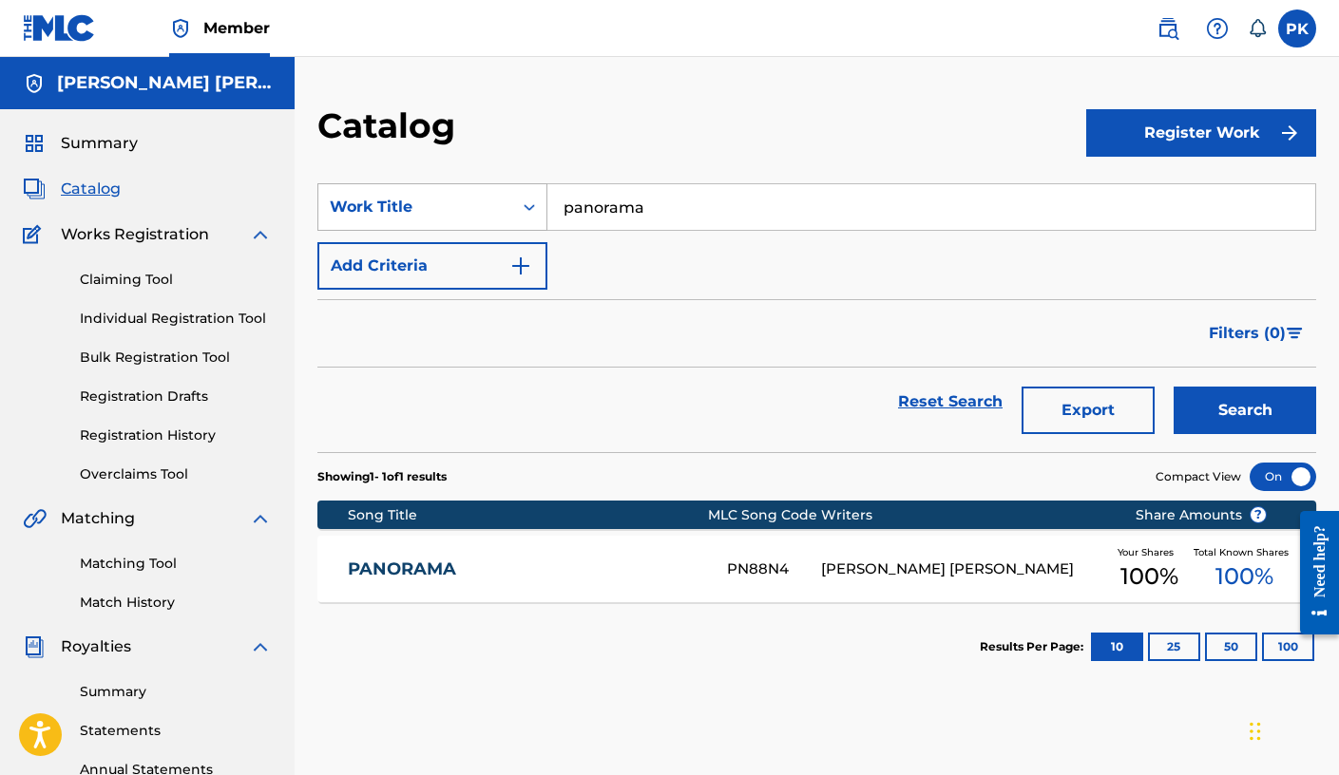
drag, startPoint x: 682, startPoint y: 218, endPoint x: 509, endPoint y: 187, distance: 175.6
click at [521, 188] on div "SearchWithCriteriab024ce7d-ac62-475b-a497-010de50c01f8 Work Title panorama" at bounding box center [816, 207] width 999 height 48
paste input "Serenity's Illumination"
type input "Serenity's Illumination"
click at [1245, 411] on button "Search" at bounding box center [1245, 411] width 143 height 48
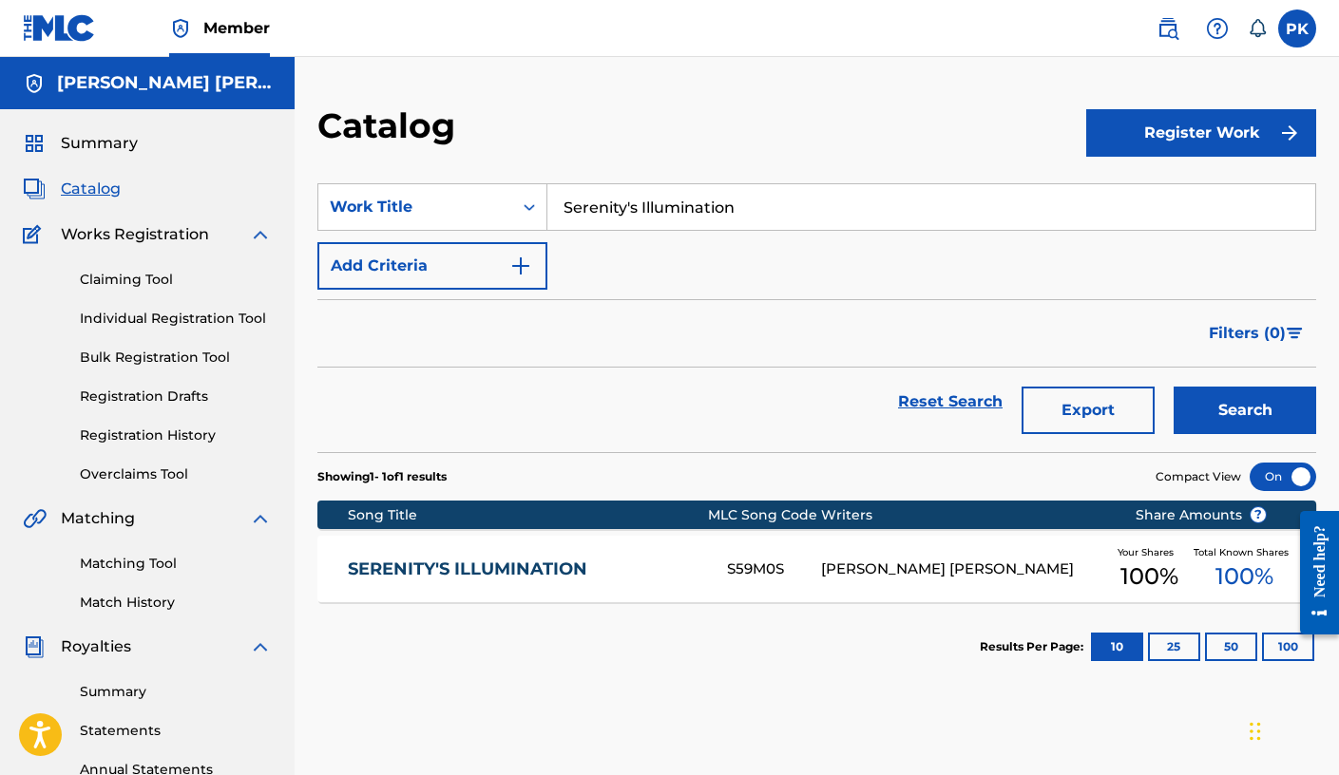
click at [866, 574] on div "PAUL HERVE KONATE" at bounding box center [963, 570] width 285 height 22
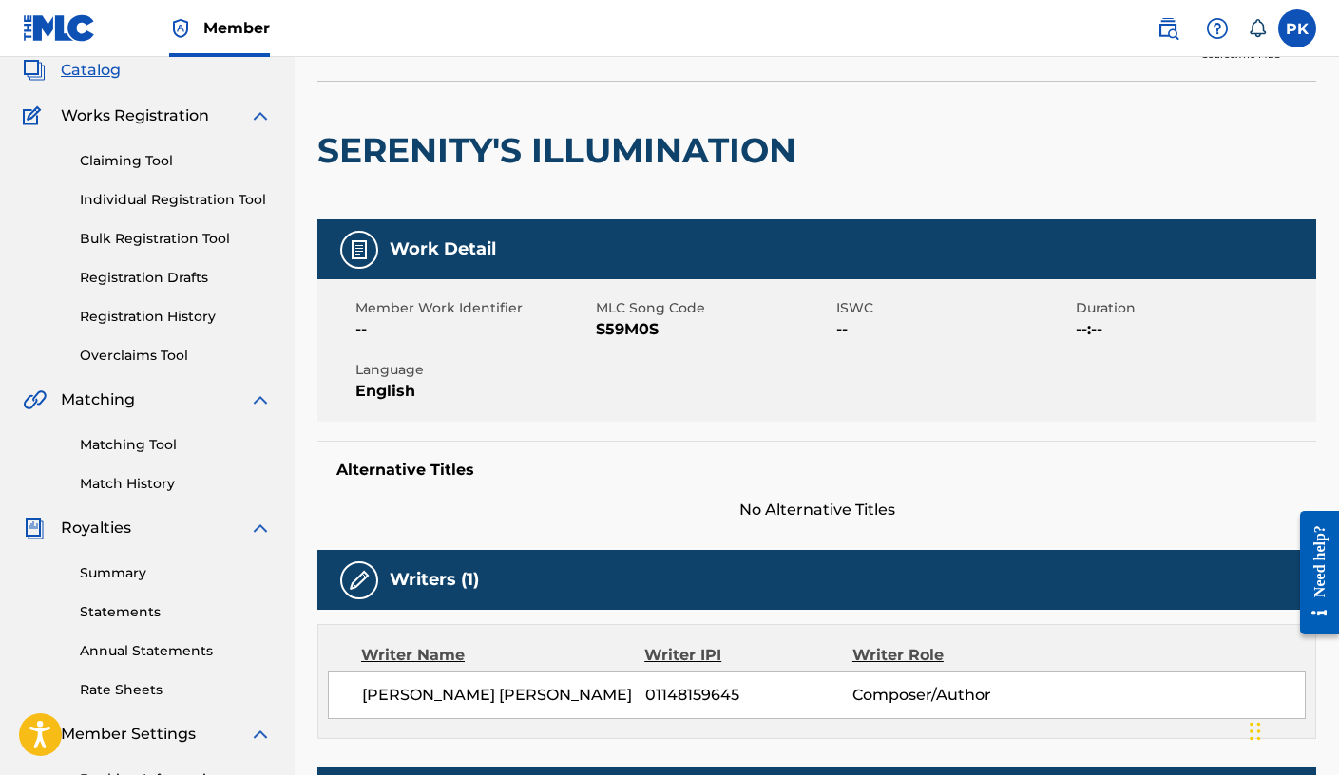
scroll to position [178, 0]
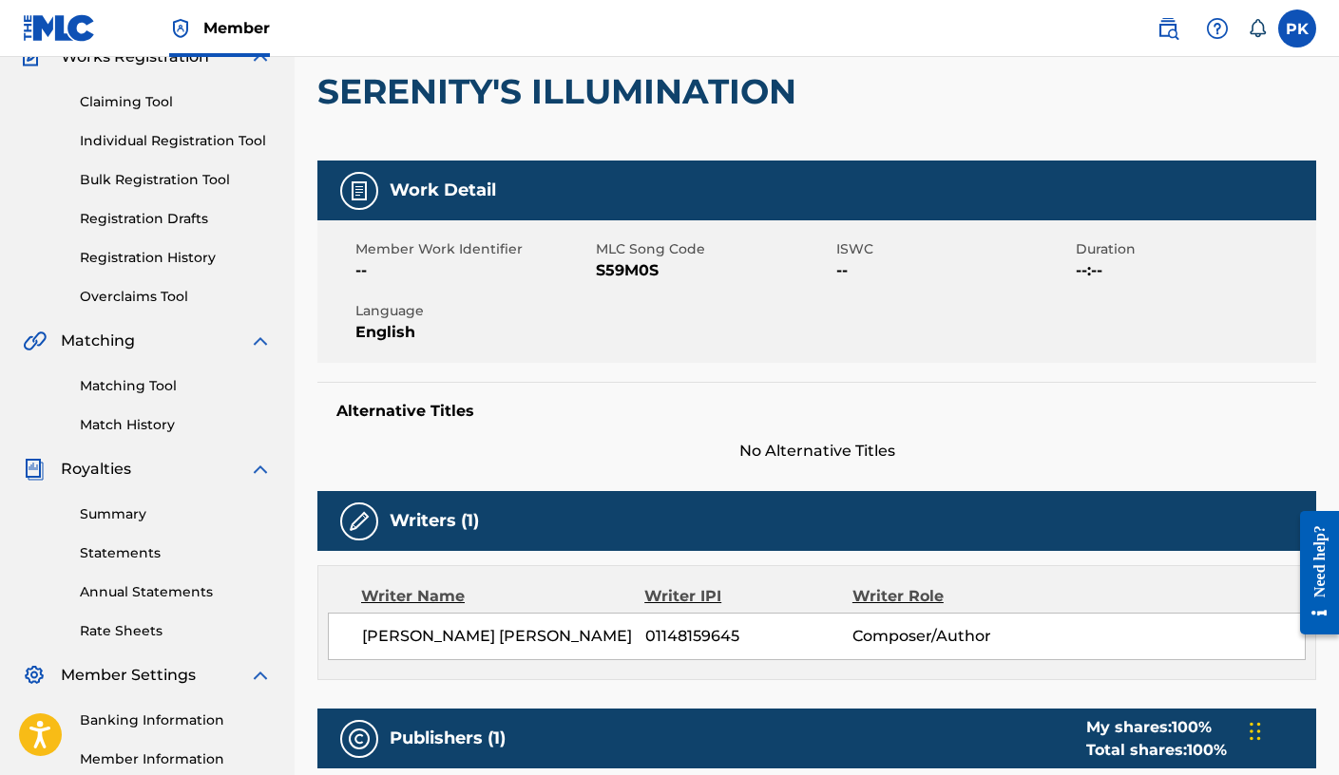
click at [614, 269] on span "S59M0S" at bounding box center [714, 270] width 236 height 23
copy span "S59M0S"
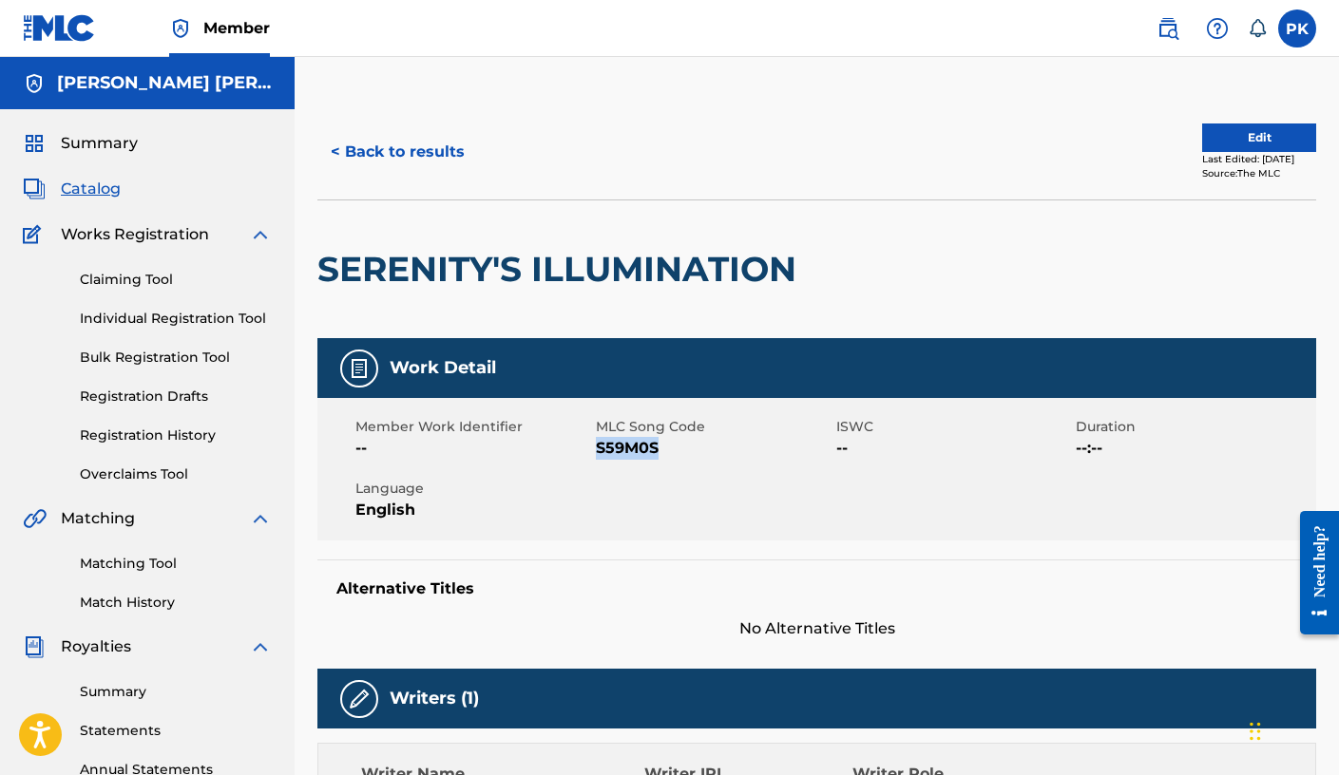
scroll to position [0, 0]
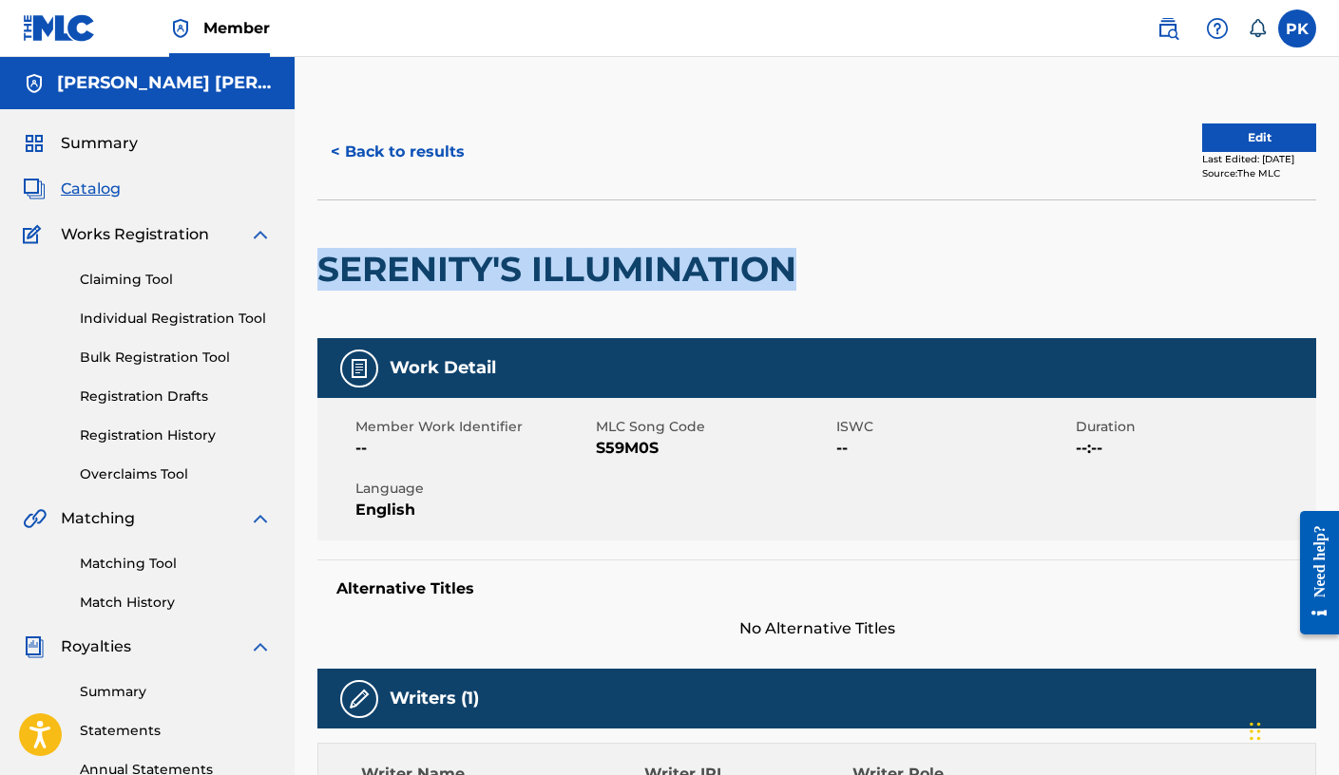
drag, startPoint x: 798, startPoint y: 265, endPoint x: 323, endPoint y: 260, distance: 475.2
click at [323, 260] on h2 "SERENITY'S ILLUMINATION" at bounding box center [561, 269] width 488 height 43
copy h2 "SERENITY'S ILLUMINATION"
click at [354, 148] on button "< Back to results" at bounding box center [397, 152] width 161 height 48
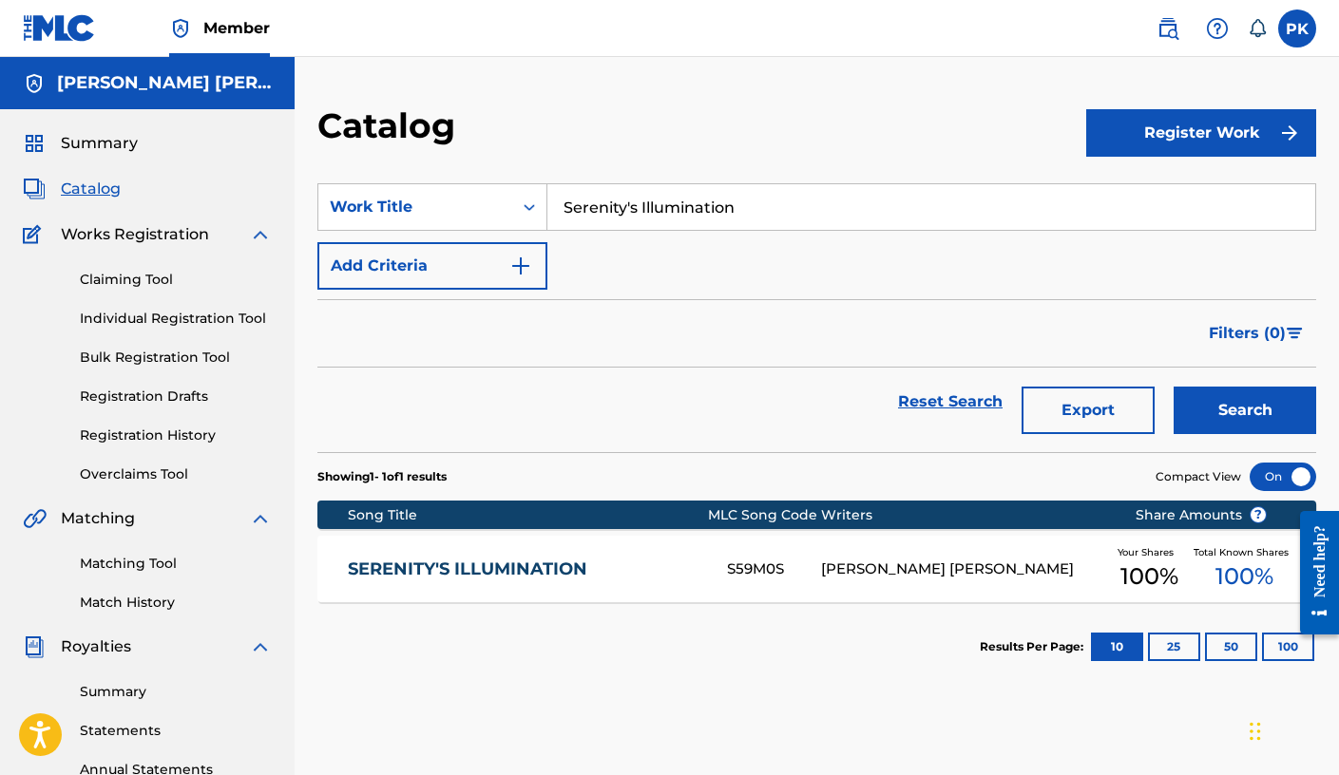
drag, startPoint x: 788, startPoint y: 223, endPoint x: 488, endPoint y: 181, distance: 302.4
click at [488, 181] on section "SearchWithCriteriab024ce7d-ac62-475b-a497-010de50c01f8 Work Title Serenity's Il…" at bounding box center [816, 307] width 999 height 292
paste input "Childish"
type input "Childish"
click at [1220, 425] on button "Search" at bounding box center [1245, 411] width 143 height 48
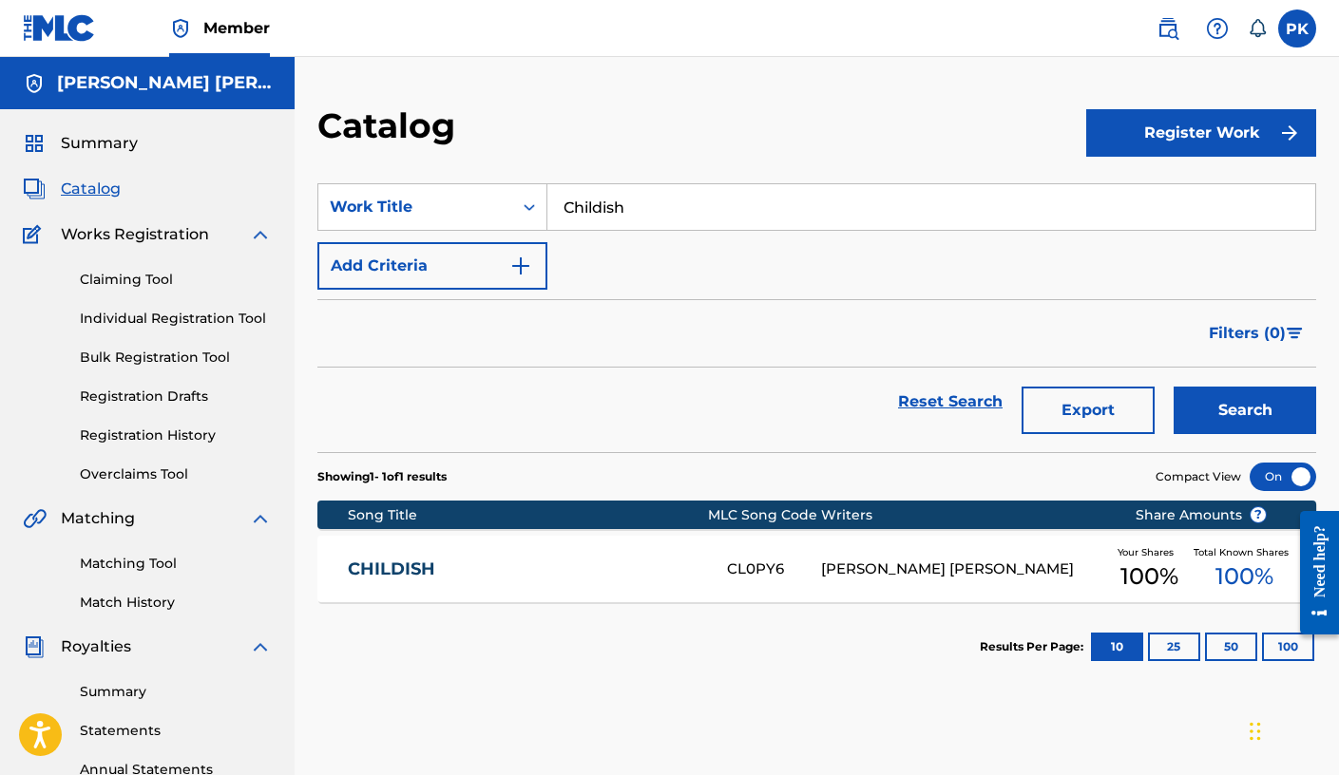
click at [732, 551] on div "CHILDISH CL0PY6 PAUL HERVE KONATE Your Shares 100 % Total Known Shares 100 %" at bounding box center [816, 569] width 999 height 67
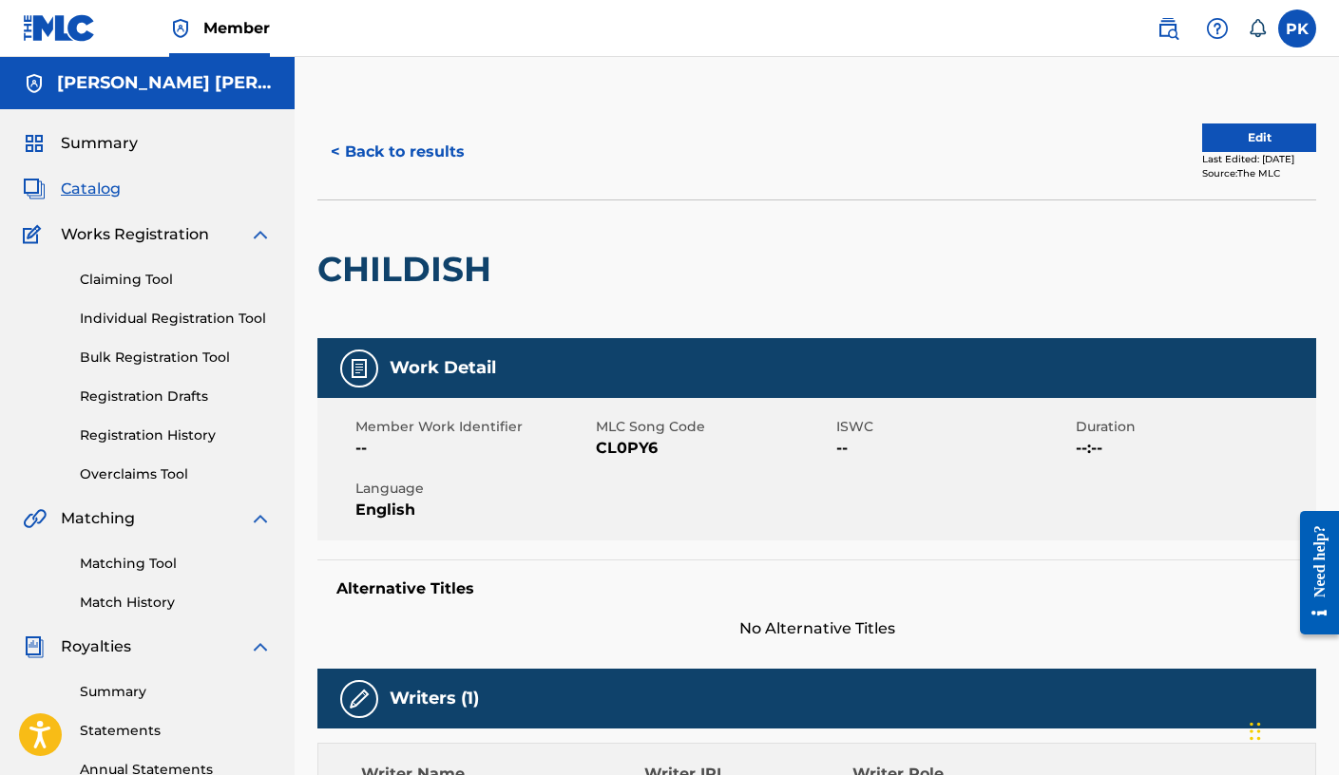
click at [430, 271] on h2 "CHILDISH" at bounding box center [408, 269] width 183 height 43
copy h2 "CHILDISH"
click at [636, 454] on span "CL0PY6" at bounding box center [714, 448] width 236 height 23
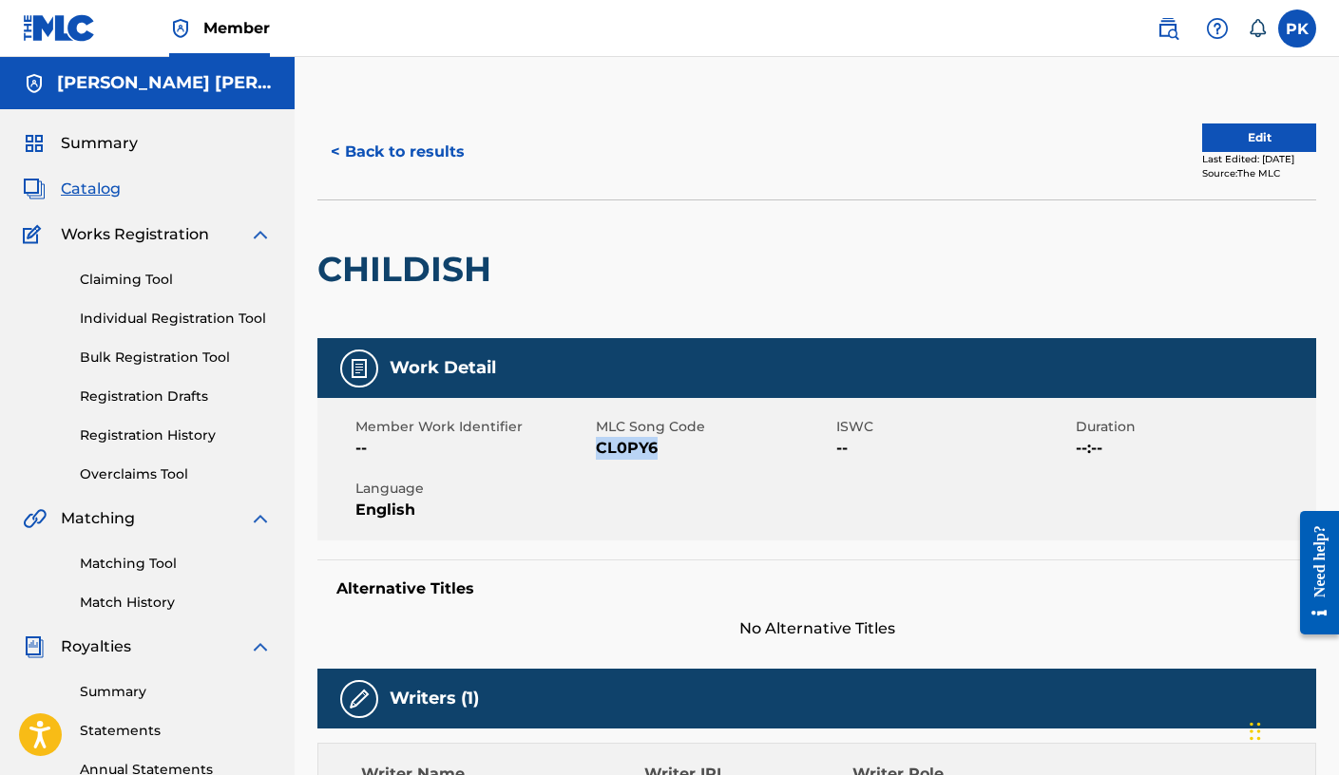
copy span "CL0PY6"
click at [395, 148] on button "< Back to results" at bounding box center [397, 152] width 161 height 48
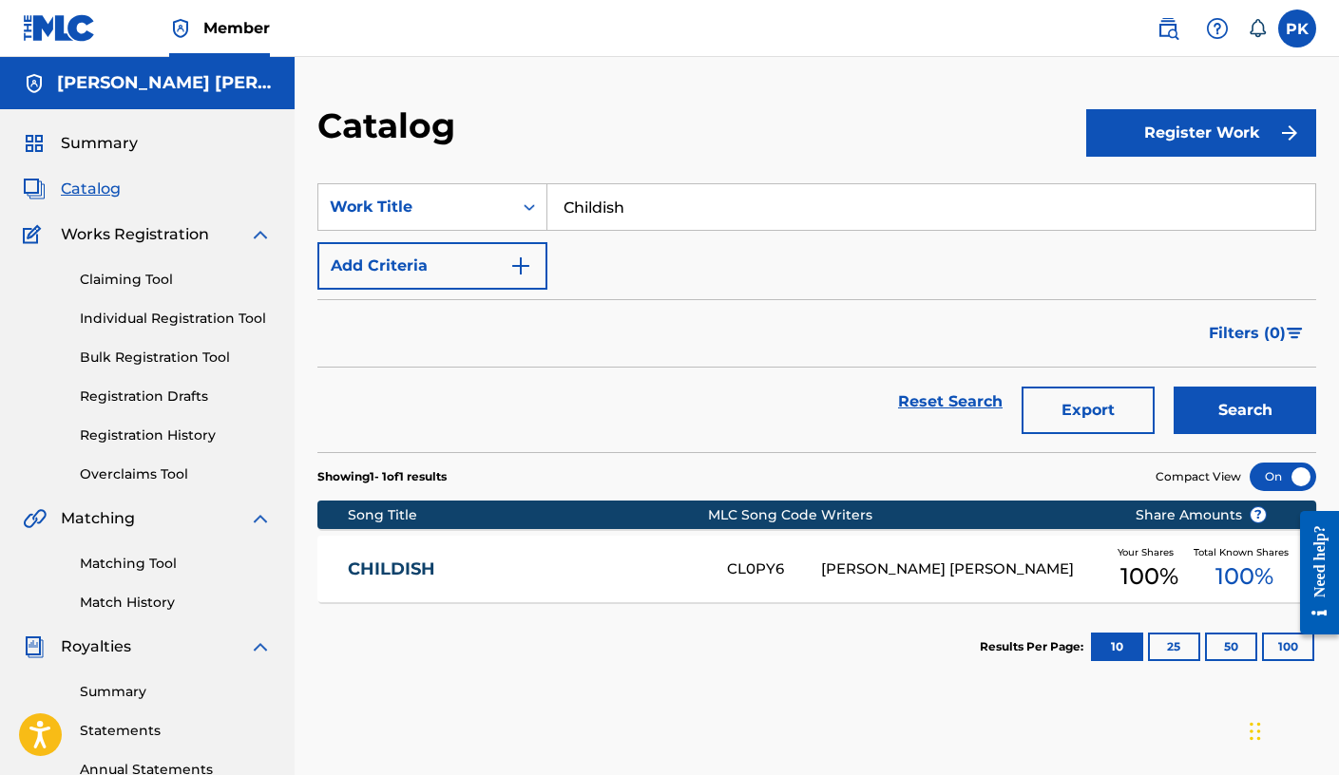
click at [637, 200] on input "Childish" at bounding box center [931, 207] width 768 height 46
paste input "Espoir"
click at [1210, 406] on button "Search" at bounding box center [1245, 411] width 143 height 48
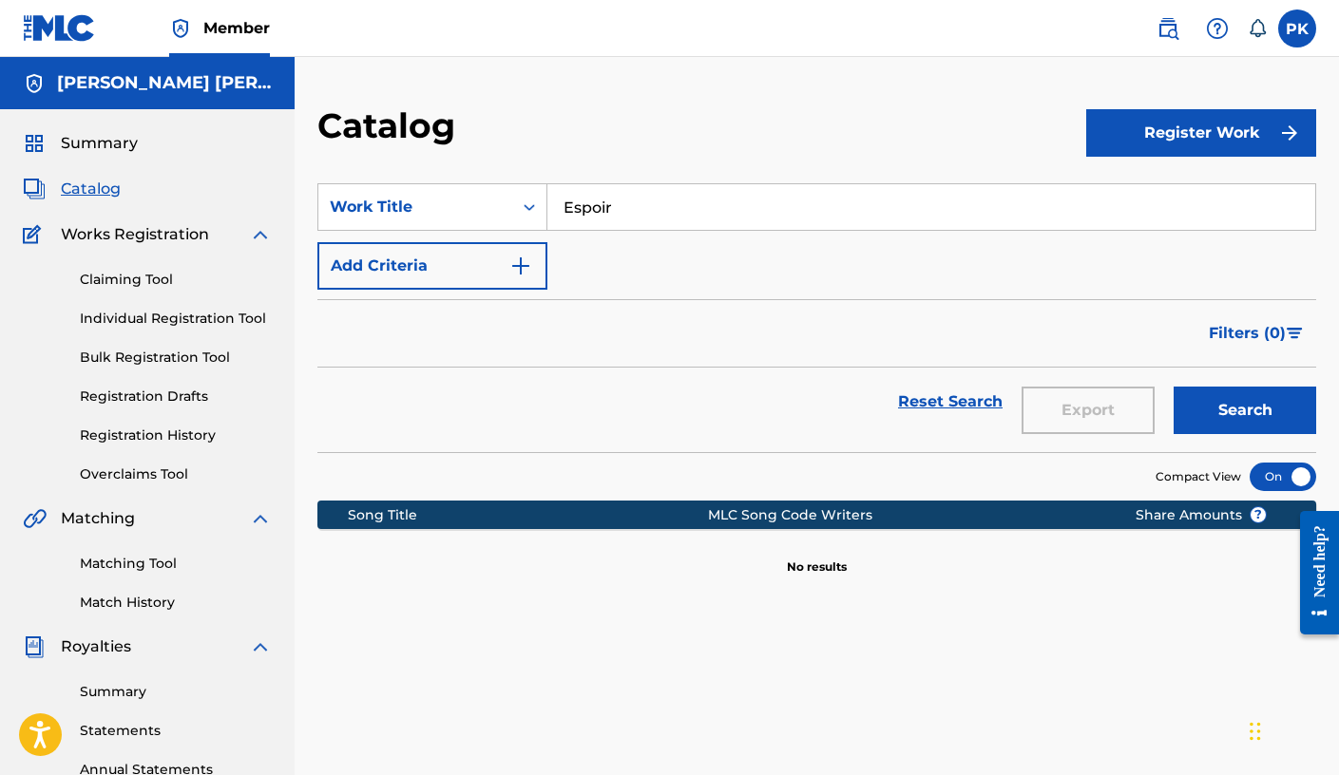
click at [655, 210] on input "Espoir" at bounding box center [931, 207] width 768 height 46
paste input "Important Feelings"
click at [1226, 409] on button "Search" at bounding box center [1245, 411] width 143 height 48
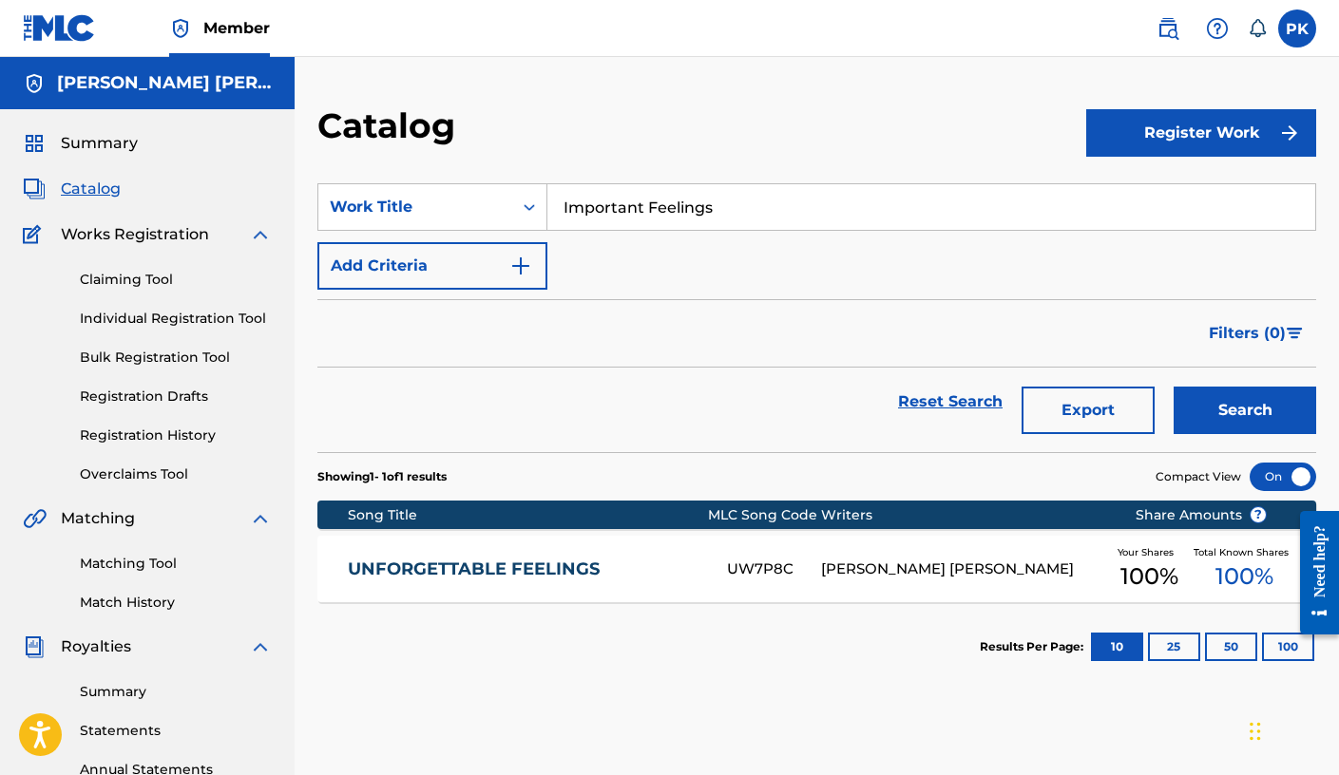
drag, startPoint x: 753, startPoint y: 211, endPoint x: 446, endPoint y: 157, distance: 311.7
click at [458, 163] on section "SearchWithCriteriab024ce7d-ac62-475b-a497-010de50c01f8 Work Title Important Fee…" at bounding box center [816, 307] width 999 height 292
paste input "ntimate Slumber"
type input "Intimate Slumber"
click at [1234, 425] on button "Search" at bounding box center [1245, 411] width 143 height 48
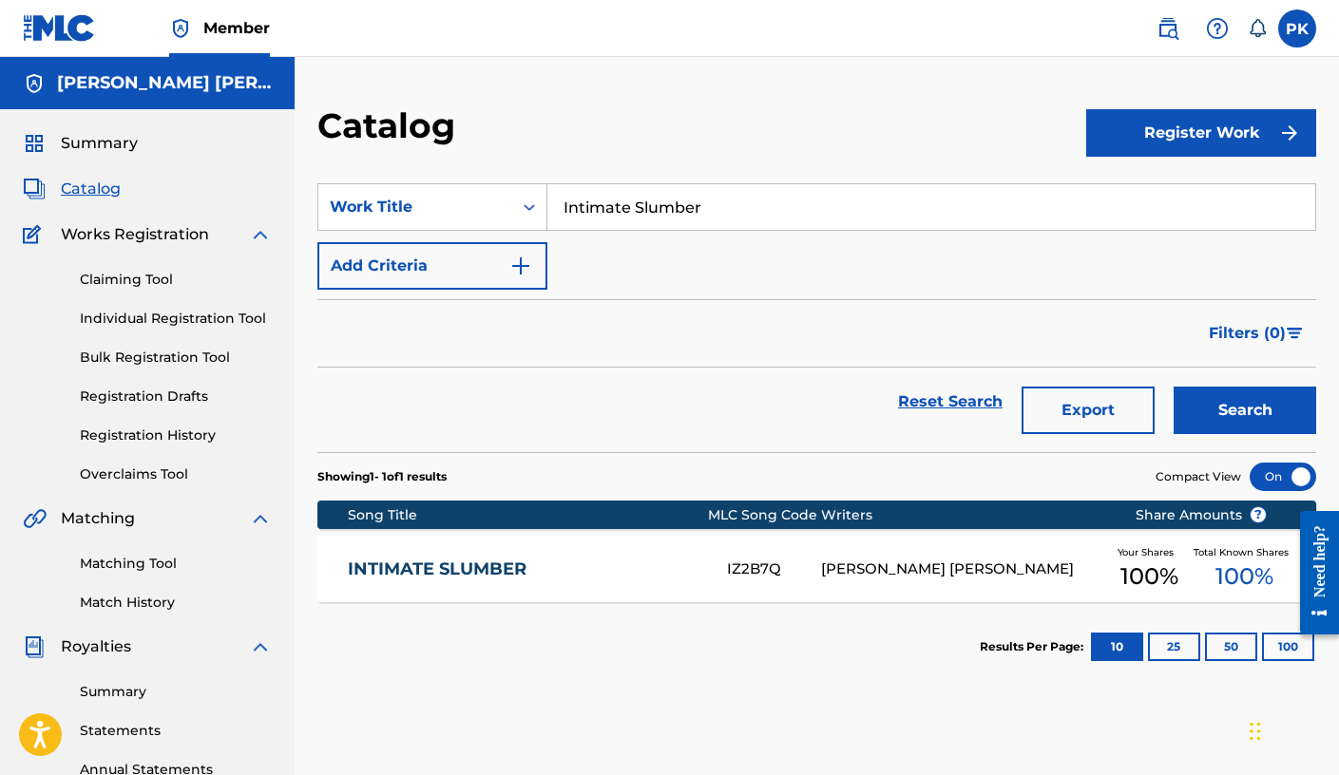
click at [896, 573] on div "PAUL HERVE KONATE" at bounding box center [963, 570] width 285 height 22
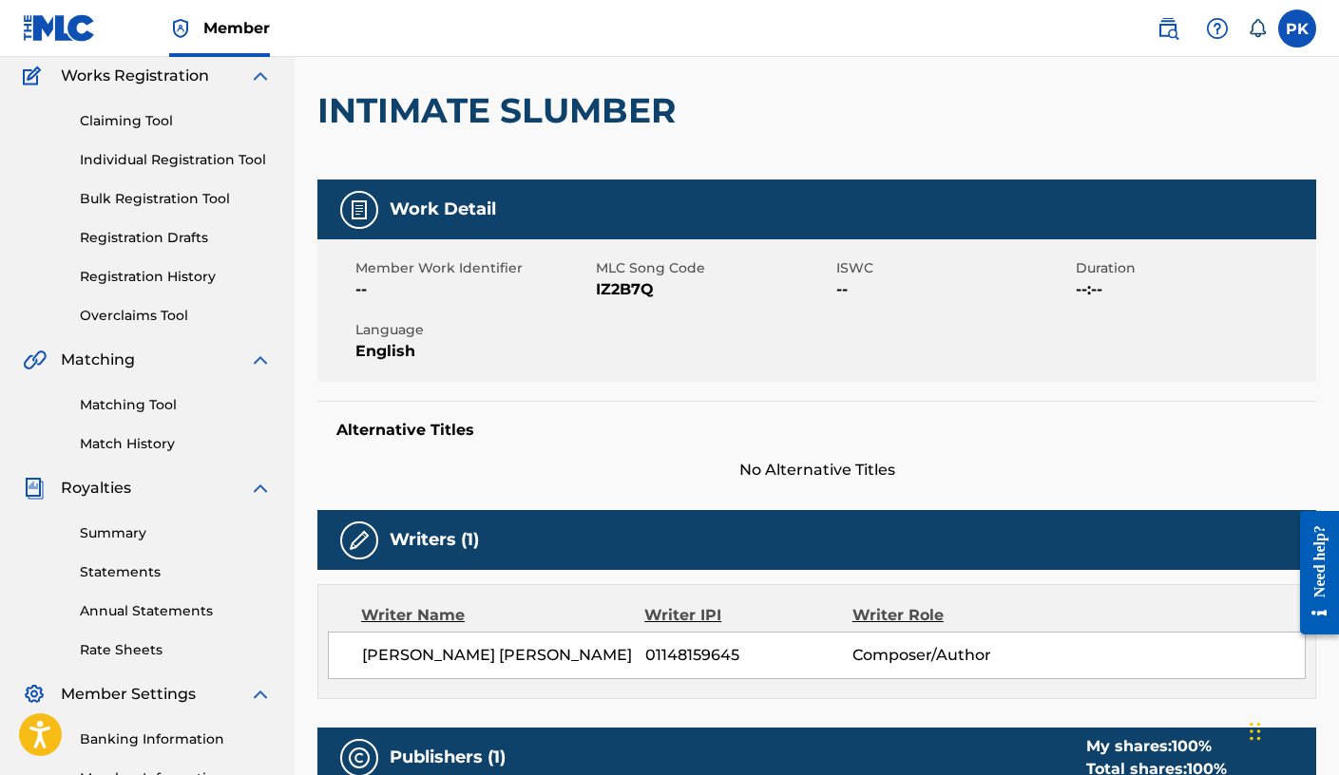
scroll to position [155, 0]
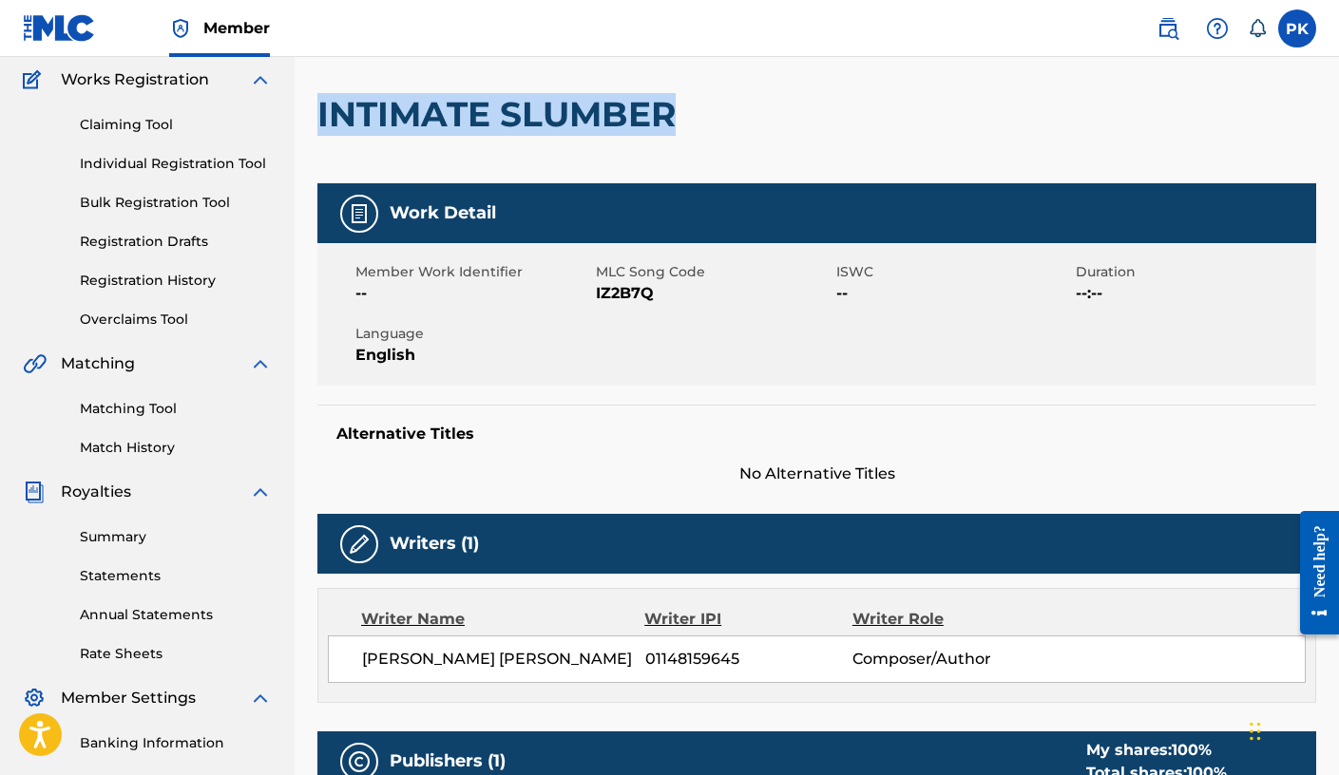
drag, startPoint x: 673, startPoint y: 101, endPoint x: 322, endPoint y: 86, distance: 351.0
click at [322, 86] on div "INTIMATE SLUMBER" at bounding box center [501, 115] width 368 height 138
copy h2 "INTIMATE SLUMBER"
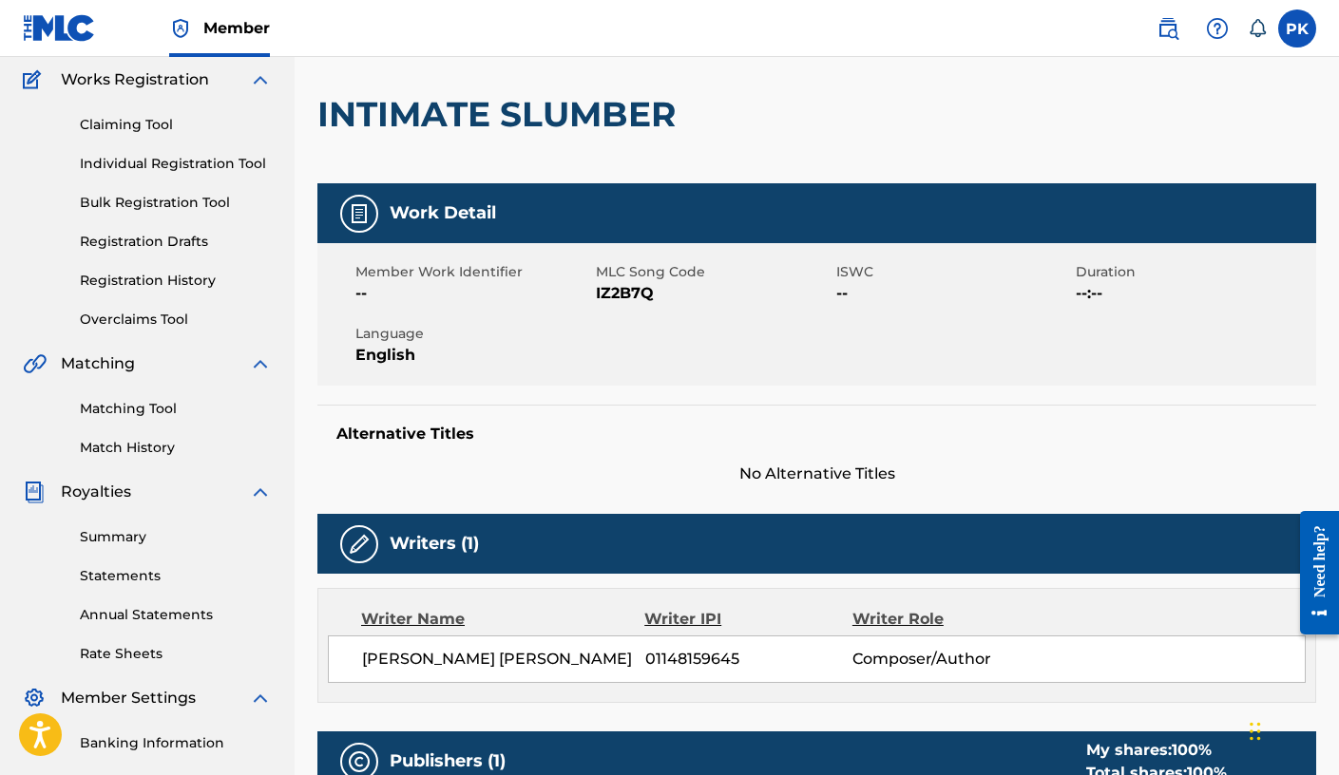
click at [623, 294] on span "IZ2B7Q" at bounding box center [714, 293] width 236 height 23
copy span "IZ2B7Q"
